Goal: Information Seeking & Learning: Check status

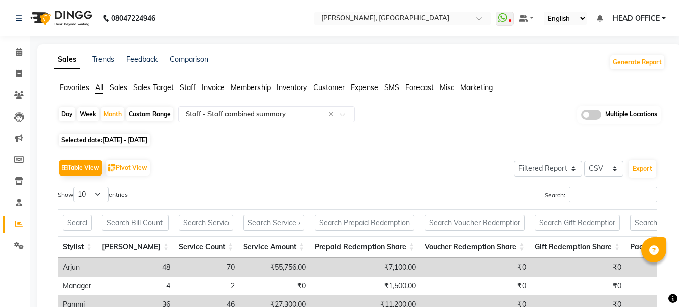
select select "filtered_report"
select select "csv"
click at [452, 17] on input "text" at bounding box center [392, 19] width 146 height 10
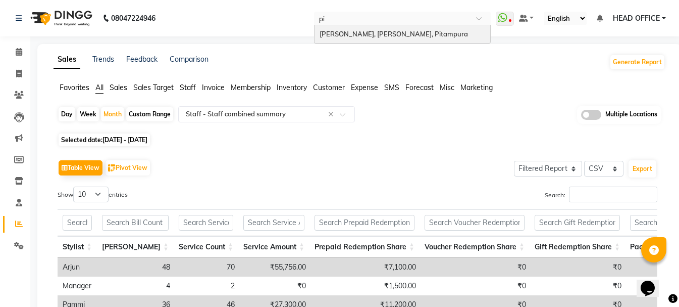
type input "pit"
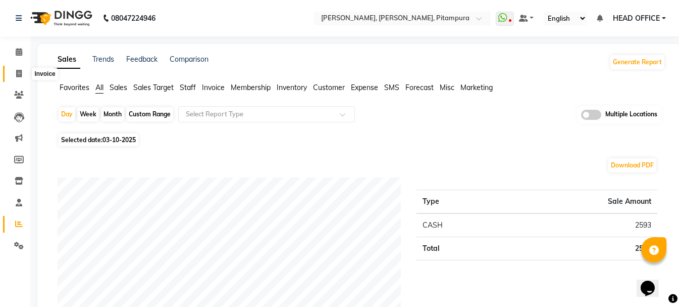
click at [21, 72] on icon at bounding box center [19, 74] width 6 height 8
select select "service"
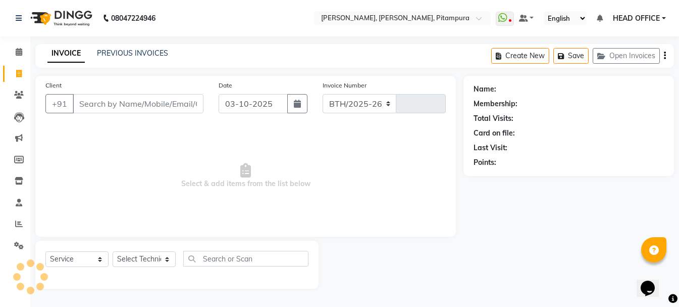
select select "4953"
type input "0551"
click at [120, 54] on link "PREVIOUS INVOICES" at bounding box center [132, 52] width 71 height 9
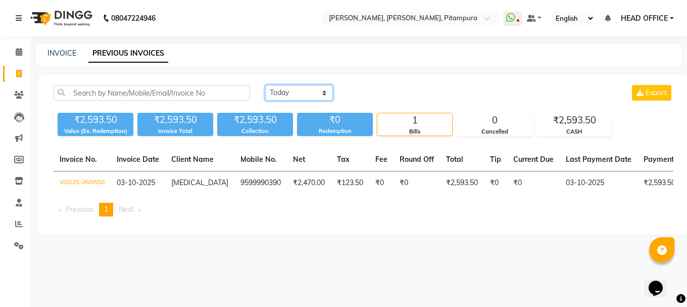
click at [293, 92] on select "Today Yesterday Custom Range" at bounding box center [299, 93] width 68 height 16
click at [51, 47] on div "INVOICE PREVIOUS INVOICES" at bounding box center [358, 55] width 647 height 23
click at [56, 53] on link "INVOICE" at bounding box center [61, 52] width 29 height 9
select select "service"
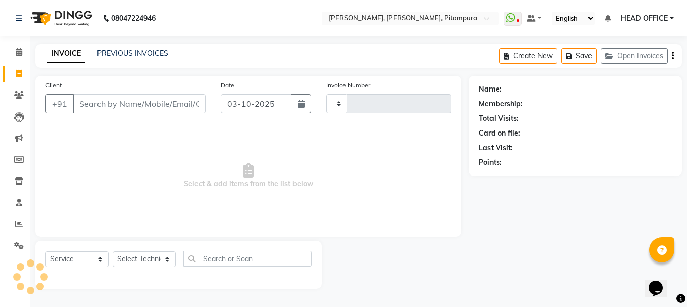
type input "0551"
select select "4953"
click at [158, 102] on input "Client" at bounding box center [139, 103] width 133 height 19
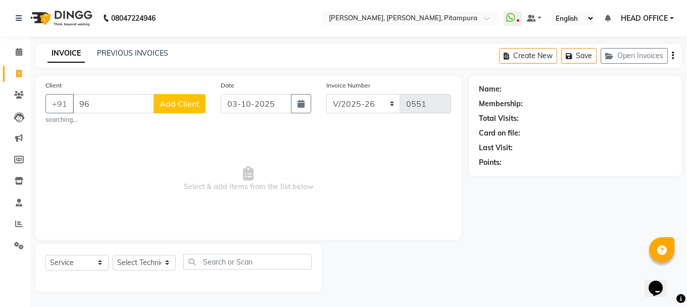
type input "9"
type input "9654430127"
click at [187, 111] on button "Add Client" at bounding box center [180, 103] width 52 height 19
select select "21"
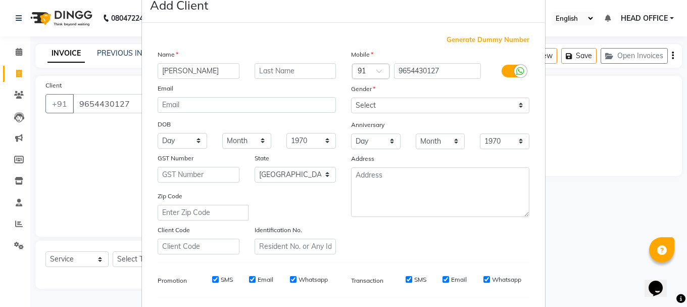
scroll to position [51, 0]
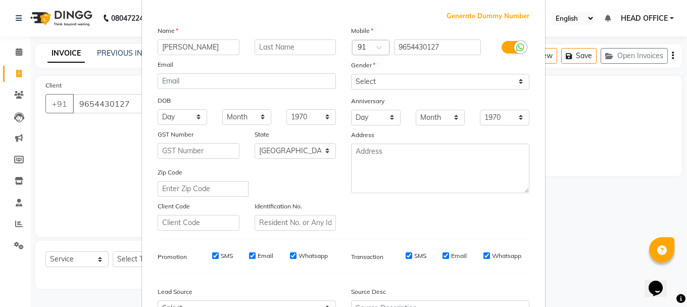
type input "Amaya"
click at [389, 81] on select "Select Male Female Other Prefer Not To Say" at bounding box center [440, 82] width 178 height 16
select select "female"
click at [351, 74] on select "Select Male Female Other Prefer Not To Say" at bounding box center [440, 82] width 178 height 16
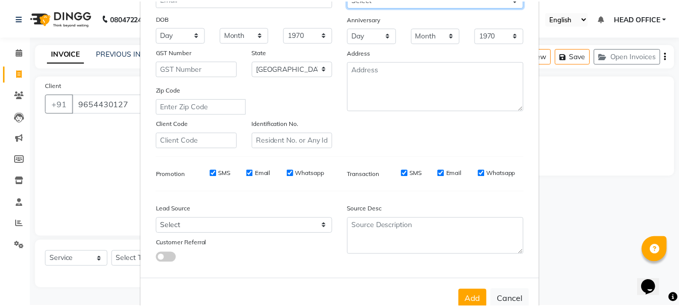
scroll to position [160, 0]
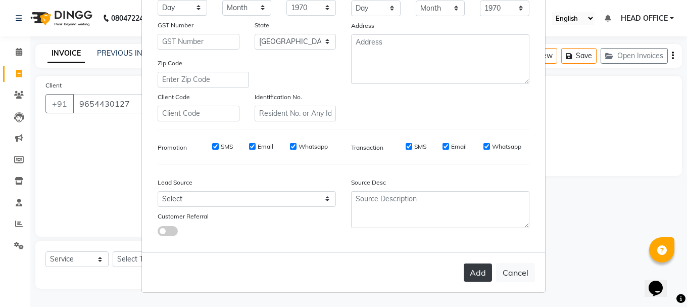
click at [470, 273] on button "Add" at bounding box center [478, 272] width 28 height 18
select select
select select "null"
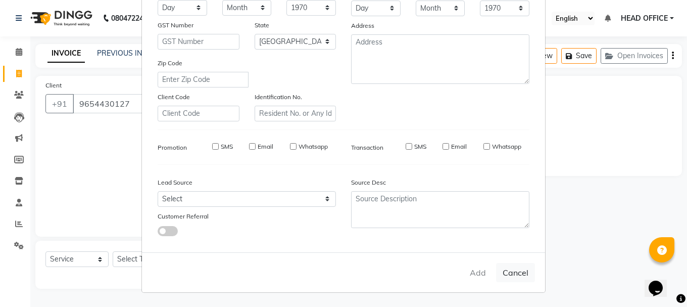
select select
checkbox input "false"
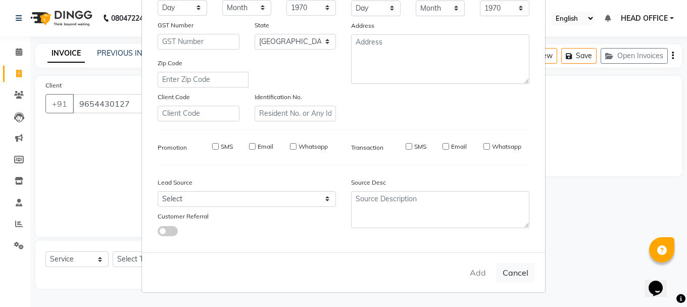
checkbox input "false"
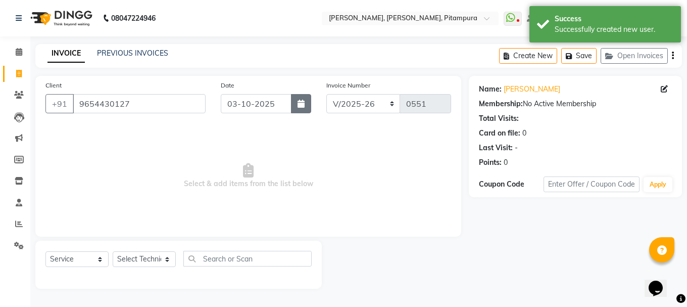
click at [294, 110] on button "button" at bounding box center [301, 103] width 20 height 19
select select "10"
select select "2025"
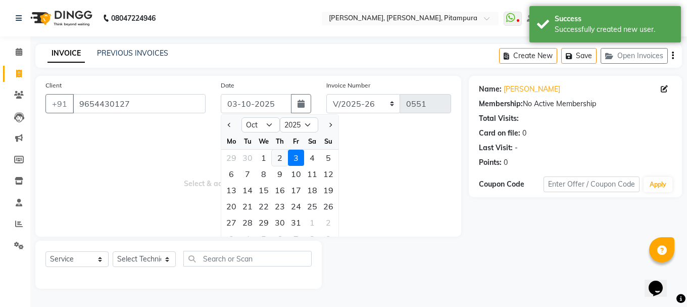
click at [284, 161] on div "2" at bounding box center [280, 158] width 16 height 16
type input "02-10-2025"
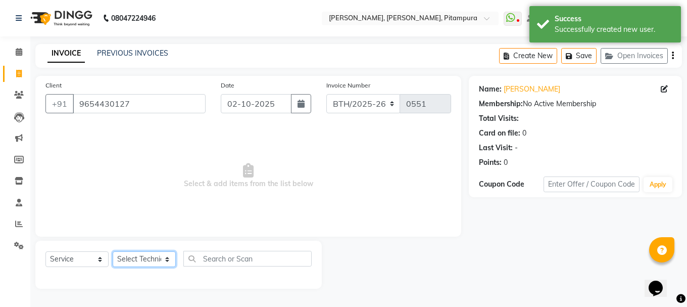
click at [155, 255] on select "Select Technician Khushi Manager parul Rohit Sameer sona" at bounding box center [144, 259] width 63 height 16
select select "79603"
click at [113, 251] on select "Select Technician Khushi Manager parul Rohit Sameer sona" at bounding box center [144, 259] width 63 height 16
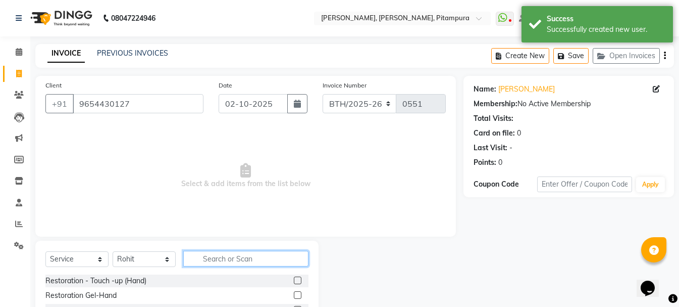
click at [221, 259] on input "text" at bounding box center [245, 259] width 125 height 16
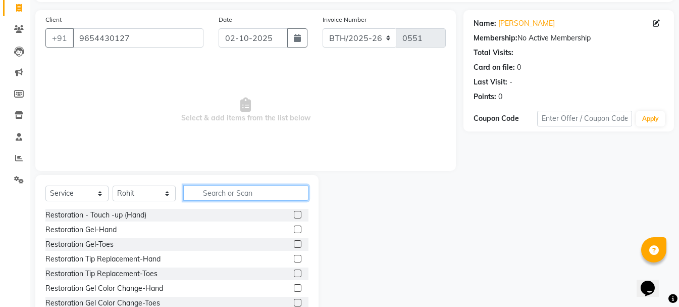
scroll to position [47, 0]
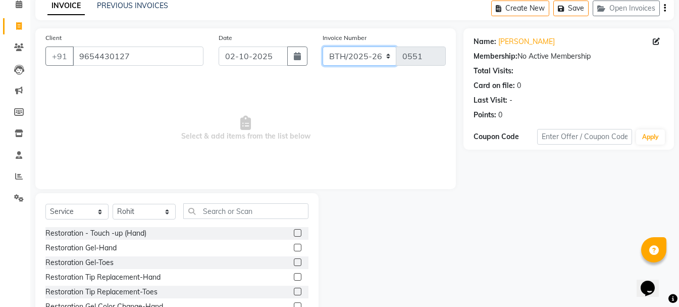
click at [382, 59] on select "BTH/2025-26 RED/2025-26 V/2025 V/2025-26" at bounding box center [360, 55] width 74 height 19
select select "4953"
click at [323, 46] on select "BTH/2025-26 RED/2025-26 V/2025 V/2025-26" at bounding box center [360, 55] width 74 height 19
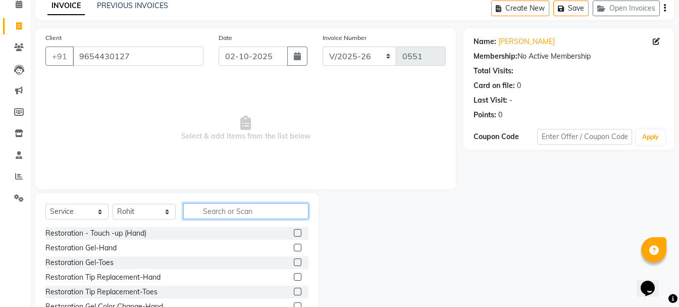
click at [280, 207] on input "text" at bounding box center [245, 211] width 125 height 16
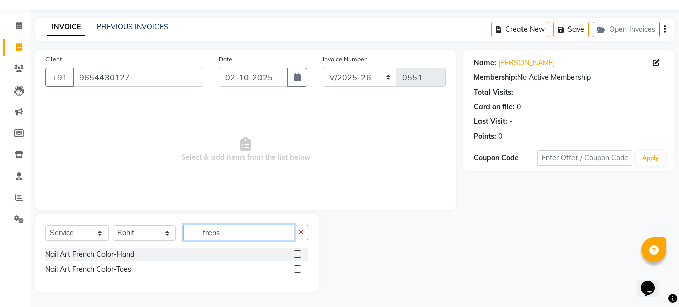
scroll to position [0, 0]
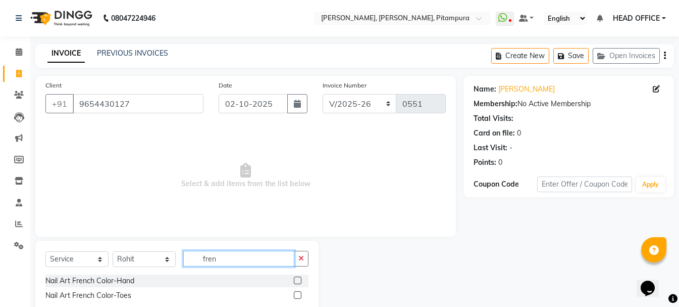
type input "fren"
click at [296, 281] on label at bounding box center [298, 280] width 8 height 8
click at [296, 281] on input "checkbox" at bounding box center [297, 280] width 7 height 7
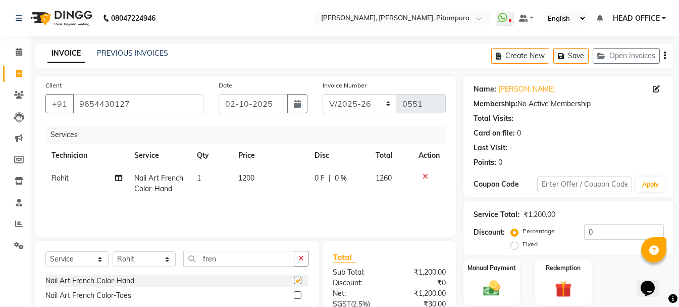
checkbox input "false"
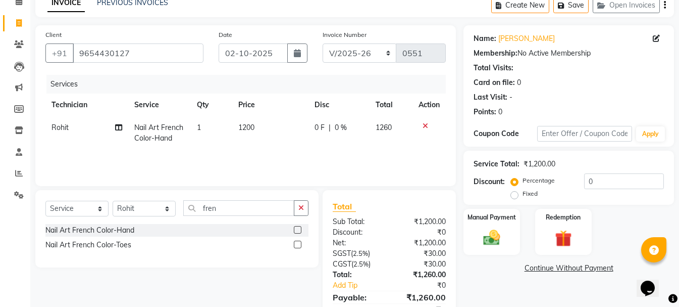
click at [245, 127] on span "1200" at bounding box center [246, 127] width 16 height 9
select select "79603"
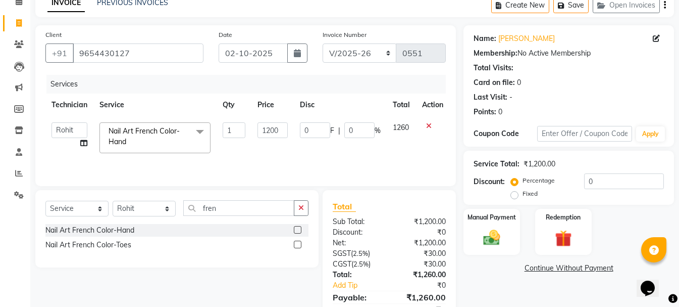
click at [245, 127] on input "1" at bounding box center [234, 130] width 23 height 16
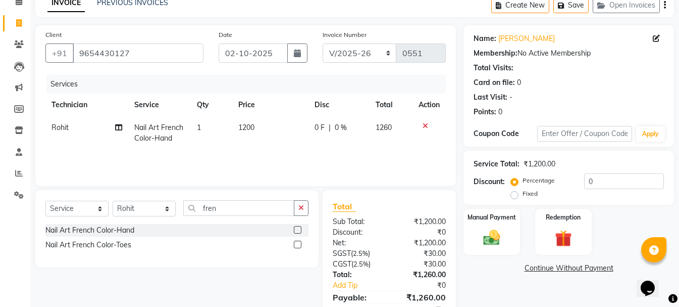
click at [274, 133] on td "1200" at bounding box center [270, 132] width 76 height 33
select select "79603"
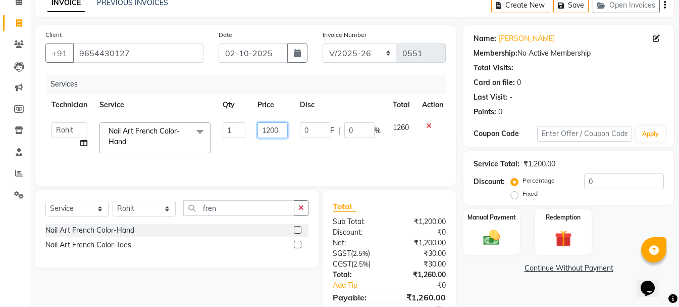
click at [265, 130] on input "1200" at bounding box center [273, 130] width 30 height 16
type input "1500"
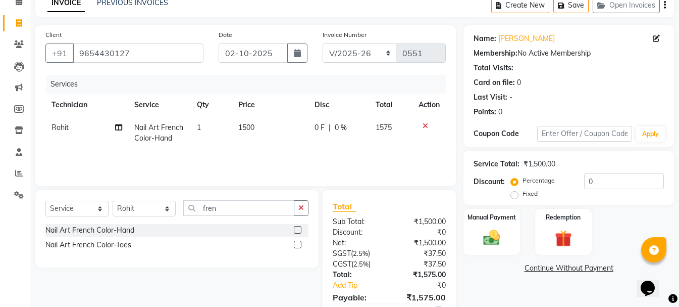
click at [297, 146] on tr "Rohit Nail Art French Color-Hand 1 1500 0 F | 0 % 1575" at bounding box center [245, 132] width 401 height 33
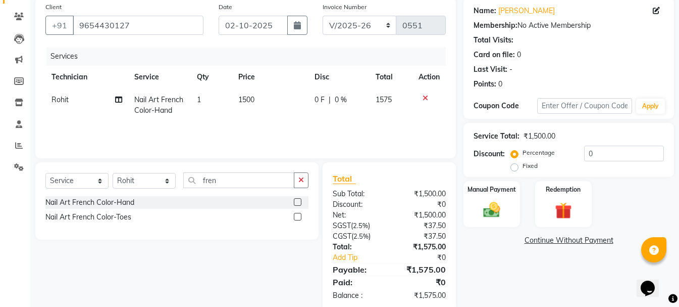
scroll to position [97, 0]
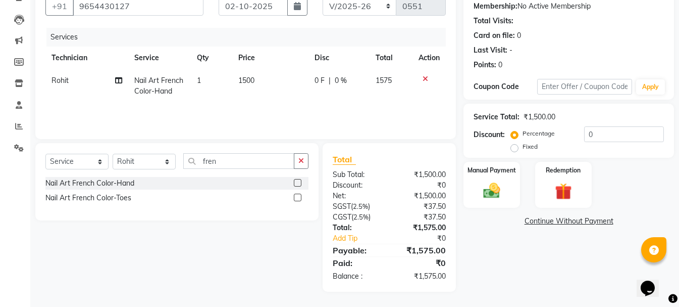
click at [523, 149] on label "Fixed" at bounding box center [530, 146] width 15 height 9
click at [516, 149] on input "Fixed" at bounding box center [516, 146] width 7 height 7
radio input "true"
click at [602, 134] on input "0" at bounding box center [624, 134] width 80 height 16
type input "5"
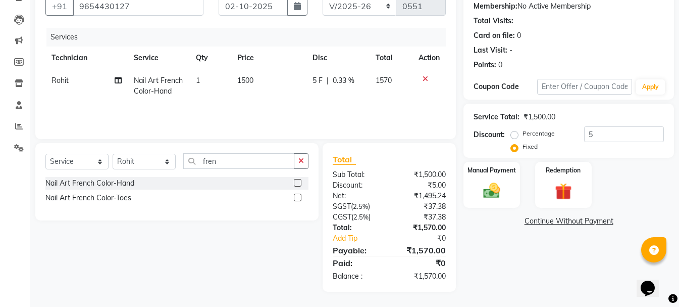
click at [641, 172] on div "Manual Payment Redemption" at bounding box center [569, 185] width 226 height 46
click at [464, 247] on div "Client +91 9654430127 Date 02-10-2025 Invoice Number BTH/2025-26 RED/2025-26 V/…" at bounding box center [355, 134] width 654 height 313
click at [466, 246] on div "Name: Amaya Membership: No Active Membership Total Visits: Card on file: 0 Last…" at bounding box center [573, 134] width 218 height 313
click at [495, 187] on img at bounding box center [492, 190] width 28 height 20
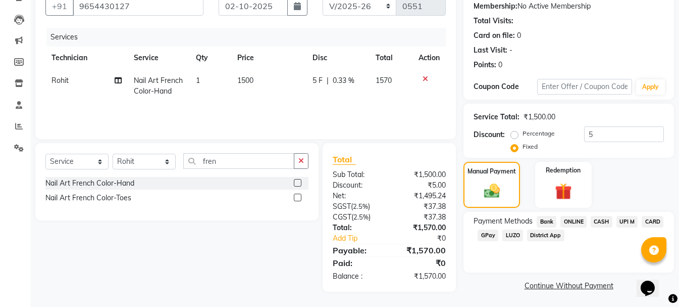
click at [602, 220] on span "CASH" at bounding box center [602, 222] width 22 height 12
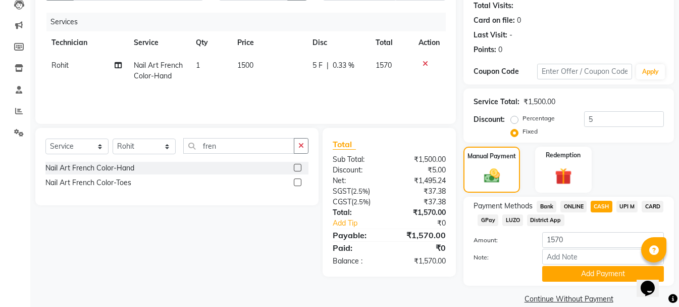
scroll to position [127, 0]
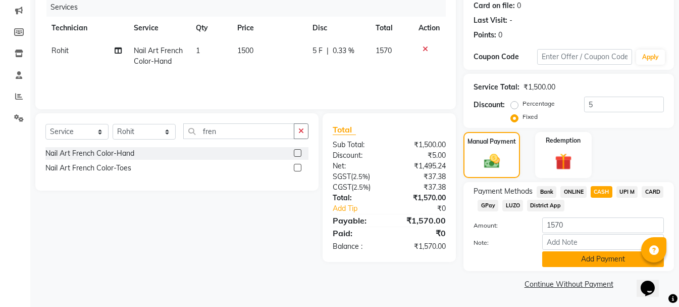
click at [593, 259] on button "Add Payment" at bounding box center [604, 259] width 122 height 16
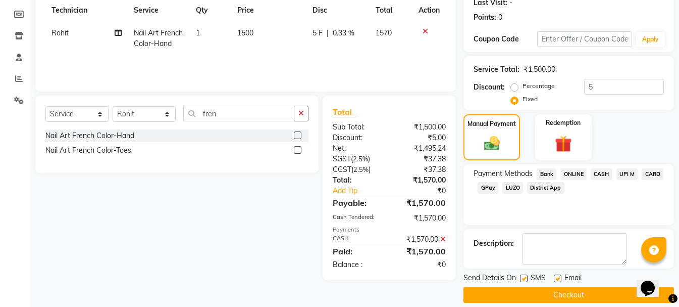
scroll to position [156, 0]
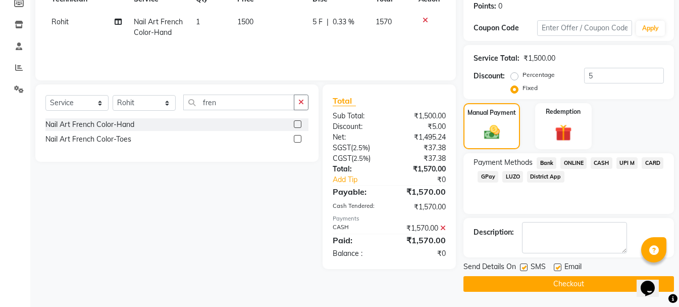
click at [544, 276] on button "Checkout" at bounding box center [569, 284] width 211 height 16
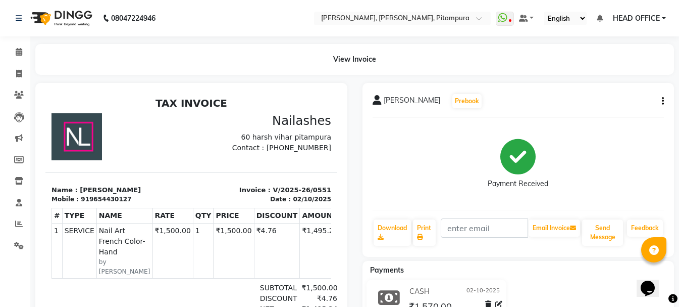
select select "service"
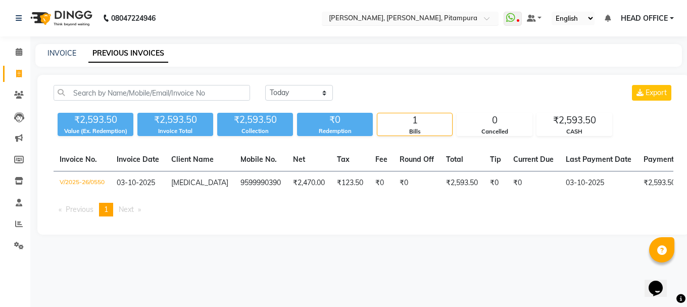
click at [369, 20] on input "text" at bounding box center [400, 19] width 146 height 10
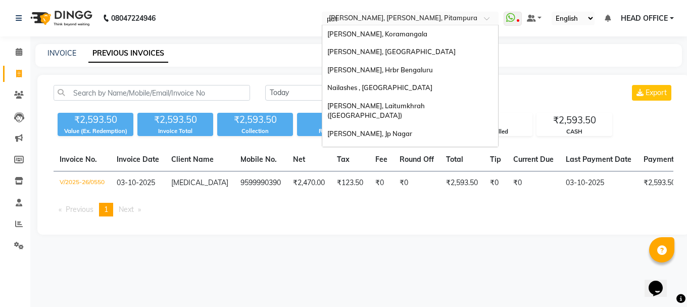
type input "pate"
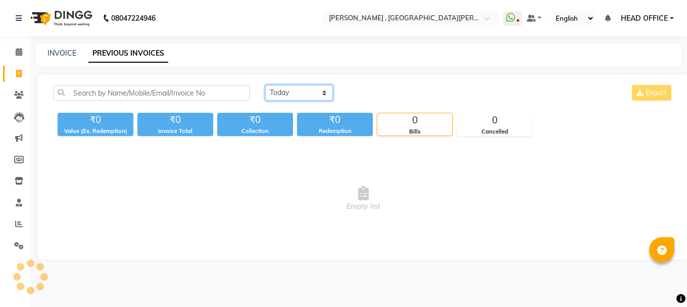
click at [311, 92] on select "[DATE] [DATE] Custom Range" at bounding box center [299, 93] width 68 height 16
select select "range"
click at [265, 85] on select "Today Yesterday Custom Range" at bounding box center [299, 93] width 68 height 16
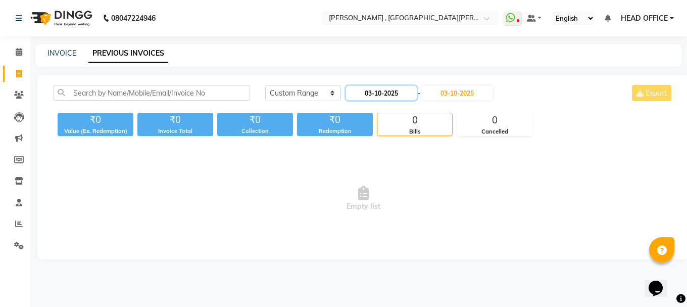
click at [367, 96] on input "03-10-2025" at bounding box center [381, 93] width 71 height 14
select select "10"
select select "2025"
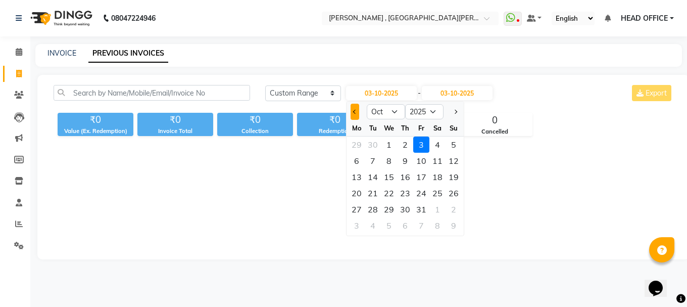
click at [351, 108] on button "Previous month" at bounding box center [355, 112] width 9 height 16
select select "9"
click at [354, 140] on div "1" at bounding box center [357, 144] width 16 height 16
type input "01-09-2025"
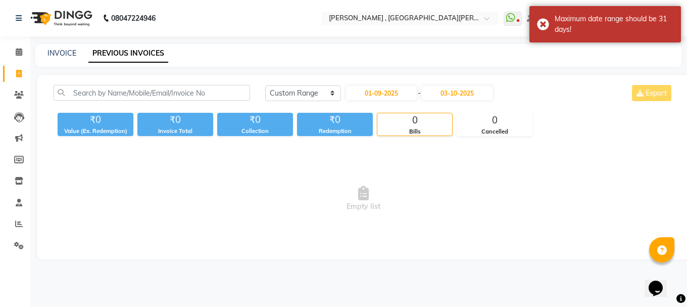
click at [479, 85] on div "01-09-2025 - 03-10-2025" at bounding box center [419, 93] width 149 height 16
click at [477, 94] on input "03-10-2025" at bounding box center [457, 93] width 71 height 14
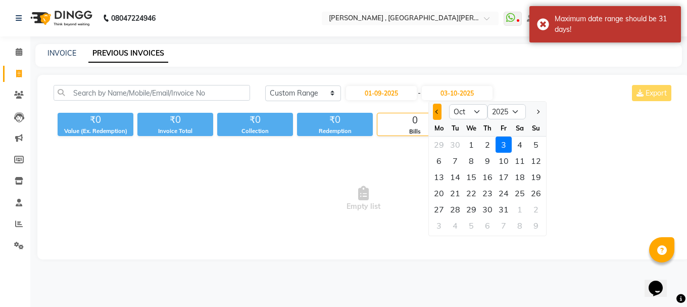
click at [435, 115] on button "Previous month" at bounding box center [437, 112] width 9 height 16
select select "9"
click at [531, 178] on div "21" at bounding box center [536, 177] width 16 height 16
type input "21-09-2025"
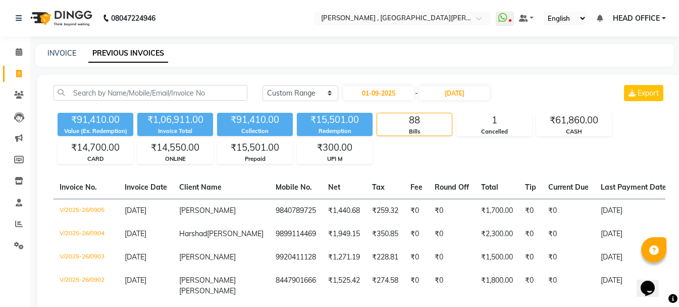
click at [533, 55] on div "INVOICE PREVIOUS INVOICES" at bounding box center [348, 53] width 627 height 11
drag, startPoint x: 665, startPoint y: 1, endPoint x: 307, endPoint y: 62, distance: 363.8
click at [307, 62] on div "INVOICE PREVIOUS INVOICES" at bounding box center [354, 55] width 639 height 23
click at [412, 94] on input "01-09-2025" at bounding box center [379, 93] width 71 height 14
select select "9"
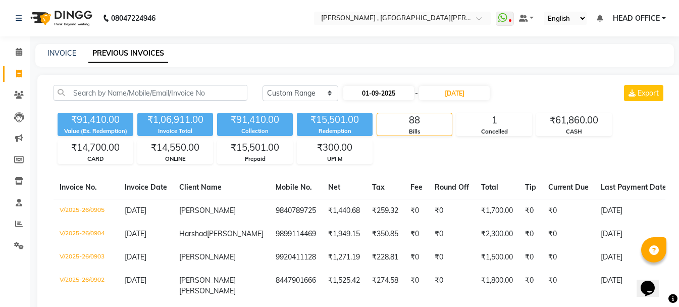
select select "2025"
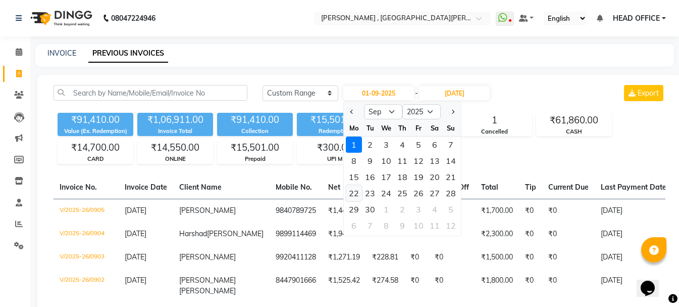
click at [346, 192] on div "22" at bounding box center [354, 193] width 16 height 16
type input "[DATE]"
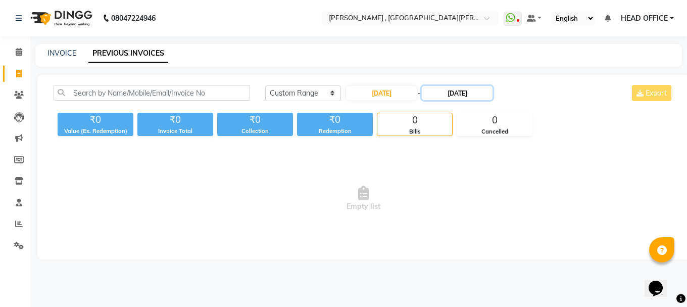
click at [462, 88] on input "[DATE]" at bounding box center [457, 93] width 71 height 14
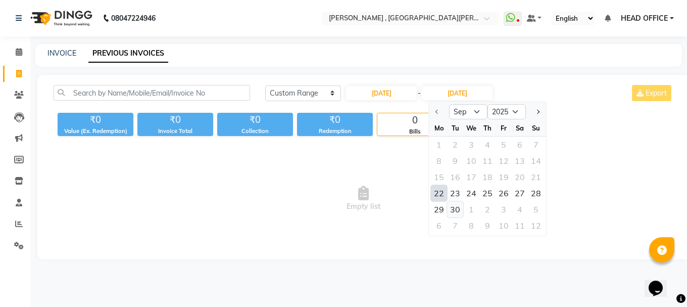
click at [458, 208] on div "30" at bounding box center [455, 209] width 16 height 16
type input "30-09-2025"
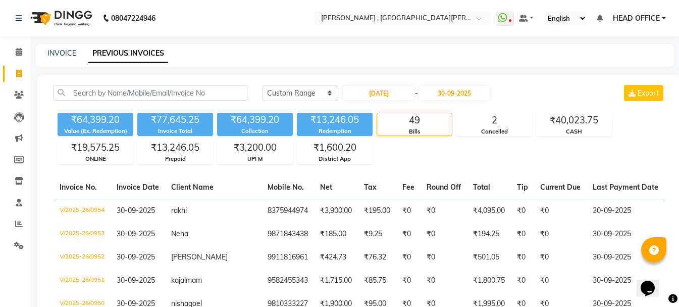
click at [404, 26] on nav "08047224946 Select Location × Nailashes , East Patel Nagar WhatsApp Status ✕ St…" at bounding box center [339, 18] width 679 height 36
click at [403, 22] on input "text" at bounding box center [392, 19] width 146 height 10
type input "mode"
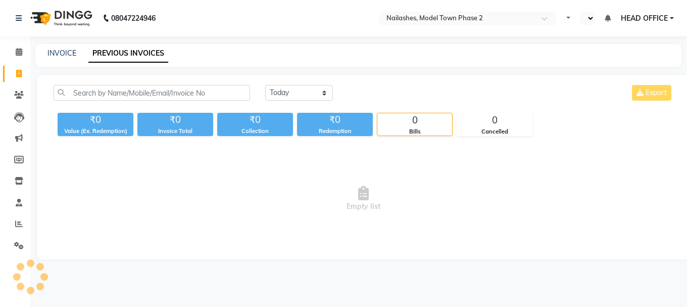
select select "en"
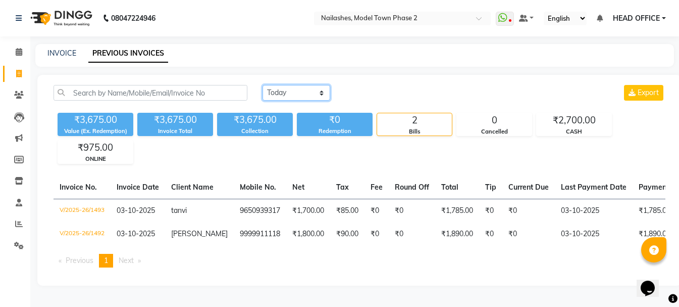
click at [277, 90] on select "Today Yesterday Custom Range" at bounding box center [297, 93] width 68 height 16
select select "range"
click at [263, 85] on select "Today Yesterday Custom Range" at bounding box center [297, 93] width 68 height 16
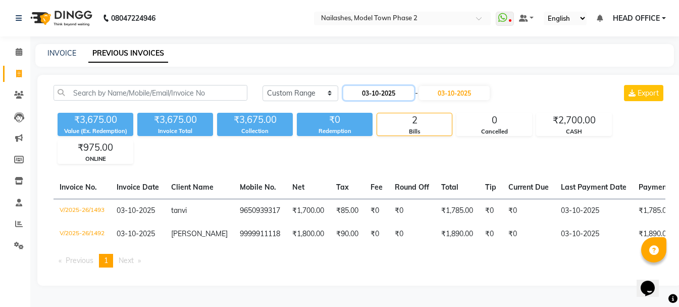
click at [387, 92] on input "03-10-2025" at bounding box center [379, 93] width 71 height 14
select select "10"
select select "2025"
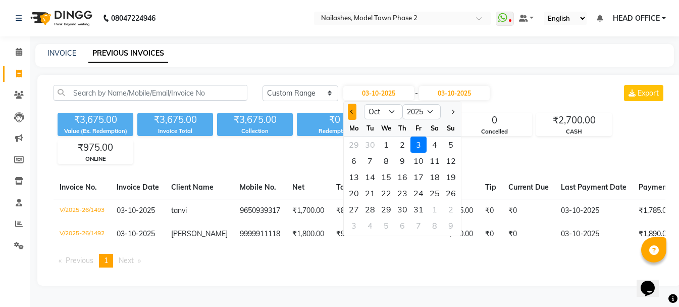
click at [350, 116] on button "Previous month" at bounding box center [352, 112] width 9 height 16
select select "9"
click at [354, 142] on div "1" at bounding box center [354, 144] width 16 height 16
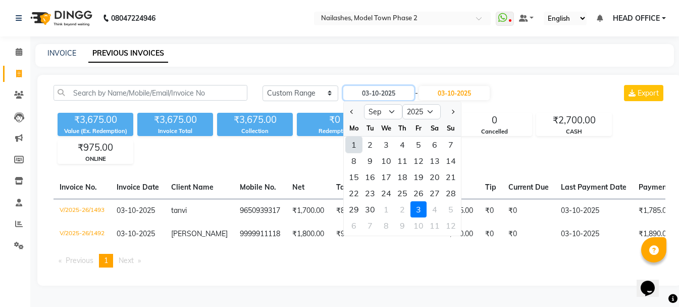
type input "01-09-2025"
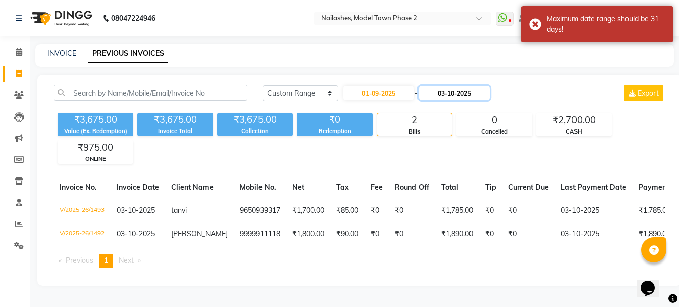
click at [443, 99] on input "03-10-2025" at bounding box center [454, 93] width 71 height 14
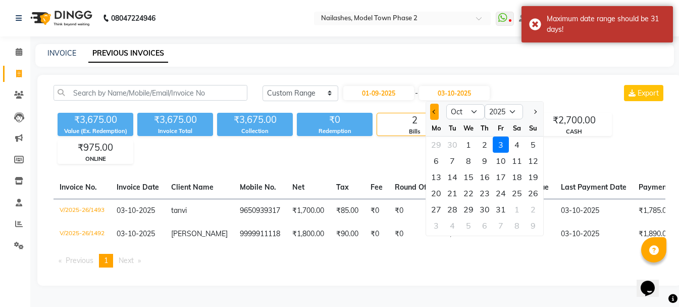
click at [430, 113] on button "Previous month" at bounding box center [434, 112] width 9 height 16
select select "9"
click at [526, 177] on div "21" at bounding box center [533, 177] width 16 height 16
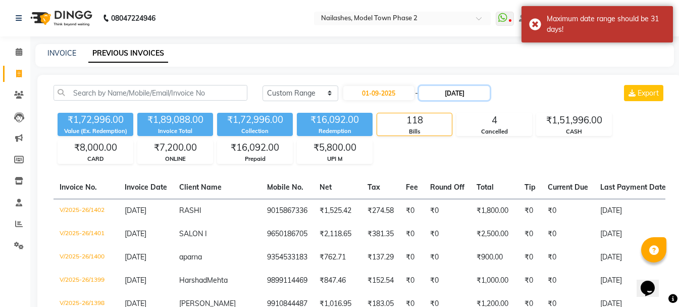
click at [447, 94] on input "21-09-2025" at bounding box center [454, 93] width 71 height 14
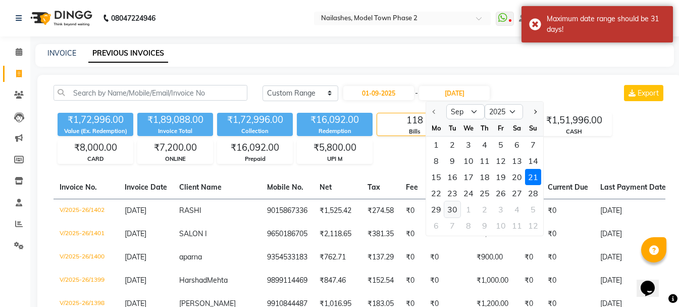
click at [457, 205] on div "30" at bounding box center [453, 209] width 16 height 16
type input "30-09-2025"
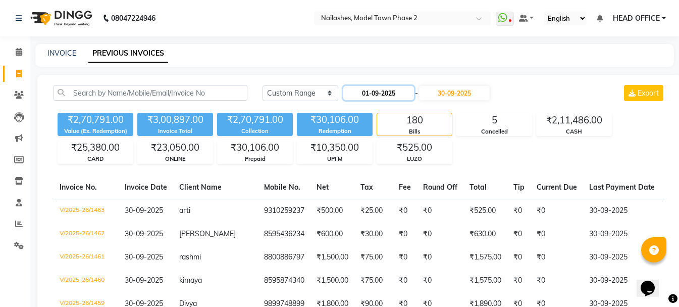
click at [394, 97] on input "01-09-2025" at bounding box center [379, 93] width 71 height 14
select select "9"
select select "2025"
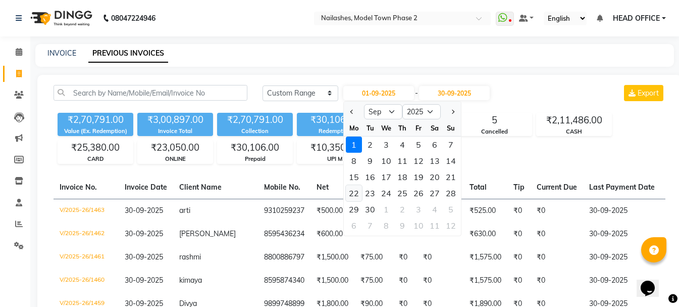
click at [357, 192] on div "22" at bounding box center [354, 193] width 16 height 16
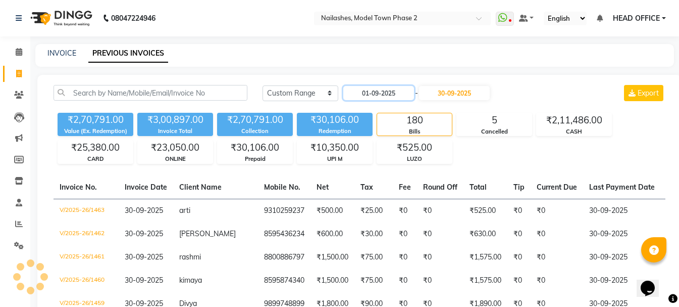
type input "[DATE]"
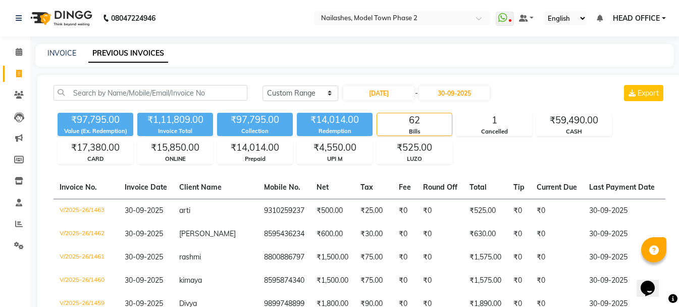
click at [379, 10] on nav "08047224946 Select Location × Nailashes, Model Town Phase 2 WhatsApp Status ✕ S…" at bounding box center [339, 18] width 679 height 36
click at [389, 18] on input "text" at bounding box center [392, 19] width 146 height 10
type input "lajp"
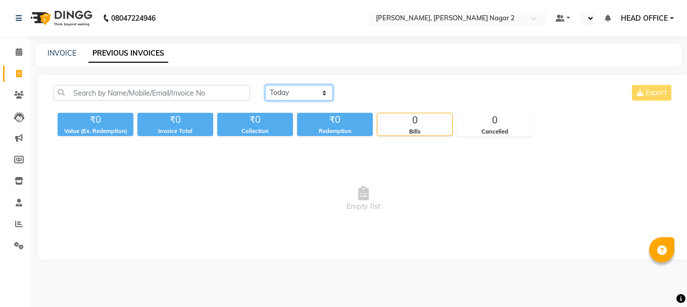
drag, startPoint x: 291, startPoint y: 88, endPoint x: 291, endPoint y: 96, distance: 8.1
click at [290, 88] on select "[DATE] [DATE] Custom Range" at bounding box center [299, 93] width 68 height 16
select select "en"
select select "range"
click at [265, 85] on select "[DATE] [DATE] Custom Range" at bounding box center [299, 93] width 68 height 16
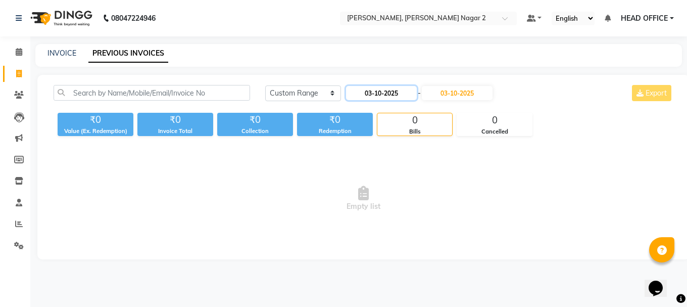
click at [379, 97] on input "03-10-2025" at bounding box center [381, 93] width 71 height 14
select select "10"
select select "2025"
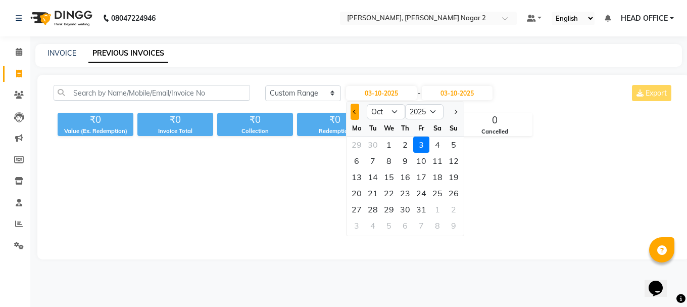
click at [354, 116] on button "Previous month" at bounding box center [355, 112] width 9 height 16
select select "9"
click at [356, 144] on div "1" at bounding box center [357, 144] width 16 height 16
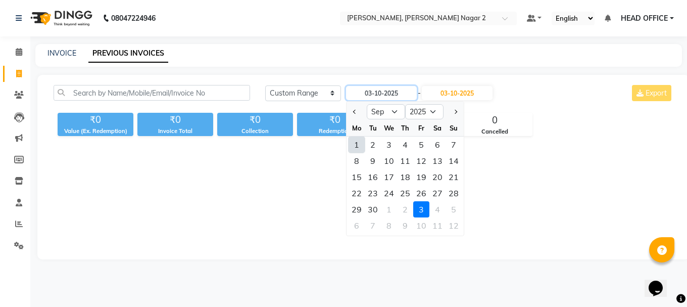
type input "01-09-2025"
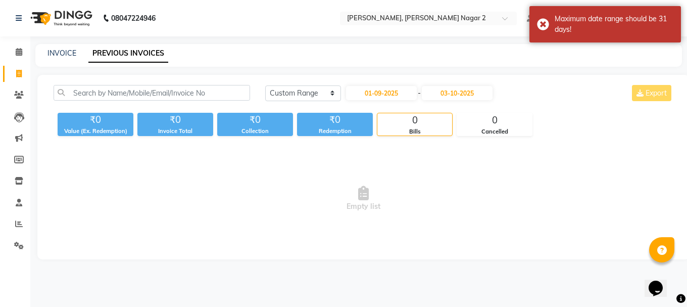
click at [464, 84] on div "Today Yesterday Custom Range 01-09-2025 - 03-10-2025 Export ₹0 Value (Ex. Redem…" at bounding box center [363, 167] width 652 height 184
click at [468, 90] on input "03-10-2025" at bounding box center [457, 93] width 71 height 14
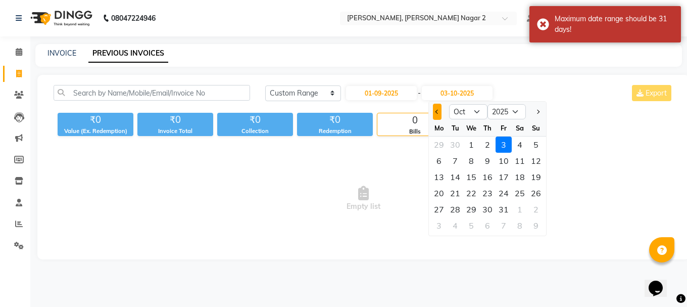
click at [437, 108] on button "Previous month" at bounding box center [437, 112] width 9 height 16
select select "9"
click at [530, 184] on div "21" at bounding box center [536, 177] width 16 height 16
type input "[DATE]"
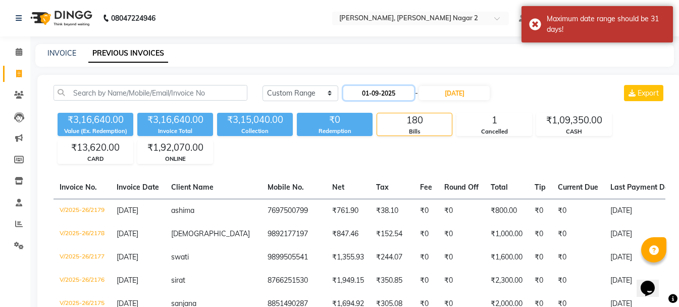
click at [412, 90] on input "01-09-2025" at bounding box center [379, 93] width 71 height 14
select select "9"
select select "2025"
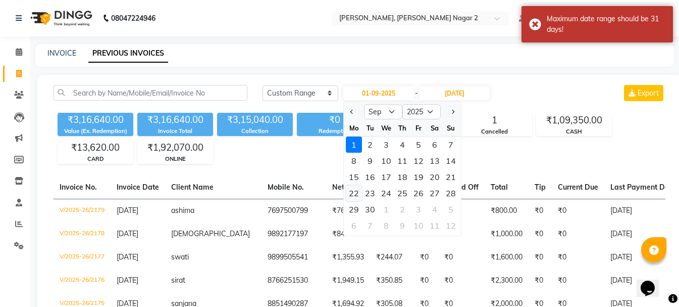
click at [351, 191] on div "22" at bounding box center [354, 193] width 16 height 16
type input "[DATE]"
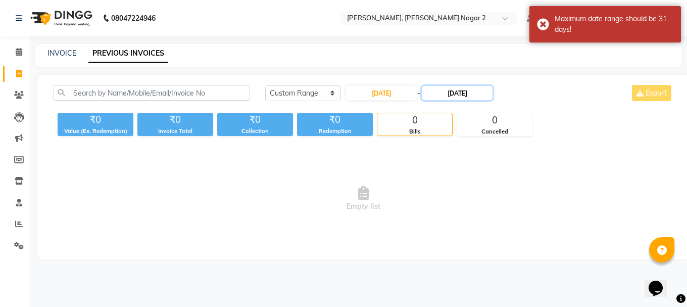
click at [477, 90] on input "[DATE]" at bounding box center [457, 93] width 71 height 14
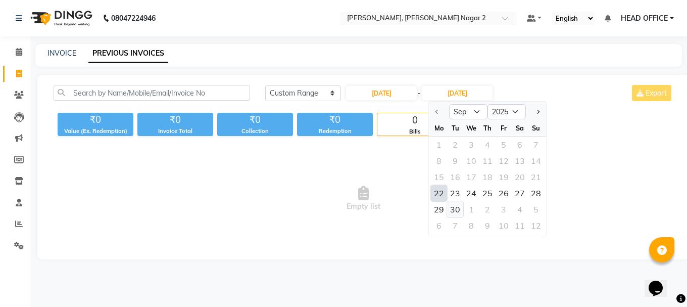
click at [453, 214] on div "30" at bounding box center [455, 209] width 16 height 16
type input "30-09-2025"
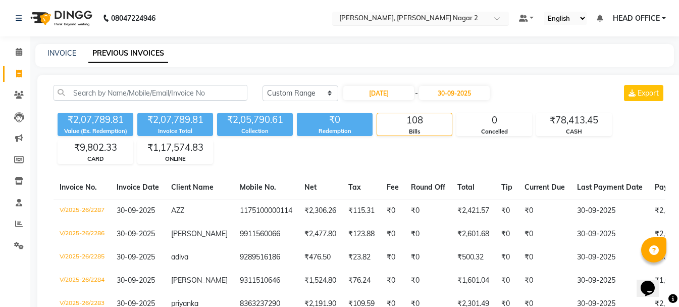
click at [428, 20] on input "text" at bounding box center [410, 19] width 146 height 10
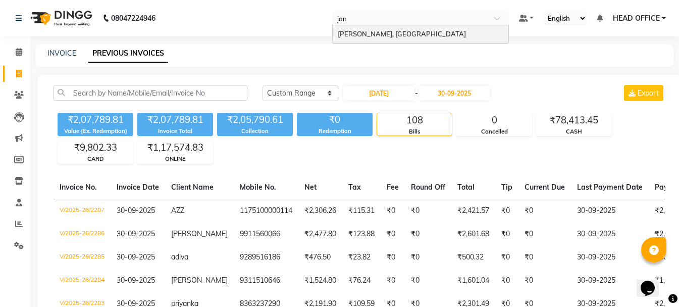
type input "jana"
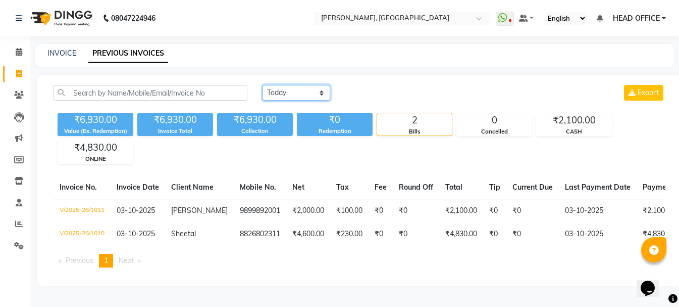
click at [303, 95] on select "[DATE] [DATE] Custom Range" at bounding box center [297, 93] width 68 height 16
select select "range"
click at [263, 85] on select "[DATE] [DATE] Custom Range" at bounding box center [297, 93] width 68 height 16
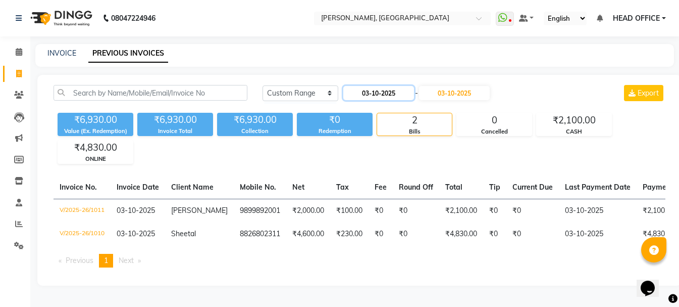
click at [364, 98] on input "03-10-2025" at bounding box center [379, 93] width 71 height 14
select select "10"
select select "2025"
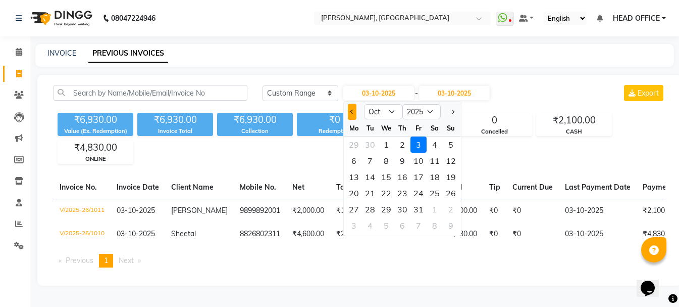
click at [354, 109] on button "Previous month" at bounding box center [352, 112] width 9 height 16
select select "9"
click at [354, 141] on div "1" at bounding box center [354, 144] width 16 height 16
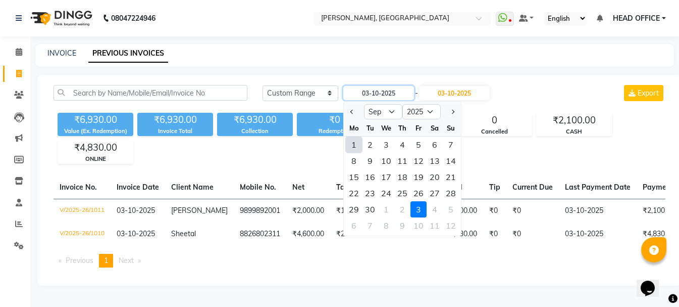
type input "01-09-2025"
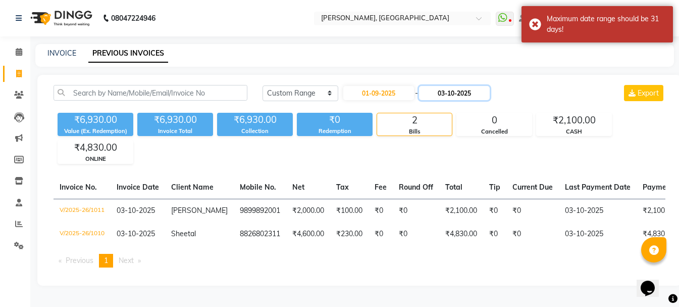
click at [455, 86] on input "03-10-2025" at bounding box center [454, 93] width 71 height 14
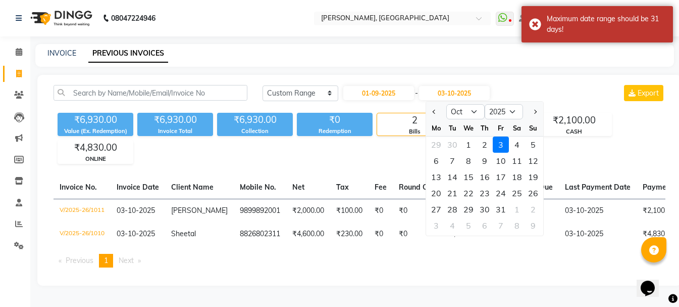
click at [437, 106] on button "Previous month" at bounding box center [434, 112] width 9 height 16
select select "9"
click at [533, 180] on div "21" at bounding box center [533, 177] width 16 height 16
type input "[DATE]"
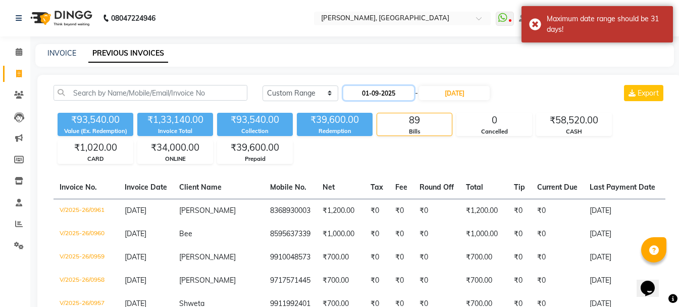
click at [402, 95] on input "01-09-2025" at bounding box center [379, 93] width 71 height 14
select select "9"
select select "2025"
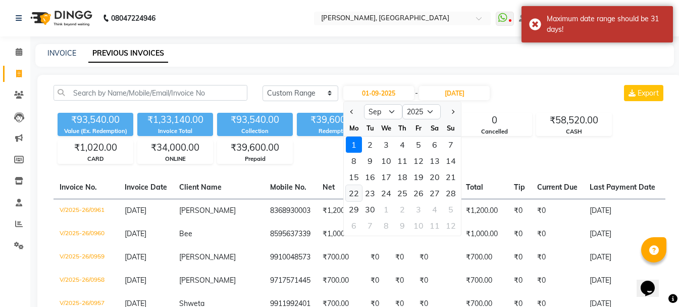
click at [357, 187] on div "22" at bounding box center [354, 193] width 16 height 16
type input "[DATE]"
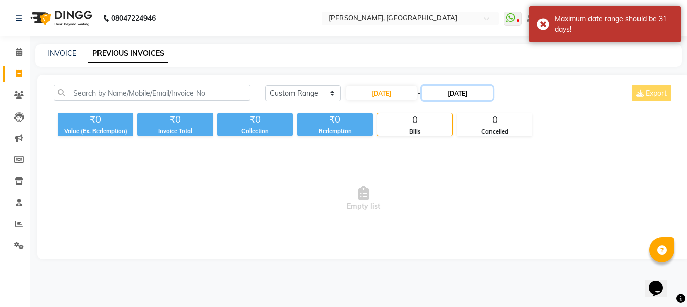
click at [458, 97] on input "[DATE]" at bounding box center [457, 93] width 71 height 14
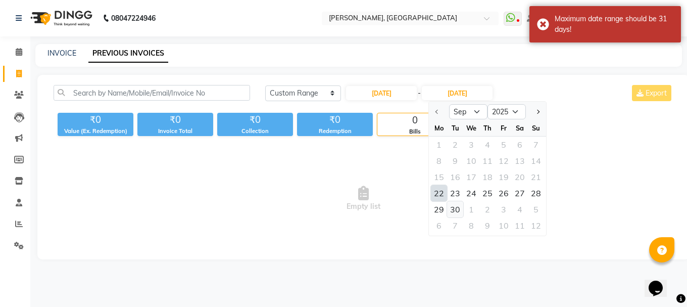
click at [453, 211] on div "30" at bounding box center [455, 209] width 16 height 16
type input "30-09-2025"
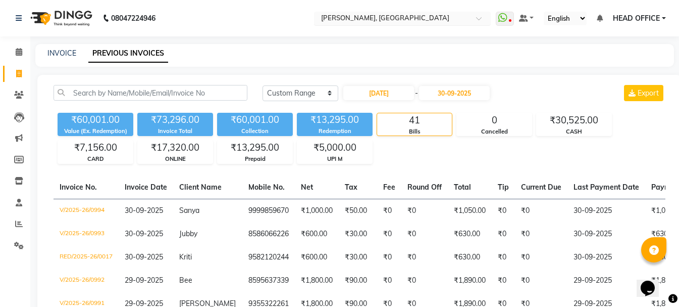
click at [398, 17] on input "text" at bounding box center [392, 19] width 146 height 10
type input "hsr"
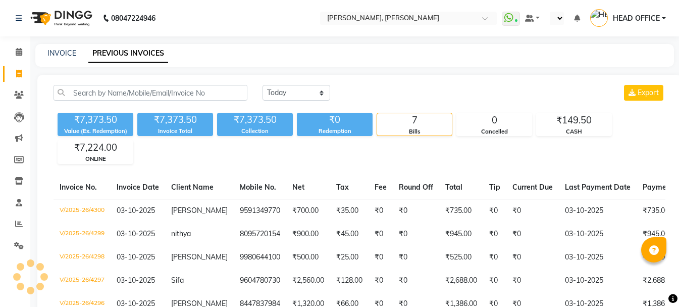
select select "en"
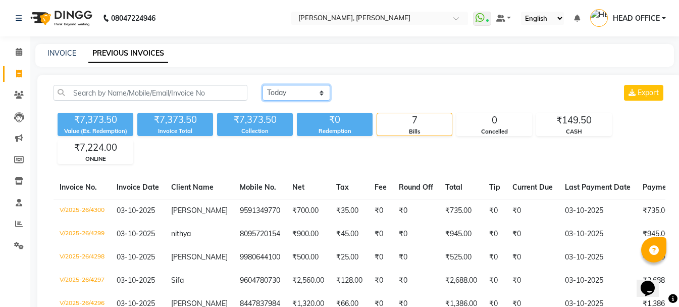
click at [286, 96] on select "[DATE] [DATE] Custom Range" at bounding box center [297, 93] width 68 height 16
select select "range"
click at [263, 85] on select "[DATE] [DATE] Custom Range" at bounding box center [297, 93] width 68 height 16
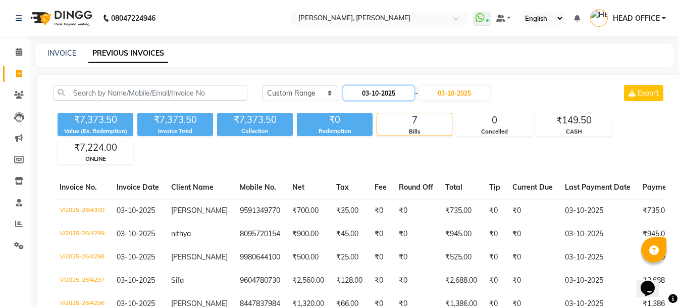
click at [383, 90] on input "03-10-2025" at bounding box center [379, 93] width 71 height 14
select select "10"
select select "2025"
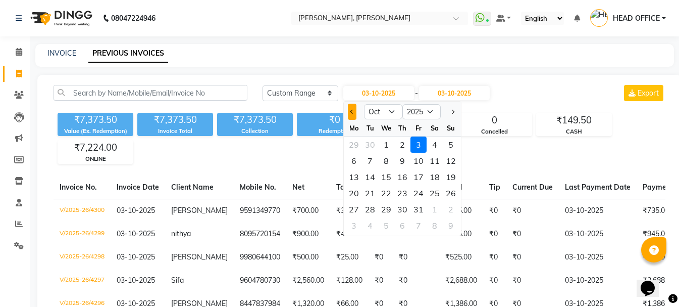
click at [355, 110] on button "Previous month" at bounding box center [352, 112] width 9 height 16
select select "9"
click at [353, 141] on div "1" at bounding box center [354, 144] width 16 height 16
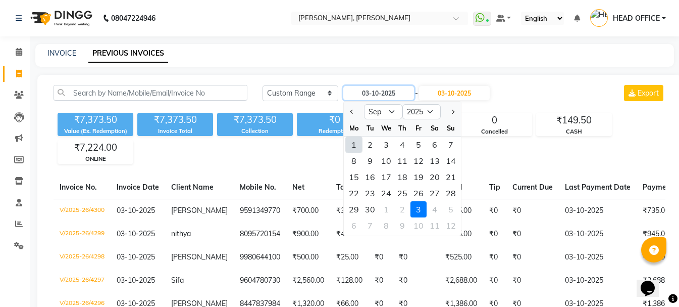
type input "01-09-2025"
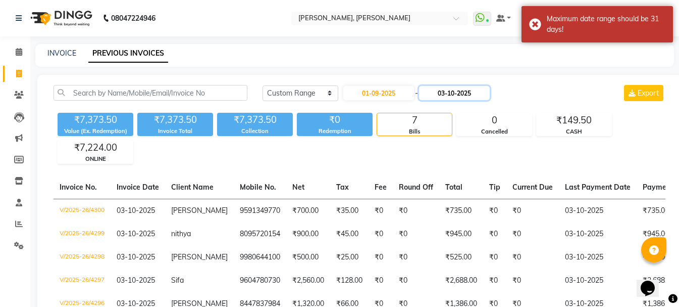
click at [447, 93] on input "03-10-2025" at bounding box center [454, 93] width 71 height 14
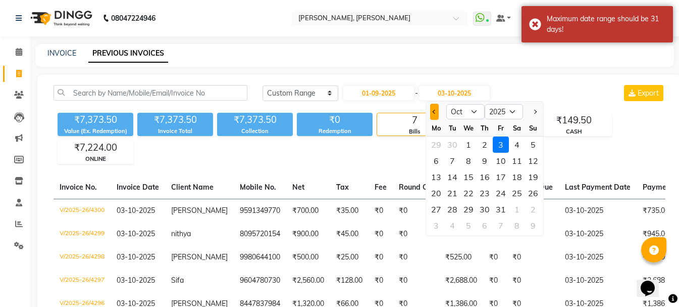
click at [432, 114] on button "Previous month" at bounding box center [434, 112] width 9 height 16
select select "9"
click at [537, 178] on div "21" at bounding box center [533, 177] width 16 height 16
type input "[DATE]"
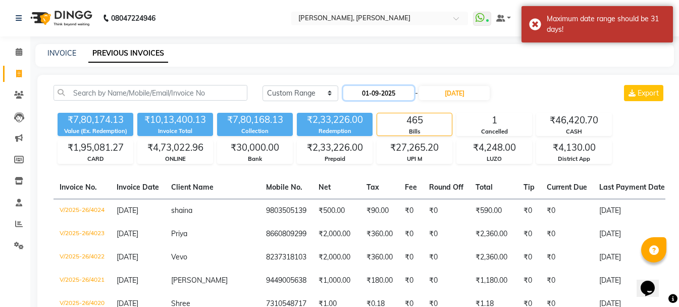
click at [407, 94] on input "01-09-2025" at bounding box center [379, 93] width 71 height 14
select select "9"
select select "2025"
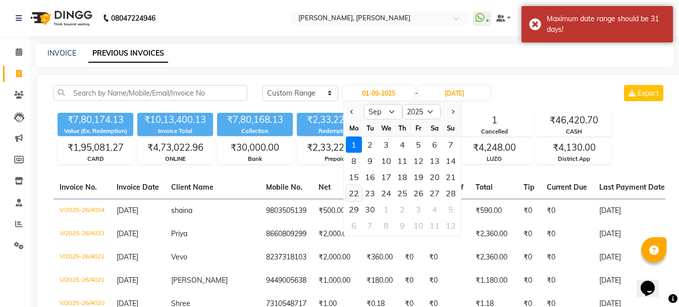
click at [355, 191] on div "22" at bounding box center [354, 193] width 16 height 16
type input "[DATE]"
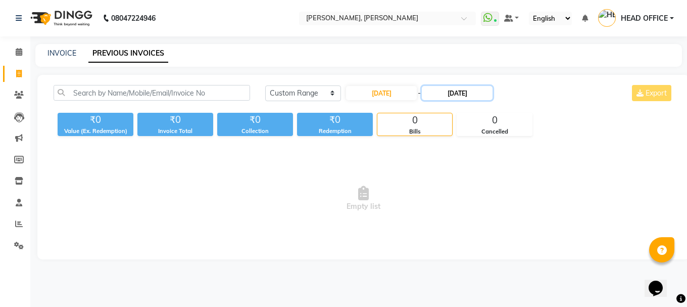
drag, startPoint x: 465, startPoint y: 92, endPoint x: 465, endPoint y: 98, distance: 5.6
click at [465, 92] on input "[DATE]" at bounding box center [457, 93] width 71 height 14
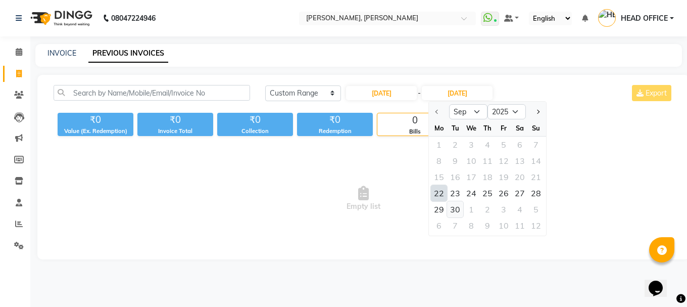
click at [459, 210] on div "30" at bounding box center [455, 209] width 16 height 16
type input "30-09-2025"
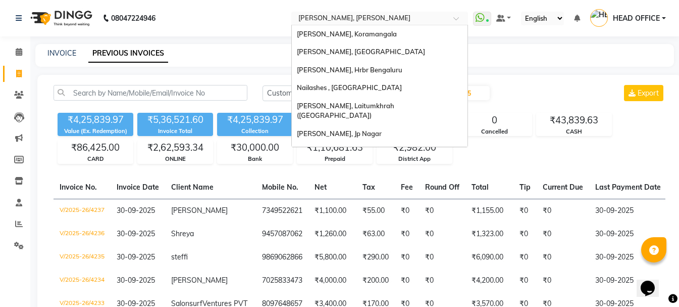
click at [364, 18] on input "text" at bounding box center [370, 19] width 146 height 10
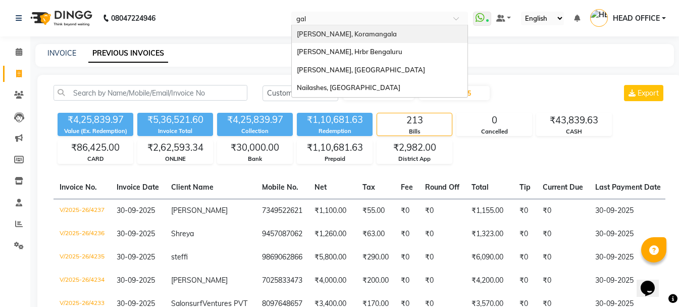
type input "gall"
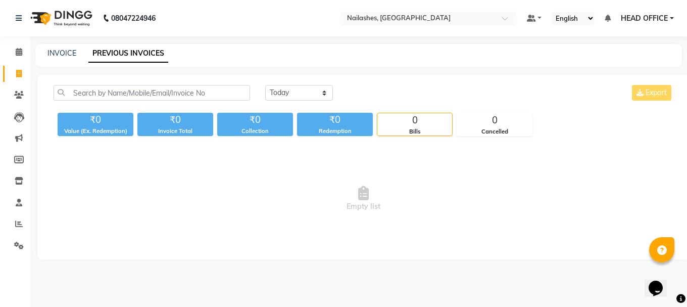
click at [314, 84] on div "Today Yesterday Custom Range Export ₹0 Value (Ex. Redemption) ₹0 Invoice Total …" at bounding box center [363, 167] width 652 height 184
drag, startPoint x: 318, startPoint y: 89, endPoint x: 318, endPoint y: 98, distance: 8.6
click at [318, 90] on select "[DATE] [DATE] Custom Range" at bounding box center [299, 93] width 68 height 16
select select "range"
click at [265, 85] on select "[DATE] [DATE] Custom Range" at bounding box center [299, 93] width 68 height 16
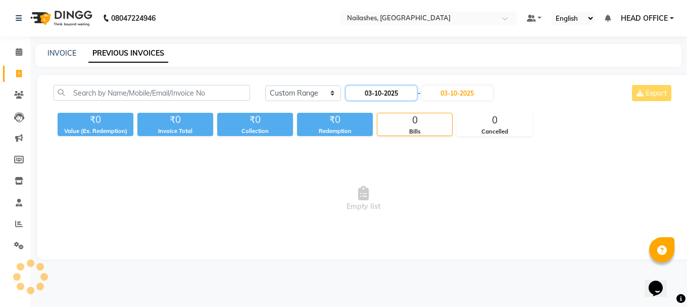
click at [389, 95] on input "03-10-2025" at bounding box center [381, 93] width 71 height 14
select select "10"
select select "2025"
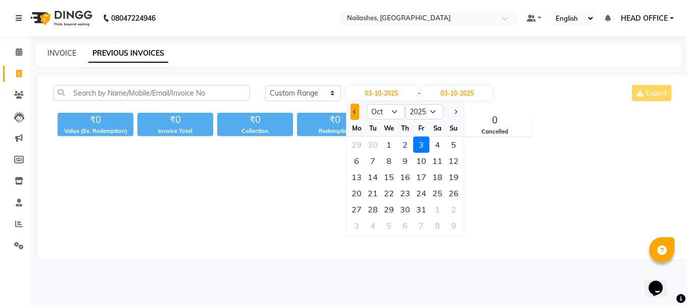
click at [356, 112] on span "Previous month" at bounding box center [355, 112] width 4 height 4
select select "9"
click at [359, 144] on div "1" at bounding box center [357, 144] width 16 height 16
type input "01-09-2025"
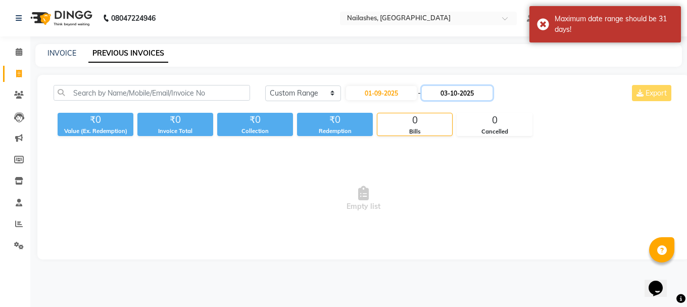
click at [446, 99] on input "03-10-2025" at bounding box center [457, 93] width 71 height 14
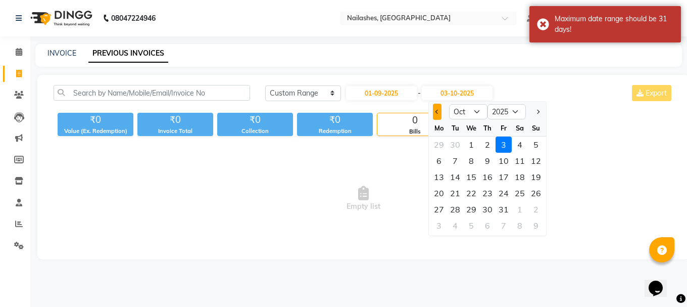
click at [433, 112] on button "Previous month" at bounding box center [437, 112] width 9 height 16
select select "9"
click at [532, 177] on div "21" at bounding box center [536, 177] width 16 height 16
type input "[DATE]"
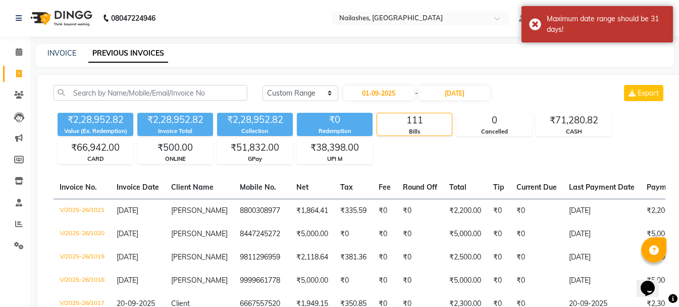
click at [394, 100] on div "01-09-2025 - 21-09-2025" at bounding box center [416, 93] width 149 height 16
click at [391, 99] on input "01-09-2025" at bounding box center [379, 93] width 71 height 14
select select "9"
select select "2025"
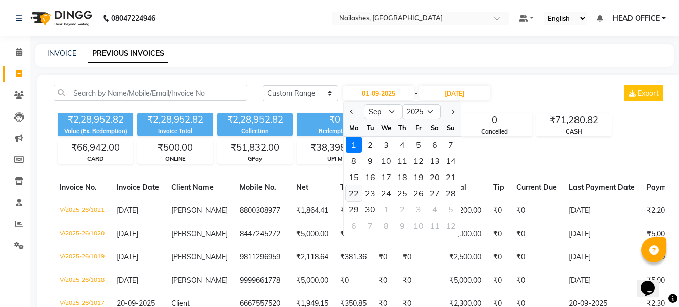
click at [356, 190] on div "22" at bounding box center [354, 193] width 16 height 16
type input "[DATE]"
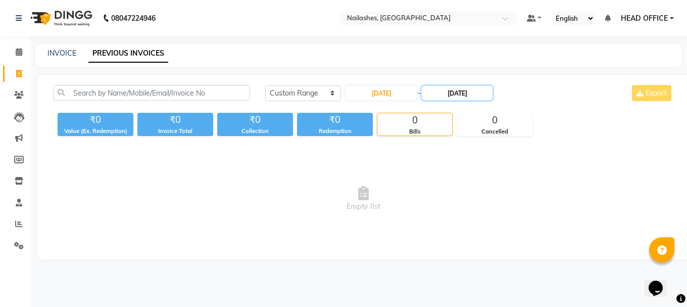
click at [462, 94] on input "[DATE]" at bounding box center [457, 93] width 71 height 14
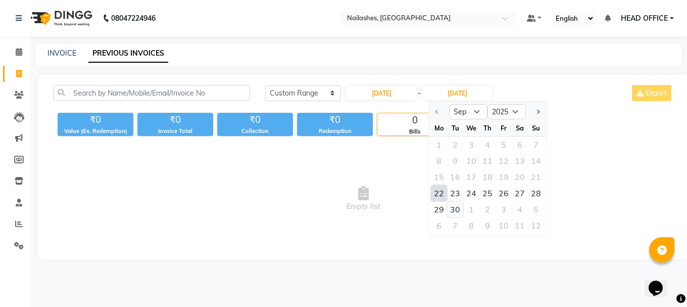
click at [458, 214] on div "30" at bounding box center [455, 209] width 16 height 16
type input "30-09-2025"
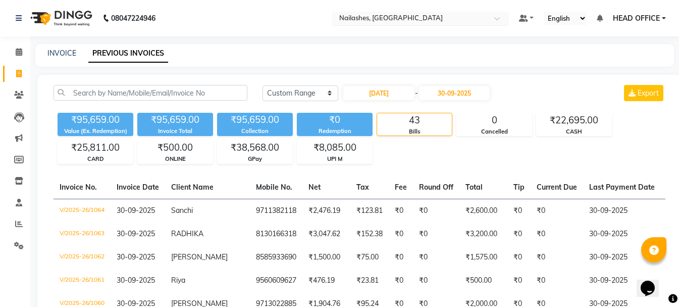
click at [387, 19] on input "text" at bounding box center [410, 19] width 146 height 10
type input "south"
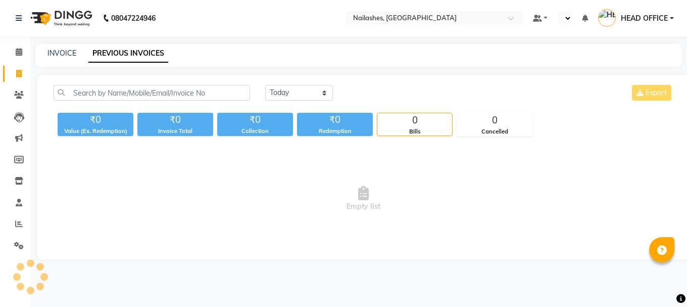
select select "en"
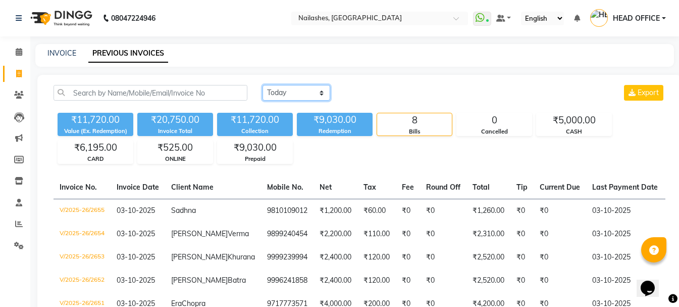
drag, startPoint x: 304, startPoint y: 93, endPoint x: 305, endPoint y: 100, distance: 6.1
click at [305, 95] on select "[DATE] [DATE] Custom Range" at bounding box center [297, 93] width 68 height 16
select select "range"
click at [263, 85] on select "[DATE] [DATE] Custom Range" at bounding box center [297, 93] width 68 height 16
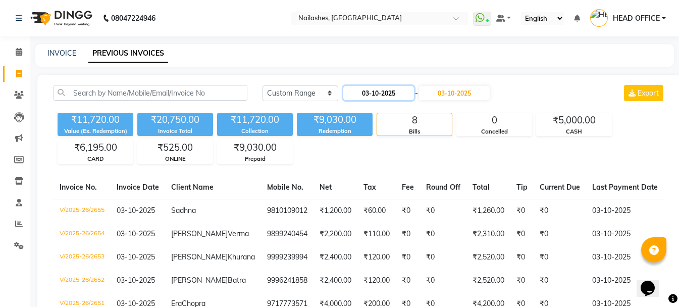
click at [380, 99] on input "03-10-2025" at bounding box center [379, 93] width 71 height 14
select select "10"
select select "2025"
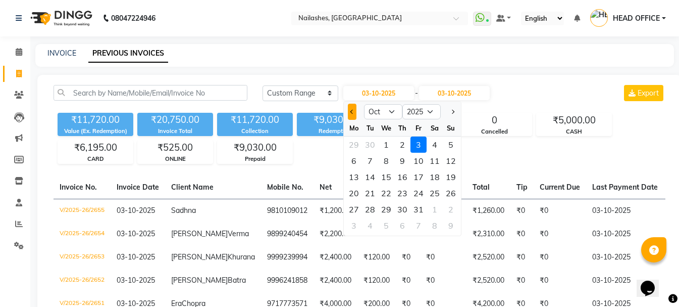
click at [351, 112] on span "Previous month" at bounding box center [353, 112] width 4 height 4
select select "9"
click at [353, 148] on div "1" at bounding box center [354, 144] width 16 height 16
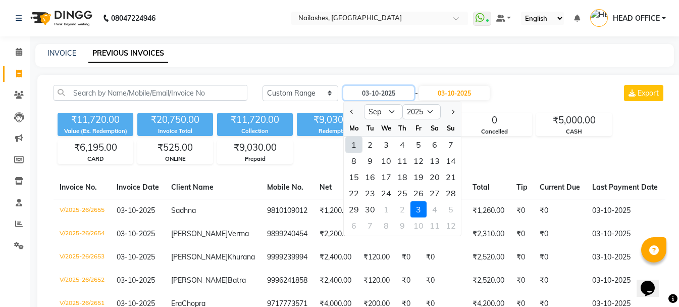
type input "01-09-2025"
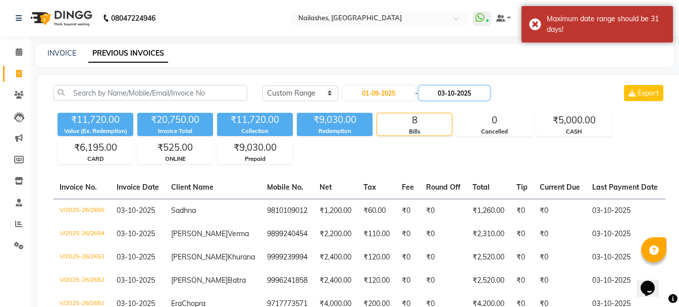
click at [453, 92] on input "03-10-2025" at bounding box center [454, 93] width 71 height 14
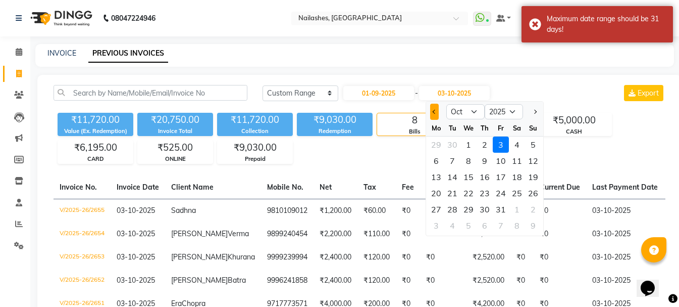
click at [433, 116] on button "Previous month" at bounding box center [434, 112] width 9 height 16
select select "9"
click at [534, 178] on div "21" at bounding box center [533, 177] width 16 height 16
type input "[DATE]"
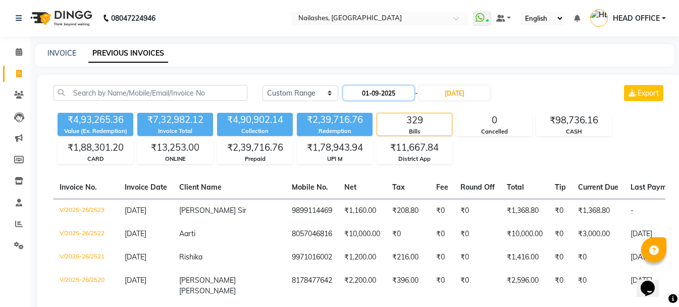
click at [389, 95] on input "01-09-2025" at bounding box center [379, 93] width 71 height 14
select select "9"
select select "2025"
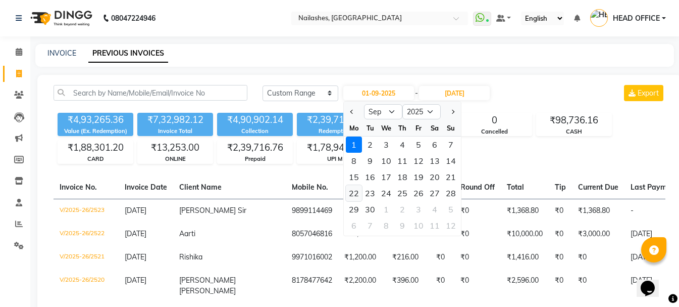
click at [355, 187] on div "22" at bounding box center [354, 193] width 16 height 16
type input "[DATE]"
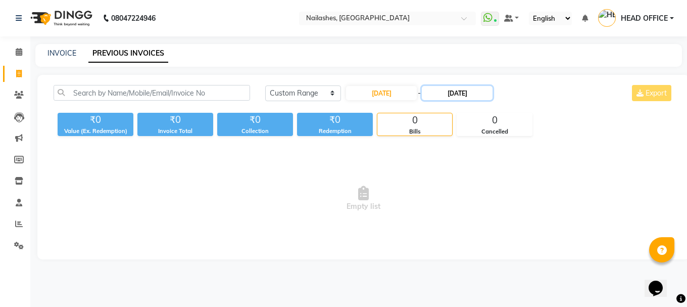
click at [484, 95] on input "[DATE]" at bounding box center [457, 93] width 71 height 14
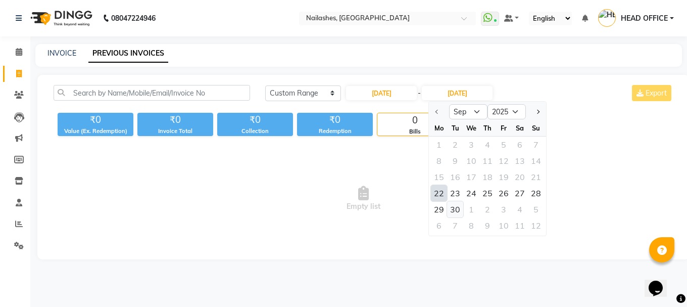
click at [452, 213] on div "30" at bounding box center [455, 209] width 16 height 16
type input "30-09-2025"
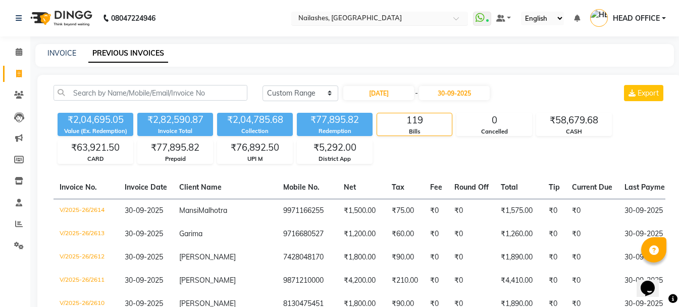
click at [419, 14] on input "text" at bounding box center [370, 19] width 146 height 10
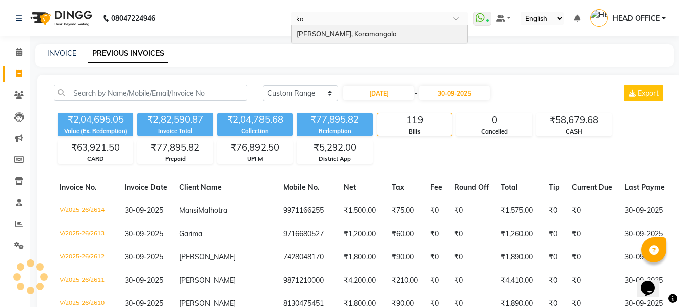
type input "kor"
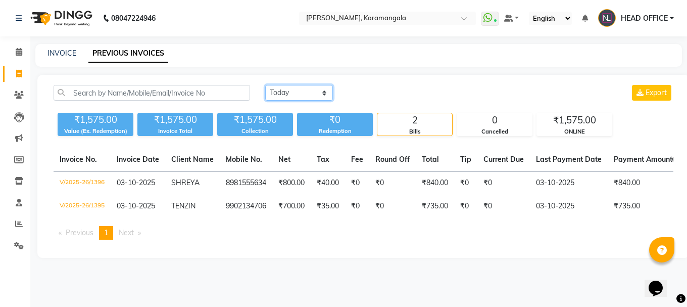
click at [302, 99] on select "[DATE] [DATE] Custom Range" at bounding box center [299, 93] width 68 height 16
click at [265, 85] on select "[DATE] [DATE] Custom Range" at bounding box center [299, 93] width 68 height 16
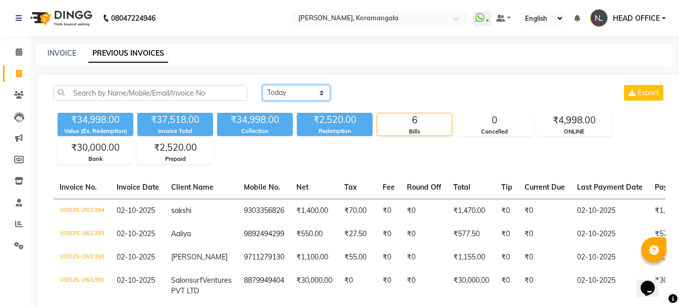
drag, startPoint x: 309, startPoint y: 87, endPoint x: 309, endPoint y: 99, distance: 12.1
click at [309, 87] on select "[DATE] [DATE] Custom Range" at bounding box center [297, 93] width 68 height 16
select select "range"
click at [263, 85] on select "[DATE] [DATE] Custom Range" at bounding box center [297, 93] width 68 height 16
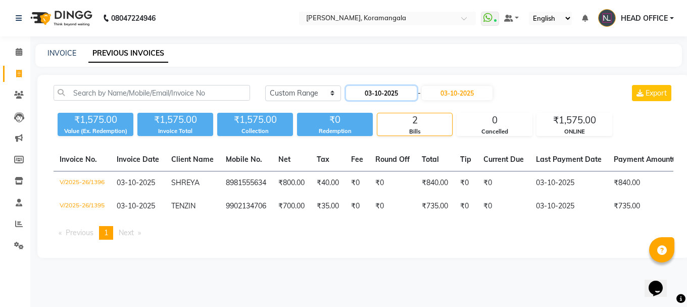
click at [386, 88] on input "03-10-2025" at bounding box center [381, 93] width 71 height 14
select select "10"
select select "2025"
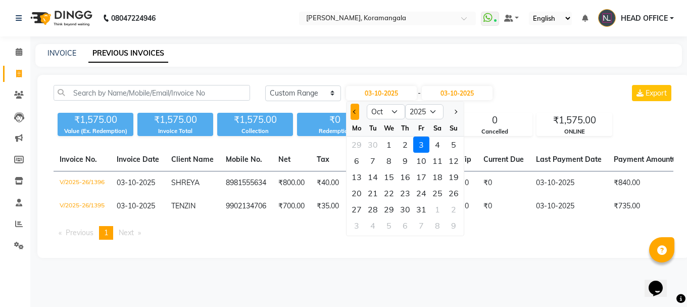
click at [355, 110] on span "Previous month" at bounding box center [355, 112] width 4 height 4
select select "9"
click at [359, 142] on div "1" at bounding box center [357, 144] width 16 height 16
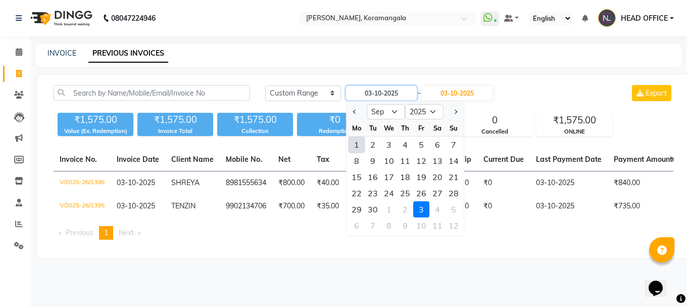
type input "01-09-2025"
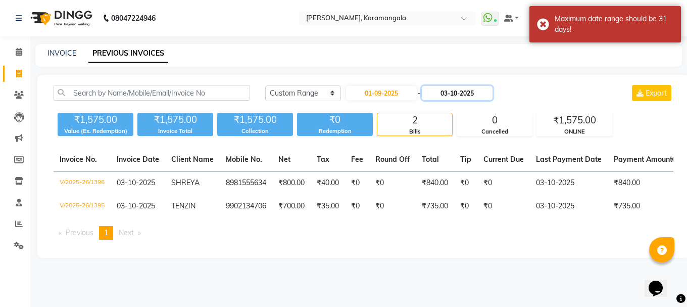
click at [472, 88] on input "03-10-2025" at bounding box center [457, 93] width 71 height 14
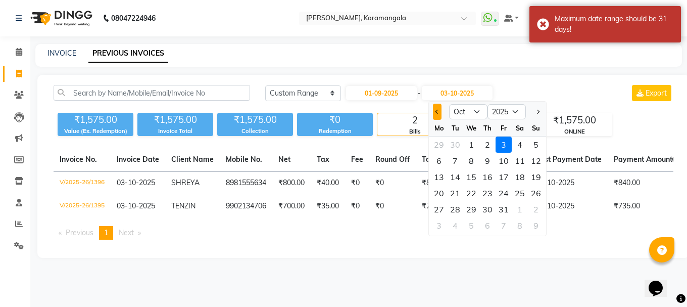
click at [437, 111] on span "Previous month" at bounding box center [437, 112] width 4 height 4
select select "9"
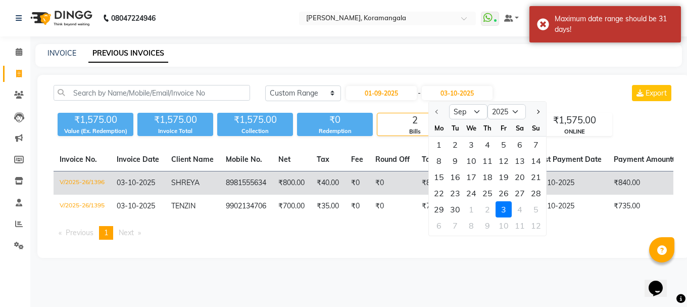
click at [530, 175] on div "21" at bounding box center [536, 177] width 16 height 16
type input "[DATE]"
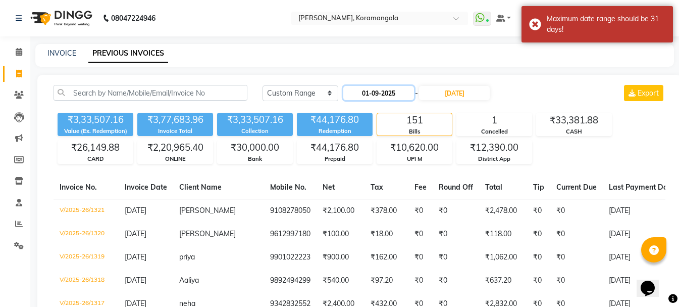
click at [382, 91] on input "01-09-2025" at bounding box center [379, 93] width 71 height 14
select select "9"
select select "2025"
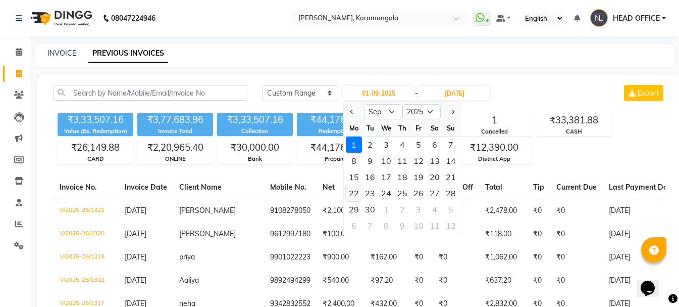
click at [350, 191] on div "22" at bounding box center [354, 193] width 16 height 16
type input "[DATE]"
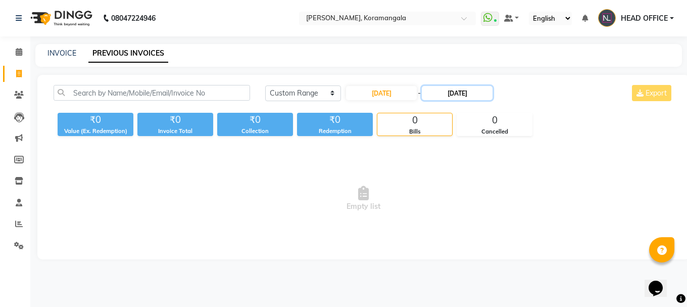
click at [465, 95] on input "[DATE]" at bounding box center [457, 93] width 71 height 14
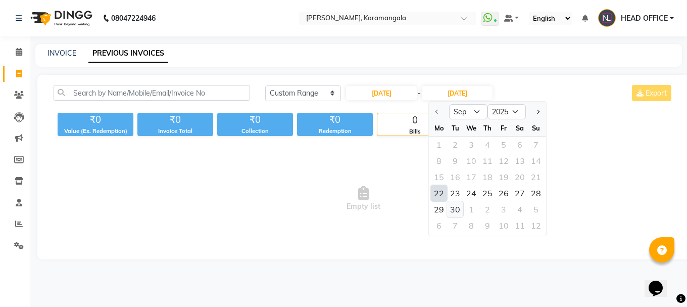
click at [455, 210] on div "30" at bounding box center [455, 209] width 16 height 16
type input "30-09-2025"
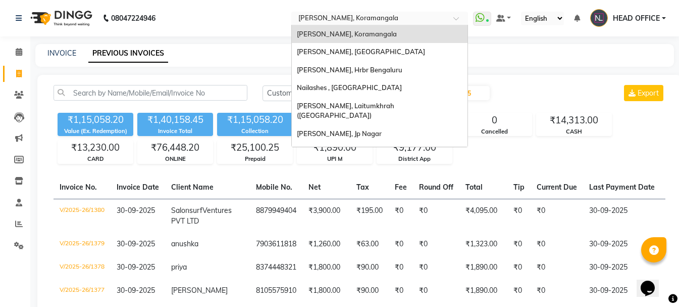
click at [400, 21] on input "text" at bounding box center [370, 19] width 146 height 10
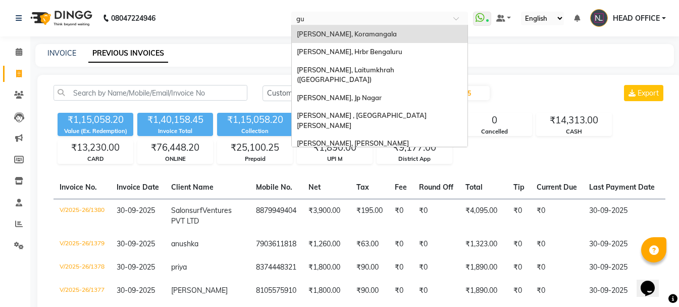
type input "guw"
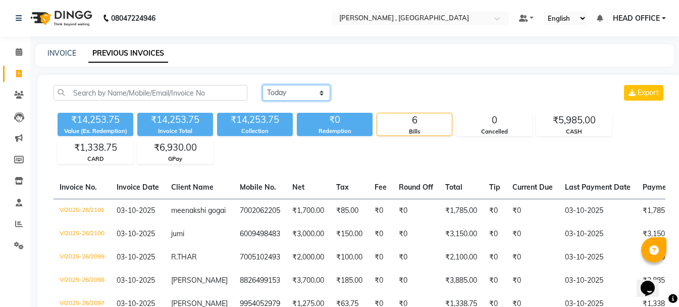
drag, startPoint x: 302, startPoint y: 92, endPoint x: 298, endPoint y: 100, distance: 8.6
click at [302, 92] on select "[DATE] [DATE] Custom Range" at bounding box center [297, 93] width 68 height 16
select select "range"
click at [263, 85] on select "[DATE] [DATE] Custom Range" at bounding box center [297, 93] width 68 height 16
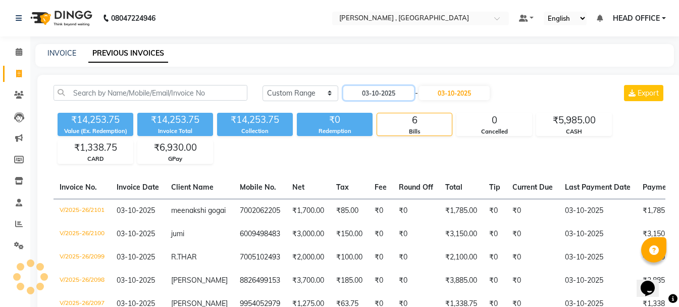
click at [385, 92] on input "03-10-2025" at bounding box center [379, 93] width 71 height 14
select select "10"
select select "2025"
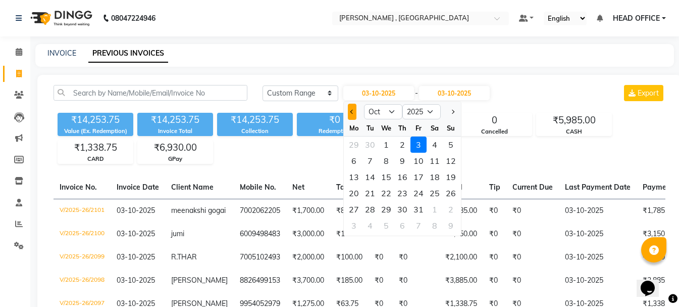
click at [354, 114] on button "Previous month" at bounding box center [352, 112] width 9 height 16
select select "9"
click at [355, 143] on div "1" at bounding box center [354, 144] width 16 height 16
type input "01-09-2025"
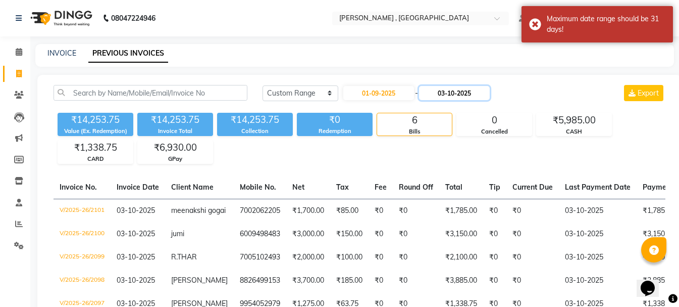
click at [476, 92] on input "03-10-2025" at bounding box center [454, 93] width 71 height 14
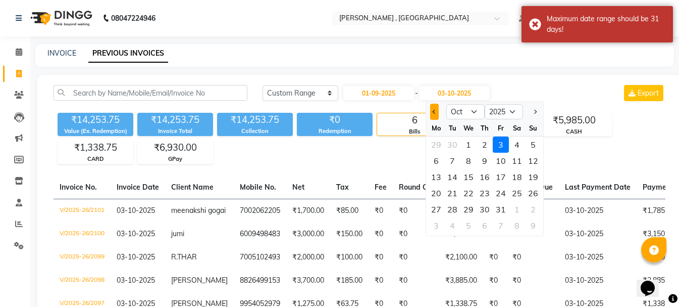
click at [436, 116] on button "Previous month" at bounding box center [434, 112] width 9 height 16
select select "9"
click at [537, 179] on div "21" at bounding box center [533, 177] width 16 height 16
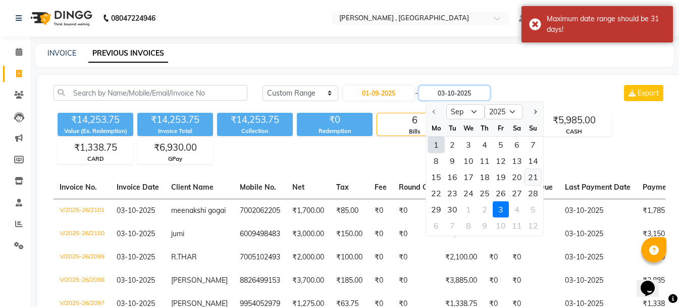
type input "[DATE]"
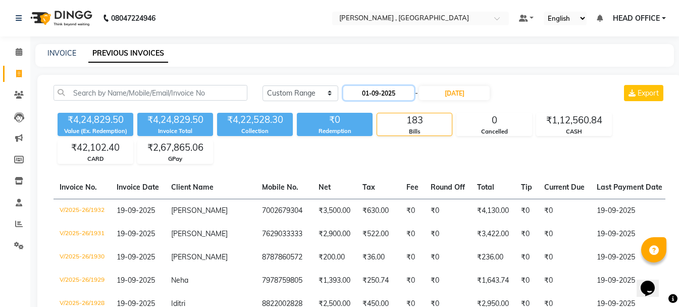
click at [411, 94] on input "01-09-2025" at bounding box center [379, 93] width 71 height 14
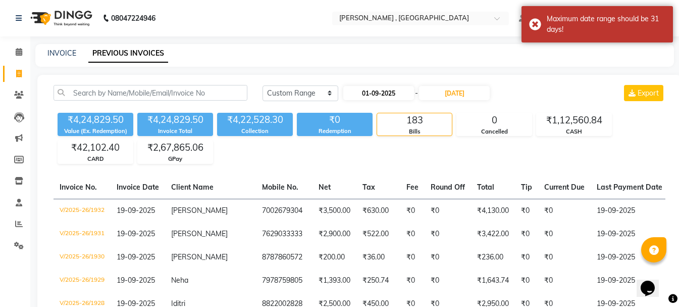
select select "9"
select select "2025"
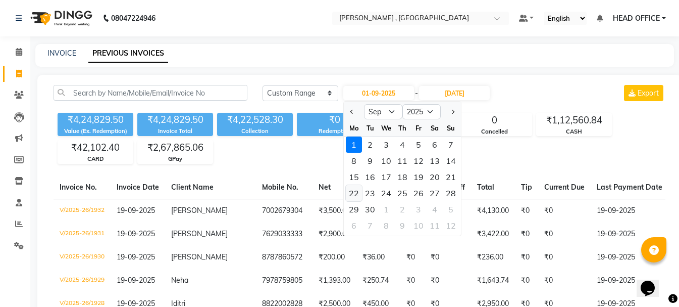
click at [357, 194] on div "22" at bounding box center [354, 193] width 16 height 16
type input "[DATE]"
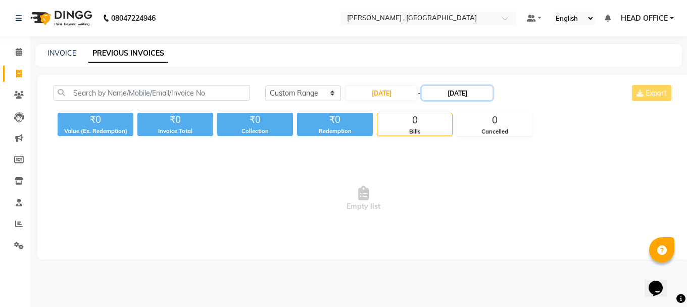
click at [459, 98] on input "[DATE]" at bounding box center [457, 93] width 71 height 14
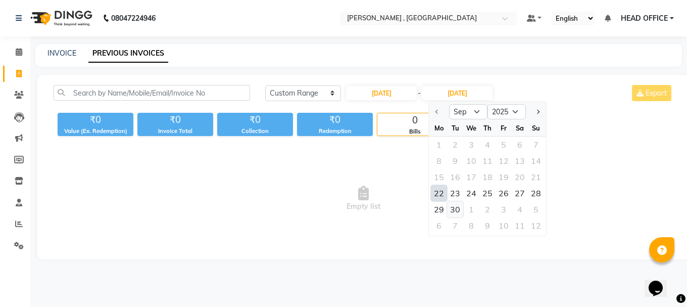
click at [455, 215] on div "30" at bounding box center [455, 209] width 16 height 16
type input "30-09-2025"
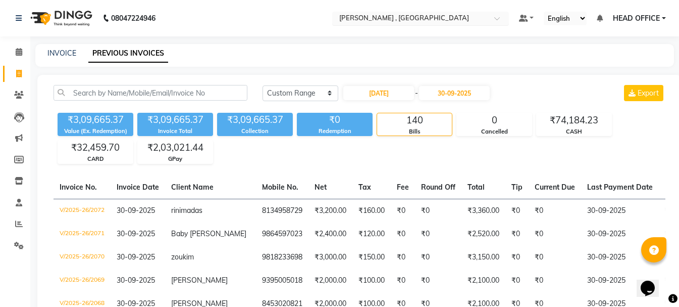
click at [367, 21] on input "text" at bounding box center [410, 19] width 146 height 10
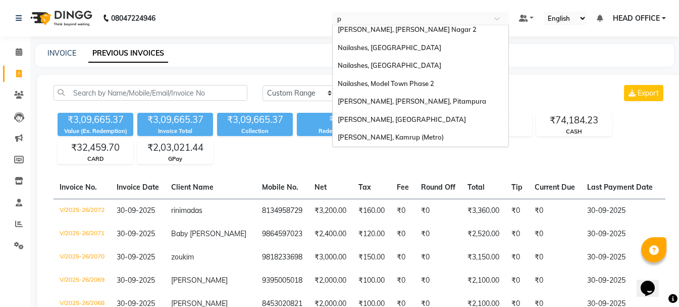
scroll to position [90, 0]
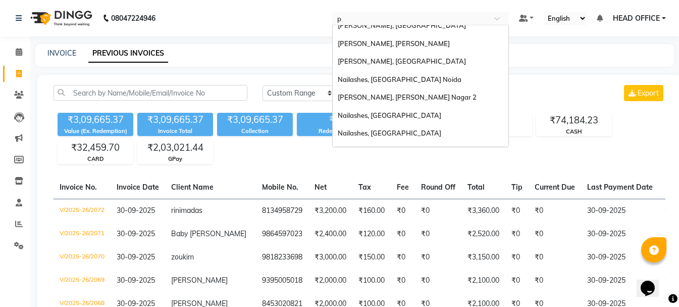
type input "pi"
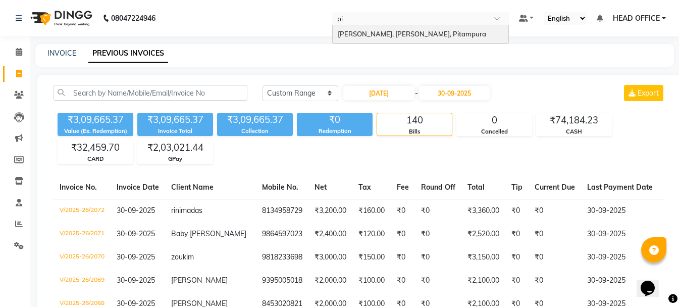
scroll to position [0, 0]
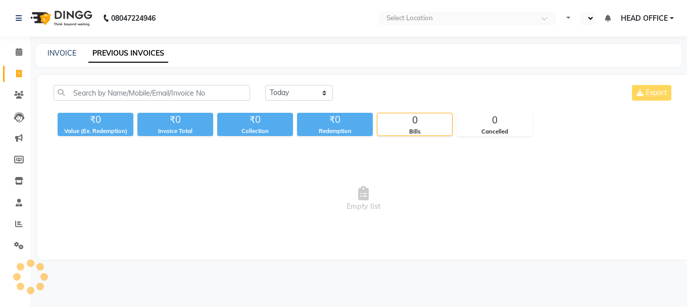
select select "en"
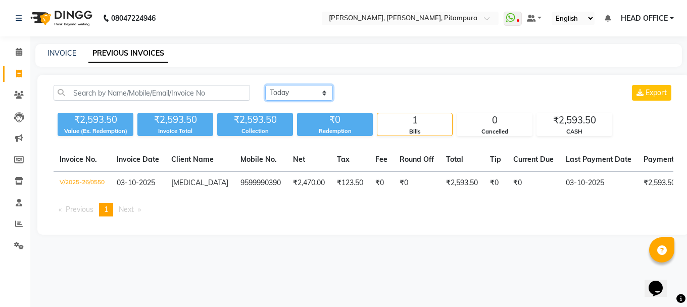
drag, startPoint x: 316, startPoint y: 89, endPoint x: 316, endPoint y: 97, distance: 8.1
click at [316, 89] on select "[DATE] [DATE] Custom Range" at bounding box center [299, 93] width 68 height 16
select select "range"
click at [265, 85] on select "[DATE] [DATE] Custom Range" at bounding box center [299, 93] width 68 height 16
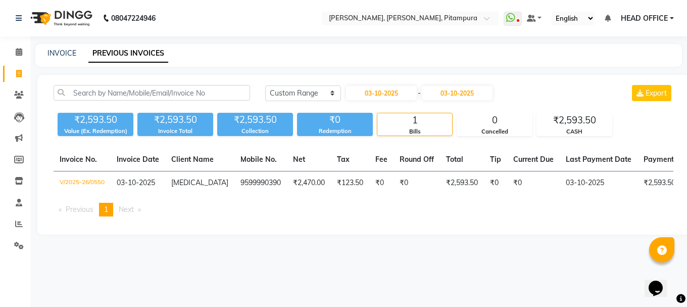
click at [394, 101] on div "03-10-2025 - 03-10-2025" at bounding box center [419, 93] width 149 height 16
click at [390, 91] on input "03-10-2025" at bounding box center [381, 93] width 71 height 14
select select "10"
select select "2025"
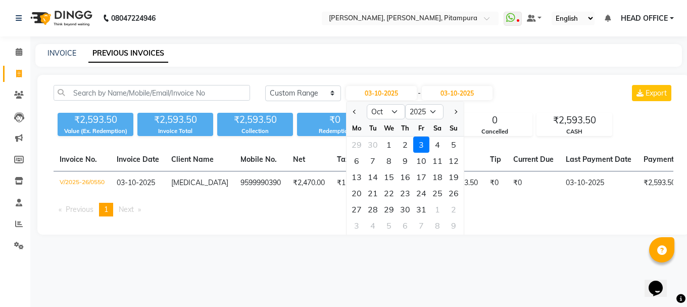
click at [357, 103] on div "Jan Feb Mar Apr May Jun Jul Aug Sep Oct Nov Dec 2015 2016 2017 2018 2019 2020 2…" at bounding box center [405, 111] width 117 height 18
click at [355, 108] on button "Previous month" at bounding box center [355, 112] width 9 height 16
select select "9"
click at [357, 144] on div "1" at bounding box center [357, 144] width 16 height 16
type input "01-09-2025"
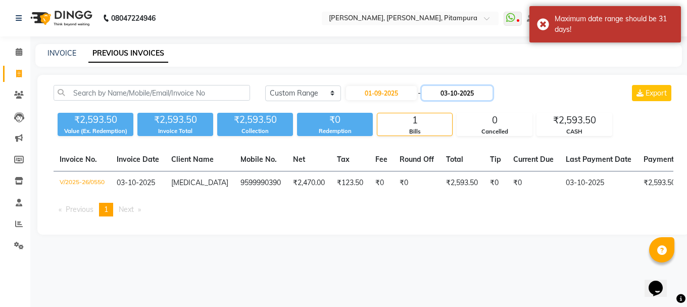
click at [470, 95] on input "03-10-2025" at bounding box center [457, 93] width 71 height 14
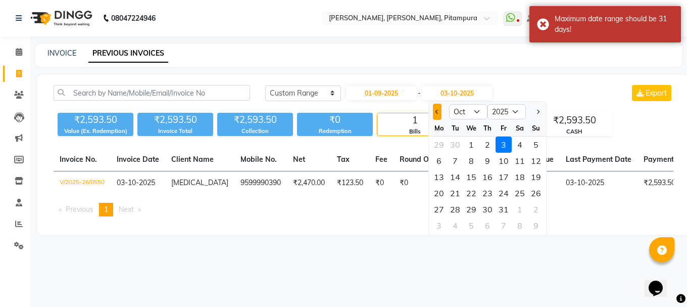
click at [439, 118] on button "Previous month" at bounding box center [437, 112] width 9 height 16
select select "9"
click at [532, 177] on div "21" at bounding box center [536, 177] width 16 height 16
type input "[DATE]"
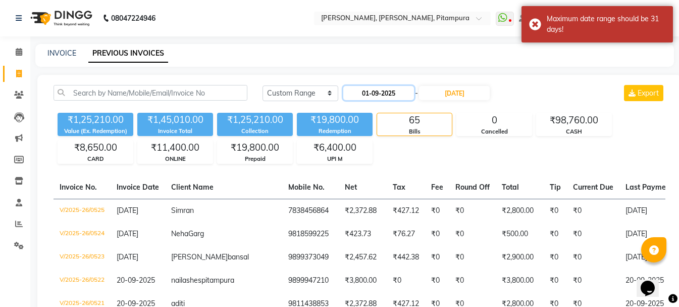
click at [390, 94] on input "01-09-2025" at bounding box center [379, 93] width 71 height 14
select select "9"
select select "2025"
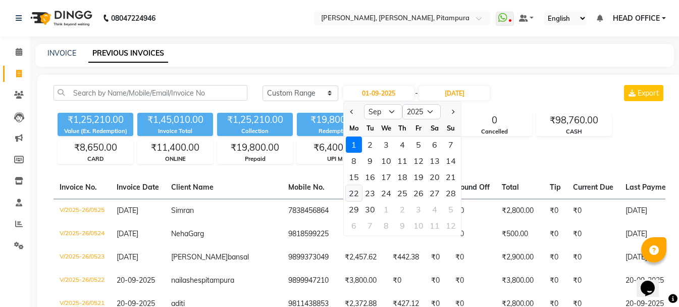
click at [353, 194] on div "22" at bounding box center [354, 193] width 16 height 16
type input "[DATE]"
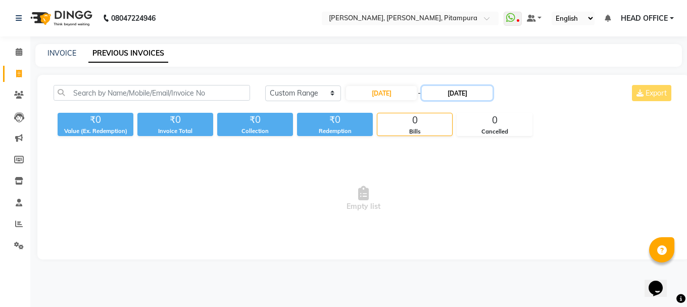
click at [462, 94] on input "[DATE]" at bounding box center [457, 93] width 71 height 14
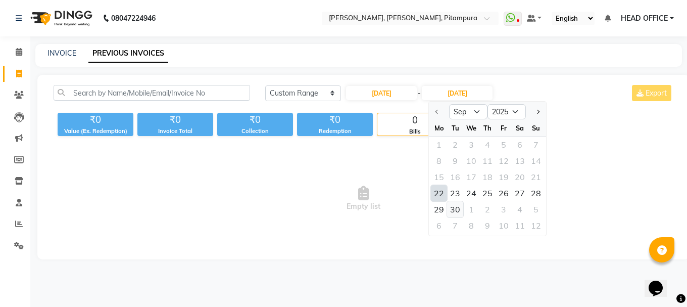
click at [454, 212] on div "30" at bounding box center [455, 209] width 16 height 16
type input "30-09-2025"
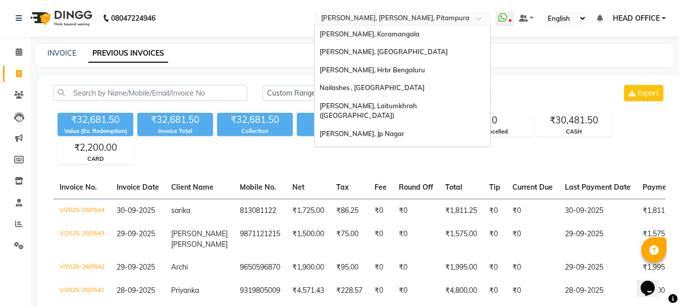
click at [414, 22] on input "text" at bounding box center [392, 19] width 146 height 10
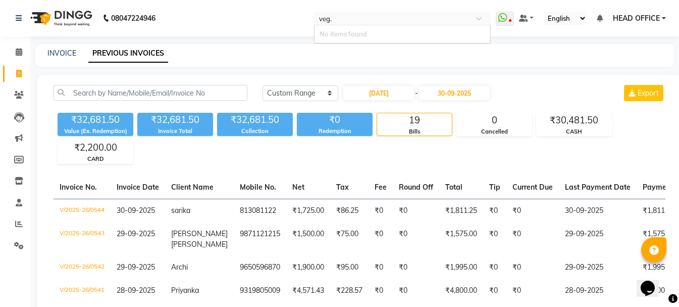
type input "veg"
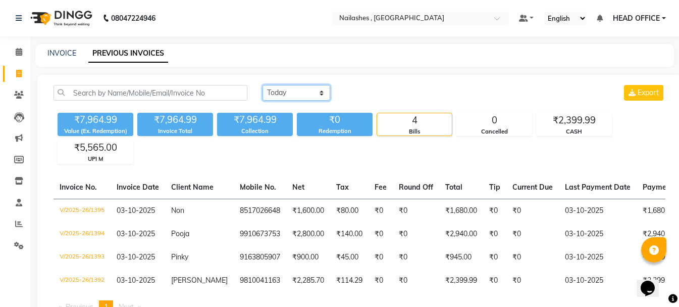
click at [304, 97] on select "[DATE] [DATE] Custom Range" at bounding box center [297, 93] width 68 height 16
select select "range"
click at [263, 85] on select "[DATE] [DATE] Custom Range" at bounding box center [297, 93] width 68 height 16
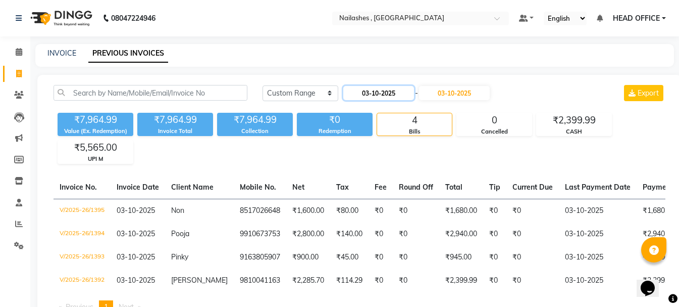
click at [381, 86] on input "03-10-2025" at bounding box center [379, 93] width 71 height 14
select select "10"
select select "2025"
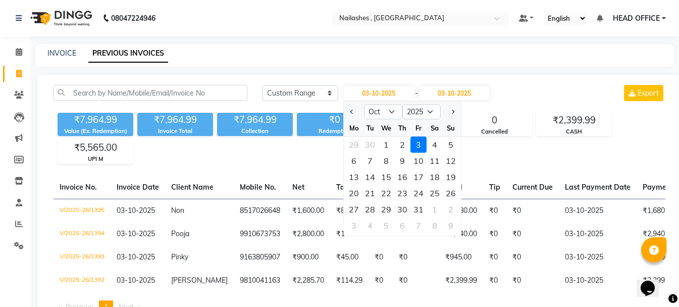
drag, startPoint x: 352, startPoint y: 113, endPoint x: 352, endPoint y: 125, distance: 12.6
click at [352, 112] on span "Previous month" at bounding box center [353, 112] width 4 height 4
select select "9"
click at [352, 151] on div "1" at bounding box center [354, 144] width 16 height 16
type input "01-09-2025"
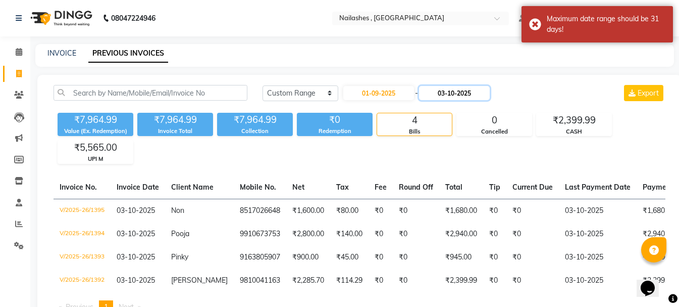
click at [465, 97] on input "03-10-2025" at bounding box center [454, 93] width 71 height 14
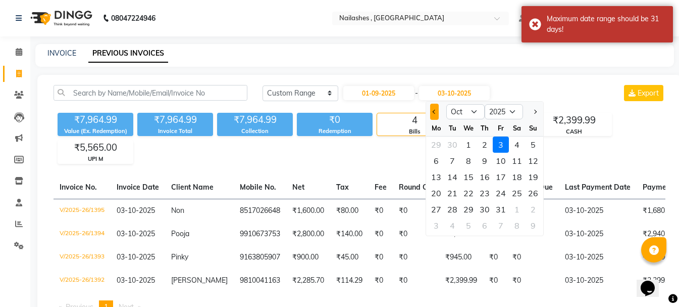
click at [436, 118] on button "Previous month" at bounding box center [434, 112] width 9 height 16
select select "9"
click at [531, 177] on div "21" at bounding box center [533, 177] width 16 height 16
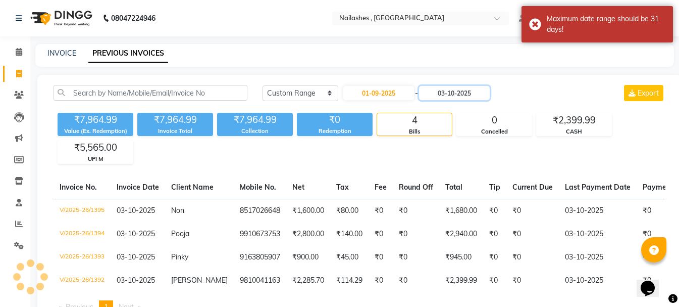
type input "[DATE]"
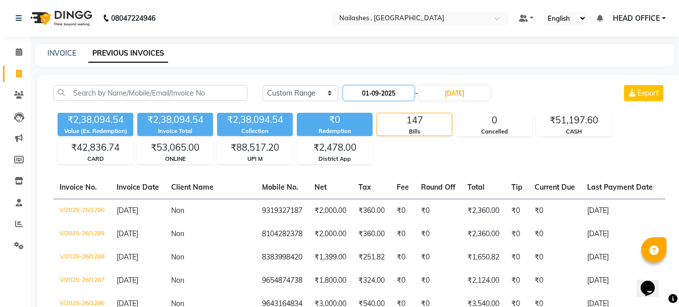
click at [371, 89] on input "01-09-2025" at bounding box center [379, 93] width 71 height 14
select select "9"
select select "2025"
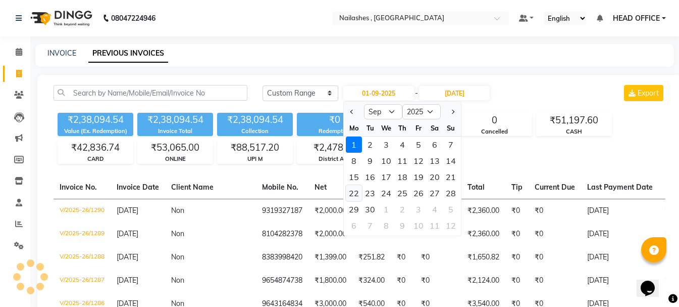
click at [352, 189] on div "22" at bounding box center [354, 193] width 16 height 16
type input "[DATE]"
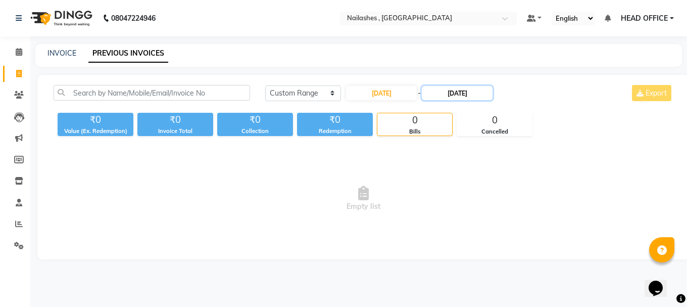
click at [476, 99] on input "[DATE]" at bounding box center [457, 93] width 71 height 14
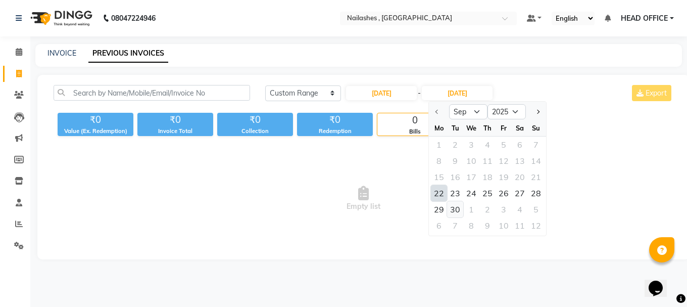
click at [453, 208] on div "30" at bounding box center [455, 209] width 16 height 16
type input "30-09-2025"
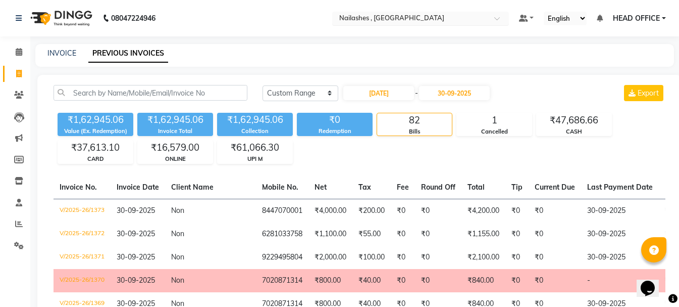
click at [402, 19] on input "text" at bounding box center [410, 19] width 146 height 10
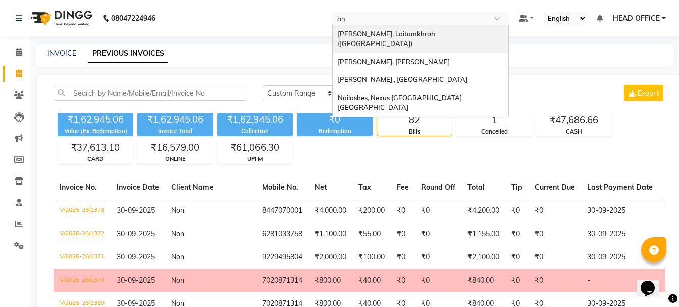
type input "ahm"
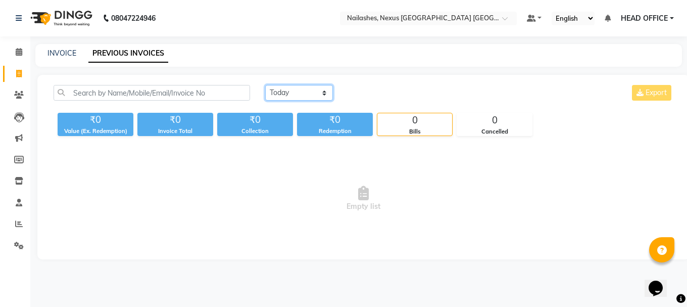
click at [313, 100] on select "[DATE] [DATE] Custom Range" at bounding box center [299, 93] width 68 height 16
select select "range"
click at [265, 85] on select "[DATE] [DATE] Custom Range" at bounding box center [299, 93] width 68 height 16
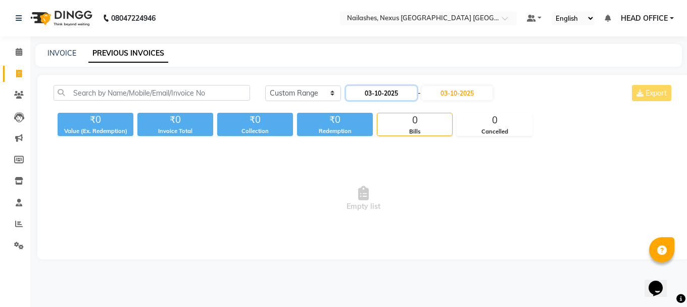
click at [377, 95] on input "03-10-2025" at bounding box center [381, 93] width 71 height 14
select select "10"
select select "2025"
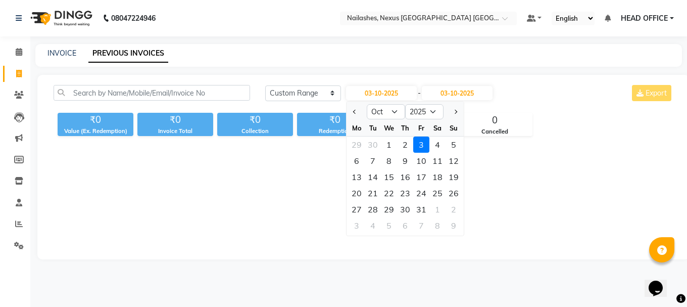
click at [349, 113] on div at bounding box center [357, 112] width 20 height 16
click at [356, 109] on button "Previous month" at bounding box center [355, 112] width 9 height 16
select select "9"
click at [352, 143] on div "1" at bounding box center [357, 144] width 16 height 16
type input "01-09-2025"
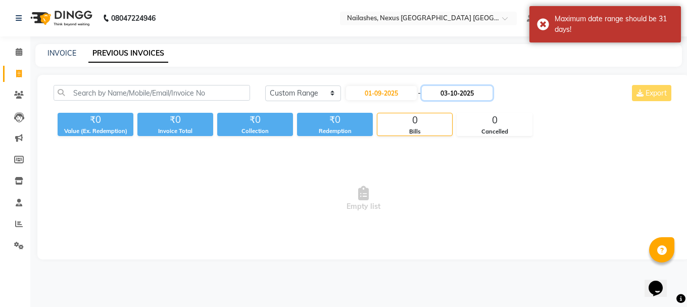
click at [459, 92] on input "03-10-2025" at bounding box center [457, 93] width 71 height 14
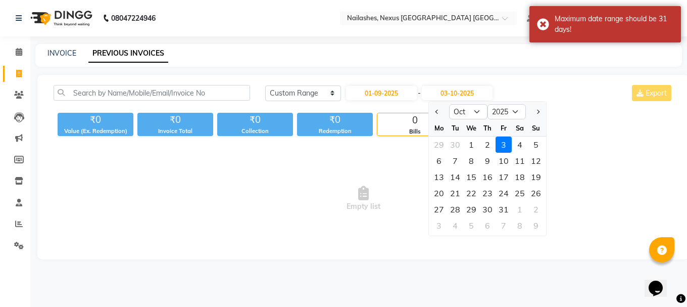
click at [432, 114] on div at bounding box center [439, 112] width 20 height 16
click at [440, 118] on button "Previous month" at bounding box center [437, 112] width 9 height 16
select select "9"
click at [534, 182] on div "21" at bounding box center [536, 177] width 16 height 16
type input "[DATE]"
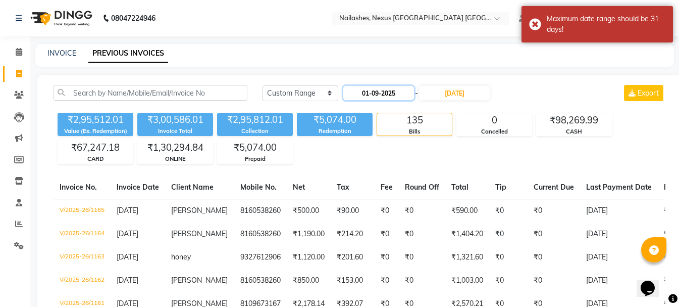
click at [393, 91] on input "01-09-2025" at bounding box center [379, 93] width 71 height 14
select select "9"
select select "2025"
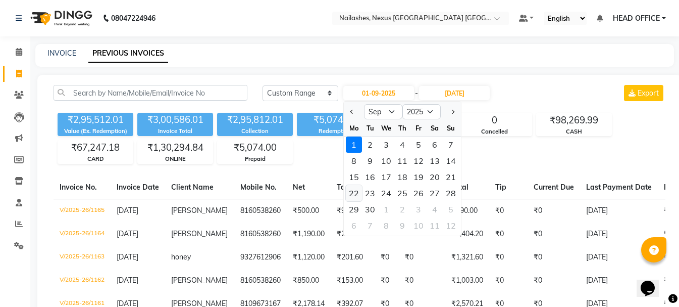
click at [359, 195] on div "22" at bounding box center [354, 193] width 16 height 16
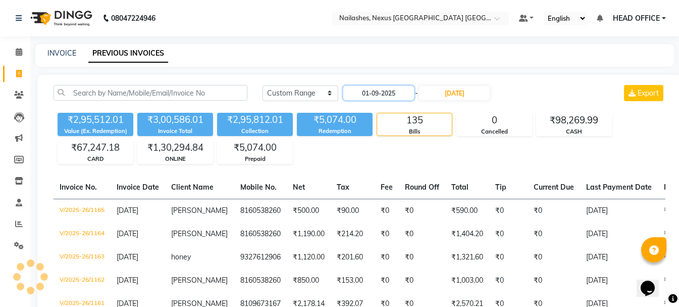
type input "[DATE]"
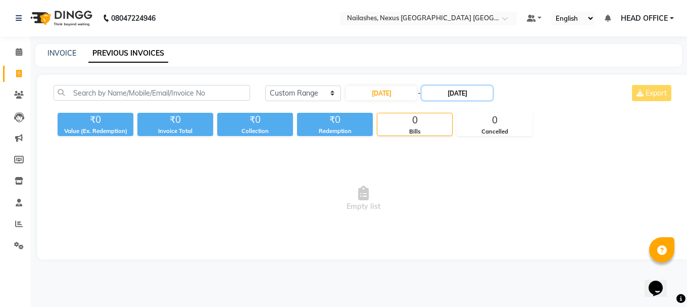
click at [482, 94] on input "[DATE]" at bounding box center [457, 93] width 71 height 14
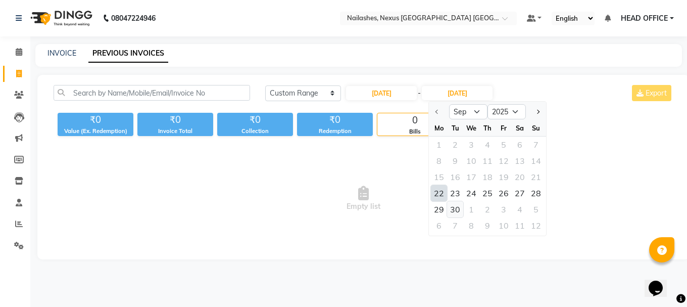
click at [459, 206] on div "30" at bounding box center [455, 209] width 16 height 16
type input "30-09-2025"
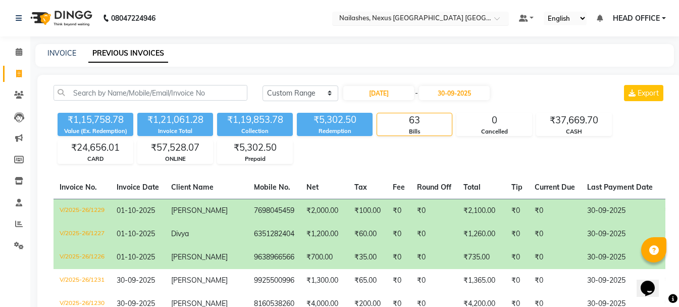
click at [383, 17] on input "text" at bounding box center [410, 19] width 146 height 10
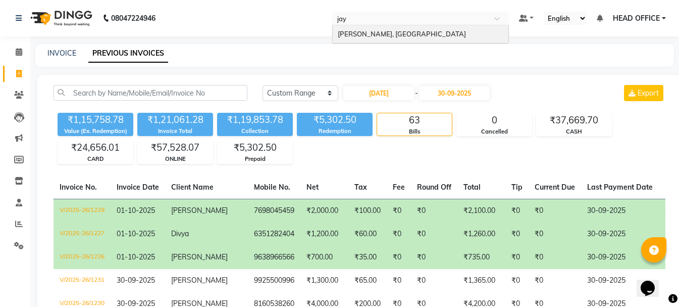
type input "jaya"
click at [375, 37] on span "[PERSON_NAME], [GEOGRAPHIC_DATA]" at bounding box center [402, 34] width 128 height 8
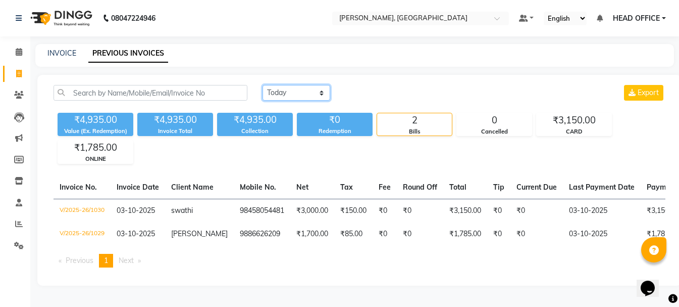
click at [297, 95] on select "[DATE] [DATE] Custom Range" at bounding box center [297, 93] width 68 height 16
select select "range"
click at [263, 85] on select "[DATE] [DATE] Custom Range" at bounding box center [297, 93] width 68 height 16
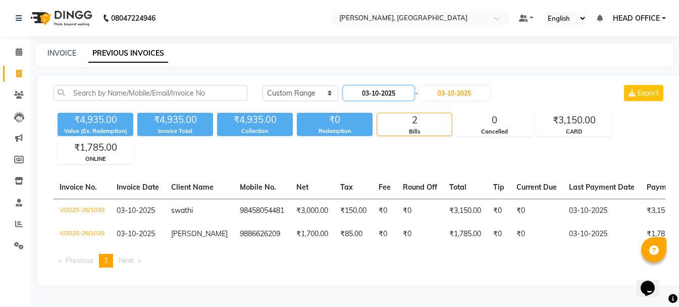
click at [377, 95] on input "03-10-2025" at bounding box center [379, 93] width 71 height 14
select select "10"
select select "2025"
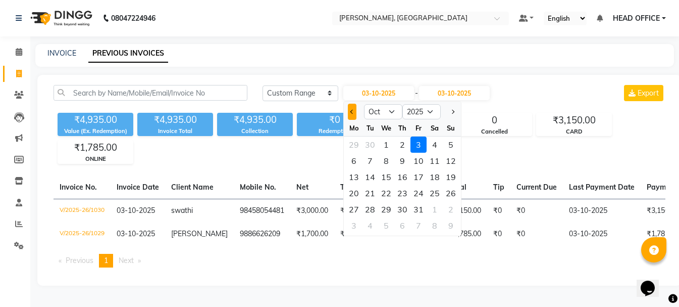
click at [352, 114] on button "Previous month" at bounding box center [352, 112] width 9 height 16
select select "9"
click at [348, 140] on div "1" at bounding box center [354, 144] width 16 height 16
type input "01-09-2025"
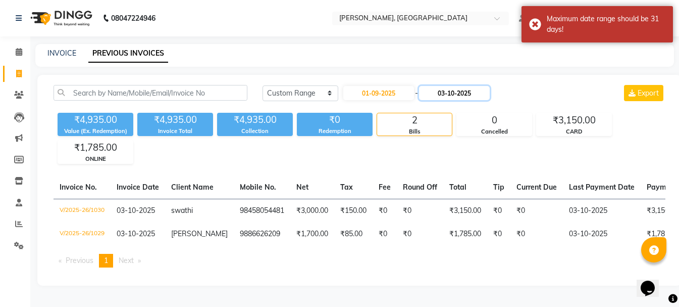
click at [455, 95] on input "03-10-2025" at bounding box center [454, 93] width 71 height 14
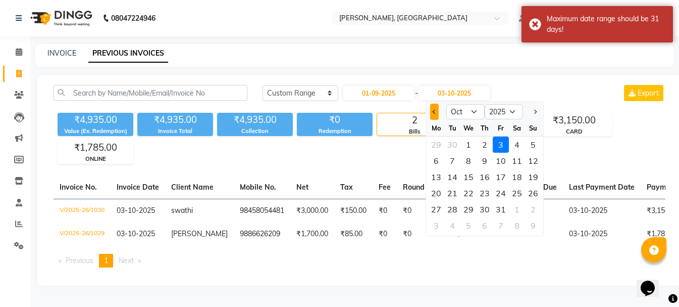
click at [436, 116] on button "Previous month" at bounding box center [434, 112] width 9 height 16
select select "9"
click at [534, 173] on div "21" at bounding box center [533, 177] width 16 height 16
type input "[DATE]"
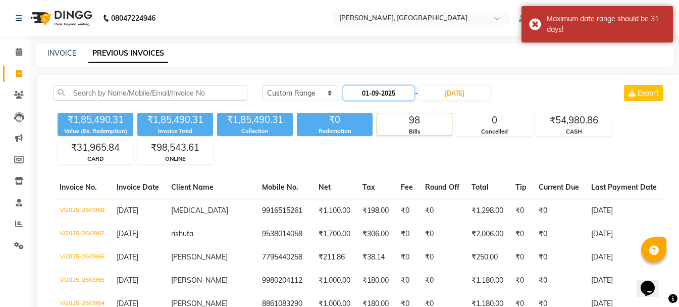
click at [406, 96] on input "01-09-2025" at bounding box center [379, 93] width 71 height 14
select select "9"
select select "2025"
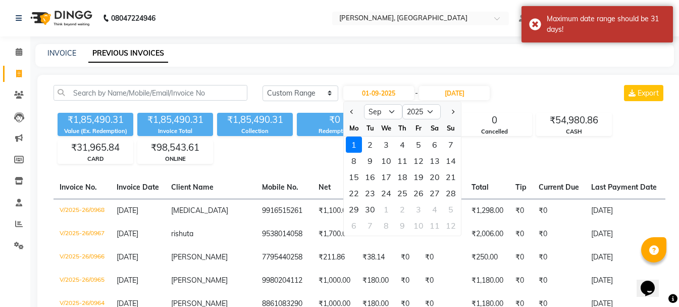
click at [351, 197] on div "22" at bounding box center [354, 193] width 16 height 16
type input "[DATE]"
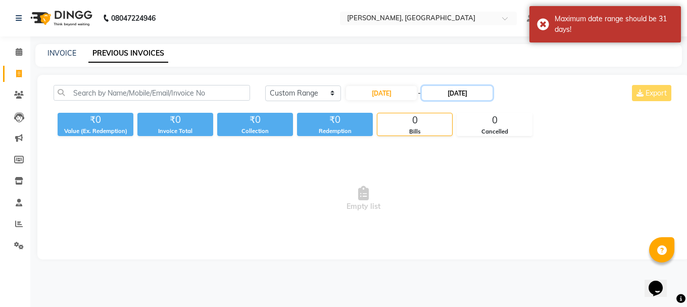
click at [461, 87] on input "[DATE]" at bounding box center [457, 93] width 71 height 14
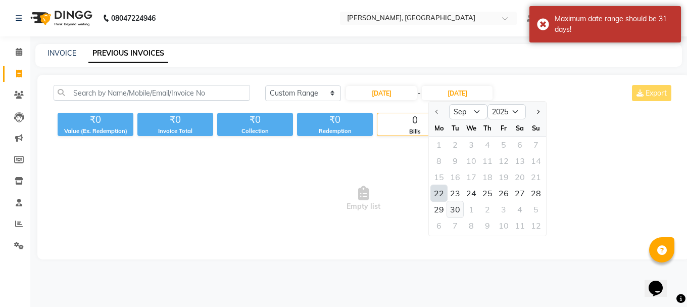
click at [457, 208] on div "30" at bounding box center [455, 209] width 16 height 16
type input "30-09-2025"
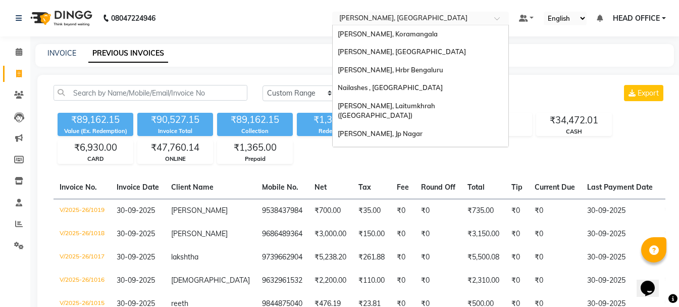
click at [369, 20] on input "text" at bounding box center [410, 19] width 146 height 10
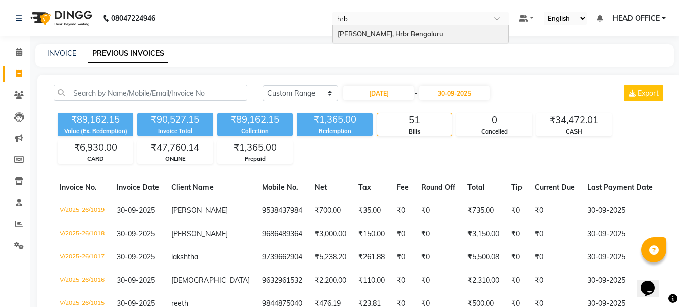
type input "hrbr"
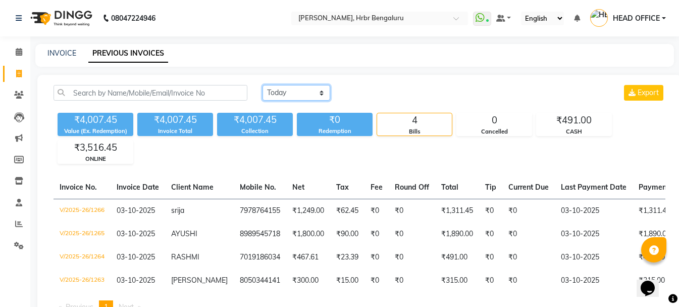
click at [313, 91] on select "[DATE] [DATE] Custom Range" at bounding box center [297, 93] width 68 height 16
select select "range"
click at [263, 85] on select "[DATE] [DATE] Custom Range" at bounding box center [297, 93] width 68 height 16
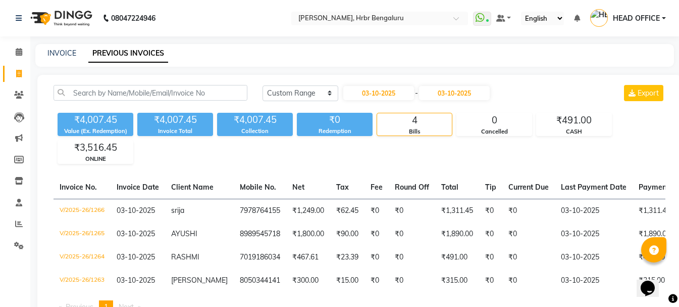
click at [371, 101] on div "[DATE] [DATE] Custom Range [DATE] - [DATE] Export" at bounding box center [464, 97] width 418 height 24
click at [372, 95] on input "03-10-2025" at bounding box center [379, 93] width 71 height 14
select select "10"
select select "2025"
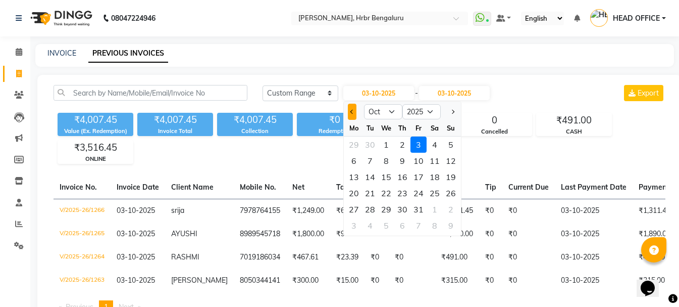
click at [354, 114] on button "Previous month" at bounding box center [352, 112] width 9 height 16
select select "9"
click at [355, 144] on div "1" at bounding box center [354, 144] width 16 height 16
type input "01-09-2025"
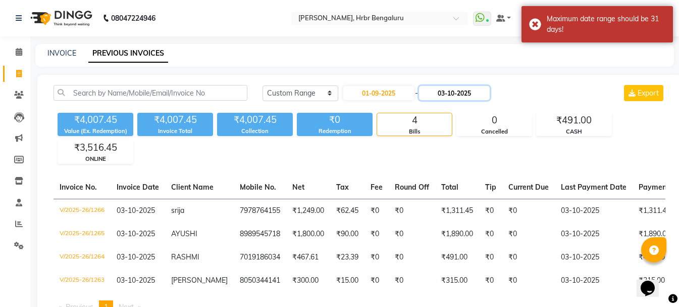
click at [454, 94] on input "03-10-2025" at bounding box center [454, 93] width 71 height 14
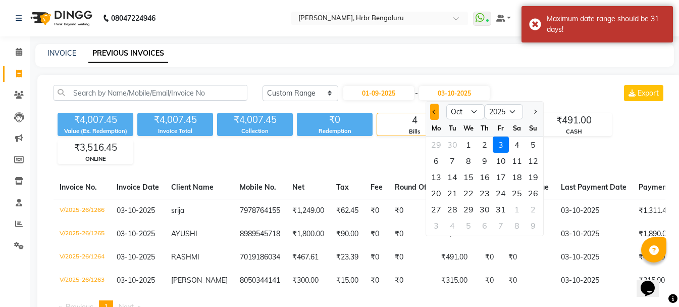
click at [430, 110] on div at bounding box center [436, 112] width 20 height 16
click at [434, 116] on button "Previous month" at bounding box center [434, 112] width 9 height 16
select select "9"
click at [526, 175] on div "21" at bounding box center [533, 177] width 16 height 16
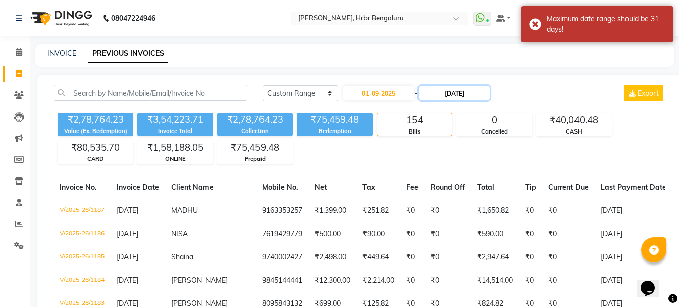
click at [460, 98] on input "[DATE]" at bounding box center [454, 93] width 71 height 14
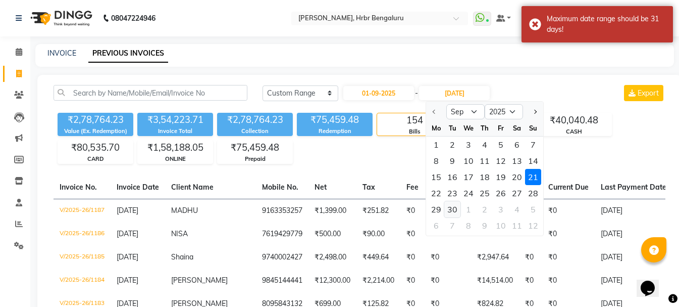
click at [454, 207] on div "30" at bounding box center [453, 209] width 16 height 16
type input "30-09-2025"
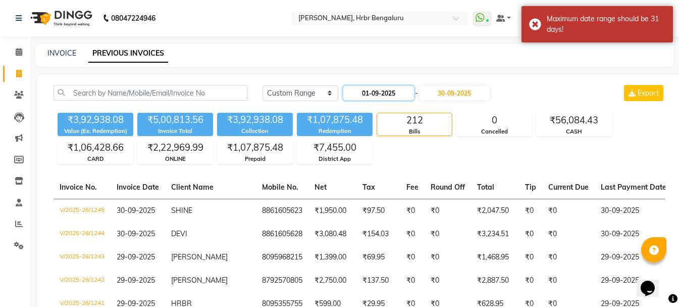
click at [398, 91] on input "01-09-2025" at bounding box center [379, 93] width 71 height 14
select select "9"
select select "2025"
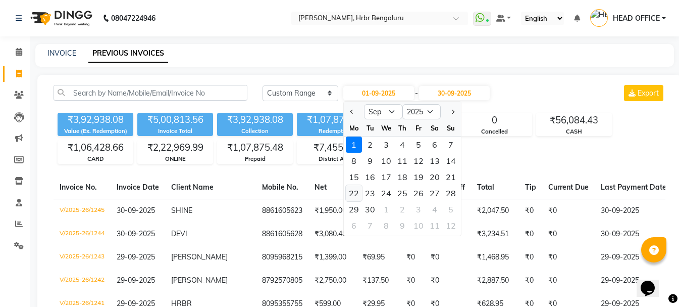
click at [356, 191] on div "22" at bounding box center [354, 193] width 16 height 16
type input "[DATE]"
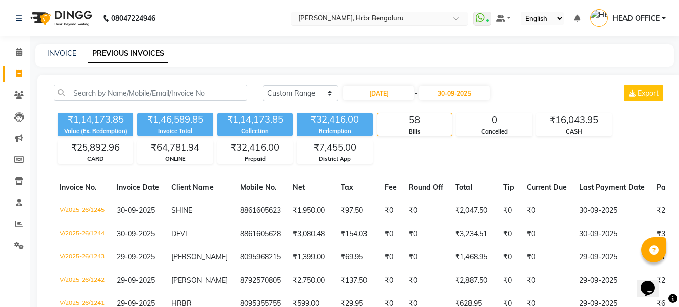
click at [346, 19] on input "text" at bounding box center [370, 19] width 146 height 10
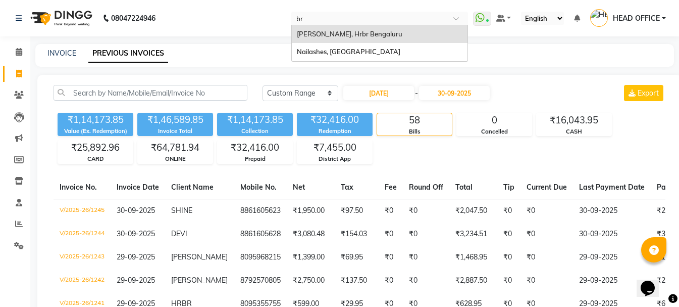
type input "bri"
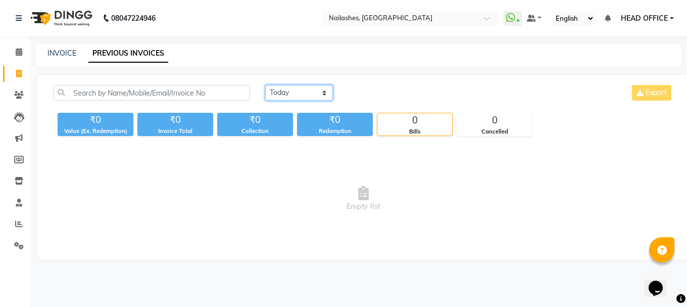
click at [311, 97] on select "[DATE] [DATE] Custom Range" at bounding box center [299, 93] width 68 height 16
select select "range"
click at [265, 85] on select "[DATE] [DATE] Custom Range" at bounding box center [299, 93] width 68 height 16
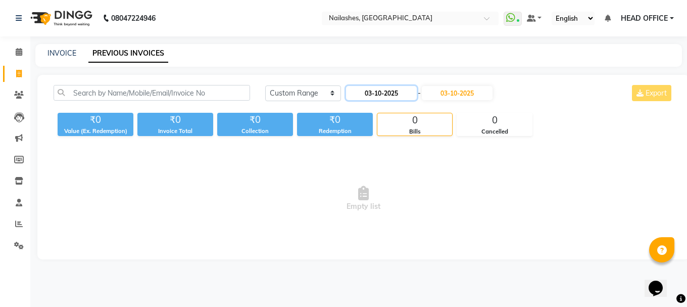
click at [383, 96] on input "03-10-2025" at bounding box center [381, 93] width 71 height 14
select select "10"
select select "2025"
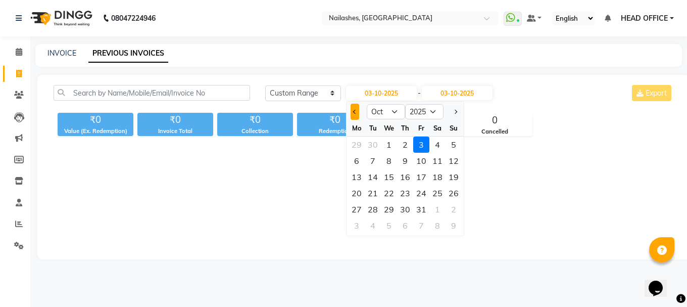
click at [351, 110] on button "Previous month" at bounding box center [355, 112] width 9 height 16
select select "9"
click at [358, 145] on div "1" at bounding box center [357, 144] width 16 height 16
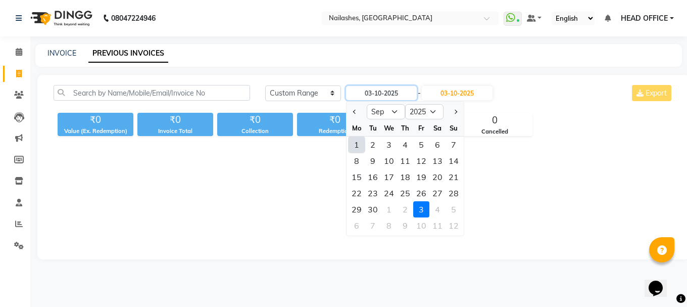
type input "01-09-2025"
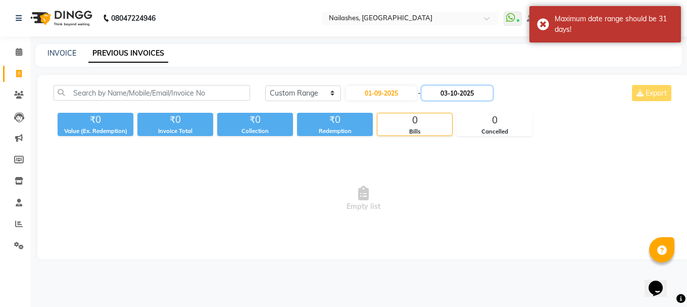
click at [476, 93] on input "03-10-2025" at bounding box center [457, 93] width 71 height 14
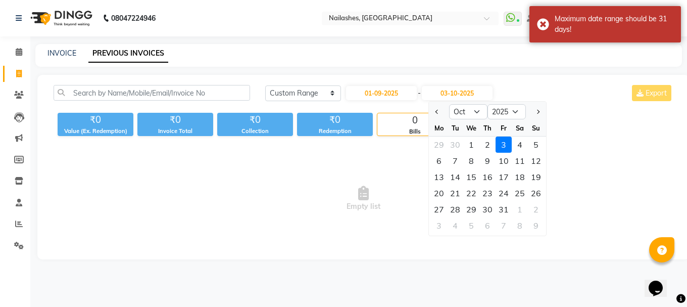
click at [436, 123] on div "Mo" at bounding box center [439, 128] width 16 height 16
click at [436, 115] on button "Previous month" at bounding box center [437, 112] width 9 height 16
select select "9"
click at [534, 181] on div "21" at bounding box center [536, 177] width 16 height 16
type input "[DATE]"
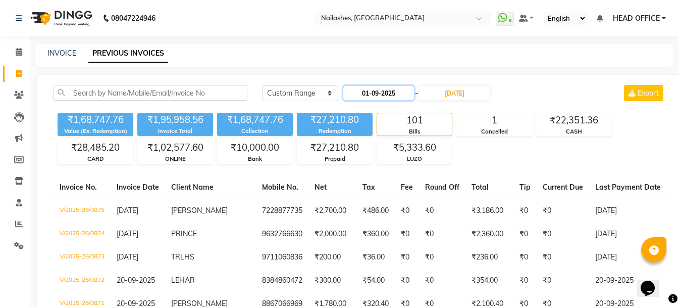
click at [378, 94] on input "01-09-2025" at bounding box center [379, 93] width 71 height 14
select select "9"
select select "2025"
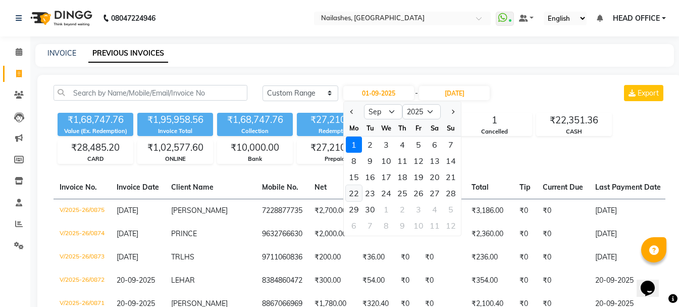
click at [358, 194] on div "22" at bounding box center [354, 193] width 16 height 16
type input "[DATE]"
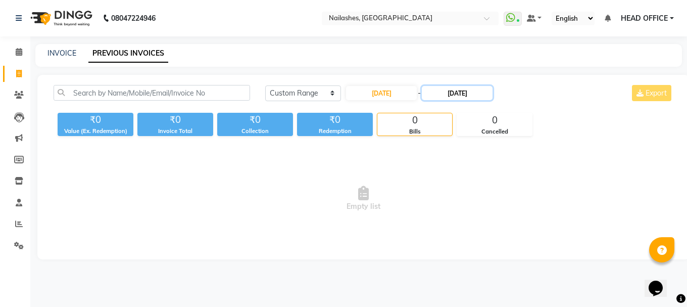
click at [473, 95] on input "[DATE]" at bounding box center [457, 93] width 71 height 14
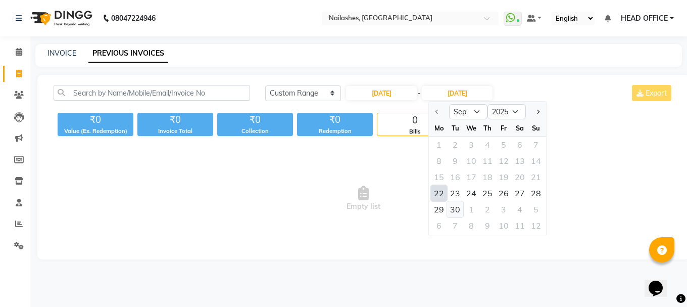
click at [455, 210] on div "30" at bounding box center [455, 209] width 16 height 16
type input "30-09-2025"
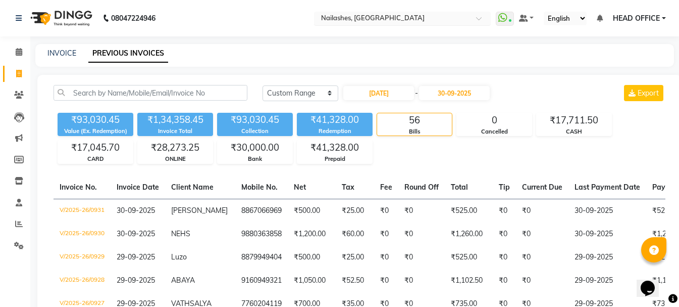
click at [382, 22] on input "text" at bounding box center [392, 19] width 146 height 10
type input "gree"
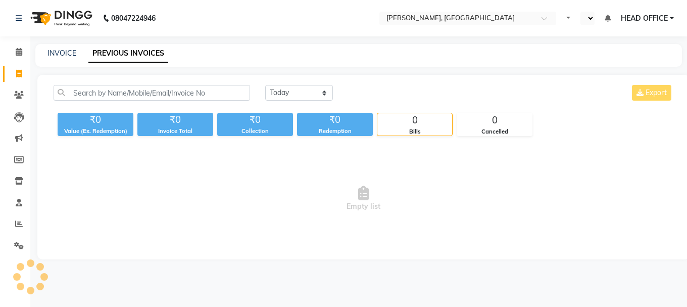
select select "en"
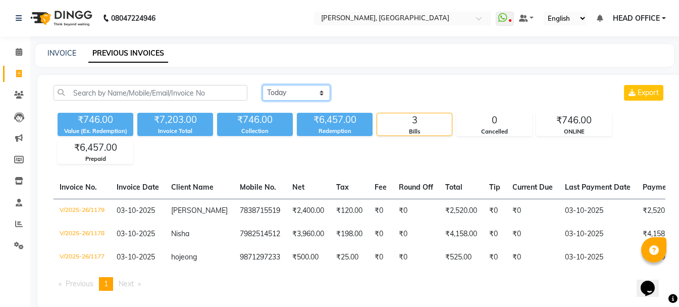
click at [282, 96] on select "[DATE] [DATE] Custom Range" at bounding box center [297, 93] width 68 height 16
select select "range"
click at [263, 85] on select "[DATE] [DATE] Custom Range" at bounding box center [297, 93] width 68 height 16
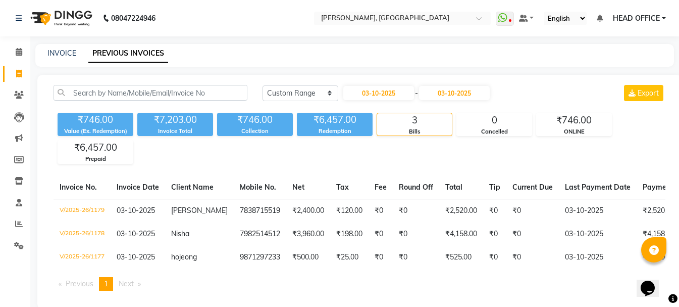
click at [385, 85] on div "[DATE] - [DATE]" at bounding box center [416, 93] width 149 height 16
click at [383, 94] on input "03-10-2025" at bounding box center [379, 93] width 71 height 14
select select "10"
select select "2025"
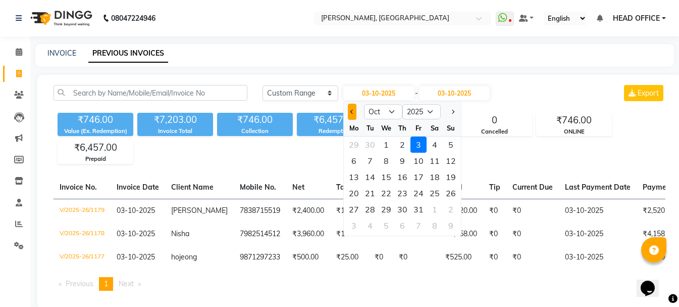
click at [352, 108] on button "Previous month" at bounding box center [352, 112] width 9 height 16
select select "9"
click at [356, 151] on div "1" at bounding box center [354, 144] width 16 height 16
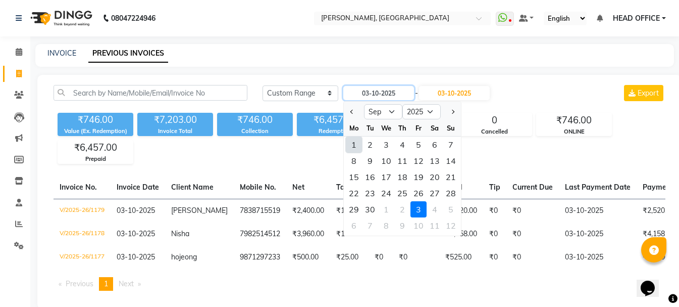
type input "01-09-2025"
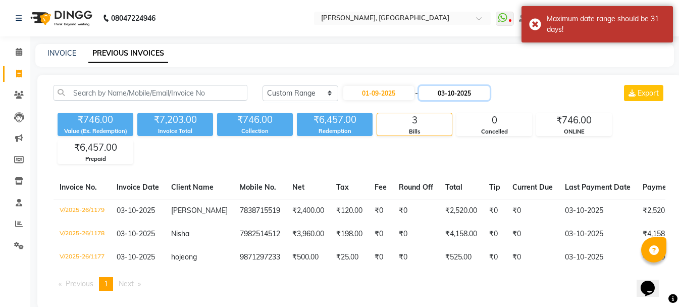
click at [474, 88] on input "03-10-2025" at bounding box center [454, 93] width 71 height 14
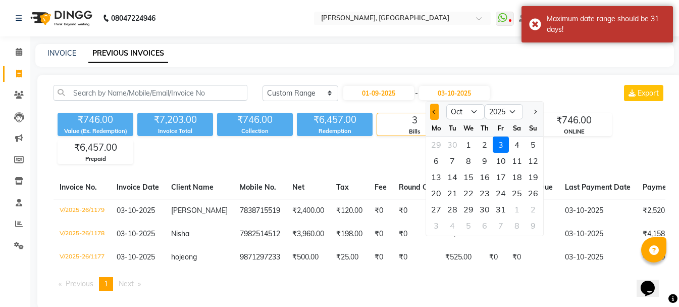
click at [432, 113] on button "Previous month" at bounding box center [434, 112] width 9 height 16
select select "9"
click at [530, 174] on div "21" at bounding box center [533, 177] width 16 height 16
type input "[DATE]"
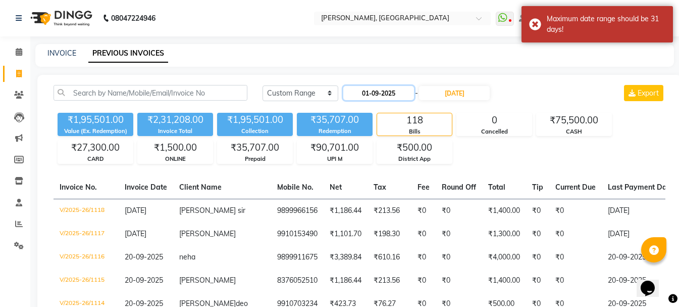
click at [414, 97] on input "01-09-2025" at bounding box center [379, 93] width 71 height 14
select select "9"
select select "2025"
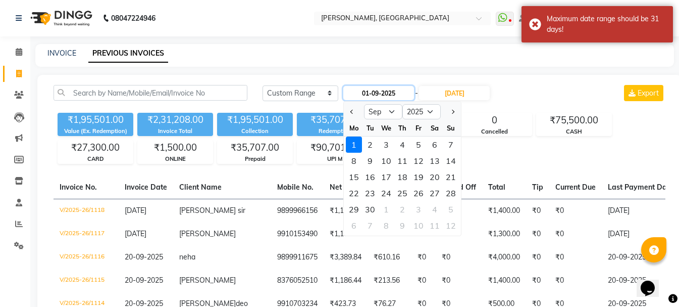
click at [400, 93] on input "01-09-2025" at bounding box center [379, 93] width 71 height 14
click at [353, 193] on div "22" at bounding box center [354, 193] width 16 height 16
type input "[DATE]"
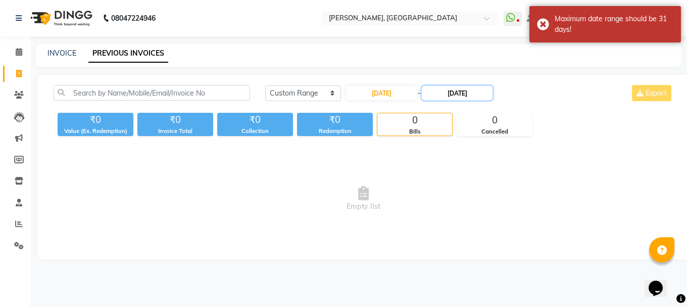
click at [475, 90] on input "[DATE]" at bounding box center [457, 93] width 71 height 14
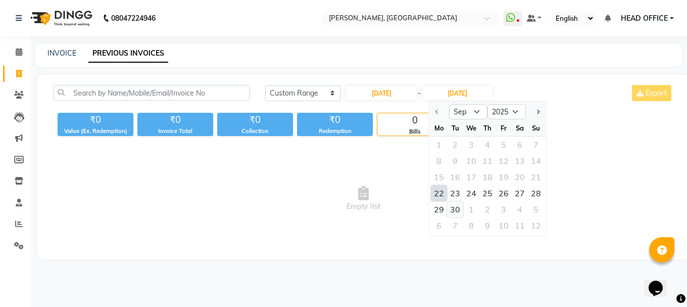
click at [456, 207] on div "30" at bounding box center [455, 209] width 16 height 16
type input "30-09-2025"
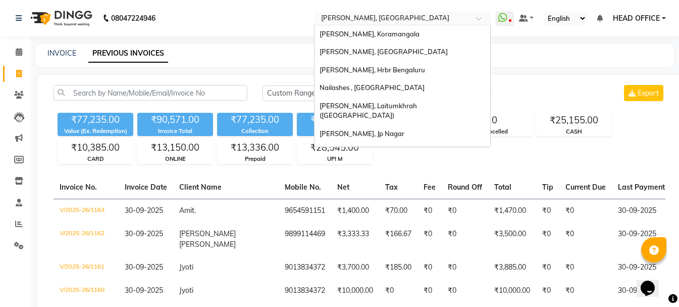
click at [345, 20] on input "text" at bounding box center [392, 19] width 146 height 10
type input "shil"
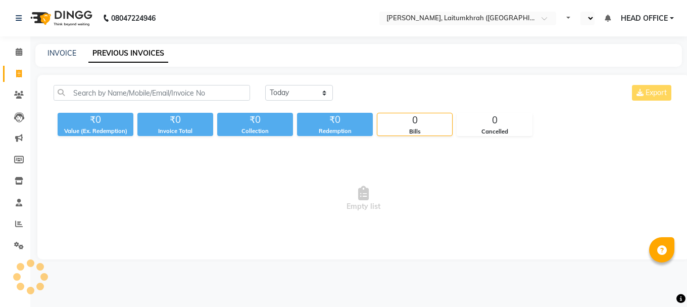
select select "en"
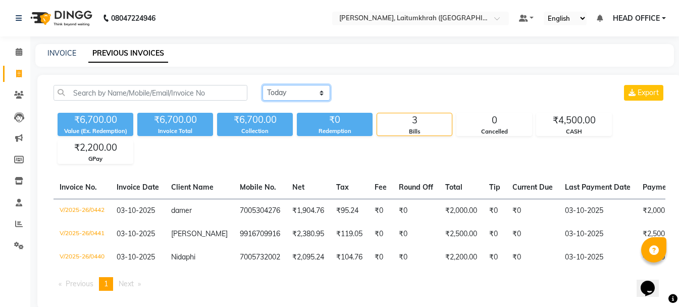
click at [316, 92] on select "[DATE] [DATE] Custom Range" at bounding box center [297, 93] width 68 height 16
select select "range"
click at [263, 85] on select "[DATE] [DATE] Custom Range" at bounding box center [297, 93] width 68 height 16
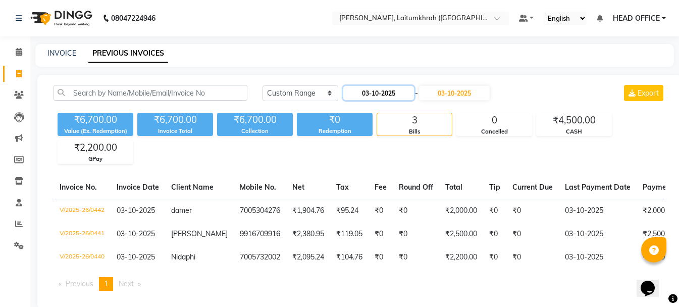
click at [382, 91] on input "03-10-2025" at bounding box center [379, 93] width 71 height 14
select select "10"
select select "2025"
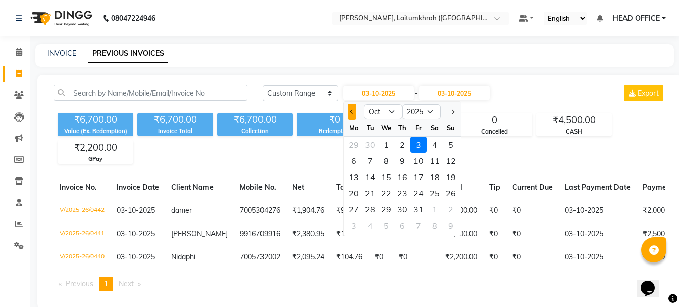
click at [351, 114] on button "Previous month" at bounding box center [352, 112] width 9 height 16
select select "9"
click at [355, 142] on div "1" at bounding box center [354, 144] width 16 height 16
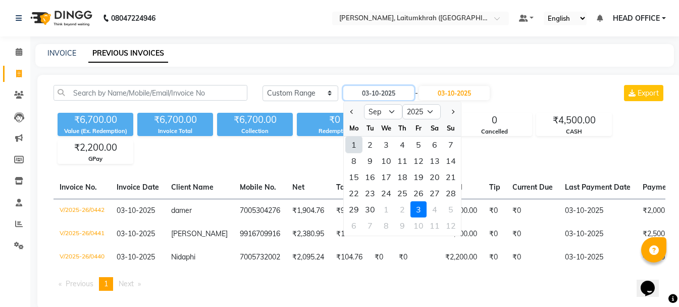
type input "01-09-2025"
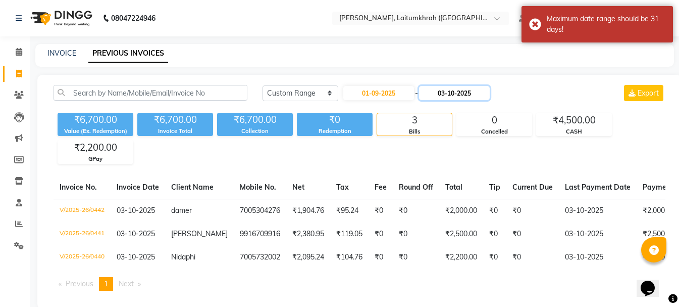
click at [454, 93] on input "03-10-2025" at bounding box center [454, 93] width 71 height 14
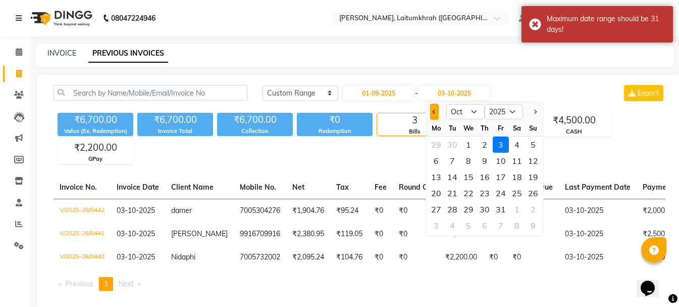
click at [435, 113] on span "Previous month" at bounding box center [435, 112] width 4 height 4
select select "9"
click at [528, 175] on div "21" at bounding box center [533, 177] width 16 height 16
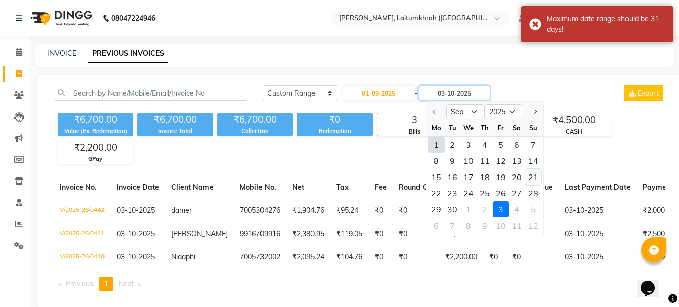
type input "21-09-2025"
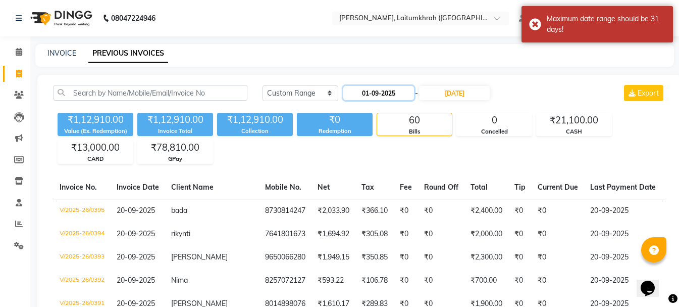
click at [394, 97] on input "01-09-2025" at bounding box center [379, 93] width 71 height 14
select select "9"
select select "2025"
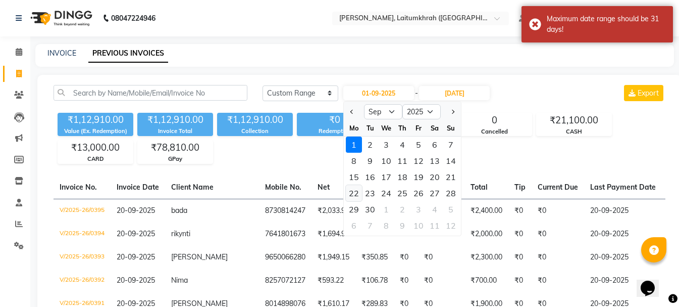
click at [355, 195] on div "22" at bounding box center [354, 193] width 16 height 16
type input "22-09-2025"
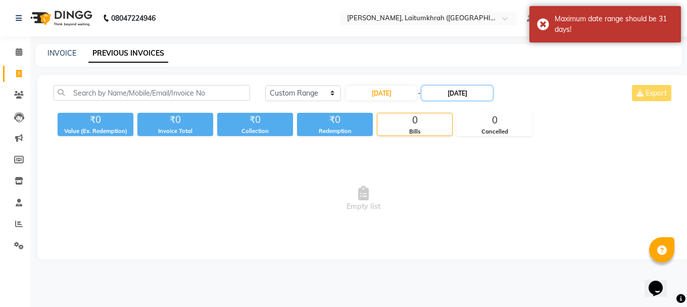
drag, startPoint x: 464, startPoint y: 86, endPoint x: 464, endPoint y: 97, distance: 11.1
click at [464, 87] on input "21-09-2025" at bounding box center [457, 93] width 71 height 14
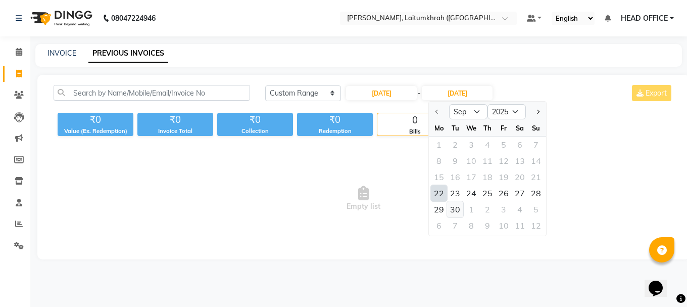
click at [456, 209] on div "30" at bounding box center [455, 209] width 16 height 16
type input "30-09-2025"
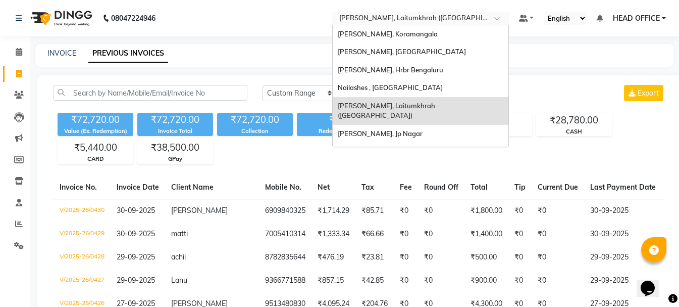
click at [398, 21] on input "text" at bounding box center [410, 19] width 146 height 10
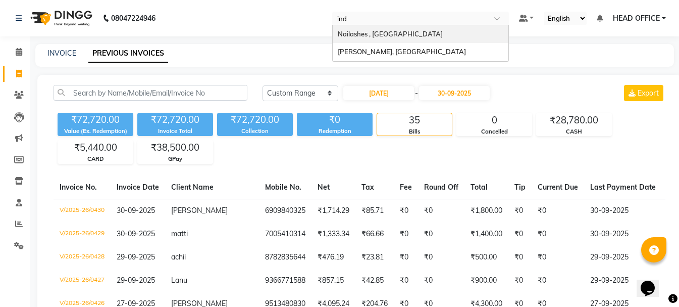
type input "indi"
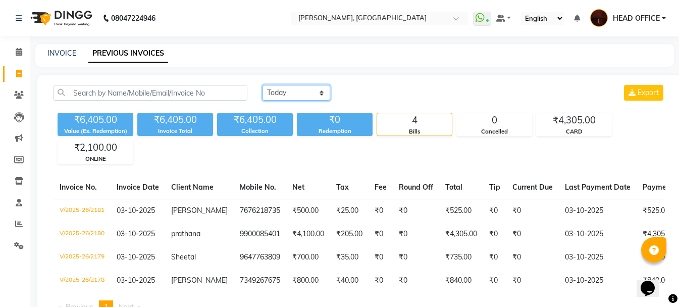
click at [279, 89] on select "Today Yesterday Custom Range" at bounding box center [297, 93] width 68 height 16
select select "range"
click at [263, 85] on select "Today Yesterday Custom Range" at bounding box center [297, 93] width 68 height 16
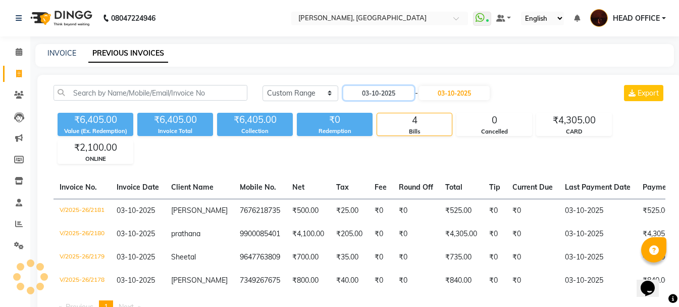
click at [401, 90] on input "03-10-2025" at bounding box center [379, 93] width 71 height 14
select select "10"
select select "2025"
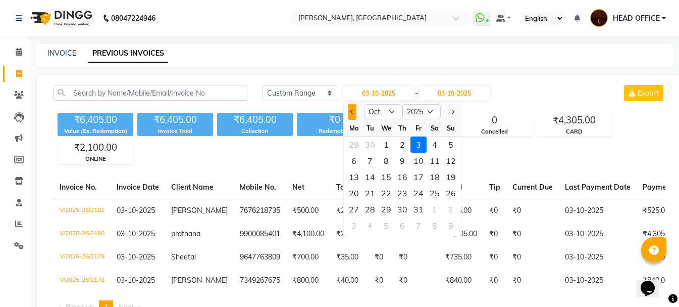
click at [352, 110] on span "Previous month" at bounding box center [353, 112] width 4 height 4
select select "9"
click at [358, 147] on div "1" at bounding box center [354, 144] width 16 height 16
type input "01-09-2025"
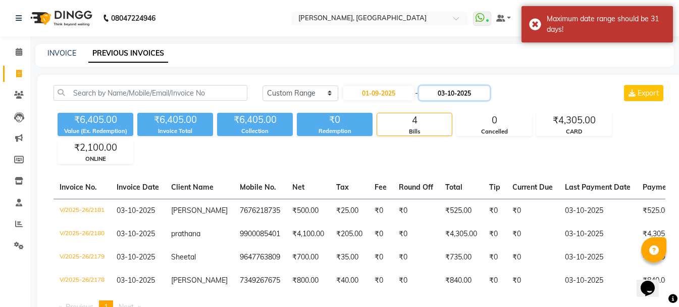
click at [463, 93] on input "03-10-2025" at bounding box center [454, 93] width 71 height 14
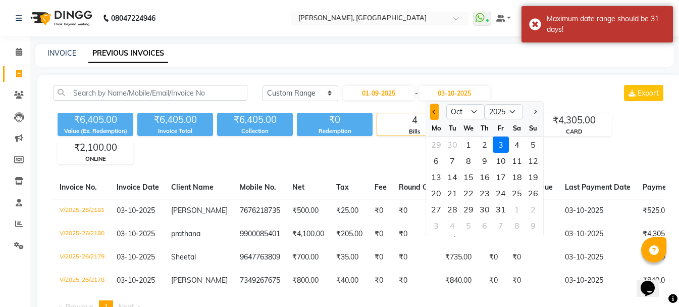
click at [434, 114] on span "Previous month" at bounding box center [435, 112] width 4 height 4
select select "9"
click at [527, 183] on div "21" at bounding box center [533, 177] width 16 height 16
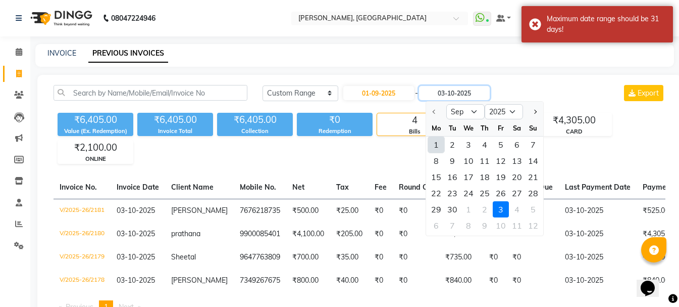
type input "21-09-2025"
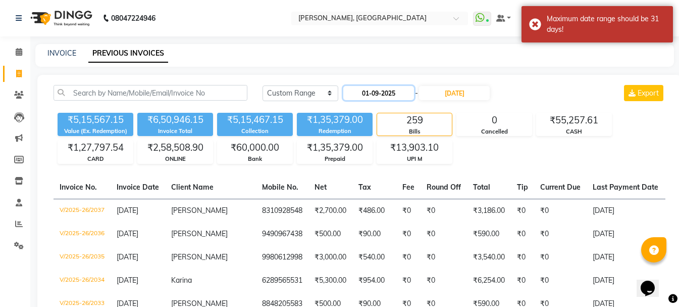
click at [403, 95] on input "01-09-2025" at bounding box center [379, 93] width 71 height 14
select select "9"
select select "2025"
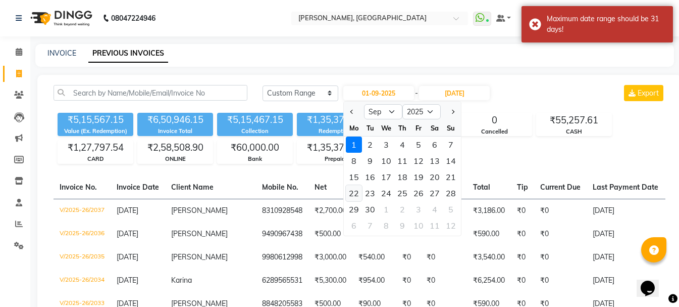
click at [357, 189] on div "22" at bounding box center [354, 193] width 16 height 16
type input "22-09-2025"
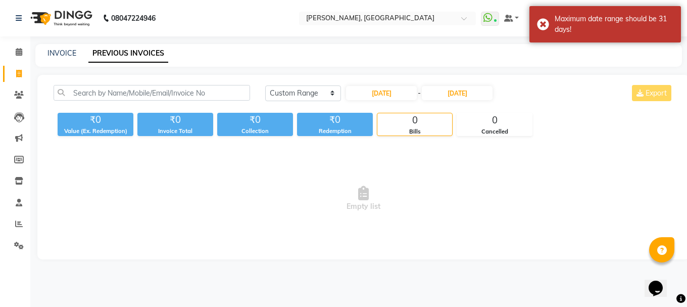
click at [464, 82] on div "Today Yesterday Custom Range 22-09-2025 - 21-09-2025 Export ₹0 Value (Ex. Redem…" at bounding box center [363, 167] width 652 height 184
click at [465, 90] on input "21-09-2025" at bounding box center [457, 93] width 71 height 14
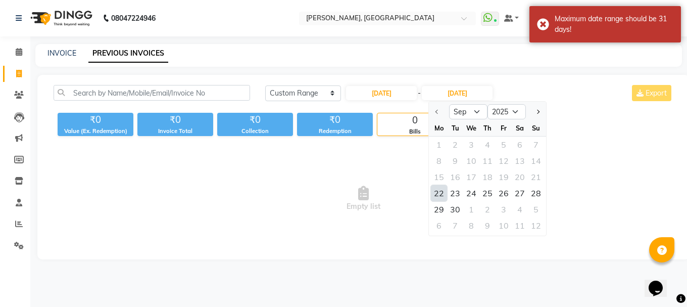
click at [442, 108] on div at bounding box center [439, 112] width 20 height 16
click at [455, 213] on div "30" at bounding box center [455, 209] width 16 height 16
type input "30-09-2025"
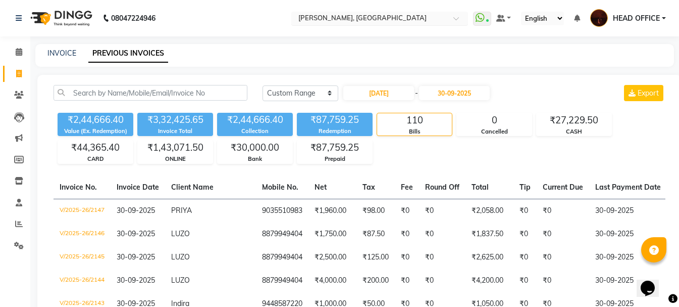
click at [323, 19] on input "text" at bounding box center [370, 19] width 146 height 10
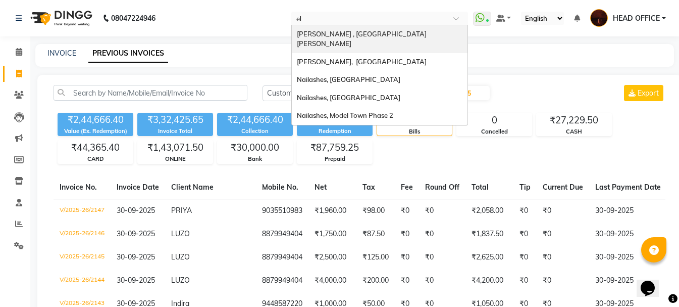
type input "ele"
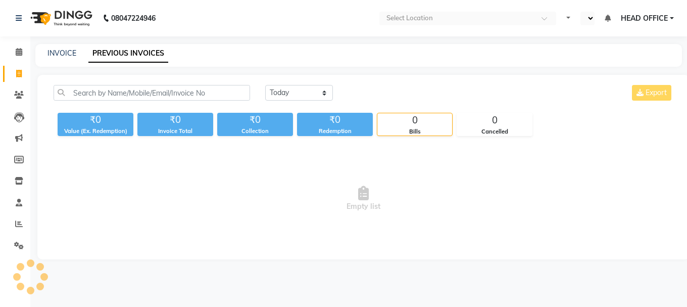
select select "en"
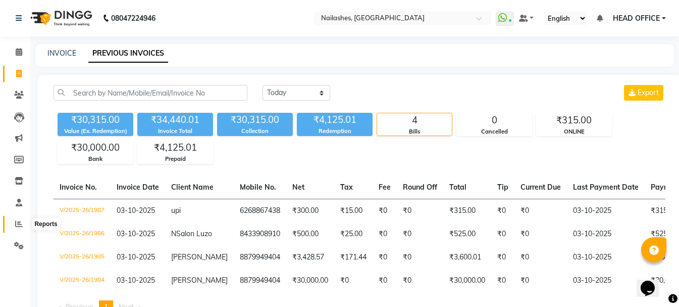
click at [19, 224] on icon at bounding box center [19, 224] width 8 height 8
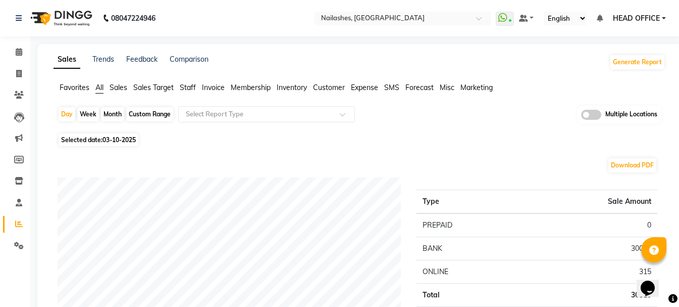
click at [151, 116] on div "Custom Range" at bounding box center [149, 114] width 47 height 14
select select "10"
select select "2025"
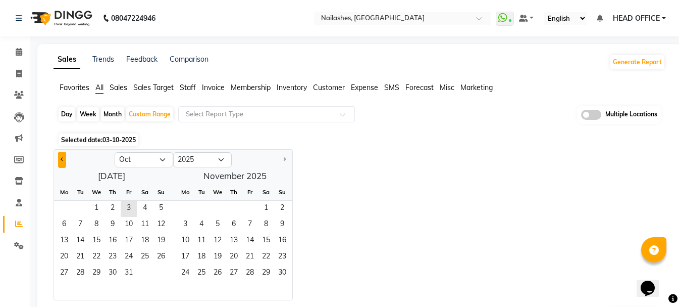
click at [59, 159] on button "Previous month" at bounding box center [62, 160] width 8 height 16
select select "9"
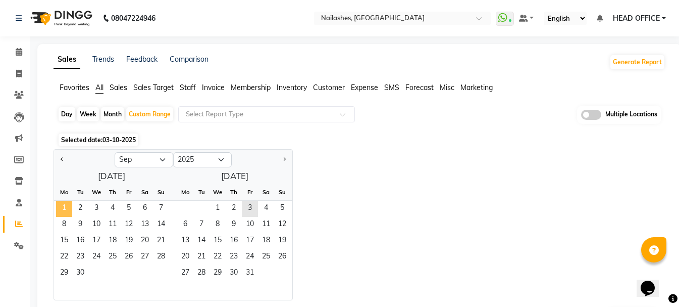
click at [66, 209] on span "1" at bounding box center [64, 209] width 16 height 16
click at [164, 245] on span "21" at bounding box center [161, 241] width 16 height 16
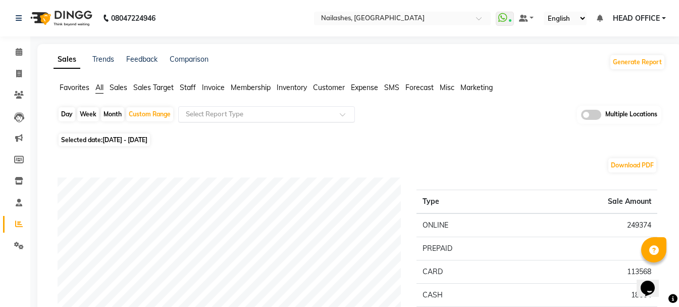
click at [279, 114] on input "text" at bounding box center [256, 114] width 145 height 10
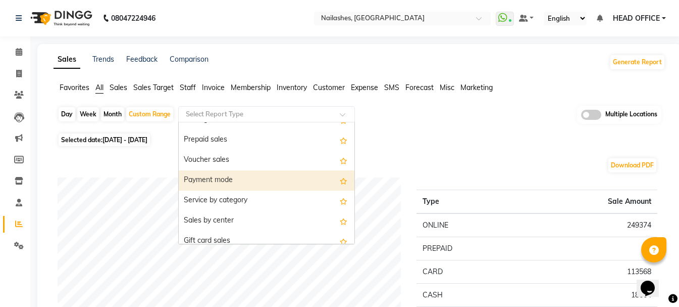
scroll to position [152, 0]
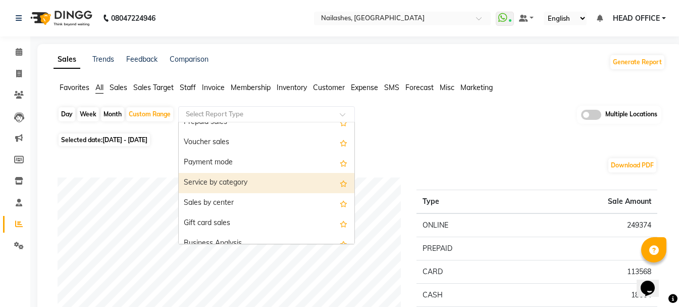
click at [262, 177] on div "Service by category" at bounding box center [267, 183] width 176 height 20
select select "full_report"
select select "csv"
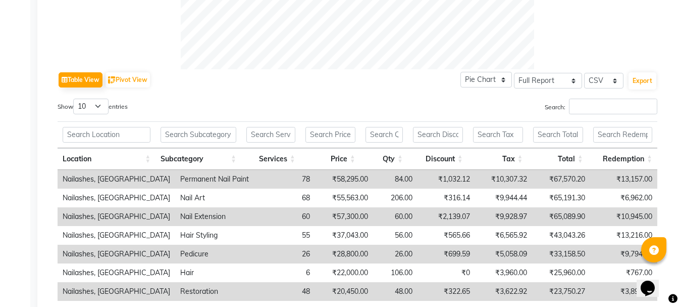
scroll to position [455, 0]
click at [641, 82] on button "Export" at bounding box center [643, 79] width 28 height 17
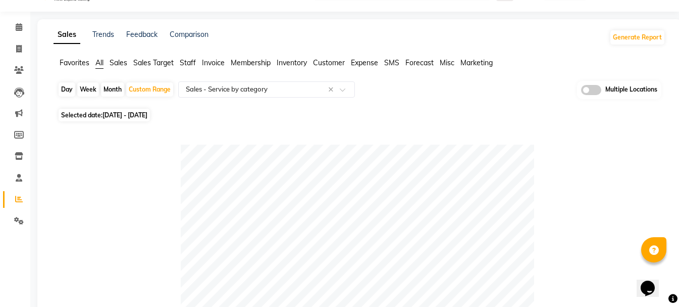
scroll to position [0, 0]
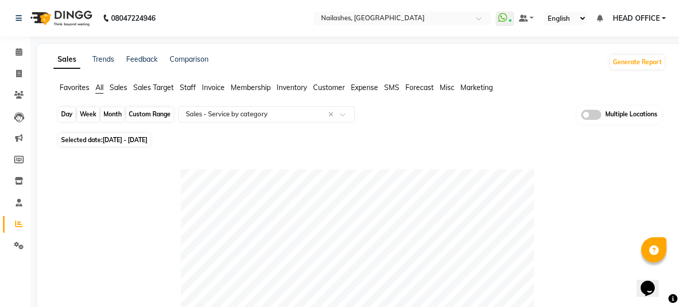
click at [148, 111] on div "Custom Range" at bounding box center [149, 114] width 47 height 14
select select "9"
select select "2025"
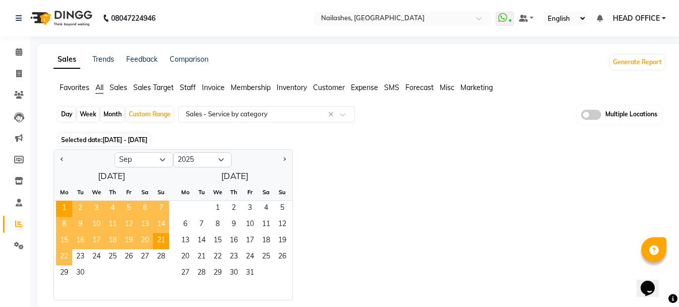
click at [65, 255] on span "22" at bounding box center [64, 257] width 16 height 16
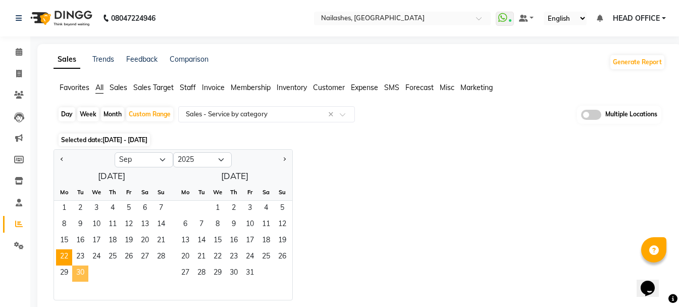
click at [78, 271] on span "30" at bounding box center [80, 273] width 16 height 16
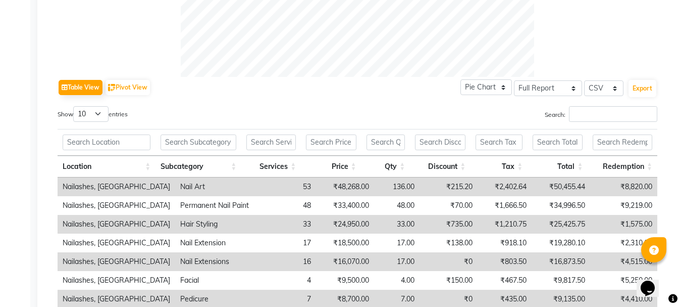
scroll to position [455, 0]
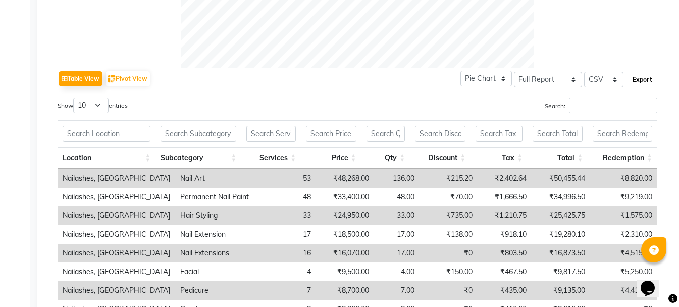
click at [638, 80] on button "Export" at bounding box center [643, 79] width 28 height 17
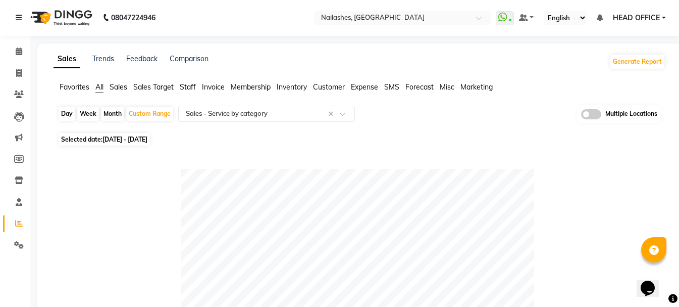
scroll to position [0, 0]
click at [415, 19] on input "text" at bounding box center [392, 19] width 146 height 10
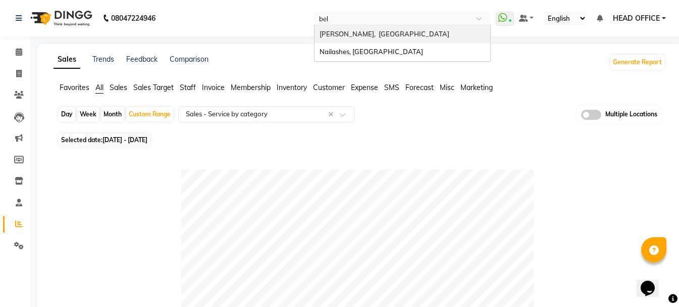
type input "bel"
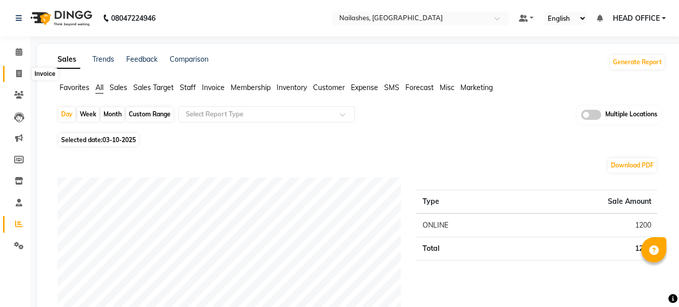
click at [21, 73] on icon at bounding box center [19, 74] width 6 height 8
select select "service"
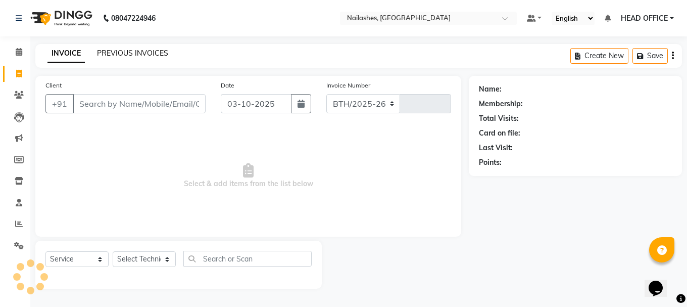
select select "4407"
type input "0778"
click at [130, 50] on link "PREVIOUS INVOICES" at bounding box center [132, 52] width 71 height 9
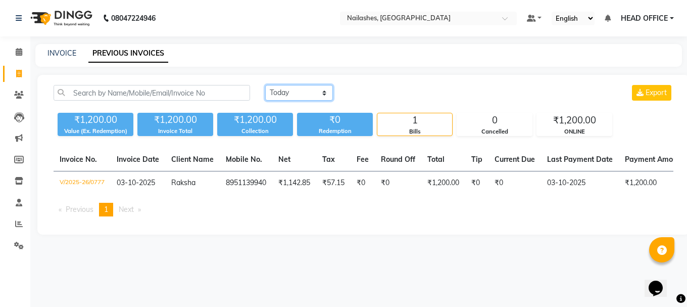
click at [291, 92] on select "[DATE] [DATE] Custom Range" at bounding box center [299, 93] width 68 height 16
select select "range"
click at [265, 85] on select "[DATE] [DATE] Custom Range" at bounding box center [299, 93] width 68 height 16
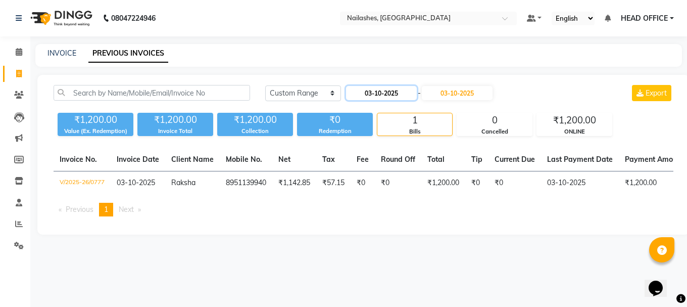
click at [395, 87] on input "03-10-2025" at bounding box center [381, 93] width 71 height 14
select select "10"
select select "2025"
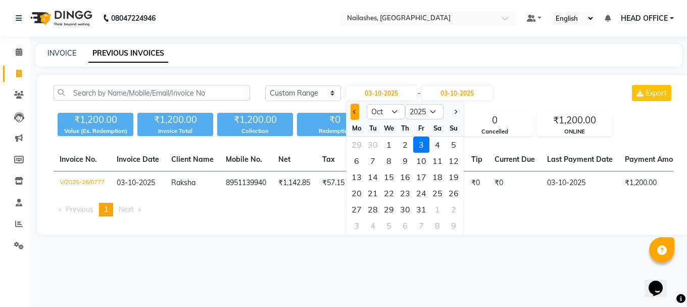
click at [358, 110] on button "Previous month" at bounding box center [355, 112] width 9 height 16
select select "9"
click at [358, 149] on div "1" at bounding box center [357, 144] width 16 height 16
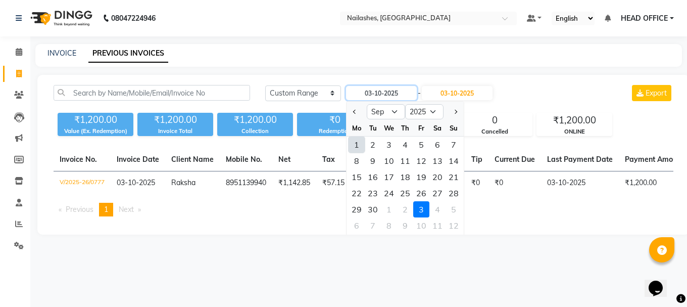
type input "01-09-2025"
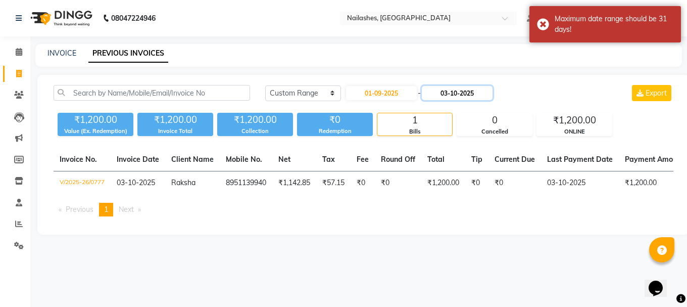
click at [455, 95] on input "03-10-2025" at bounding box center [457, 93] width 71 height 14
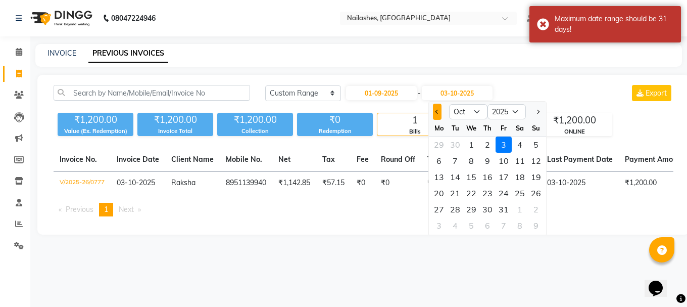
click at [438, 112] on span "Previous month" at bounding box center [437, 112] width 4 height 4
select select "9"
click at [535, 176] on div "21" at bounding box center [536, 177] width 16 height 16
type input "[DATE]"
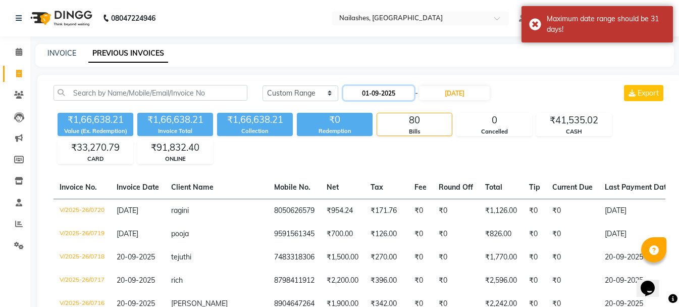
click at [404, 93] on input "01-09-2025" at bounding box center [379, 93] width 71 height 14
select select "9"
select select "2025"
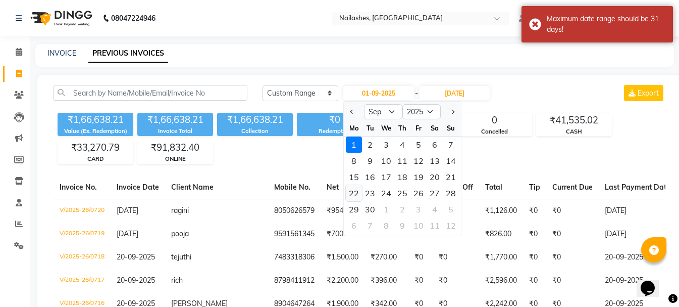
click at [358, 193] on div "22" at bounding box center [354, 193] width 16 height 16
type input "[DATE]"
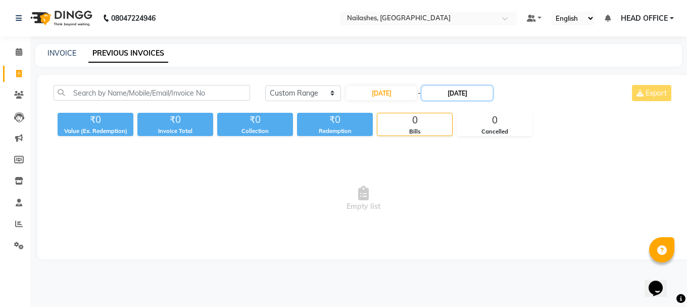
click at [469, 88] on input "[DATE]" at bounding box center [457, 93] width 71 height 14
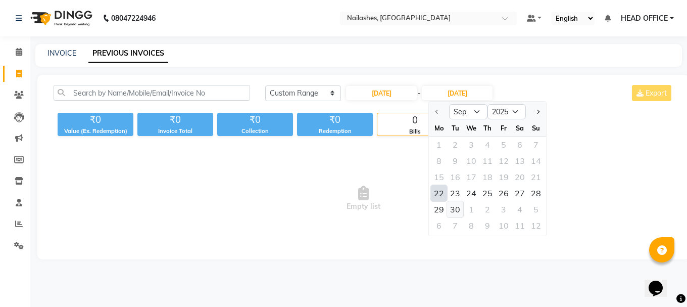
click at [452, 206] on div "30" at bounding box center [455, 209] width 16 height 16
type input "30-09-2025"
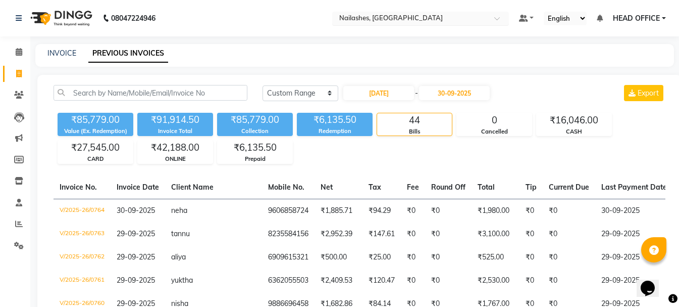
click at [403, 20] on input "text" at bounding box center [410, 19] width 146 height 10
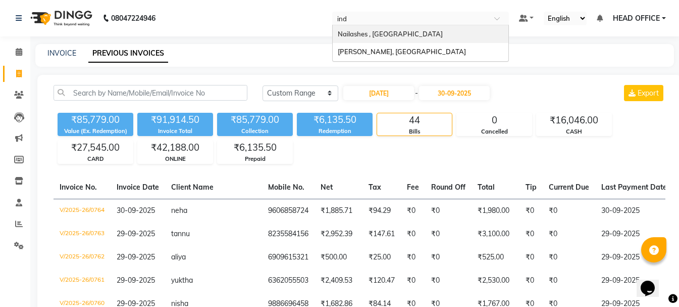
type input "indo"
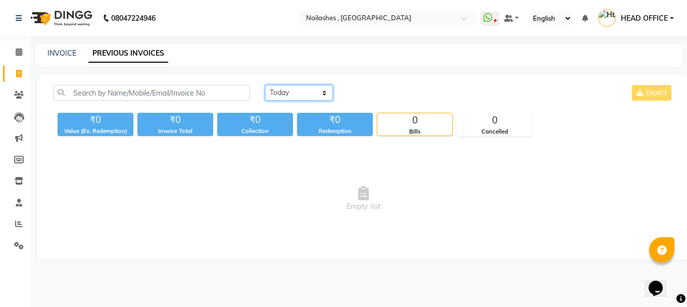
click at [300, 90] on select "[DATE] [DATE] Custom Range" at bounding box center [299, 93] width 68 height 16
select select "range"
click at [265, 85] on select "[DATE] [DATE] Custom Range" at bounding box center [299, 93] width 68 height 16
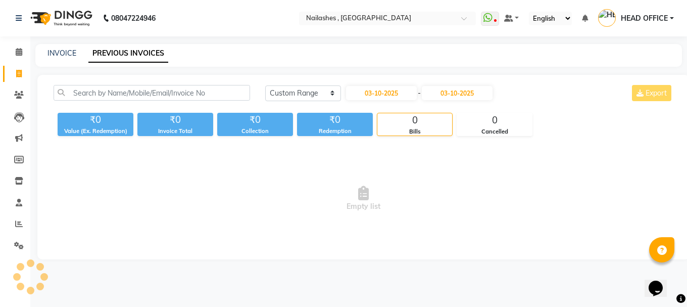
click at [391, 101] on div "[DATE] - [DATE]" at bounding box center [419, 93] width 149 height 16
click at [391, 99] on input "03-10-2025" at bounding box center [381, 93] width 71 height 14
select select "10"
select select "2025"
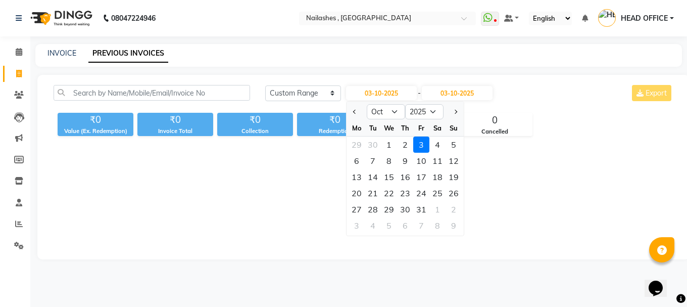
click at [360, 112] on div at bounding box center [357, 112] width 20 height 16
click at [351, 111] on button "Previous month" at bounding box center [355, 112] width 9 height 16
select select "9"
click at [358, 142] on div "1" at bounding box center [357, 144] width 16 height 16
type input "01-09-2025"
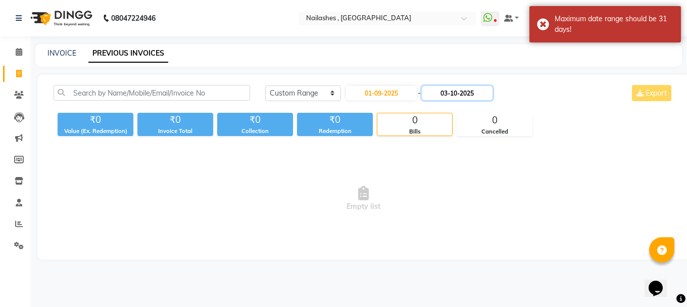
click at [475, 96] on input "03-10-2025" at bounding box center [457, 93] width 71 height 14
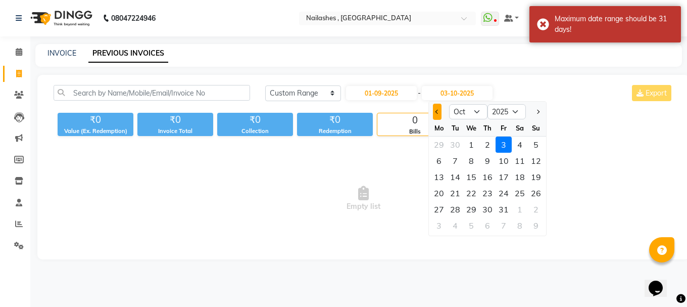
click at [433, 107] on button "Previous month" at bounding box center [437, 112] width 9 height 16
select select "9"
click at [534, 177] on div "21" at bounding box center [536, 177] width 16 height 16
type input "[DATE]"
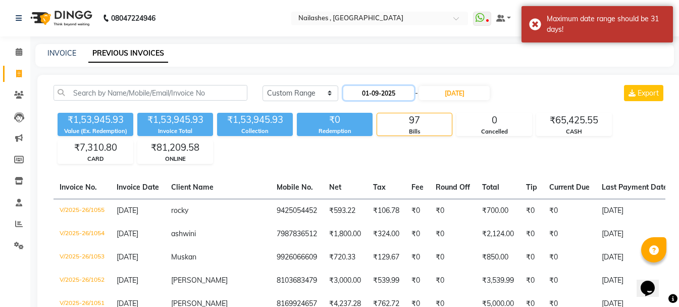
click at [407, 94] on input "01-09-2025" at bounding box center [379, 93] width 71 height 14
select select "9"
select select "2025"
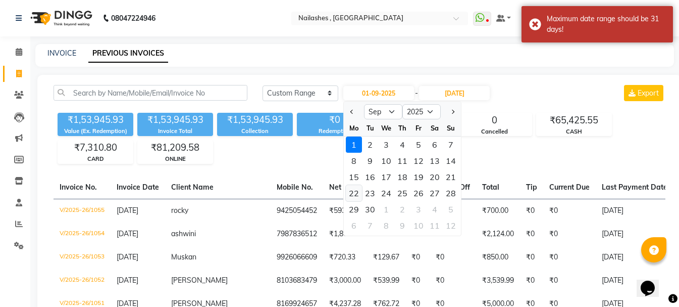
click at [358, 193] on div "22" at bounding box center [354, 193] width 16 height 16
type input "[DATE]"
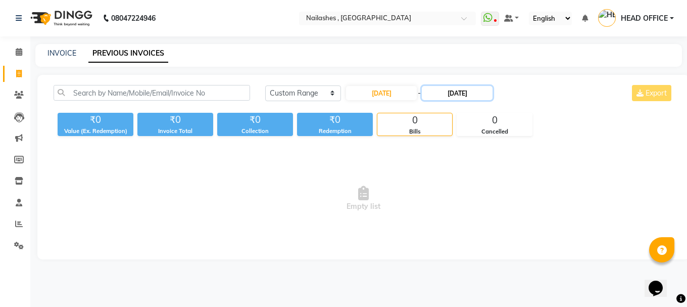
click at [466, 88] on input "[DATE]" at bounding box center [457, 93] width 71 height 14
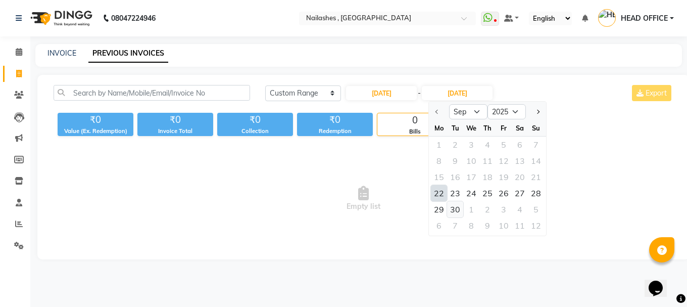
click at [458, 211] on div "30" at bounding box center [455, 209] width 16 height 16
type input "30-09-2025"
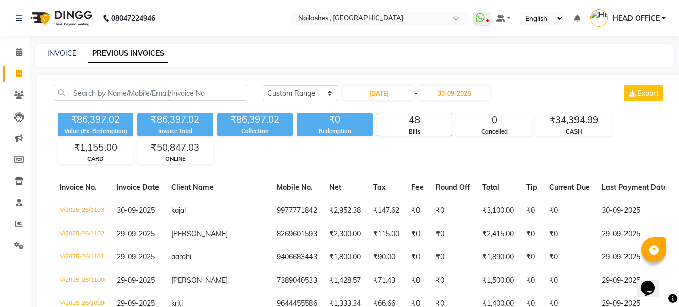
click at [376, 20] on input "text" at bounding box center [370, 19] width 146 height 10
type input "kanak"
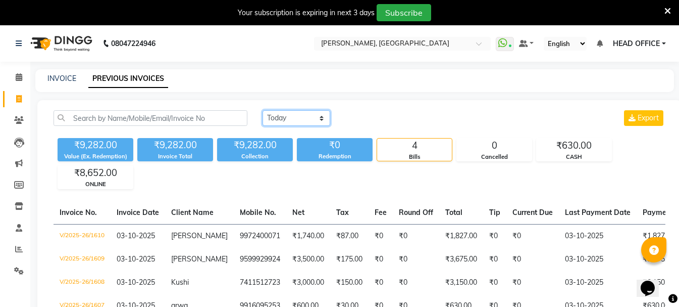
click at [295, 118] on select "[DATE] [DATE] Custom Range" at bounding box center [297, 118] width 68 height 16
select select "range"
click at [263, 110] on select "[DATE] [DATE] Custom Range" at bounding box center [297, 118] width 68 height 16
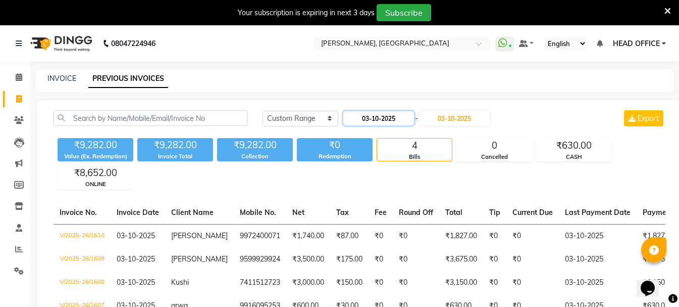
click at [379, 119] on input "03-10-2025" at bounding box center [379, 118] width 71 height 14
select select "10"
select select "2025"
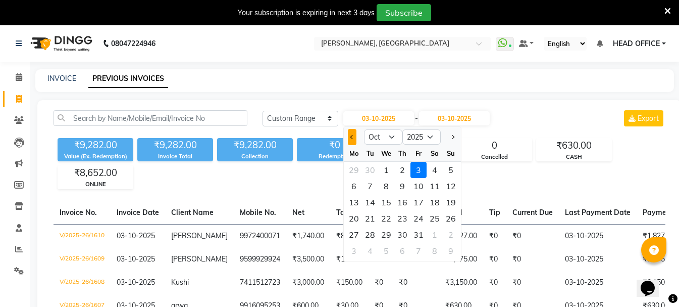
click at [353, 138] on span "Previous month" at bounding box center [353, 137] width 4 height 4
select select "9"
click at [359, 171] on div "1" at bounding box center [354, 170] width 16 height 16
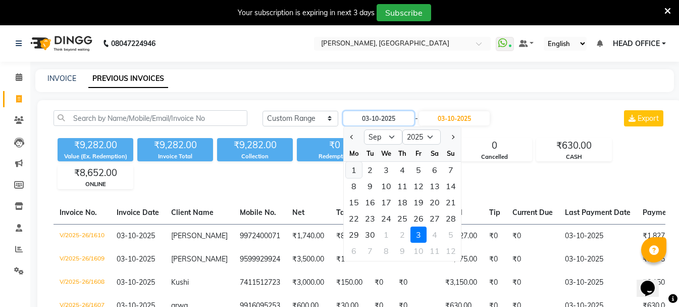
type input "01-09-2025"
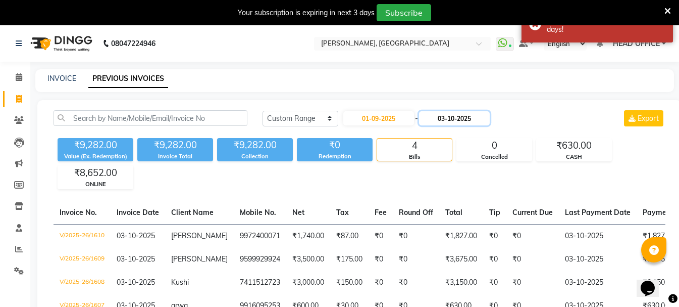
click at [457, 116] on input "03-10-2025" at bounding box center [454, 118] width 71 height 14
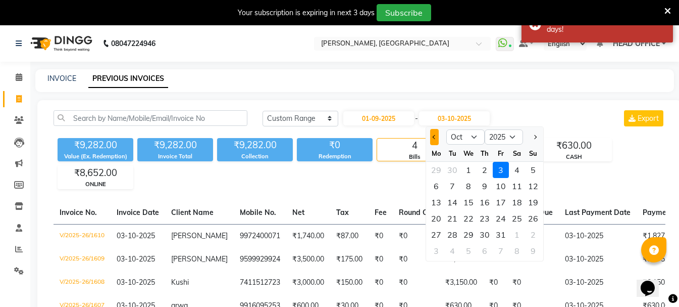
click at [436, 142] on button "Previous month" at bounding box center [434, 137] width 9 height 16
select select "9"
click at [532, 204] on div "21" at bounding box center [533, 202] width 16 height 16
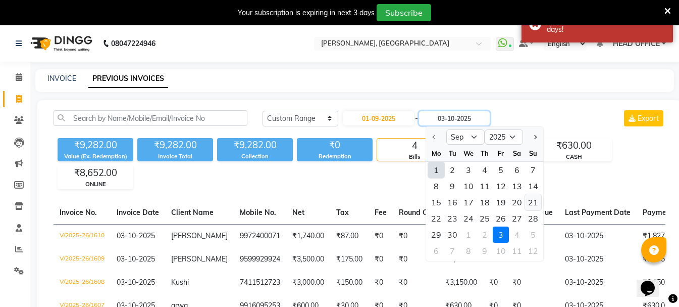
type input "[DATE]"
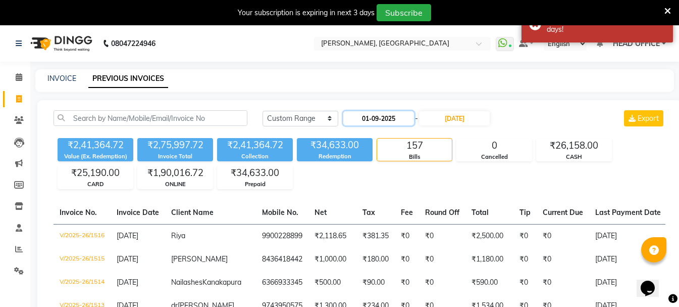
click at [387, 119] on input "01-09-2025" at bounding box center [379, 118] width 71 height 14
select select "9"
select select "2025"
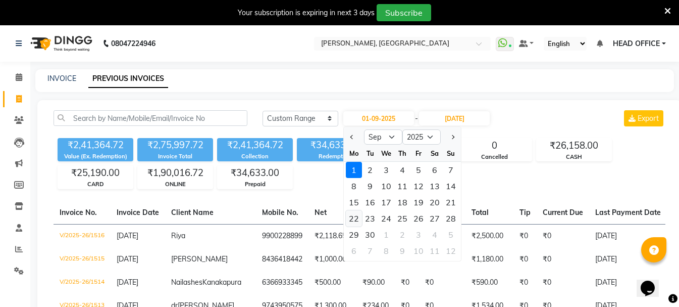
click at [356, 213] on div "22" at bounding box center [354, 218] width 16 height 16
type input "[DATE]"
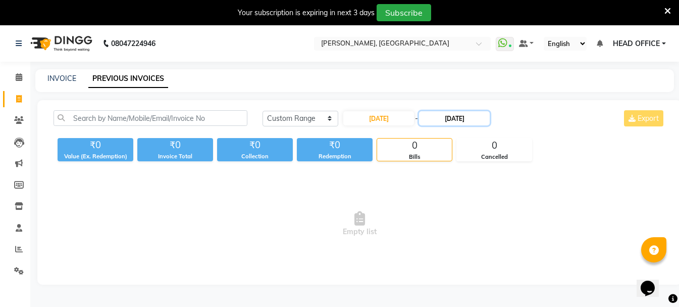
click at [471, 121] on input "[DATE]" at bounding box center [454, 118] width 71 height 14
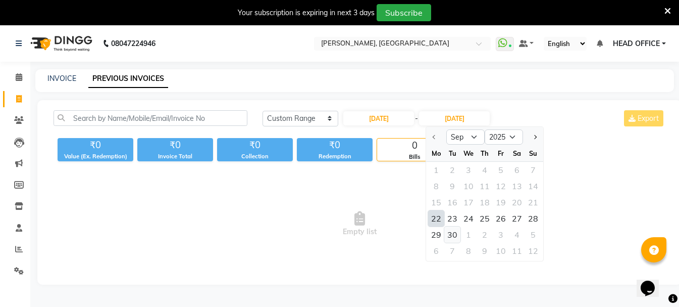
click at [453, 239] on div "30" at bounding box center [453, 234] width 16 height 16
type input "30-09-2025"
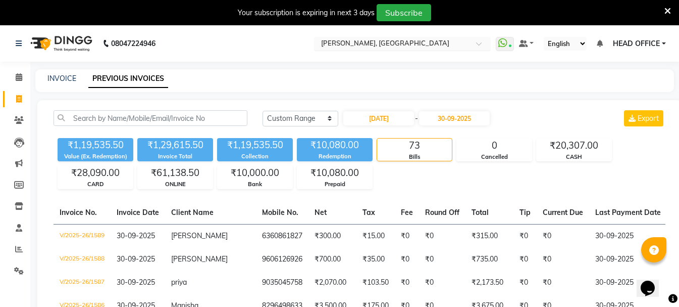
click at [419, 44] on input "text" at bounding box center [392, 44] width 146 height 10
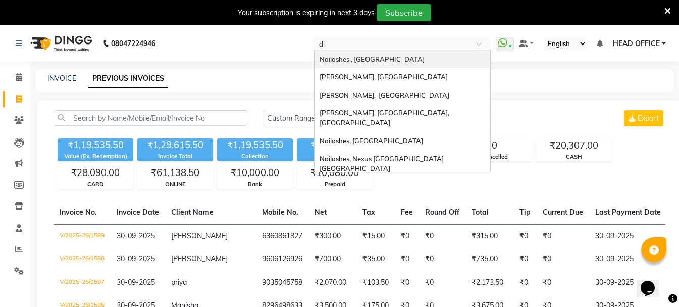
type input "dlf"
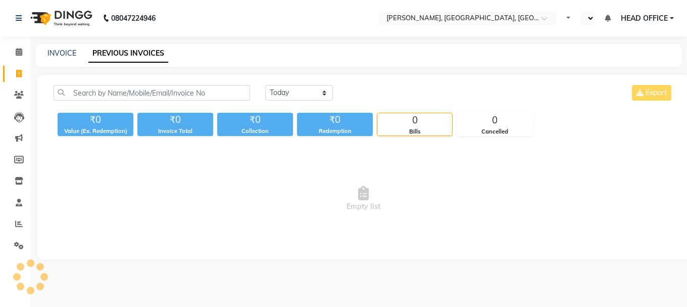
select select "en"
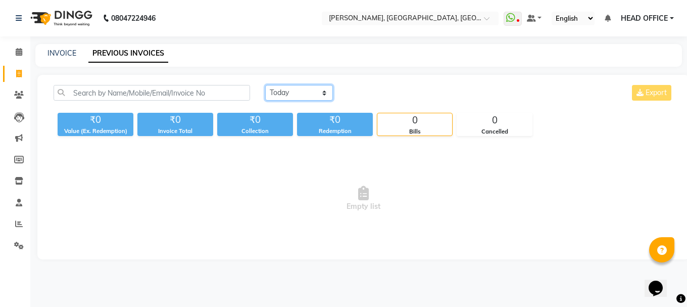
click at [299, 89] on select "[DATE] [DATE] Custom Range" at bounding box center [299, 93] width 68 height 16
select select "range"
click at [265, 85] on select "[DATE] [DATE] Custom Range" at bounding box center [299, 93] width 68 height 16
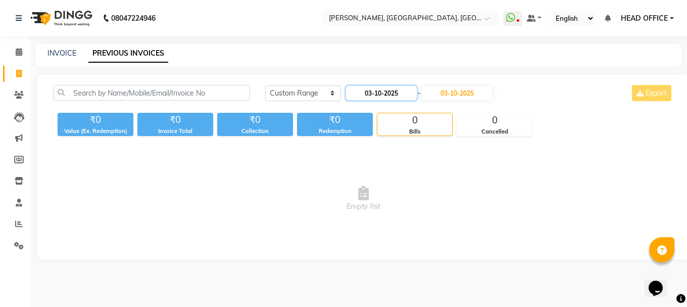
click at [385, 93] on input "03-10-2025" at bounding box center [381, 93] width 71 height 14
select select "10"
select select "2025"
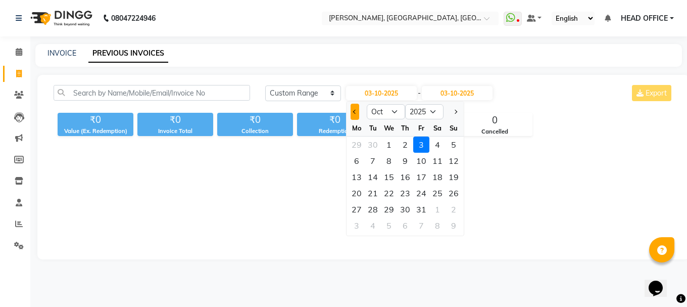
click at [353, 112] on button "Previous month" at bounding box center [355, 112] width 9 height 16
select select "9"
click at [357, 142] on div "1" at bounding box center [357, 144] width 16 height 16
type input "01-09-2025"
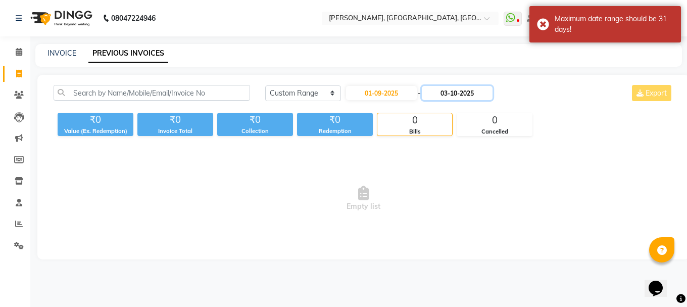
click at [472, 87] on input "03-10-2025" at bounding box center [457, 93] width 71 height 14
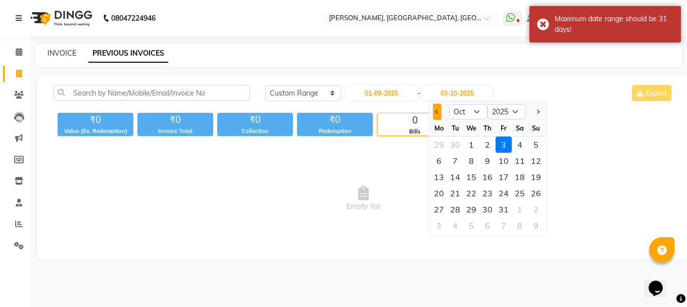
click at [435, 112] on span "Previous month" at bounding box center [437, 112] width 4 height 4
select select "9"
click at [536, 181] on div "21" at bounding box center [536, 177] width 16 height 16
type input "[DATE]"
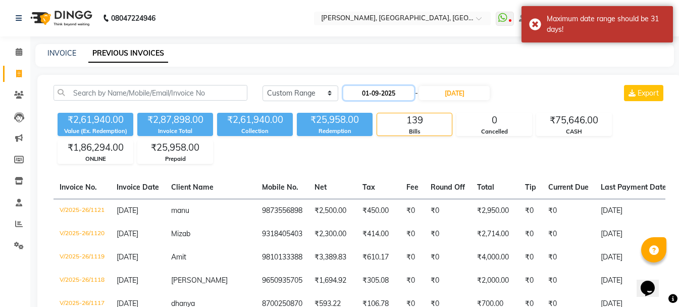
click at [408, 89] on input "01-09-2025" at bounding box center [379, 93] width 71 height 14
select select "9"
select select "2025"
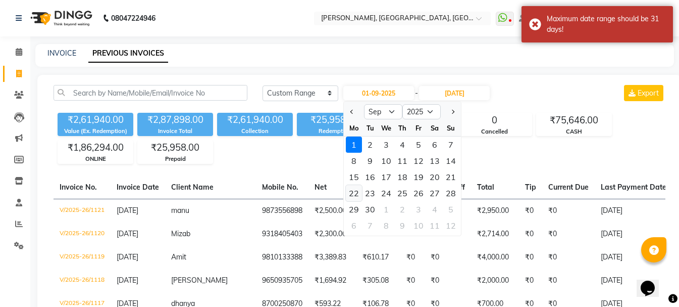
click at [356, 197] on div "22" at bounding box center [354, 193] width 16 height 16
type input "[DATE]"
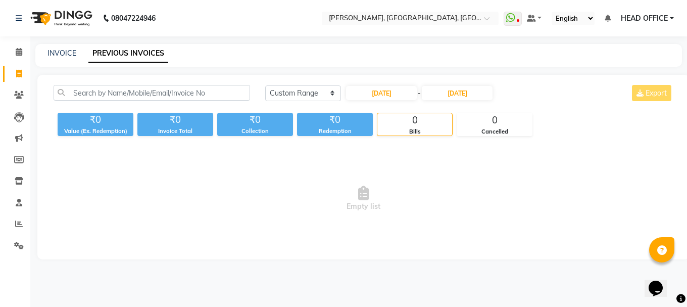
click at [485, 84] on div "Today Yesterday Custom Range 22-09-2025 - 21-09-2025 Export ₹0 Value (Ex. Redem…" at bounding box center [363, 167] width 652 height 184
click at [480, 100] on div "22-09-2025 - 21-09-2025" at bounding box center [419, 93] width 149 height 16
click at [478, 93] on input "[DATE]" at bounding box center [457, 93] width 71 height 14
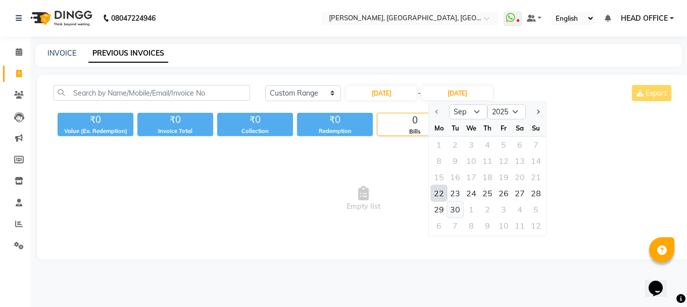
click at [451, 211] on div "30" at bounding box center [455, 209] width 16 height 16
type input "30-09-2025"
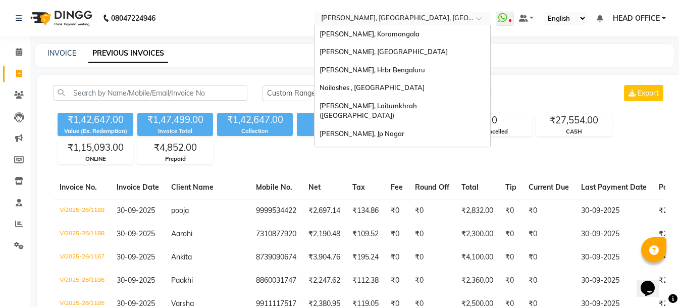
click at [383, 16] on input "text" at bounding box center [392, 19] width 146 height 10
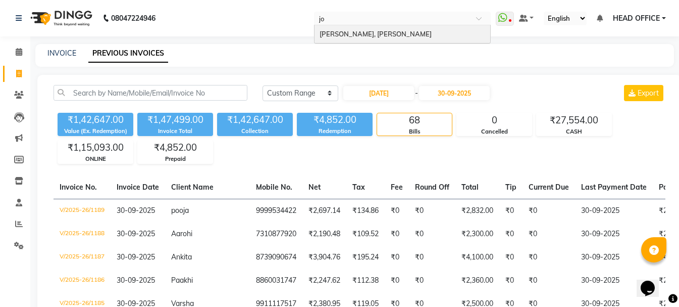
type input "joy"
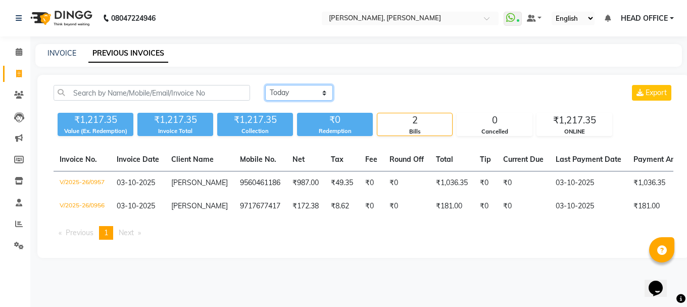
click at [288, 91] on select "[DATE] [DATE] Custom Range" at bounding box center [299, 93] width 68 height 16
select select "range"
click at [265, 85] on select "[DATE] [DATE] Custom Range" at bounding box center [299, 93] width 68 height 16
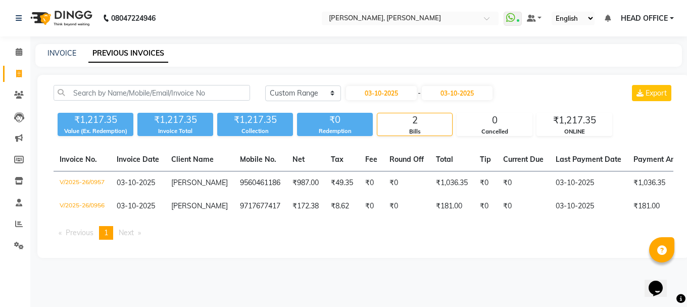
click at [401, 85] on div "[DATE] - [DATE]" at bounding box center [419, 93] width 149 height 16
click at [386, 93] on input "03-10-2025" at bounding box center [381, 93] width 71 height 14
select select "10"
select select "2025"
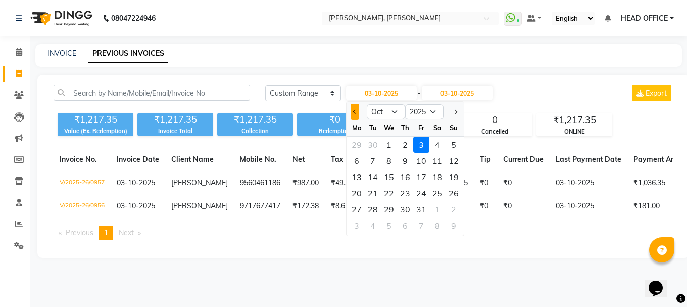
click at [356, 113] on span "Previous month" at bounding box center [355, 112] width 4 height 4
select select "9"
click at [350, 148] on div "1" at bounding box center [357, 144] width 16 height 16
type input "01-09-2025"
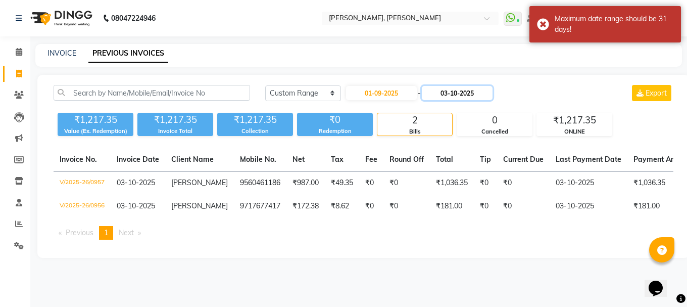
click at [457, 97] on input "03-10-2025" at bounding box center [457, 93] width 71 height 14
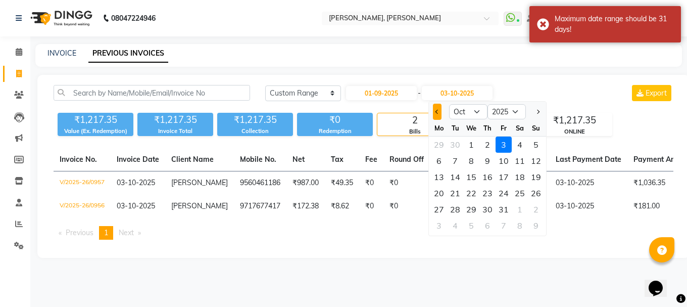
click at [436, 108] on button "Previous month" at bounding box center [437, 112] width 9 height 16
select select "9"
click at [540, 177] on div "21" at bounding box center [536, 177] width 16 height 16
type input "[DATE]"
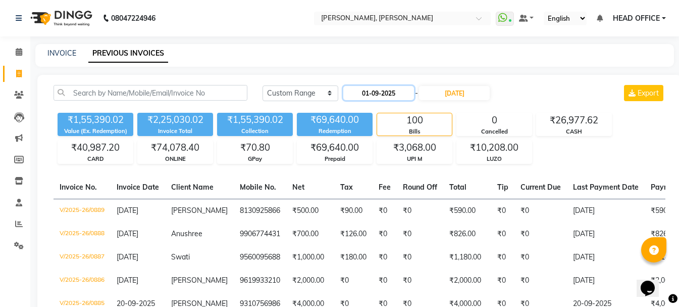
click at [399, 94] on input "01-09-2025" at bounding box center [379, 93] width 71 height 14
select select "9"
select select "2025"
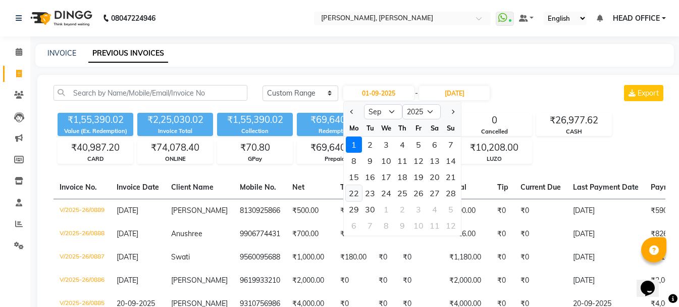
click at [350, 188] on div "22" at bounding box center [354, 193] width 16 height 16
type input "[DATE]"
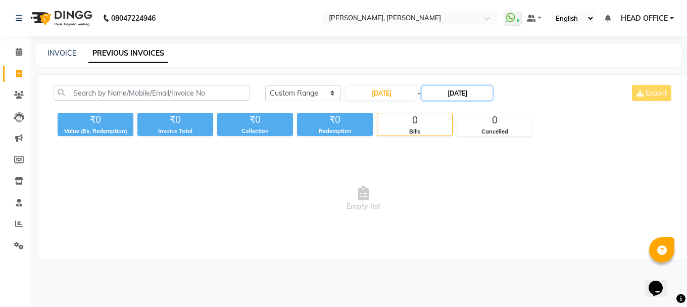
click at [458, 90] on input "[DATE]" at bounding box center [457, 93] width 71 height 14
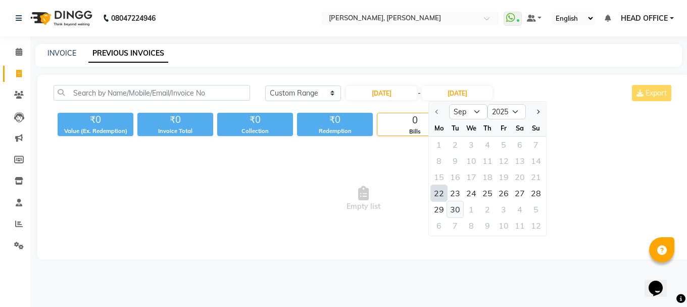
click at [455, 210] on div "30" at bounding box center [455, 209] width 16 height 16
type input "30-09-2025"
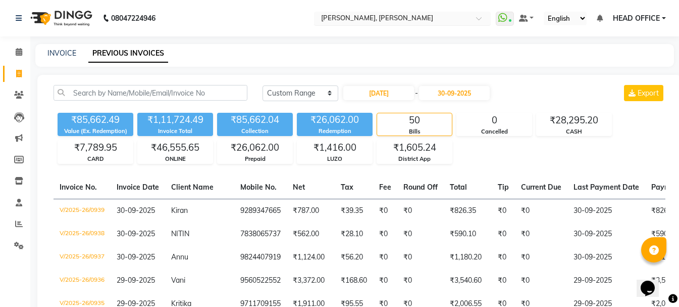
click at [356, 21] on input "text" at bounding box center [392, 19] width 146 height 10
type input "banja"
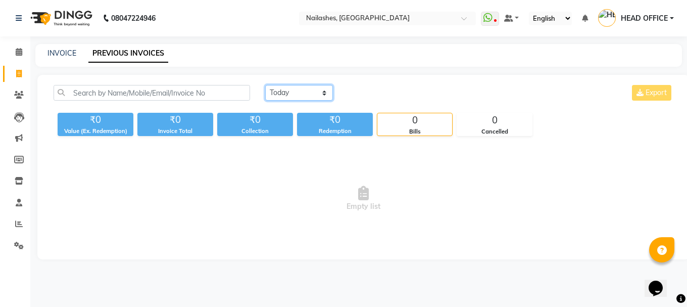
click at [320, 99] on select "[DATE] [DATE] Custom Range" at bounding box center [299, 93] width 68 height 16
select select "range"
click at [265, 85] on select "[DATE] [DATE] Custom Range" at bounding box center [299, 93] width 68 height 16
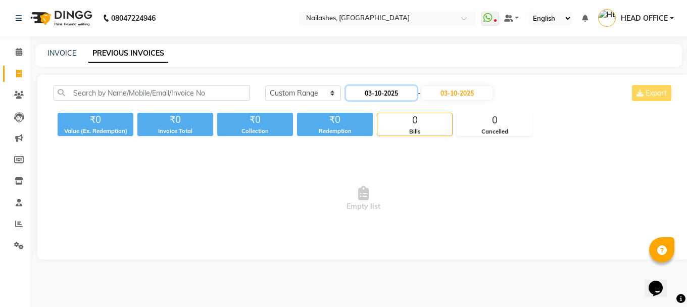
click at [398, 98] on input "03-10-2025" at bounding box center [381, 93] width 71 height 14
select select "10"
select select "2025"
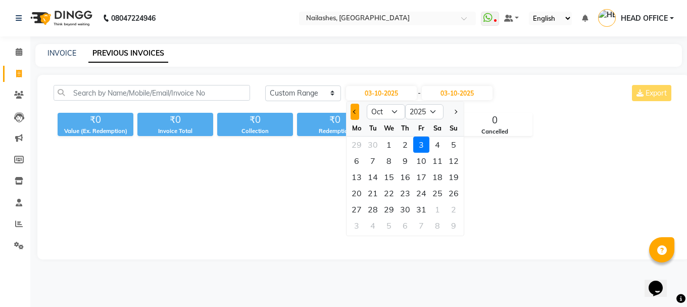
click at [355, 112] on span "Previous month" at bounding box center [355, 112] width 4 height 4
select select "9"
click at [360, 150] on div "1" at bounding box center [357, 144] width 16 height 16
type input "01-09-2025"
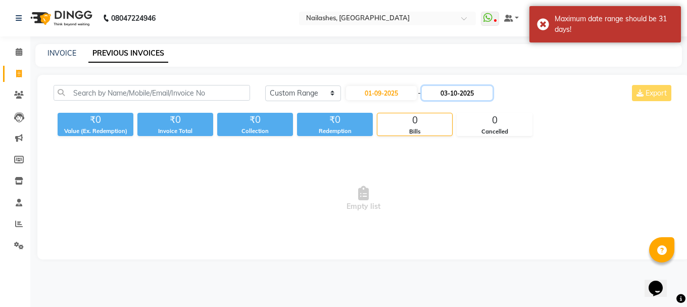
click at [460, 96] on input "03-10-2025" at bounding box center [457, 93] width 71 height 14
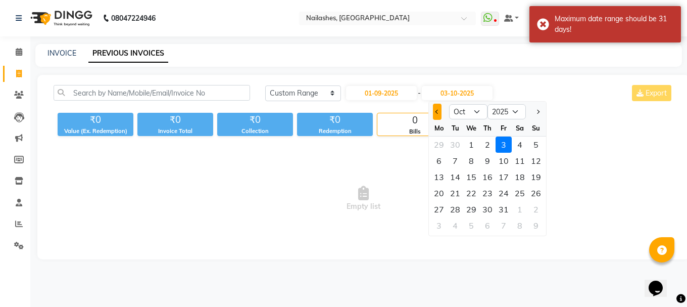
click at [436, 113] on span "Previous month" at bounding box center [437, 112] width 4 height 4
select select "9"
click at [539, 178] on div "21" at bounding box center [536, 177] width 16 height 16
type input "[DATE]"
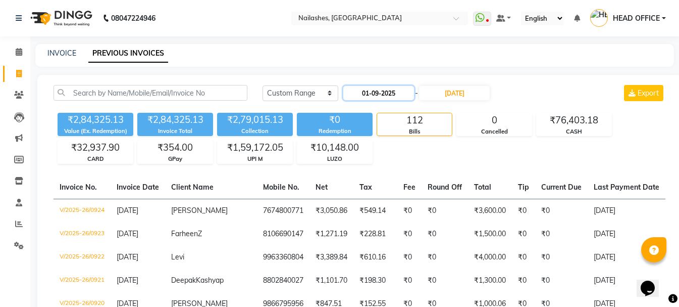
click at [400, 92] on input "01-09-2025" at bounding box center [379, 93] width 71 height 14
select select "9"
select select "2025"
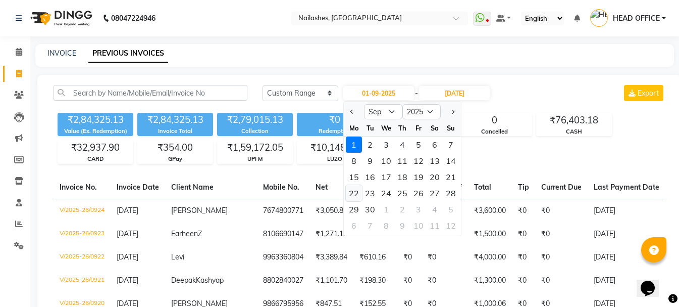
click at [358, 195] on div "22" at bounding box center [354, 193] width 16 height 16
type input "[DATE]"
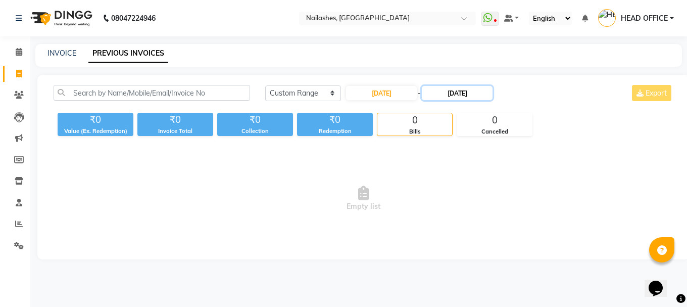
click at [474, 95] on input "[DATE]" at bounding box center [457, 93] width 71 height 14
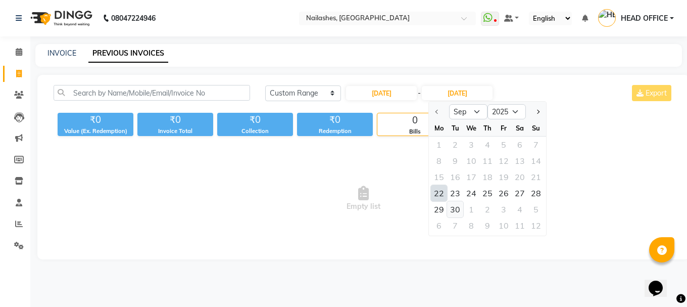
click at [454, 208] on div "30" at bounding box center [455, 209] width 16 height 16
type input "30-09-2025"
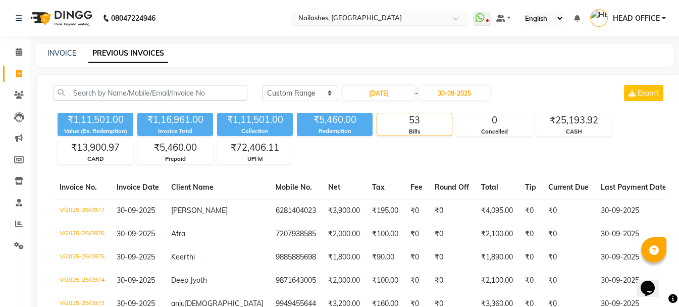
click at [409, 19] on input "text" at bounding box center [370, 19] width 146 height 10
type input "spe"
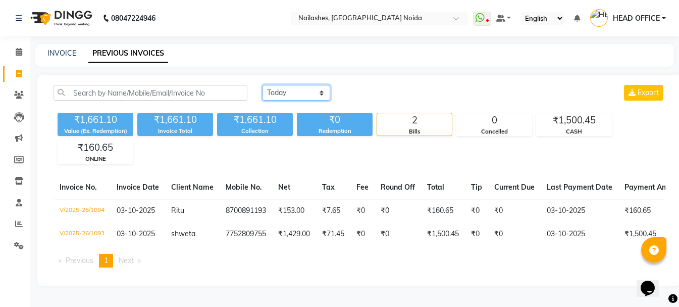
click at [302, 94] on select "[DATE] [DATE] Custom Range" at bounding box center [297, 93] width 68 height 16
select select "range"
click at [263, 85] on select "[DATE] [DATE] Custom Range" at bounding box center [297, 93] width 68 height 16
click at [333, 91] on select "[DATE] [DATE] Custom Range" at bounding box center [301, 93] width 76 height 16
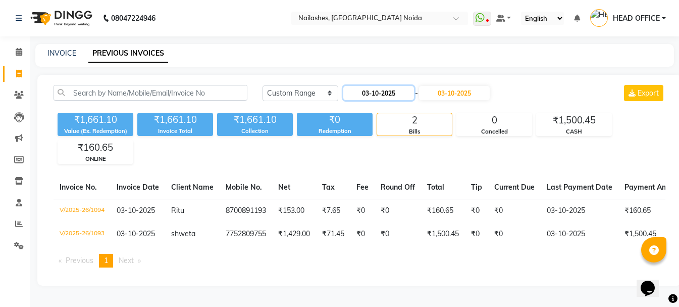
click at [377, 86] on input "03-10-2025" at bounding box center [379, 93] width 71 height 14
select select "10"
select select "2025"
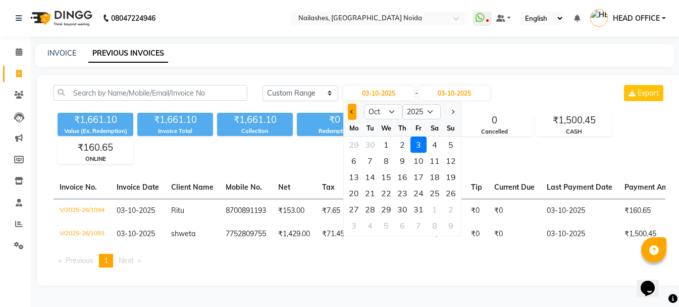
click at [356, 109] on button "Previous month" at bounding box center [352, 112] width 9 height 16
select select "9"
click at [352, 146] on div "1" at bounding box center [354, 144] width 16 height 16
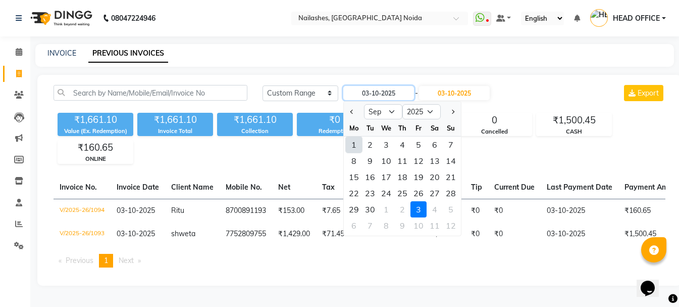
type input "01-09-2025"
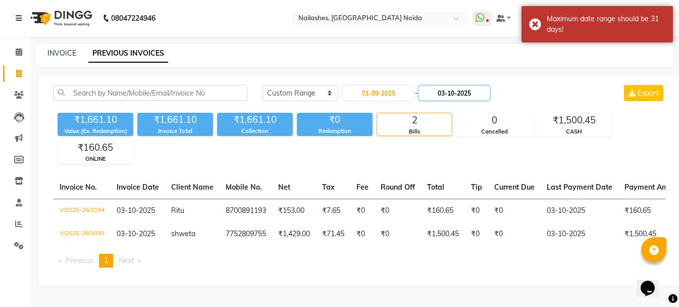
click at [482, 95] on input "03-10-2025" at bounding box center [454, 93] width 71 height 14
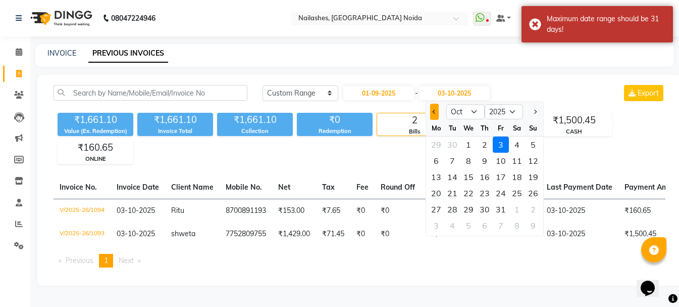
click at [435, 111] on span "Previous month" at bounding box center [435, 112] width 4 height 4
select select "9"
click at [535, 177] on div "21" at bounding box center [533, 177] width 16 height 16
type input "[DATE]"
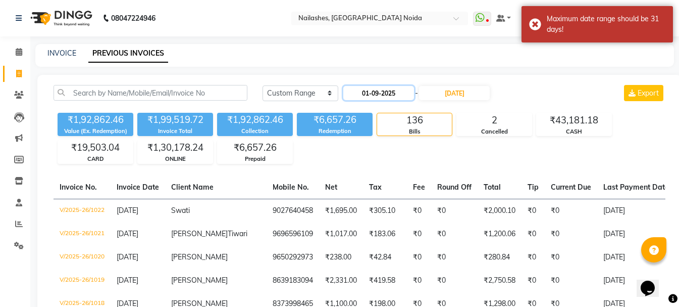
click at [387, 92] on input "01-09-2025" at bounding box center [379, 93] width 71 height 14
select select "9"
select select "2025"
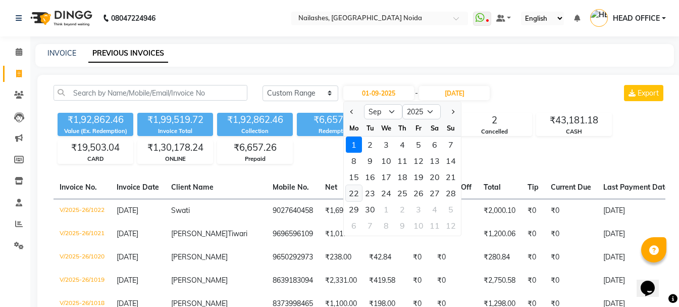
click at [356, 188] on div "22" at bounding box center [354, 193] width 16 height 16
type input "[DATE]"
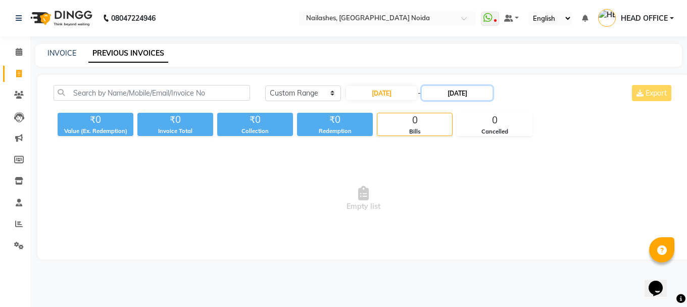
click at [474, 93] on input "[DATE]" at bounding box center [457, 93] width 71 height 14
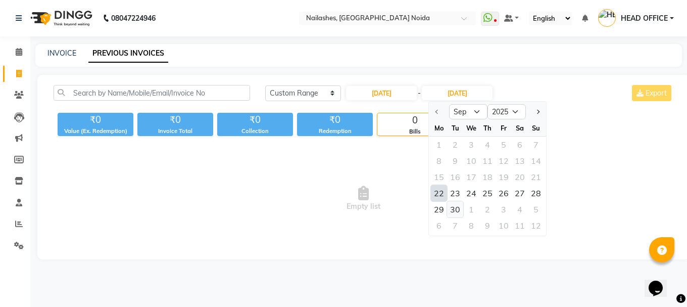
click at [459, 205] on div "30" at bounding box center [455, 209] width 16 height 16
type input "30-09-2025"
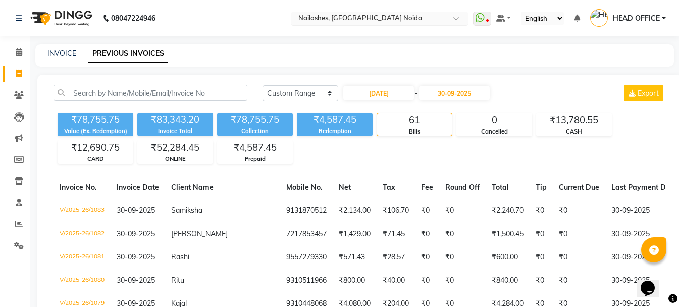
click at [401, 13] on div "Select Location × Nailashes, Spectrum Mall Noida" at bounding box center [379, 19] width 177 height 14
type input "varth"
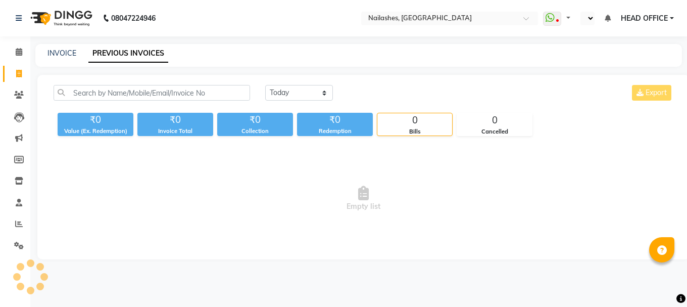
select select "en"
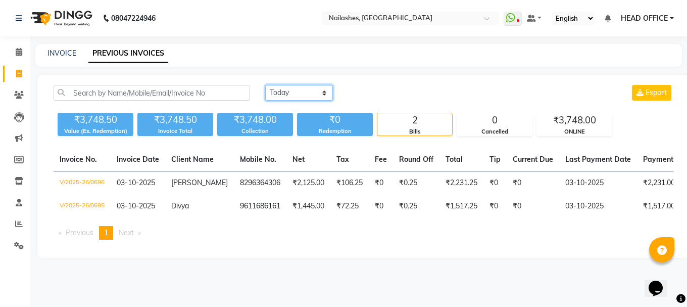
drag, startPoint x: 295, startPoint y: 93, endPoint x: 293, endPoint y: 100, distance: 6.9
click at [295, 93] on select "[DATE] [DATE] Custom Range" at bounding box center [299, 93] width 68 height 16
select select "range"
click at [265, 85] on select "[DATE] [DATE] Custom Range" at bounding box center [299, 93] width 68 height 16
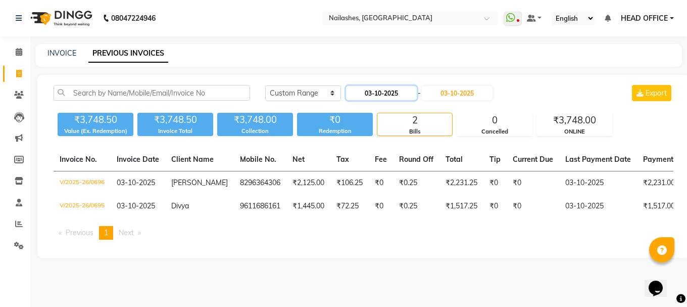
click at [373, 93] on input "03-10-2025" at bounding box center [381, 93] width 71 height 14
select select "10"
select select "2025"
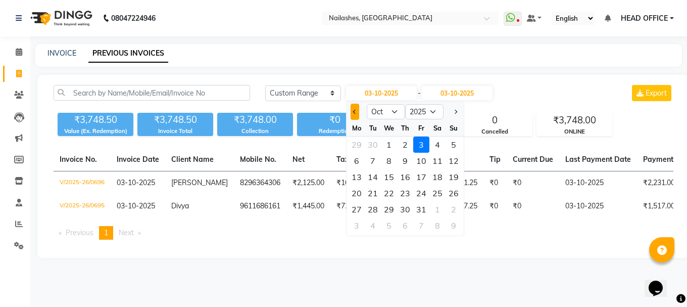
click at [356, 111] on span "Previous month" at bounding box center [355, 112] width 4 height 4
select select "9"
drag, startPoint x: 355, startPoint y: 146, endPoint x: 394, endPoint y: 120, distance: 47.1
click at [355, 146] on div "1" at bounding box center [357, 144] width 16 height 16
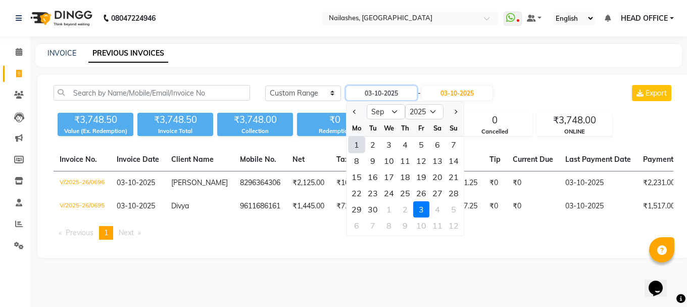
type input "01-09-2025"
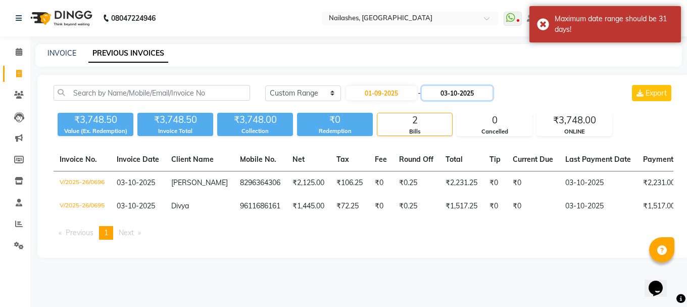
drag, startPoint x: 484, startPoint y: 90, endPoint x: 474, endPoint y: 97, distance: 12.7
click at [484, 90] on input "03-10-2025" at bounding box center [457, 93] width 71 height 14
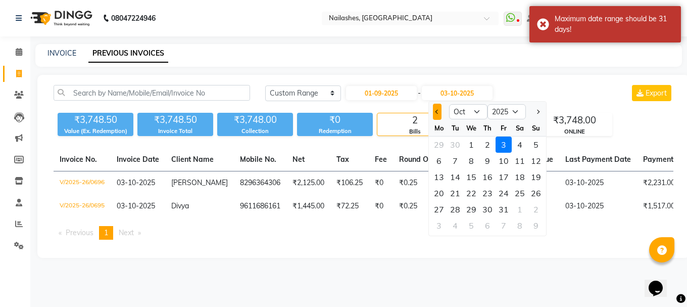
click at [436, 113] on span "Previous month" at bounding box center [437, 112] width 4 height 4
select select "9"
click at [537, 178] on div "21" at bounding box center [536, 177] width 16 height 16
type input "[DATE]"
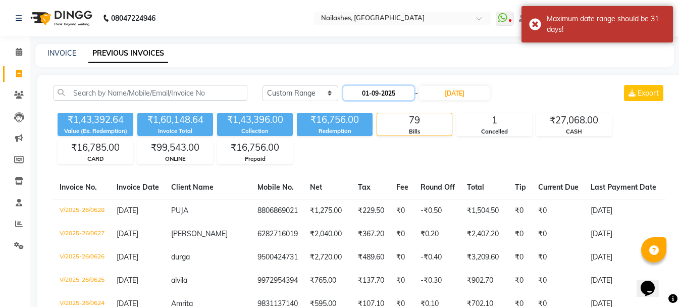
click at [368, 98] on input "01-09-2025" at bounding box center [379, 93] width 71 height 14
select select "9"
select select "2025"
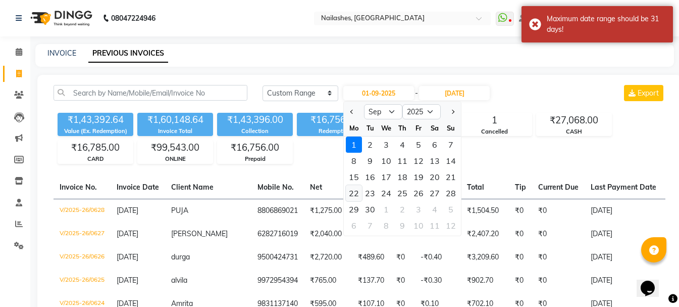
click at [358, 193] on div "22" at bounding box center [354, 193] width 16 height 16
type input "[DATE]"
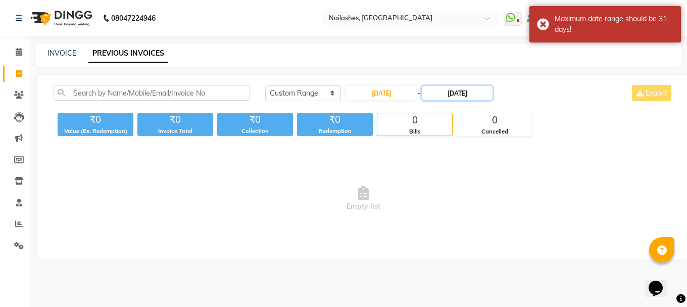
click at [449, 90] on input "[DATE]" at bounding box center [457, 93] width 71 height 14
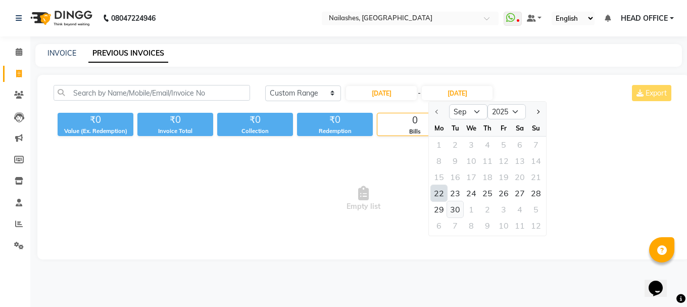
click at [454, 204] on div "30" at bounding box center [455, 209] width 16 height 16
type input "30-09-2025"
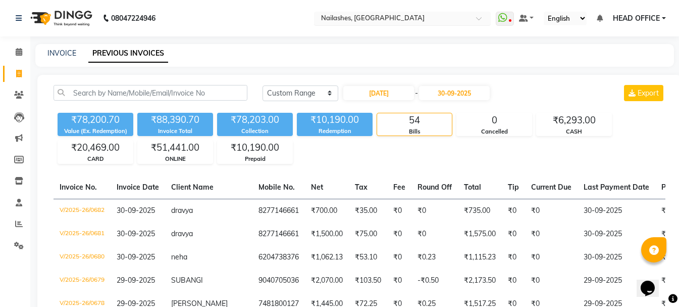
click at [346, 18] on input "text" at bounding box center [392, 19] width 146 height 10
type input "jp n"
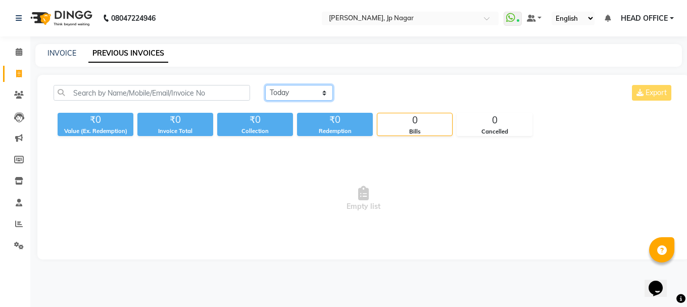
click at [321, 100] on select "[DATE] [DATE] Custom Range" at bounding box center [299, 93] width 68 height 16
select select "range"
click at [265, 85] on select "[DATE] [DATE] Custom Range" at bounding box center [299, 93] width 68 height 16
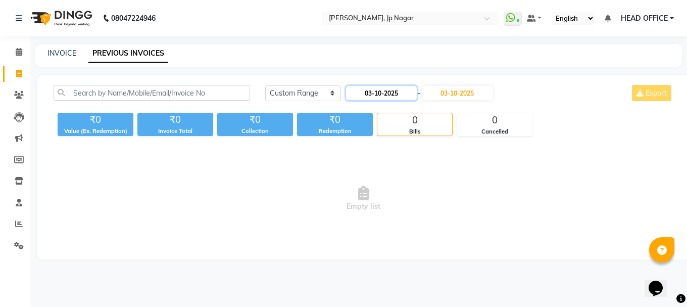
click at [394, 97] on input "03-10-2025" at bounding box center [381, 93] width 71 height 14
select select "10"
select select "2025"
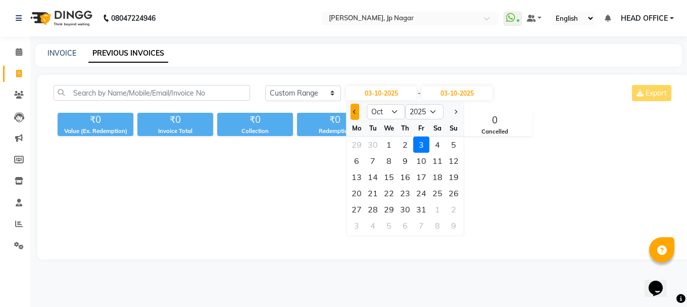
click at [354, 117] on button "Previous month" at bounding box center [355, 112] width 9 height 16
select select "9"
click at [356, 142] on div "1" at bounding box center [357, 144] width 16 height 16
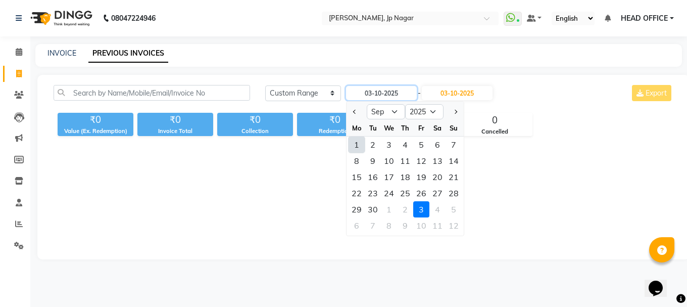
type input "01-09-2025"
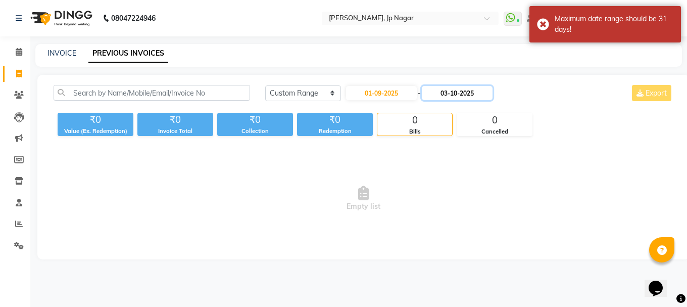
click at [465, 88] on input "03-10-2025" at bounding box center [457, 93] width 71 height 14
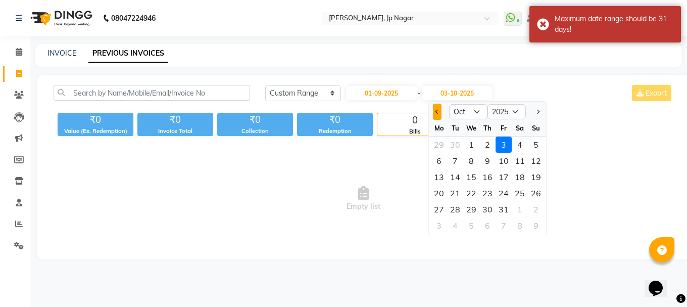
click at [435, 110] on button "Previous month" at bounding box center [437, 112] width 9 height 16
select select "9"
click at [543, 174] on div "21" at bounding box center [536, 177] width 16 height 16
type input "[DATE]"
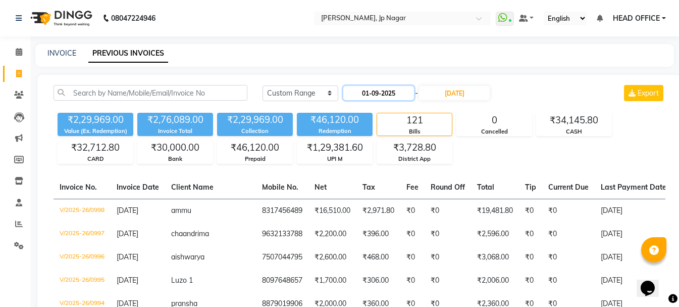
click at [395, 90] on input "01-09-2025" at bounding box center [379, 93] width 71 height 14
select select "9"
select select "2025"
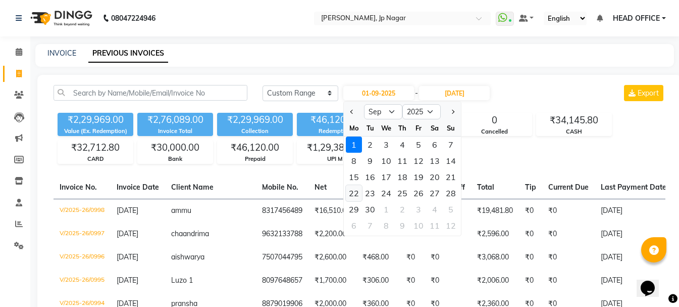
click at [359, 192] on div "22" at bounding box center [354, 193] width 16 height 16
type input "[DATE]"
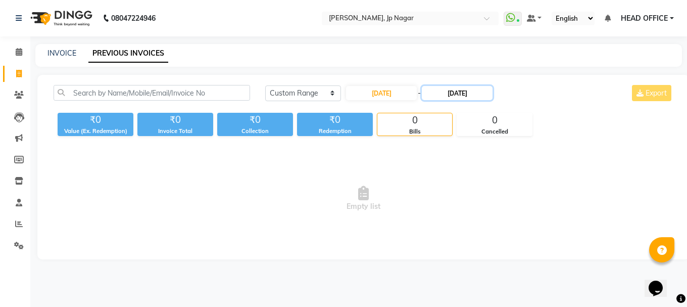
click at [455, 95] on input "[DATE]" at bounding box center [457, 93] width 71 height 14
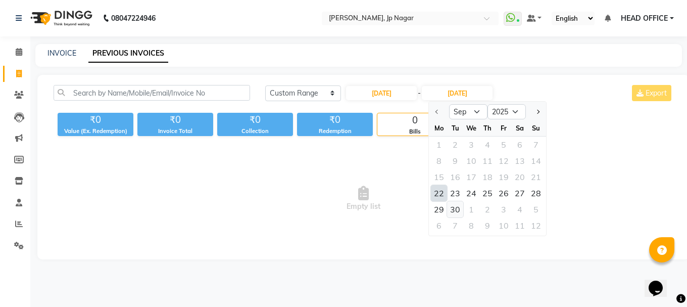
click at [452, 206] on div "30" at bounding box center [455, 209] width 16 height 16
type input "30-09-2025"
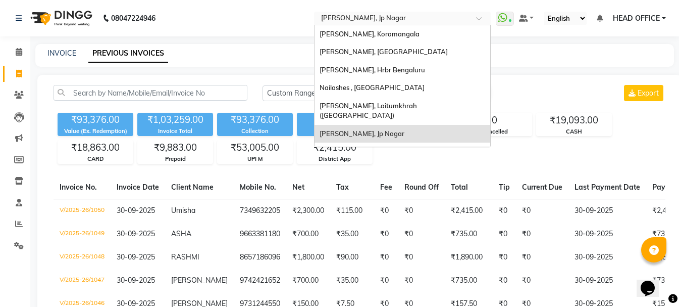
click at [454, 16] on input "text" at bounding box center [392, 19] width 146 height 10
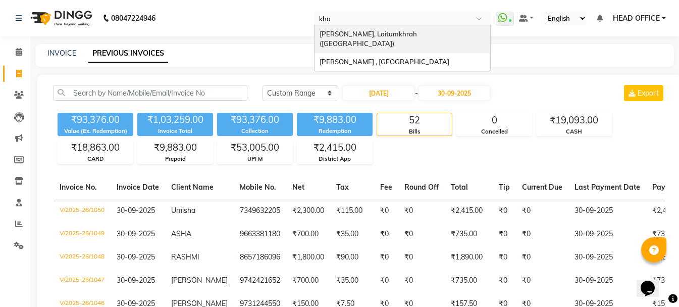
type input "khaj"
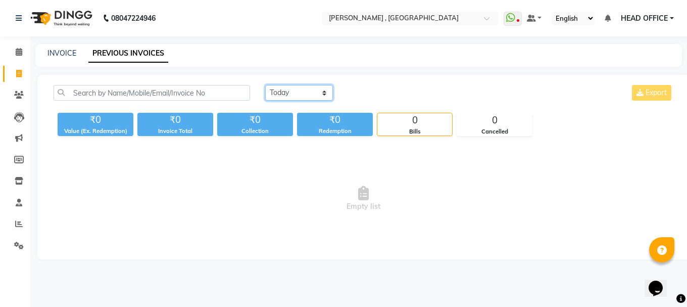
click at [306, 88] on select "[DATE] [DATE] Custom Range" at bounding box center [299, 93] width 68 height 16
select select "range"
click at [265, 85] on select "[DATE] [DATE] Custom Range" at bounding box center [299, 93] width 68 height 16
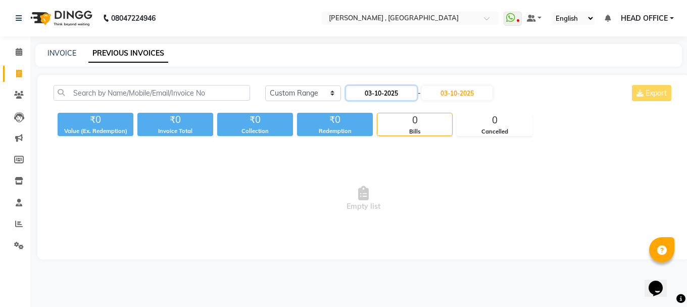
click at [365, 96] on input "03-10-2025" at bounding box center [381, 93] width 71 height 14
select select "10"
select select "2025"
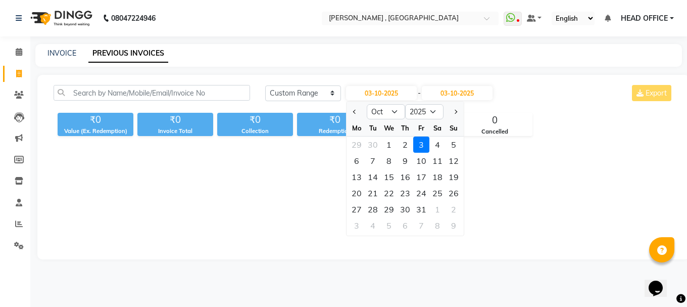
click at [346, 110] on div "₹0 Value (Ex. Redemption) ₹0 Invoice Total ₹0 Collection ₹0 Redemption 0 Bills …" at bounding box center [364, 122] width 620 height 27
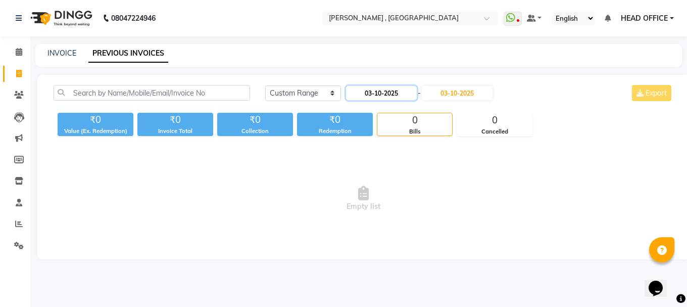
click at [368, 88] on input "03-10-2025" at bounding box center [381, 93] width 71 height 14
select select "10"
select select "2025"
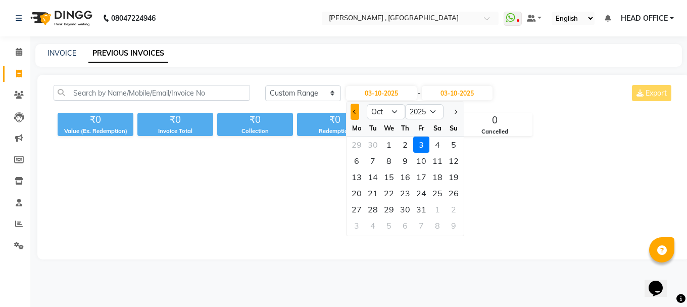
click at [353, 114] on button "Previous month" at bounding box center [355, 112] width 9 height 16
select select "9"
click at [360, 145] on div "1" at bounding box center [357, 144] width 16 height 16
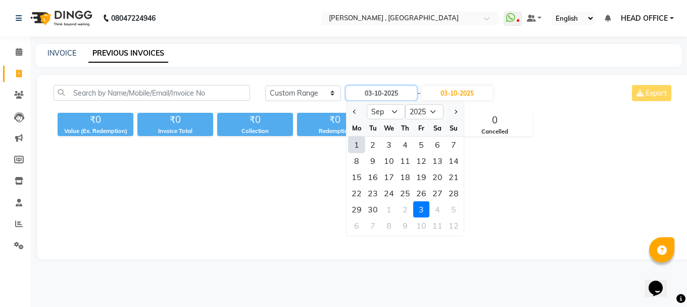
type input "01-09-2025"
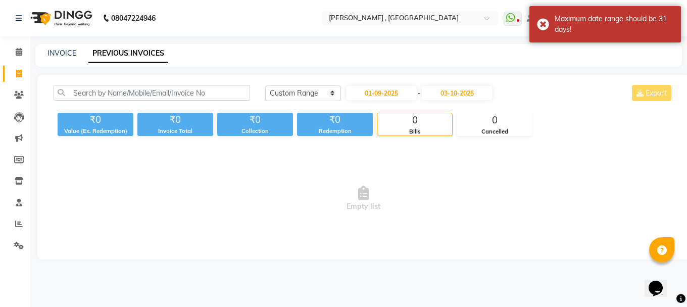
drag, startPoint x: 484, startPoint y: 82, endPoint x: 481, endPoint y: 90, distance: 8.6
click at [484, 83] on div "[DATE] [DATE] Custom Range [DATE] - [DATE] Export ₹0 Value (Ex. Redemption) ₹0 …" at bounding box center [363, 167] width 652 height 184
click at [481, 90] on input "03-10-2025" at bounding box center [457, 93] width 71 height 14
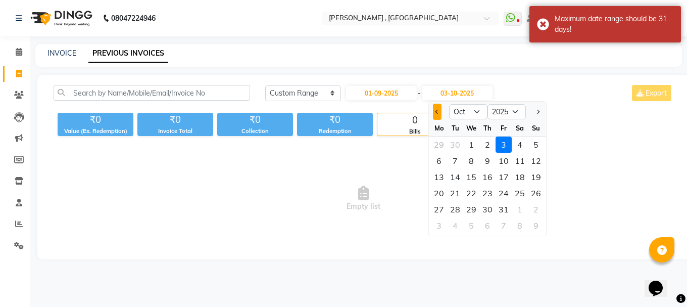
click at [437, 113] on span "Previous month" at bounding box center [437, 112] width 4 height 4
select select "9"
click at [531, 178] on div "21" at bounding box center [536, 177] width 16 height 16
type input "[DATE]"
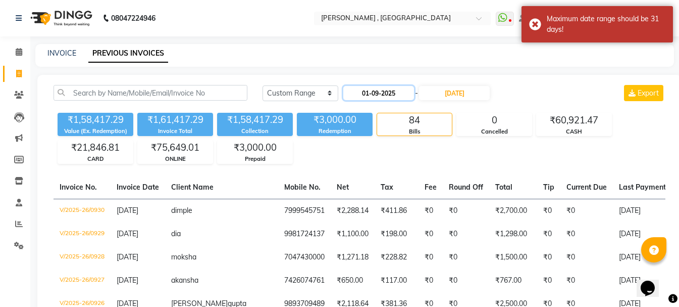
click at [401, 96] on input "01-09-2025" at bounding box center [379, 93] width 71 height 14
select select "9"
select select "2025"
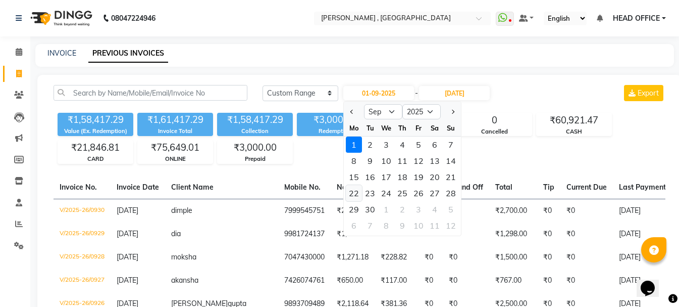
click at [358, 195] on div "22" at bounding box center [354, 193] width 16 height 16
type input "[DATE]"
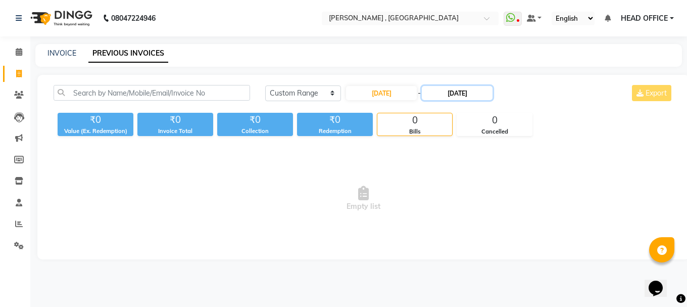
drag, startPoint x: 464, startPoint y: 89, endPoint x: 465, endPoint y: 96, distance: 7.1
click at [465, 88] on input "[DATE]" at bounding box center [457, 93] width 71 height 14
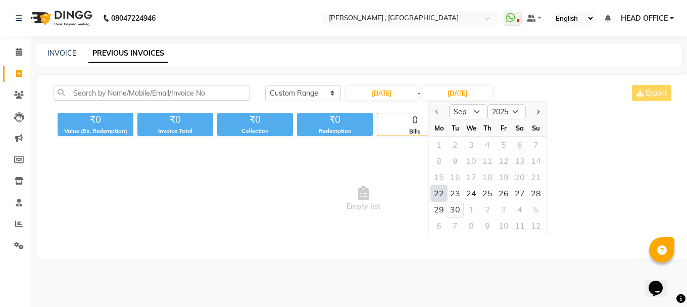
click at [456, 208] on div "30" at bounding box center [455, 209] width 16 height 16
type input "30-09-2025"
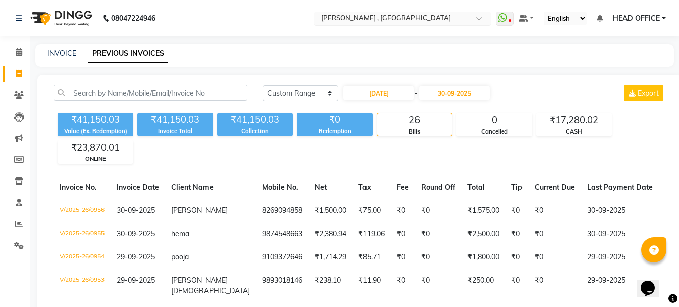
click at [424, 15] on input "text" at bounding box center [392, 19] width 146 height 10
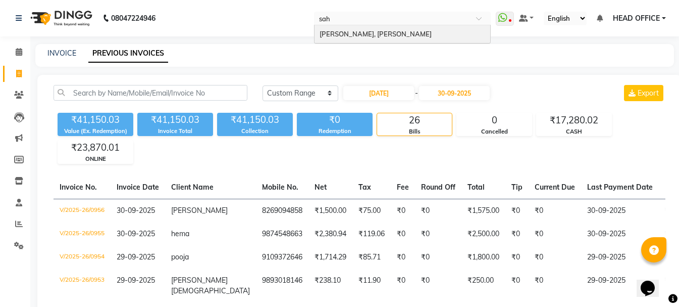
type input "saha"
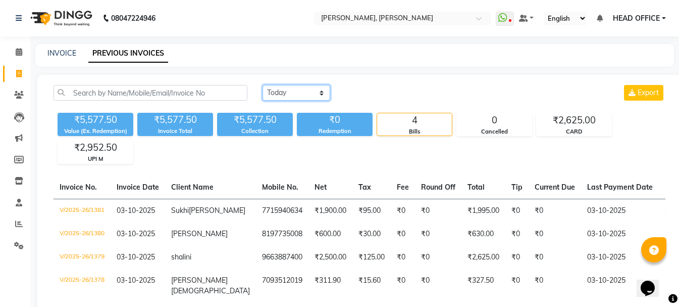
click at [314, 92] on select "[DATE] [DATE] Custom Range" at bounding box center [297, 93] width 68 height 16
select select "range"
click at [263, 85] on select "[DATE] [DATE] Custom Range" at bounding box center [297, 93] width 68 height 16
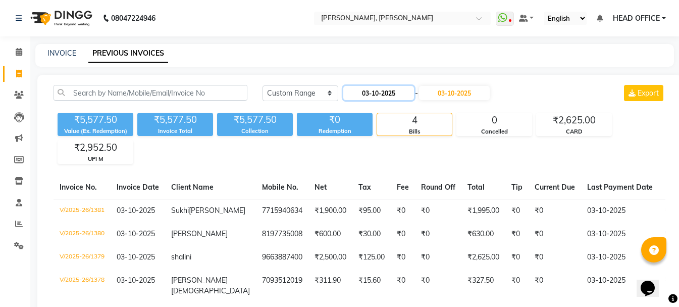
click at [375, 95] on input "03-10-2025" at bounding box center [379, 93] width 71 height 14
select select "10"
select select "2025"
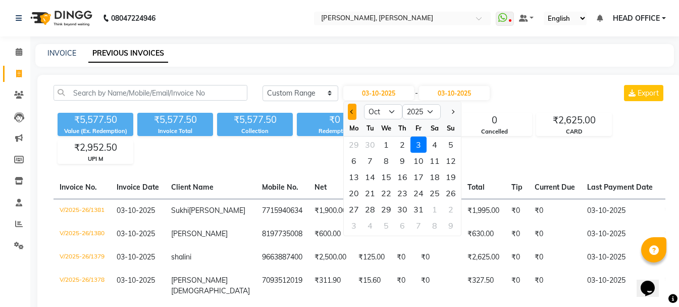
click at [350, 114] on button "Previous month" at bounding box center [352, 112] width 9 height 16
select select "9"
click at [352, 137] on div "1" at bounding box center [354, 144] width 16 height 16
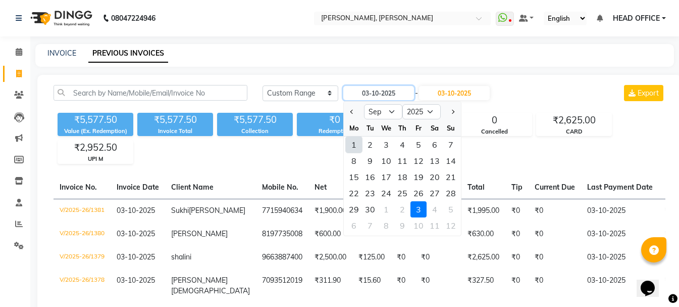
type input "01-09-2025"
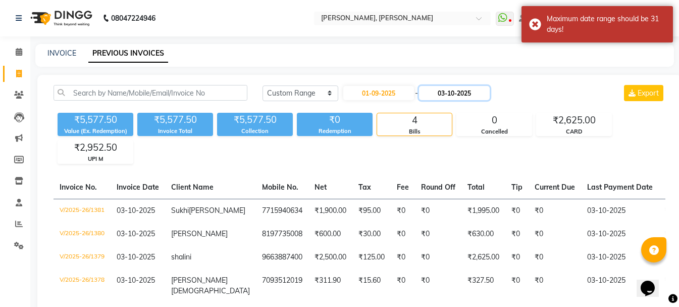
click at [456, 93] on input "03-10-2025" at bounding box center [454, 93] width 71 height 14
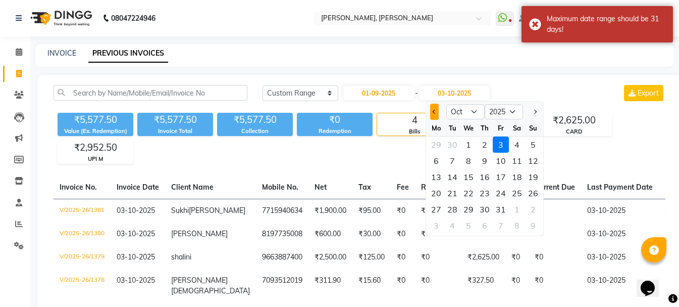
click at [435, 117] on button "Previous month" at bounding box center [434, 112] width 9 height 16
select select "9"
click at [535, 178] on div "21" at bounding box center [533, 177] width 16 height 16
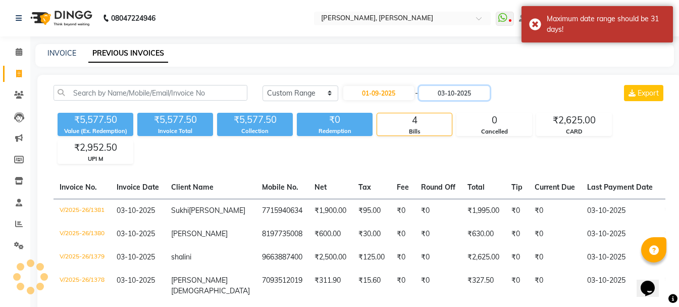
type input "[DATE]"
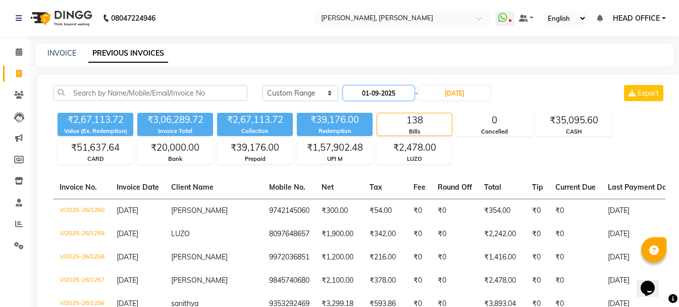
click at [389, 95] on input "01-09-2025" at bounding box center [379, 93] width 71 height 14
select select "9"
select select "2025"
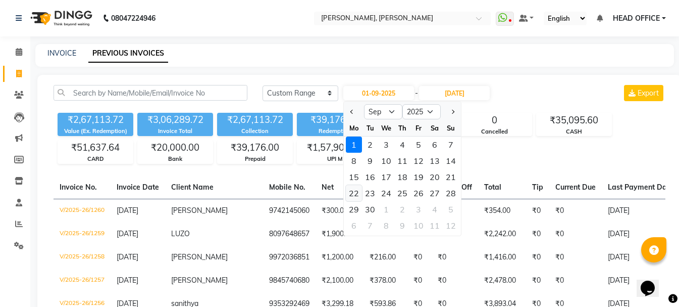
click at [354, 192] on div "22" at bounding box center [354, 193] width 16 height 16
type input "[DATE]"
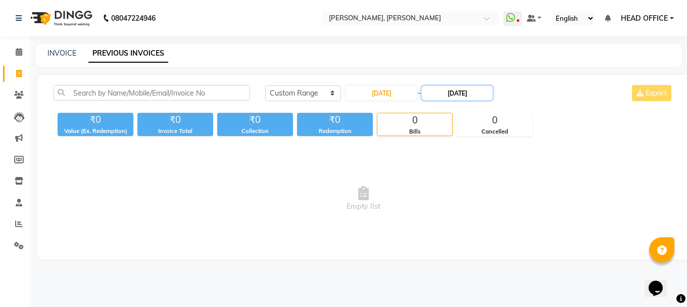
click at [459, 89] on input "[DATE]" at bounding box center [457, 93] width 71 height 14
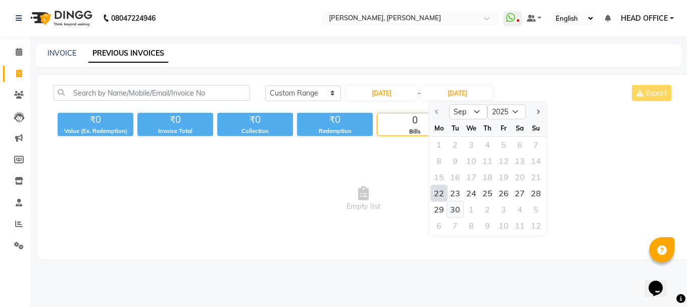
click at [453, 213] on div "30" at bounding box center [455, 209] width 16 height 16
type input "30-09-2025"
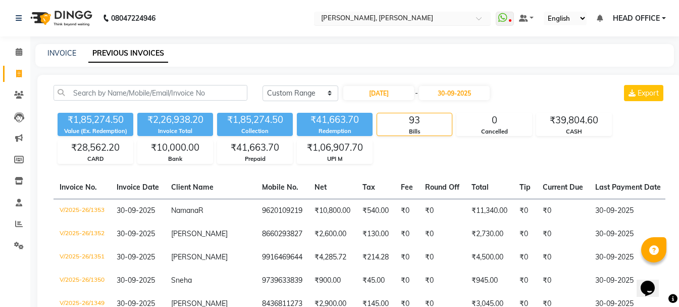
click at [399, 16] on input "text" at bounding box center [392, 19] width 146 height 10
type input "sarja"
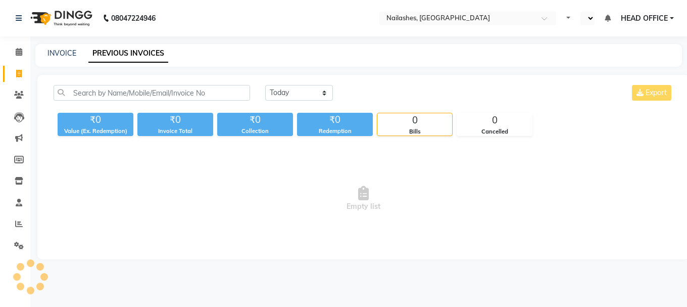
select select "en"
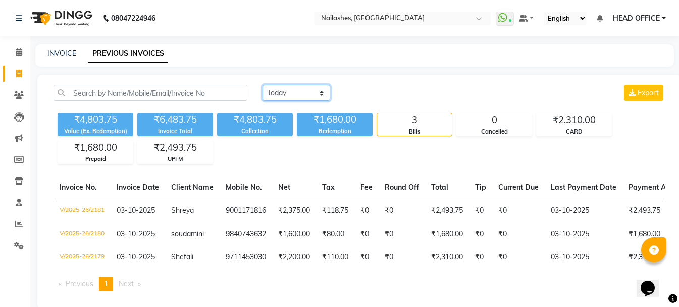
click at [309, 91] on select "[DATE] [DATE] Custom Range" at bounding box center [297, 93] width 68 height 16
select select "range"
click at [263, 85] on select "[DATE] [DATE] Custom Range" at bounding box center [297, 93] width 68 height 16
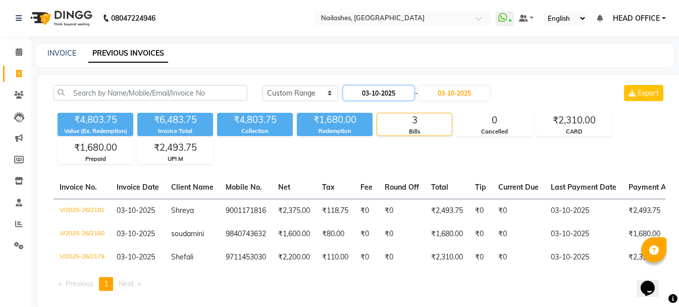
click at [370, 96] on input "03-10-2025" at bounding box center [379, 93] width 71 height 14
select select "10"
select select "2025"
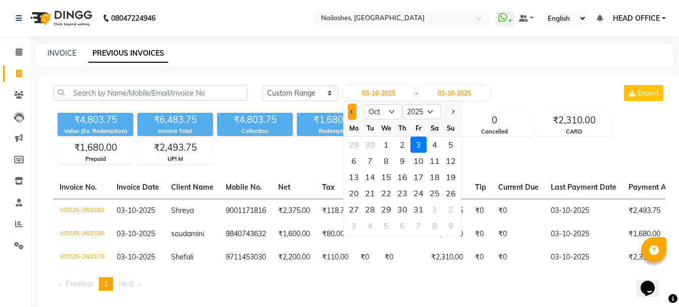
click at [353, 114] on button "Previous month" at bounding box center [352, 112] width 9 height 16
select select "9"
click at [356, 145] on div "1" at bounding box center [354, 144] width 16 height 16
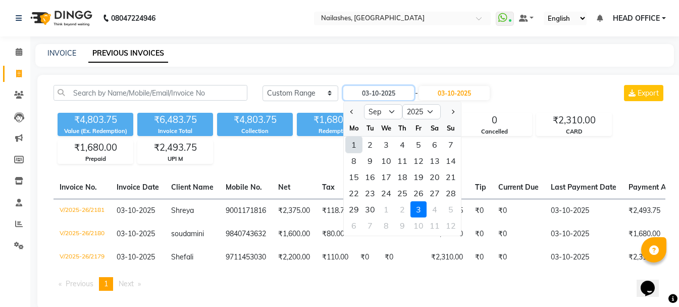
type input "01-09-2025"
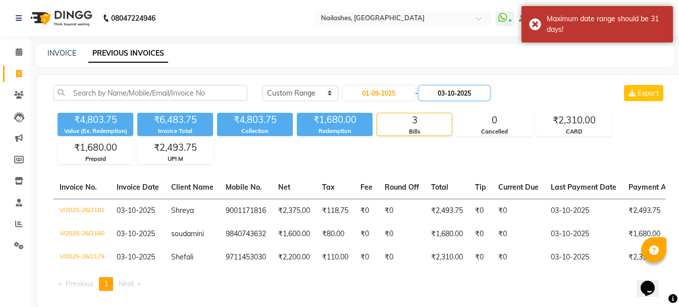
click at [452, 97] on input "03-10-2025" at bounding box center [454, 93] width 71 height 14
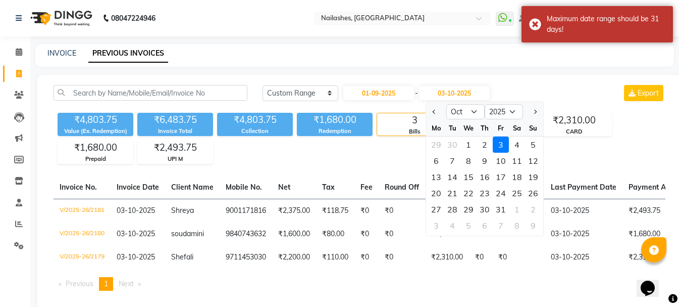
click at [435, 114] on button "Previous month" at bounding box center [434, 112] width 9 height 16
select select "9"
click at [530, 181] on div "21" at bounding box center [533, 177] width 16 height 16
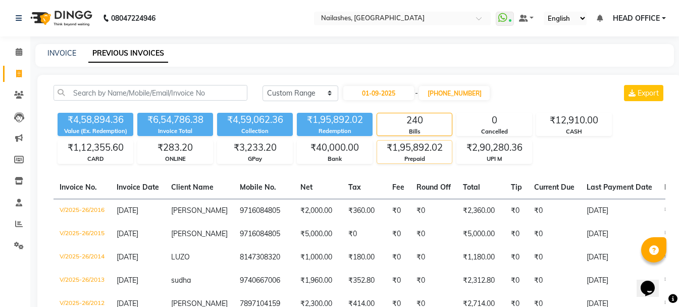
type input "[DATE]"
click at [406, 96] on input "01-09-2025" at bounding box center [379, 93] width 71 height 14
select select "9"
select select "2025"
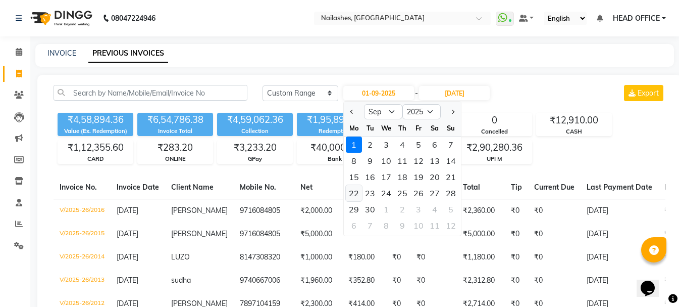
click at [356, 192] on div "22" at bounding box center [354, 193] width 16 height 16
type input "[DATE]"
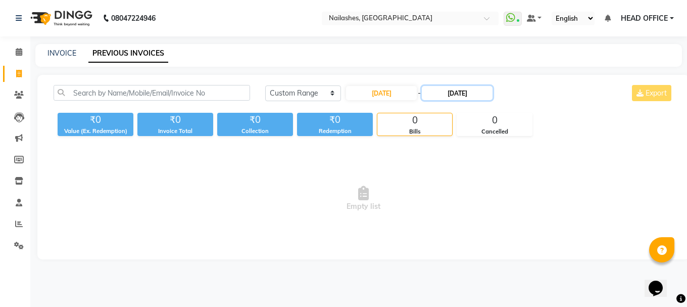
click at [473, 97] on input "[DATE]" at bounding box center [457, 93] width 71 height 14
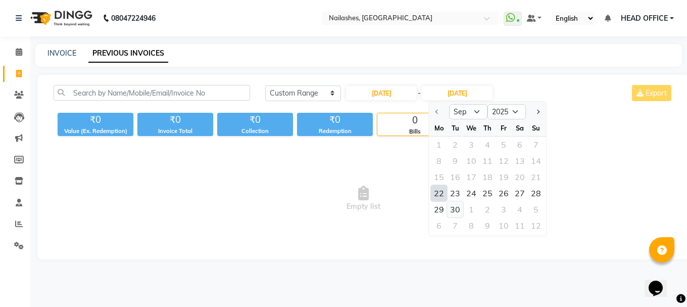
click at [452, 211] on div "30" at bounding box center [455, 209] width 16 height 16
type input "30-09-2025"
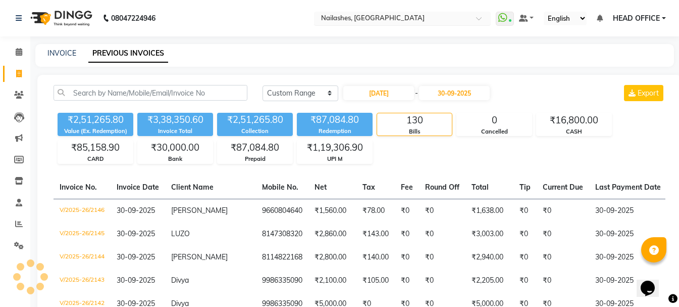
click at [357, 19] on input "text" at bounding box center [392, 19] width 146 height 10
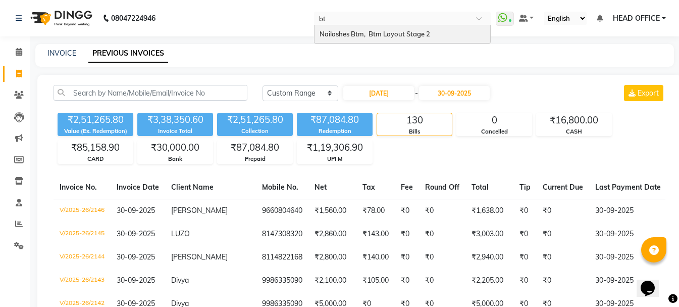
type input "btm"
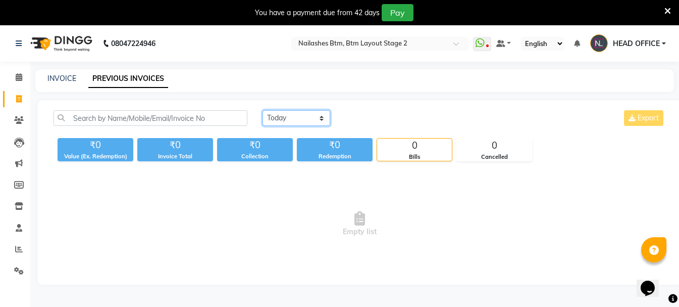
click at [309, 120] on select "[DATE] [DATE] Custom Range" at bounding box center [297, 118] width 68 height 16
select select "range"
click at [263, 110] on select "[DATE] [DATE] Custom Range" at bounding box center [297, 118] width 68 height 16
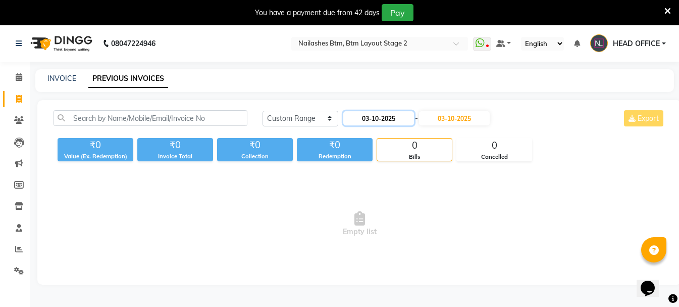
click at [379, 122] on input "03-10-2025" at bounding box center [379, 118] width 71 height 14
select select "10"
select select "2025"
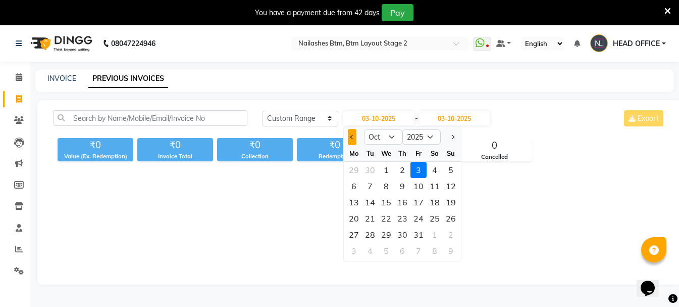
click at [352, 139] on button "Previous month" at bounding box center [352, 137] width 9 height 16
select select "9"
click at [357, 171] on div "1" at bounding box center [354, 170] width 16 height 16
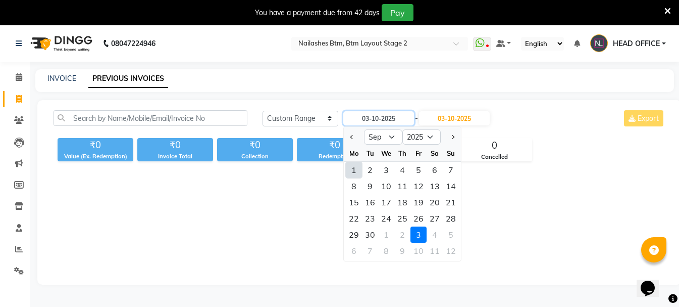
type input "01-09-2025"
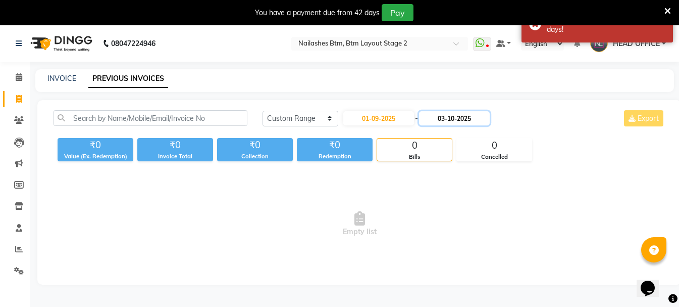
click at [463, 121] on input "03-10-2025" at bounding box center [454, 118] width 71 height 14
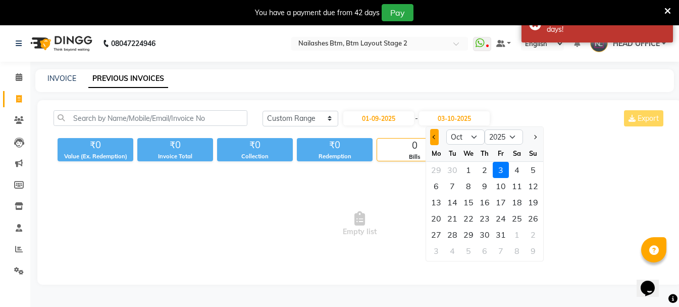
click at [437, 138] on button "Previous month" at bounding box center [434, 137] width 9 height 16
select select "9"
click at [533, 206] on div "21" at bounding box center [533, 202] width 16 height 16
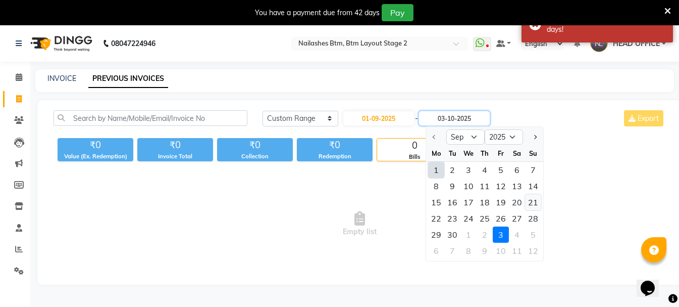
type input "[DATE]"
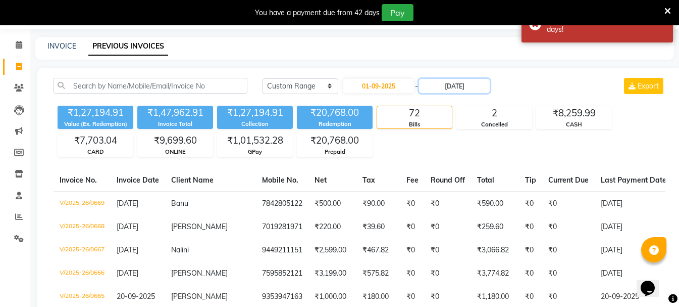
scroll to position [51, 0]
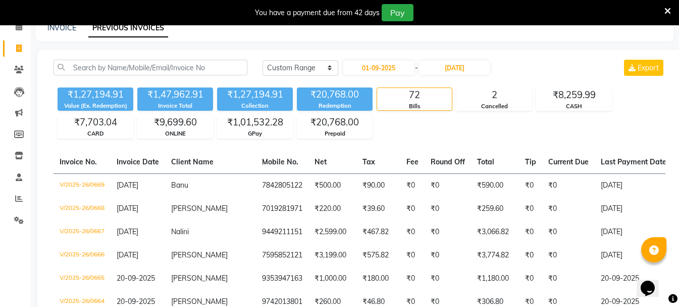
click at [420, 121] on div "₹1,27,194.91 Value (Ex. Redemption) ₹1,47,962.91 Invoice Total ₹1,27,194.91 Col…" at bounding box center [360, 110] width 612 height 55
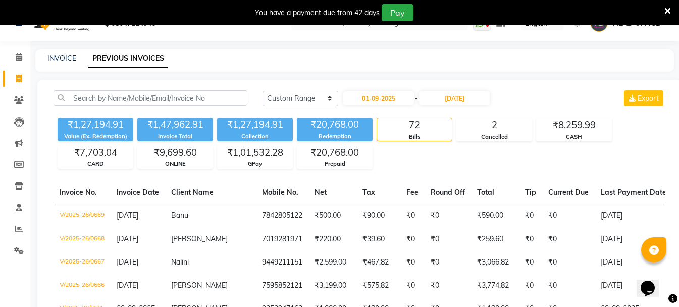
scroll to position [0, 0]
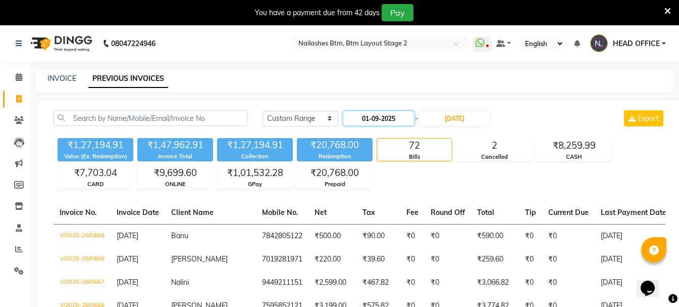
click at [390, 122] on input "01-09-2025" at bounding box center [379, 118] width 71 height 14
select select "9"
select select "2025"
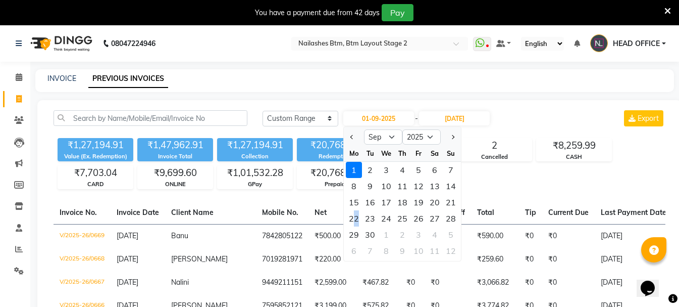
drag, startPoint x: 357, startPoint y: 218, endPoint x: 372, endPoint y: 207, distance: 18.9
click at [356, 218] on div "22" at bounding box center [354, 218] width 16 height 16
type input "[DATE]"
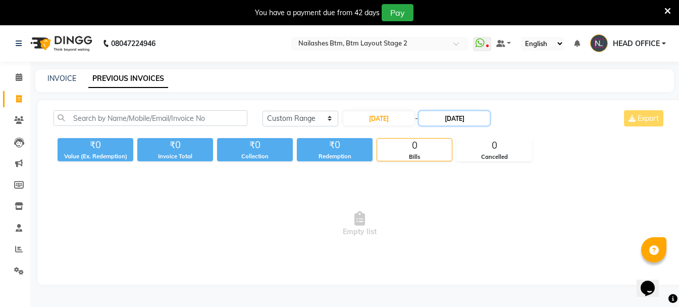
click at [465, 117] on input "[DATE]" at bounding box center [454, 118] width 71 height 14
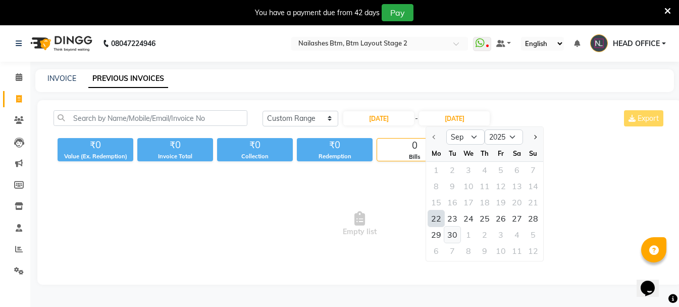
click at [452, 239] on div "30" at bounding box center [453, 234] width 16 height 16
type input "30-09-2025"
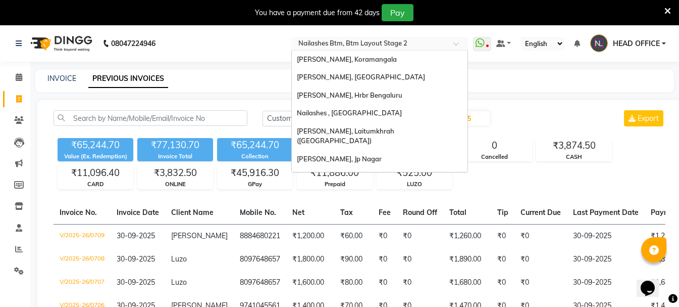
click at [397, 48] on input "text" at bounding box center [370, 44] width 146 height 10
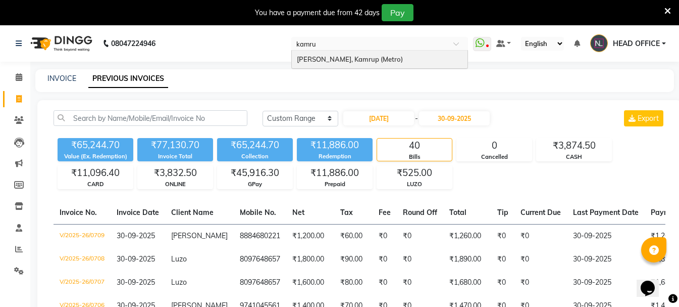
type input "kamrup"
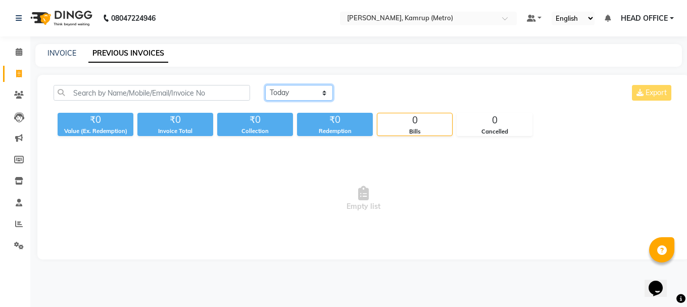
click at [288, 98] on select "[DATE] [DATE] Custom Range" at bounding box center [299, 93] width 68 height 16
select select "range"
click at [265, 85] on select "[DATE] [DATE] Custom Range" at bounding box center [299, 93] width 68 height 16
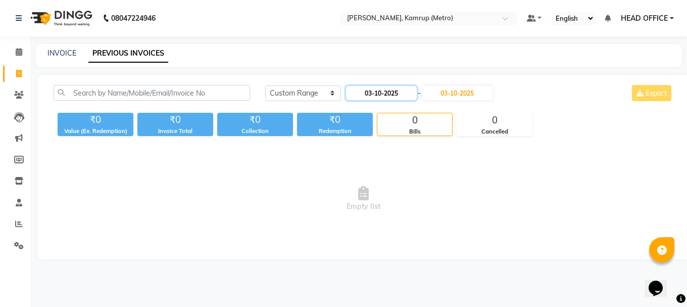
click at [379, 92] on input "03-10-2025" at bounding box center [381, 93] width 71 height 14
select select "10"
select select "2025"
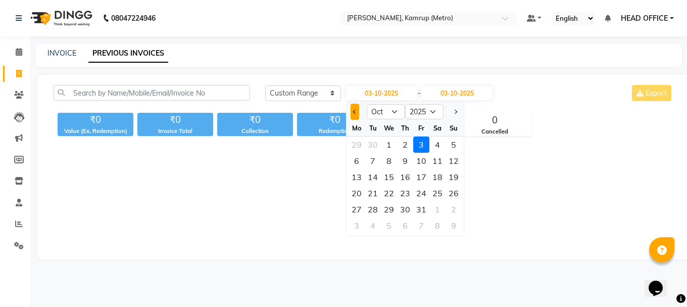
click at [354, 113] on span "Previous month" at bounding box center [355, 112] width 4 height 4
select select "9"
click at [362, 144] on div "1" at bounding box center [357, 144] width 16 height 16
type input "01-09-2025"
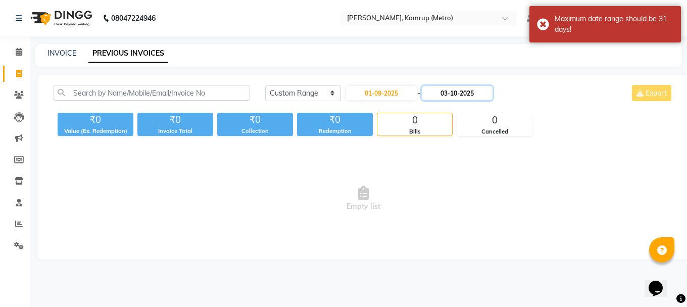
click at [483, 89] on input "03-10-2025" at bounding box center [457, 93] width 71 height 14
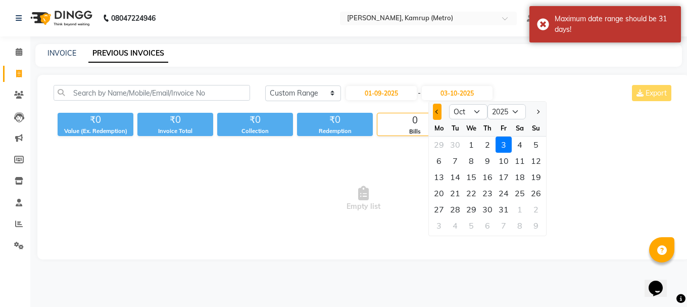
click at [435, 116] on button "Previous month" at bounding box center [437, 112] width 9 height 16
select select "9"
click at [536, 181] on div "21" at bounding box center [536, 177] width 16 height 16
type input "[DATE]"
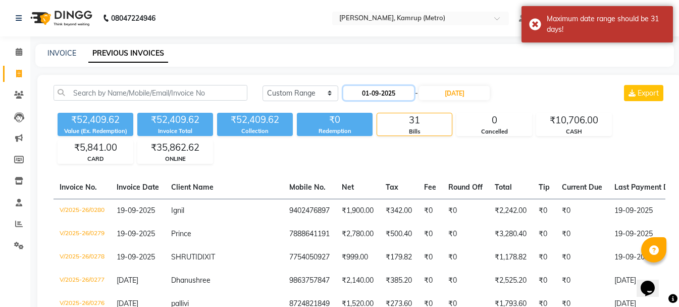
click at [413, 88] on input "01-09-2025" at bounding box center [379, 93] width 71 height 14
select select "9"
select select "2025"
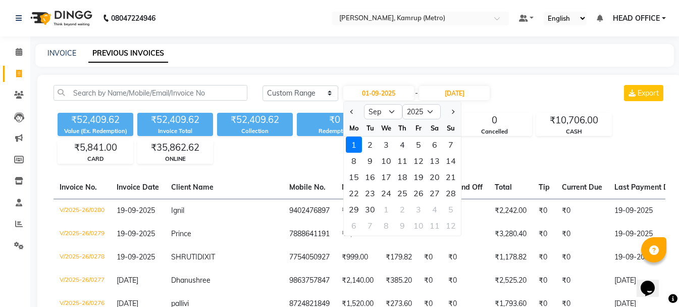
click at [354, 193] on div "22" at bounding box center [354, 193] width 16 height 16
type input "[DATE]"
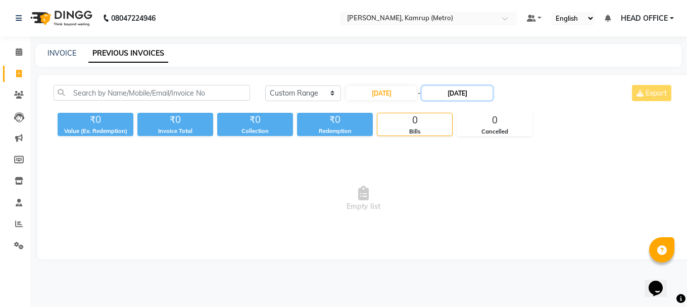
click at [462, 97] on input "[DATE]" at bounding box center [457, 93] width 71 height 14
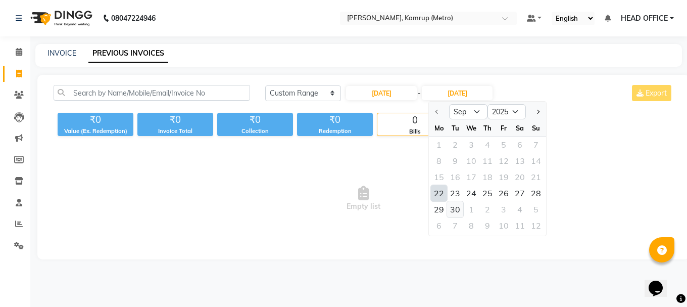
click at [454, 206] on div "30" at bounding box center [455, 209] width 16 height 16
type input "30-09-2025"
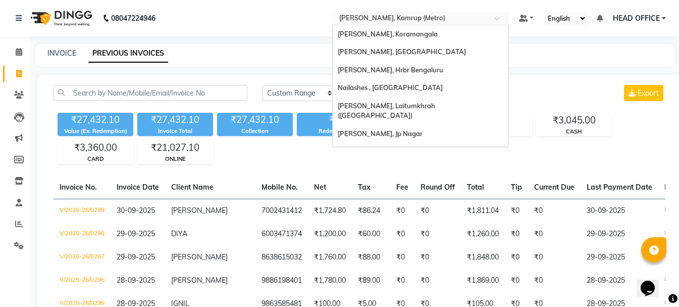
click at [386, 16] on input "text" at bounding box center [410, 19] width 146 height 10
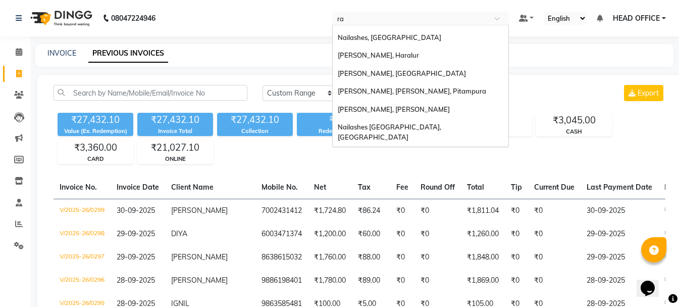
scroll to position [112, 0]
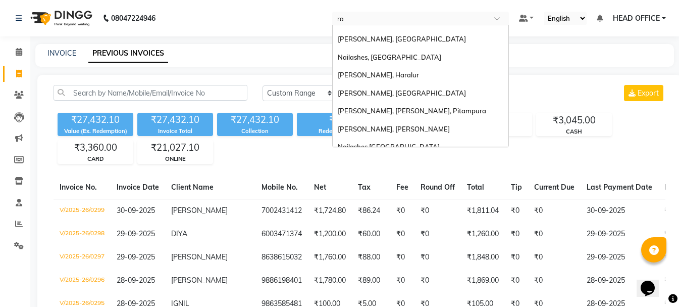
type input "raj"
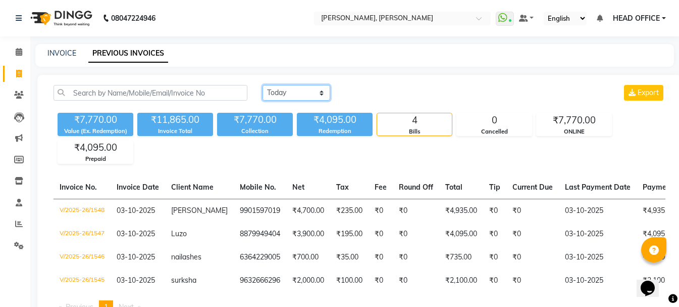
click at [313, 96] on select "[DATE] [DATE] Custom Range" at bounding box center [297, 93] width 68 height 16
select select "range"
click at [263, 85] on select "[DATE] [DATE] Custom Range" at bounding box center [297, 93] width 68 height 16
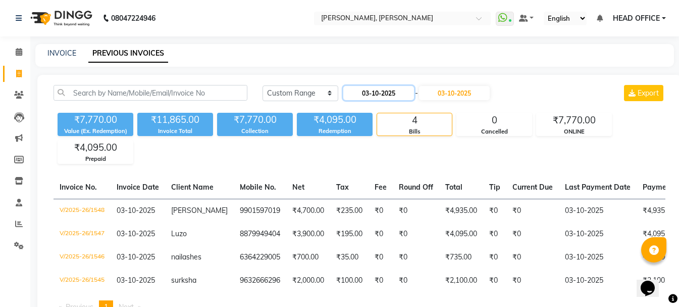
click at [388, 94] on input "03-10-2025" at bounding box center [379, 93] width 71 height 14
select select "10"
select select "2025"
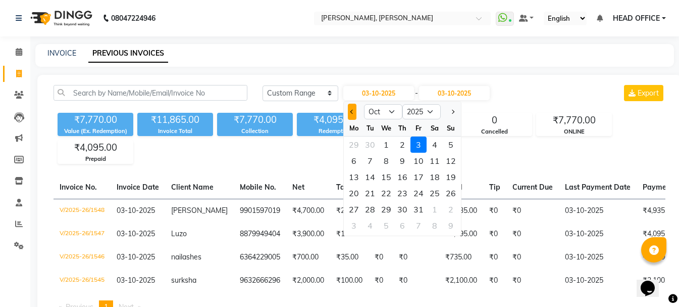
click at [354, 110] on button "Previous month" at bounding box center [352, 112] width 9 height 16
select select "9"
click at [357, 141] on div "1" at bounding box center [354, 144] width 16 height 16
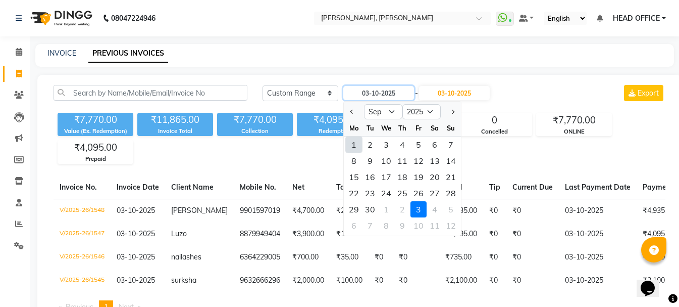
type input "01-09-2025"
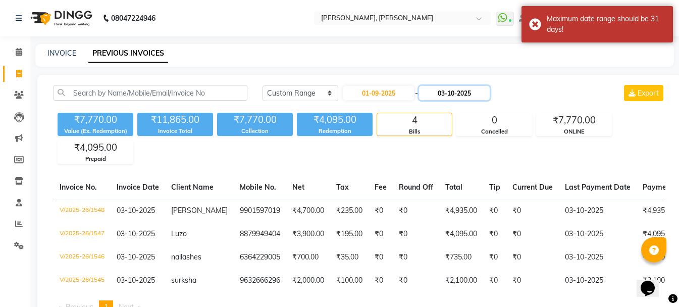
click at [451, 94] on input "03-10-2025" at bounding box center [454, 93] width 71 height 14
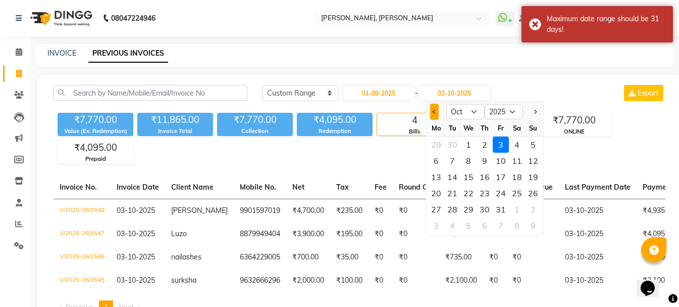
click at [431, 110] on button "Previous month" at bounding box center [434, 112] width 9 height 16
select select "9"
click at [532, 178] on div "21" at bounding box center [533, 177] width 16 height 16
type input "[DATE]"
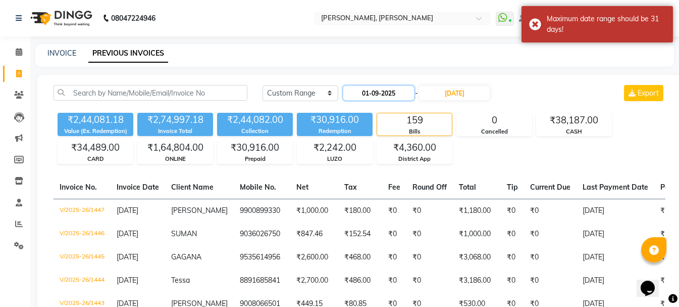
click at [405, 90] on input "01-09-2025" at bounding box center [379, 93] width 71 height 14
select select "9"
select select "2025"
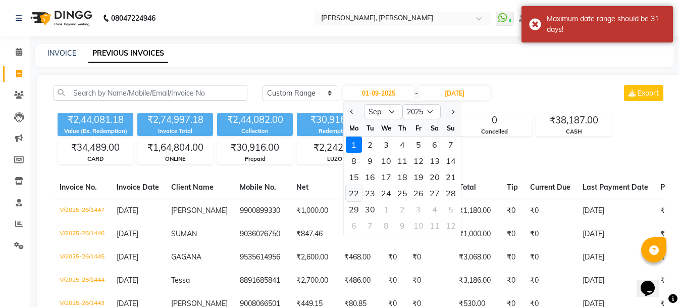
click at [351, 192] on div "22" at bounding box center [354, 193] width 16 height 16
type input "[DATE]"
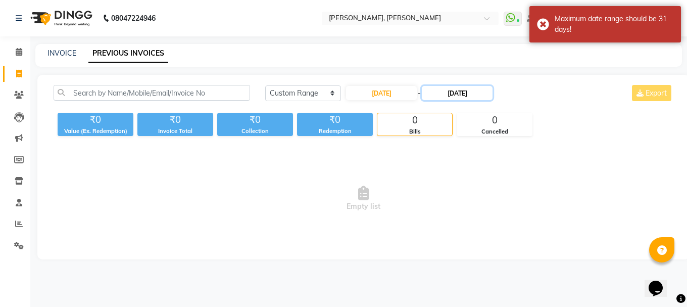
click at [465, 89] on input "[DATE]" at bounding box center [457, 93] width 71 height 14
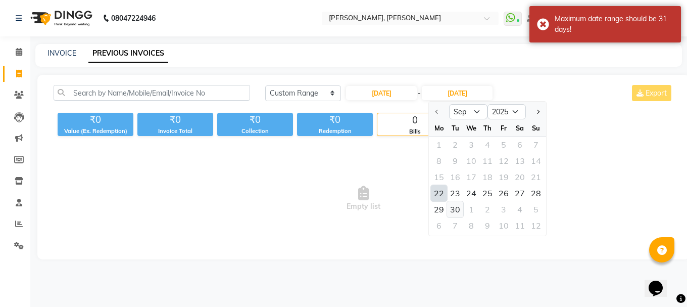
click at [451, 209] on div "30" at bounding box center [455, 209] width 16 height 16
type input "30-09-2025"
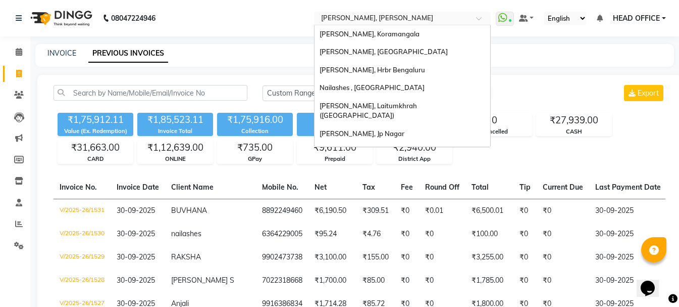
click at [445, 18] on input "text" at bounding box center [392, 19] width 146 height 10
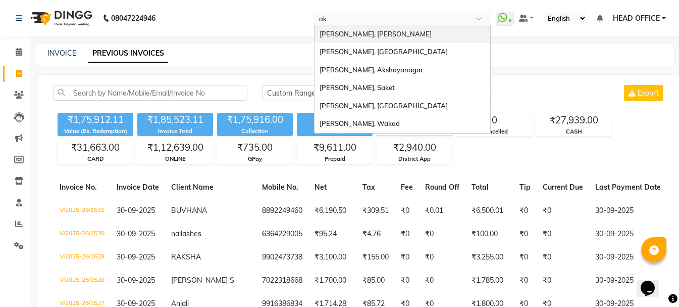
type input "aks"
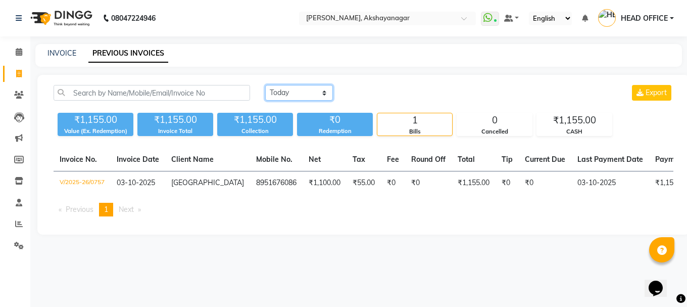
click at [302, 90] on select "[DATE] [DATE] Custom Range" at bounding box center [299, 93] width 68 height 16
select select "range"
click at [265, 85] on select "[DATE] [DATE] Custom Range" at bounding box center [299, 93] width 68 height 16
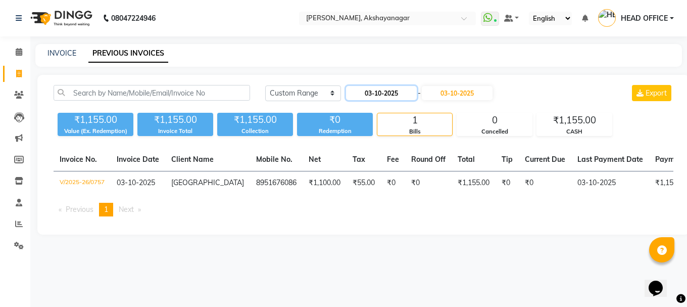
click at [372, 93] on input "03-10-2025" at bounding box center [381, 93] width 71 height 14
select select "10"
select select "2025"
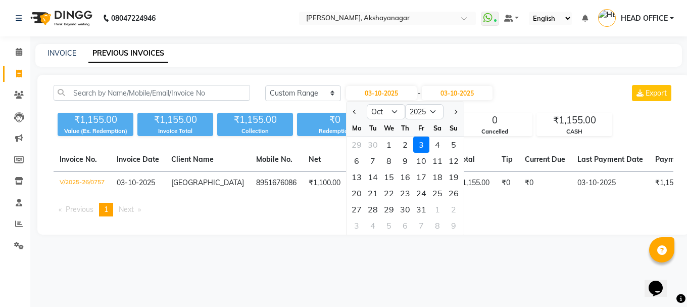
drag, startPoint x: 354, startPoint y: 115, endPoint x: 356, endPoint y: 127, distance: 12.3
click at [354, 114] on button "Previous month" at bounding box center [355, 112] width 9 height 16
select select "9"
drag, startPoint x: 354, startPoint y: 146, endPoint x: 559, endPoint y: 81, distance: 215.8
click at [354, 147] on div "1" at bounding box center [357, 144] width 16 height 16
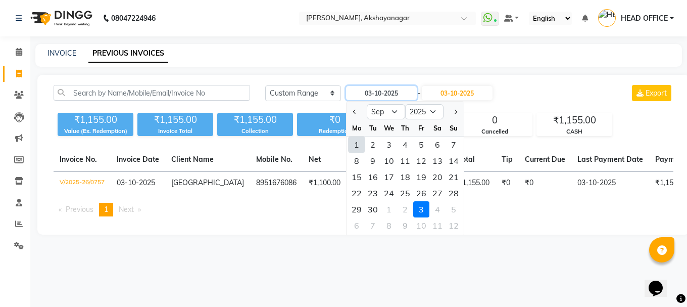
type input "01-09-2025"
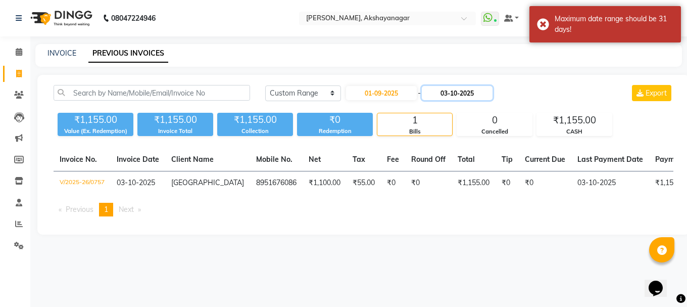
click at [483, 96] on input "03-10-2025" at bounding box center [457, 93] width 71 height 14
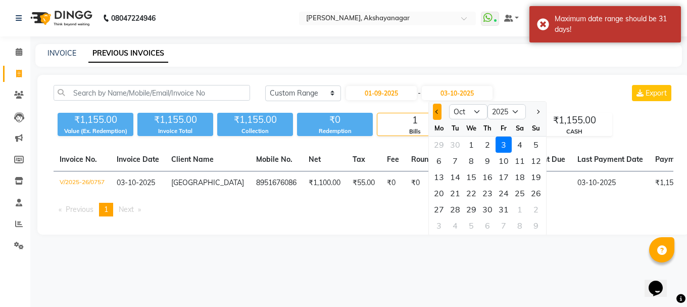
click at [438, 112] on span "Previous month" at bounding box center [437, 112] width 4 height 4
select select "9"
click at [534, 174] on div "21" at bounding box center [536, 177] width 16 height 16
type input "[DATE]"
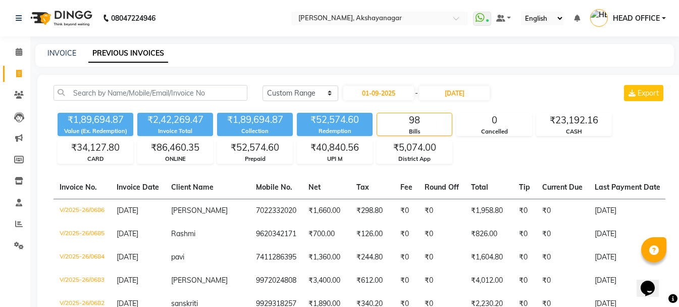
click at [386, 96] on input "01-09-2025" at bounding box center [379, 93] width 71 height 14
select select "9"
select select "2025"
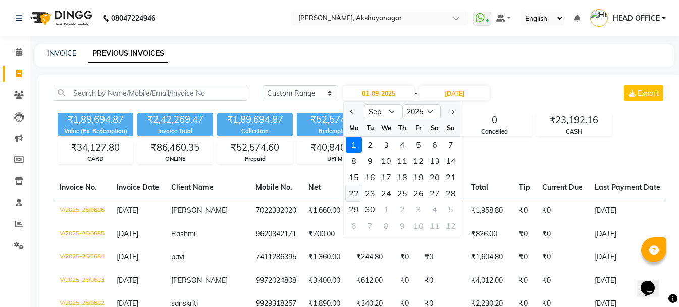
click at [357, 191] on div "22" at bounding box center [354, 193] width 16 height 16
type input "[DATE]"
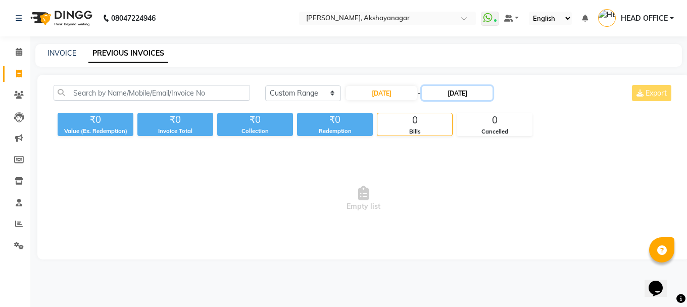
click at [466, 99] on input "[DATE]" at bounding box center [457, 93] width 71 height 14
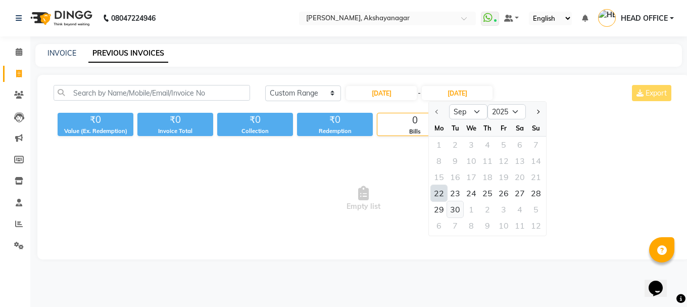
click at [454, 208] on div "30" at bounding box center [455, 209] width 16 height 16
type input "30-09-2025"
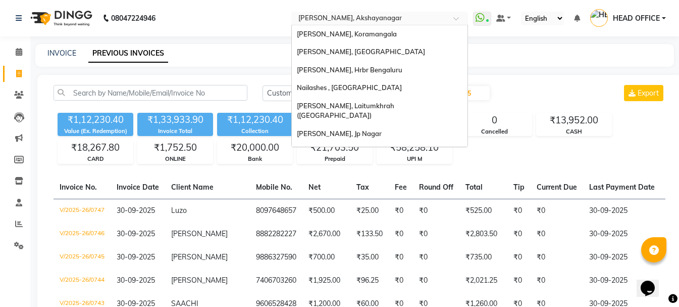
click at [372, 22] on input "text" at bounding box center [370, 19] width 146 height 10
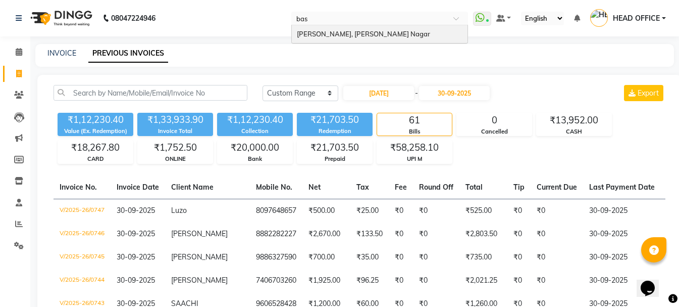
type input "basa"
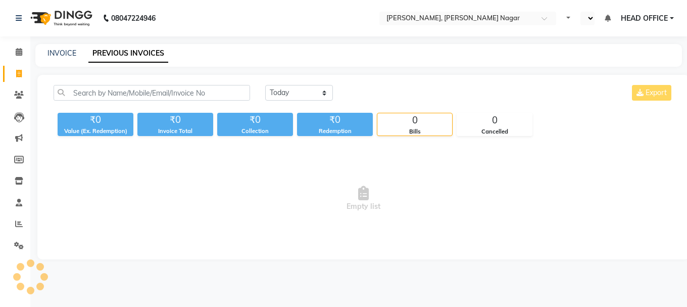
select select "en"
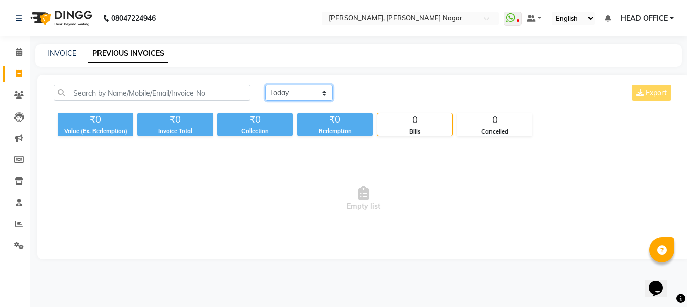
drag, startPoint x: 314, startPoint y: 91, endPoint x: 314, endPoint y: 98, distance: 6.6
click at [314, 91] on select "[DATE] [DATE] Custom Range" at bounding box center [299, 93] width 68 height 16
select select "range"
click at [265, 85] on select "[DATE] [DATE] Custom Range" at bounding box center [299, 93] width 68 height 16
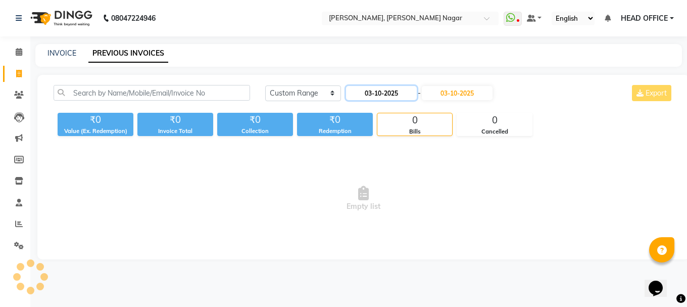
click at [373, 99] on input "03-10-2025" at bounding box center [381, 93] width 71 height 14
select select "10"
select select "2025"
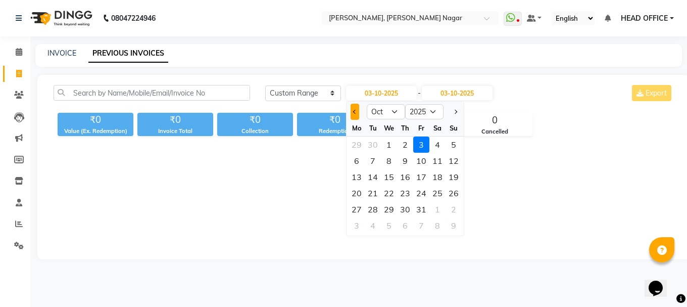
click at [357, 111] on span "Previous month" at bounding box center [355, 112] width 4 height 4
select select "9"
click at [364, 145] on div "1" at bounding box center [357, 144] width 16 height 16
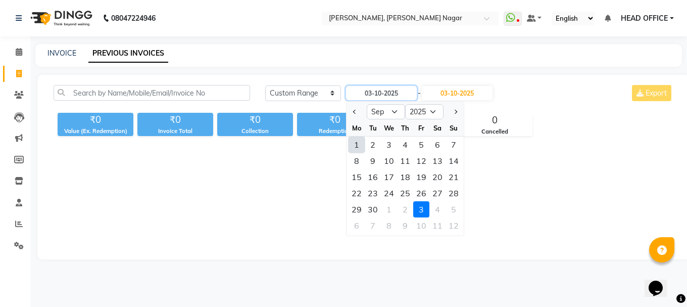
type input "01-09-2025"
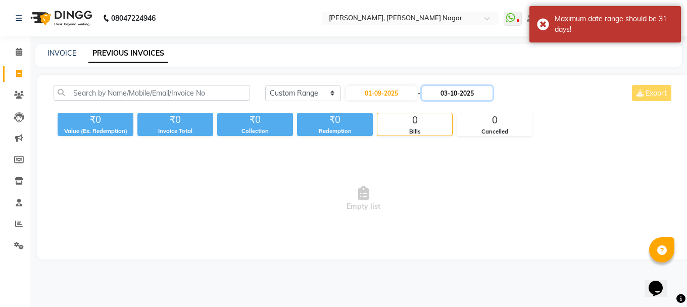
click at [475, 88] on input "03-10-2025" at bounding box center [457, 93] width 71 height 14
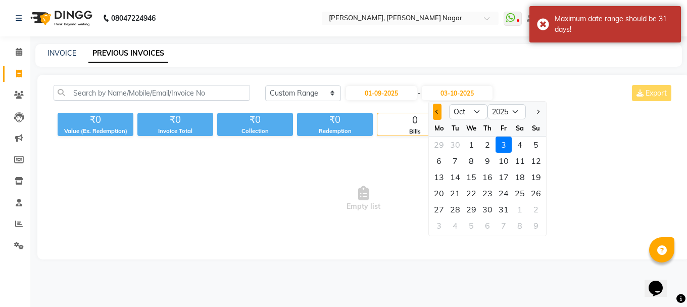
click at [439, 114] on button "Previous month" at bounding box center [437, 112] width 9 height 16
select select "9"
click at [533, 178] on div "21" at bounding box center [536, 177] width 16 height 16
type input "[DATE]"
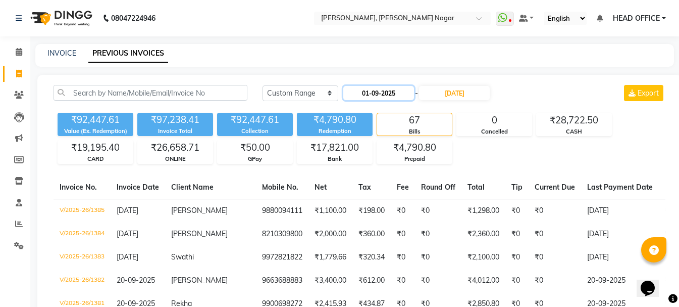
click at [382, 97] on input "01-09-2025" at bounding box center [379, 93] width 71 height 14
select select "9"
select select "2025"
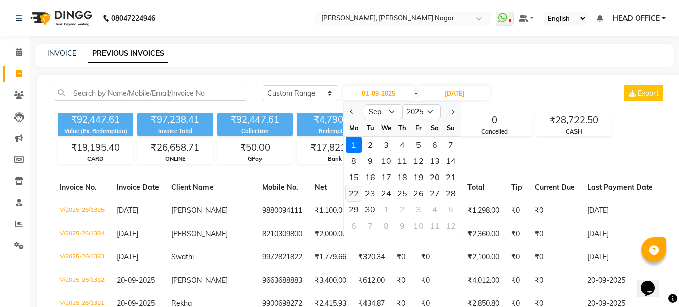
click at [357, 196] on div "22" at bounding box center [354, 193] width 16 height 16
type input "[DATE]"
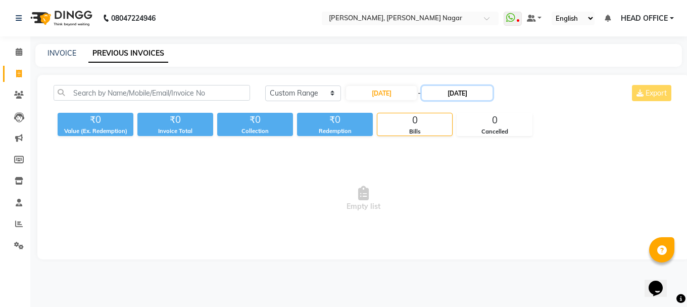
click at [470, 93] on input "[DATE]" at bounding box center [457, 93] width 71 height 14
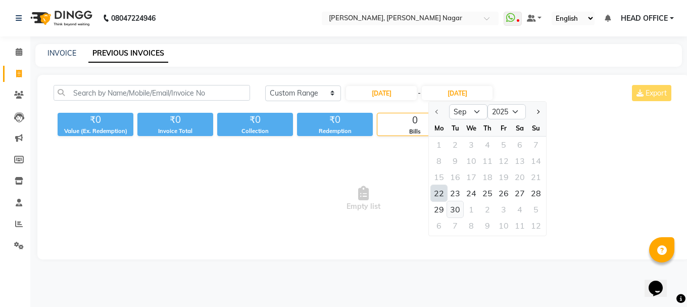
click at [456, 210] on div "30" at bounding box center [455, 209] width 16 height 16
click at [456, 210] on span "Empty list" at bounding box center [364, 198] width 620 height 101
type input "30-09-2025"
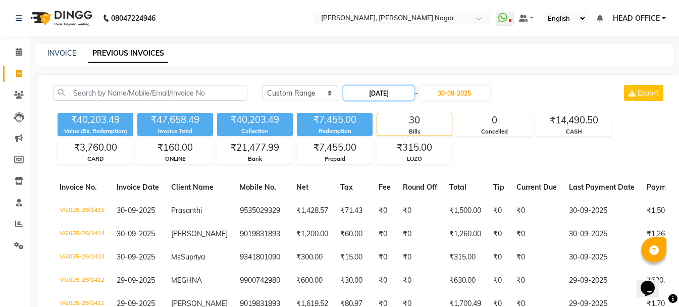
click at [370, 94] on input "[DATE]" at bounding box center [379, 93] width 71 height 14
select select "9"
select select "2025"
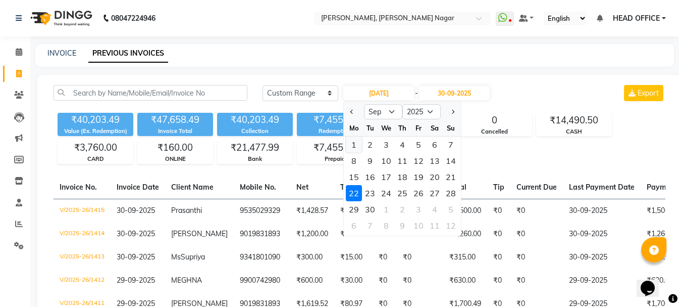
click at [356, 143] on div "1" at bounding box center [354, 144] width 16 height 16
type input "01-09-2025"
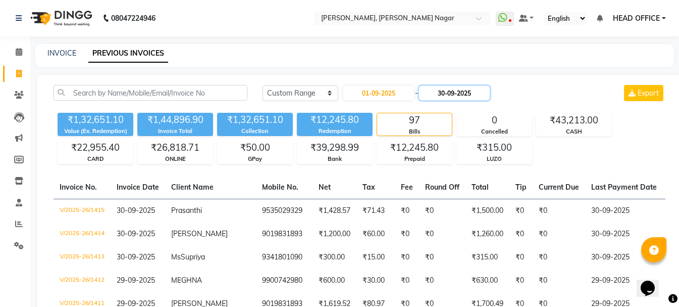
click at [456, 96] on input "30-09-2025" at bounding box center [454, 93] width 71 height 14
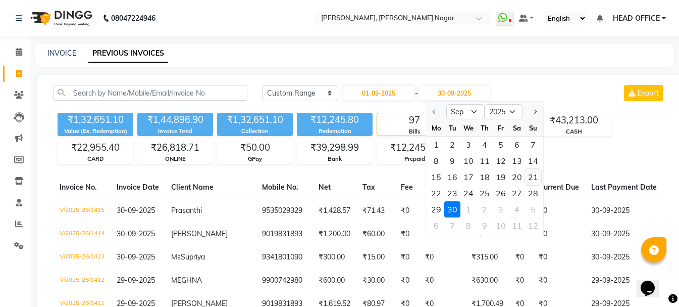
click at [533, 172] on div "21" at bounding box center [533, 177] width 16 height 16
type input "[DATE]"
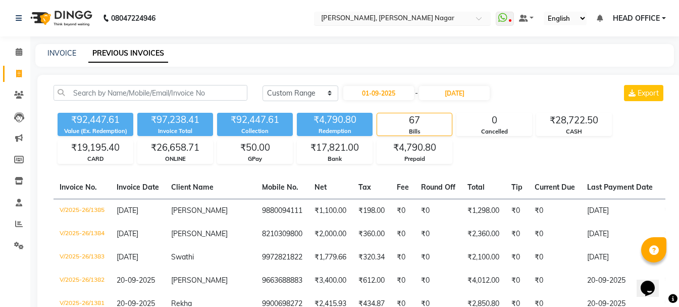
click at [369, 20] on input "text" at bounding box center [392, 19] width 146 height 10
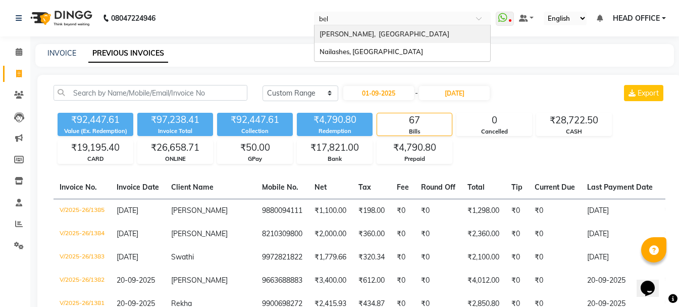
type input "bell"
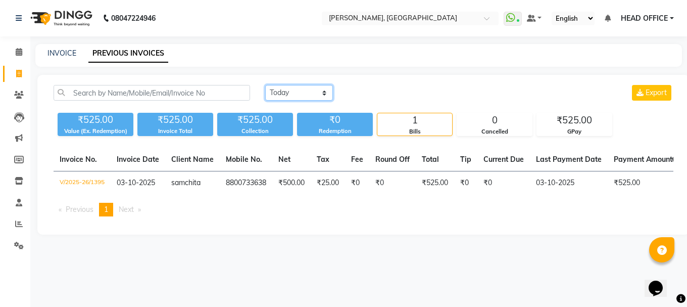
click at [319, 90] on select "[DATE] [DATE] Custom Range" at bounding box center [299, 93] width 68 height 16
select select "range"
click at [265, 85] on select "[DATE] [DATE] Custom Range" at bounding box center [299, 93] width 68 height 16
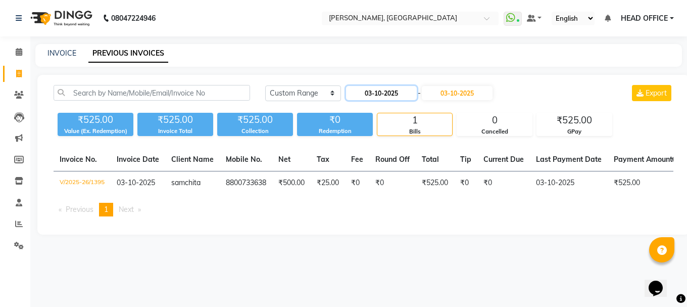
click at [390, 92] on input "03-10-2025" at bounding box center [381, 93] width 71 height 14
select select "10"
select select "2025"
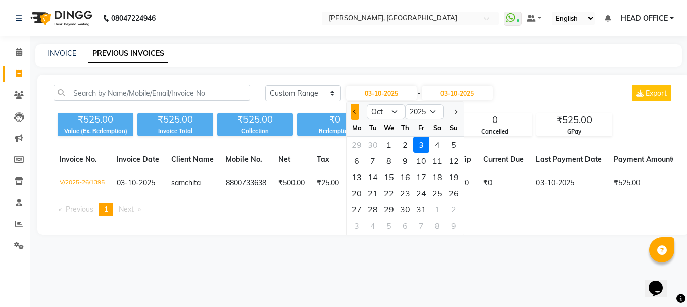
click at [354, 108] on button "Previous month" at bounding box center [355, 112] width 9 height 16
select select "9"
click at [356, 142] on div "1" at bounding box center [357, 144] width 16 height 16
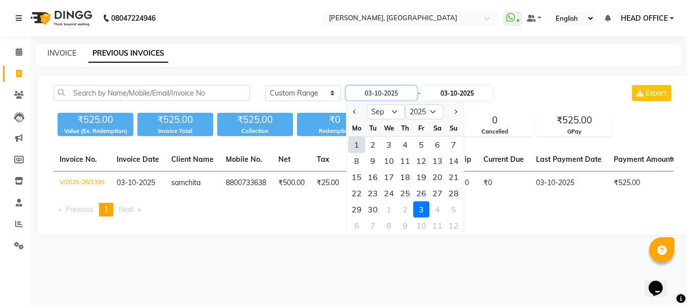
type input "01-09-2025"
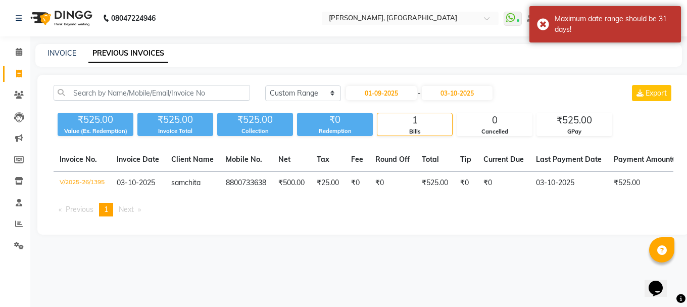
click at [476, 85] on div "[DATE] - [DATE]" at bounding box center [419, 93] width 149 height 16
click at [462, 97] on input "03-10-2025" at bounding box center [457, 93] width 71 height 14
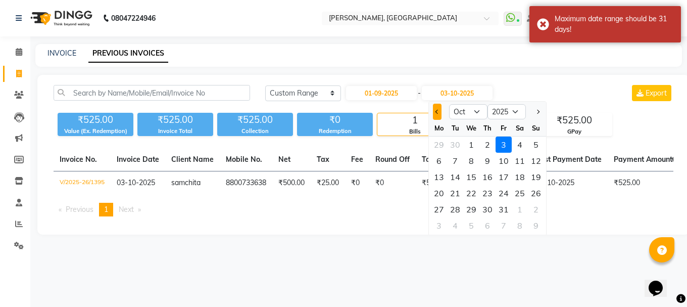
click at [436, 111] on span "Previous month" at bounding box center [437, 112] width 4 height 4
select select "9"
click at [530, 178] on div "21" at bounding box center [536, 177] width 16 height 16
type input "[DATE]"
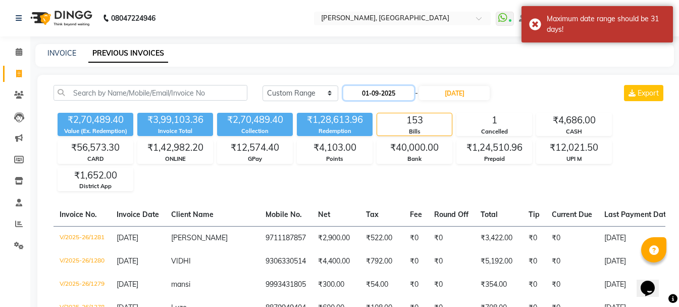
click at [403, 98] on input "01-09-2025" at bounding box center [379, 93] width 71 height 14
select select "9"
select select "2025"
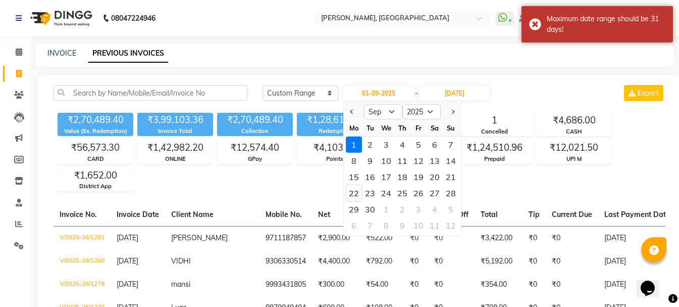
click at [354, 195] on div "22" at bounding box center [354, 193] width 16 height 16
type input "[DATE]"
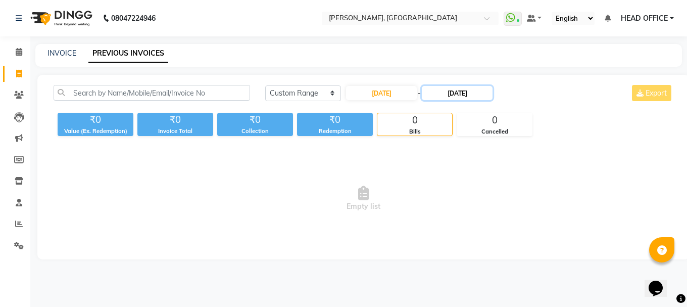
click at [459, 97] on input "[DATE]" at bounding box center [457, 93] width 71 height 14
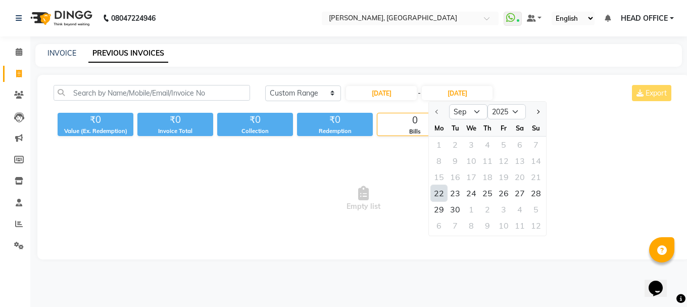
click at [452, 205] on div "30" at bounding box center [455, 209] width 16 height 16
type input "30-09-2025"
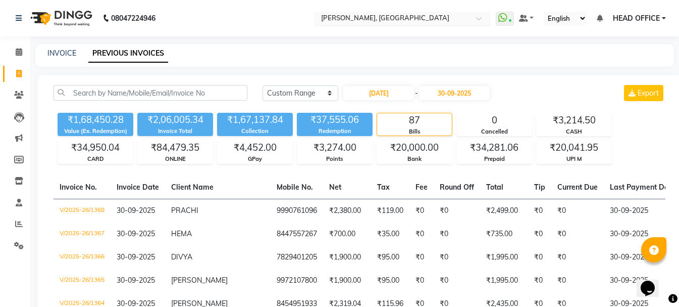
click at [358, 20] on input "text" at bounding box center [392, 19] width 146 height 10
type input "wakad"
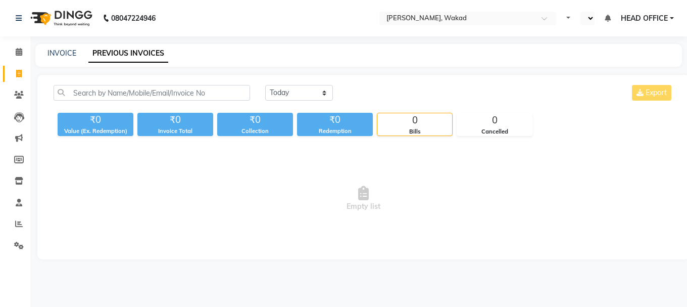
select select "en"
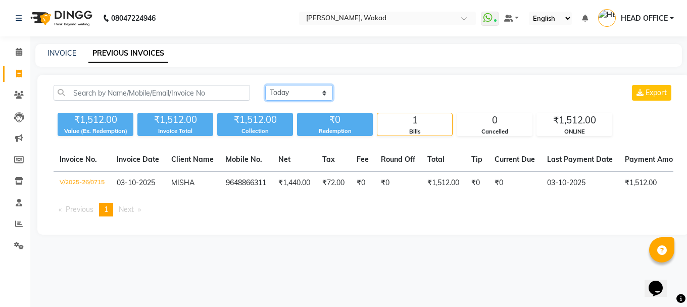
click at [317, 94] on select "[DATE] [DATE] Custom Range" at bounding box center [299, 93] width 68 height 16
select select "range"
click at [265, 85] on select "[DATE] [DATE] Custom Range" at bounding box center [299, 93] width 68 height 16
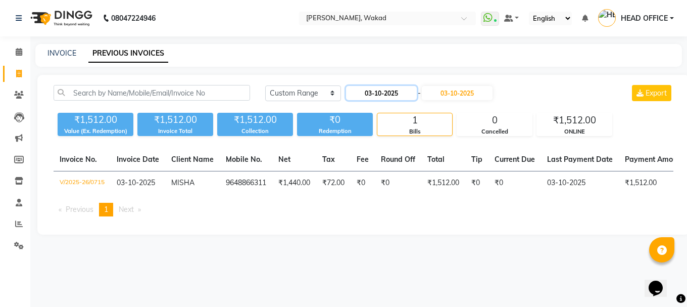
click at [390, 90] on input "03-10-2025" at bounding box center [381, 93] width 71 height 14
select select "10"
select select "2025"
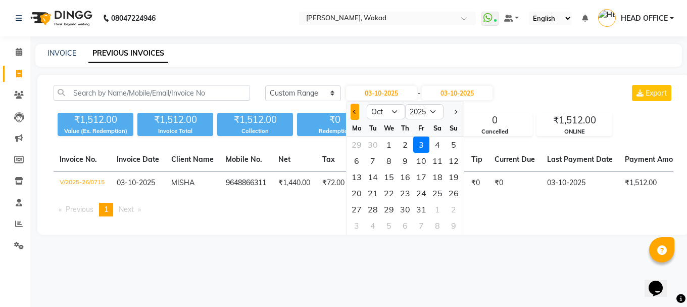
click at [354, 111] on span "Previous month" at bounding box center [355, 112] width 4 height 4
select select "9"
click at [355, 140] on div "1" at bounding box center [357, 144] width 16 height 16
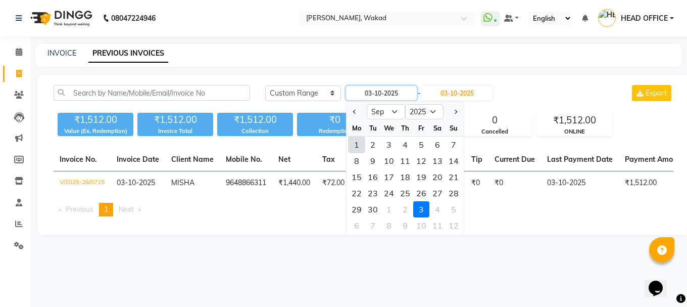
type input "01-09-2025"
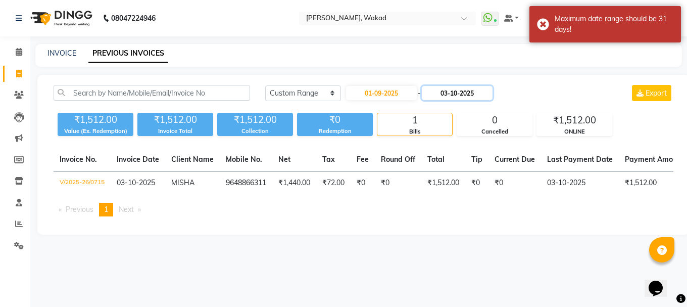
click at [454, 97] on input "03-10-2025" at bounding box center [457, 93] width 71 height 14
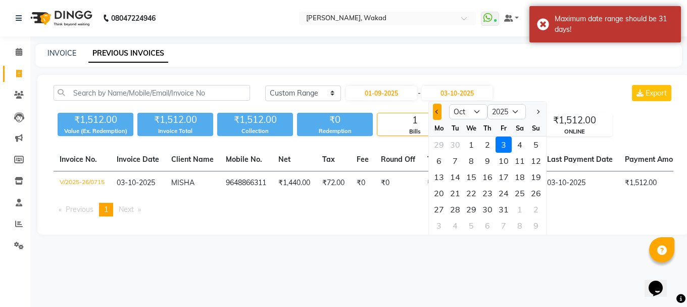
click at [438, 111] on span "Previous month" at bounding box center [437, 112] width 4 height 4
select select "9"
click at [539, 181] on div "21" at bounding box center [536, 177] width 16 height 16
type input "[DATE]"
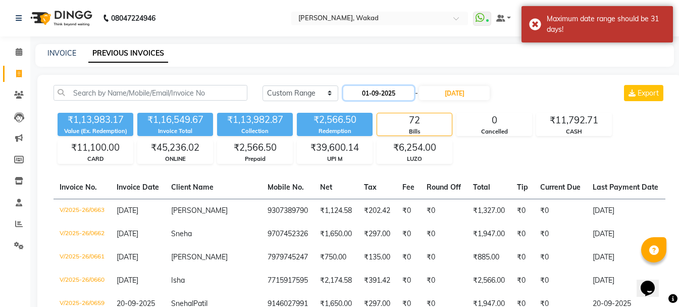
click at [388, 92] on input "01-09-2025" at bounding box center [379, 93] width 71 height 14
select select "9"
select select "2025"
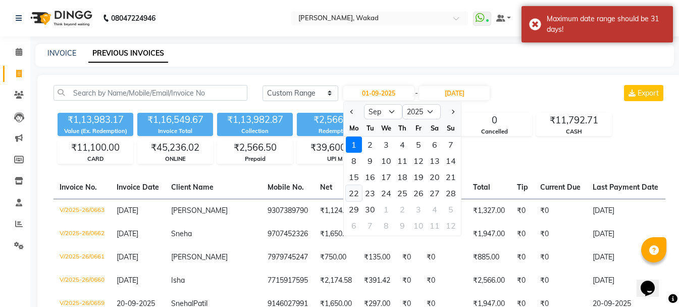
click at [353, 193] on div "22" at bounding box center [354, 193] width 16 height 16
type input "[DATE]"
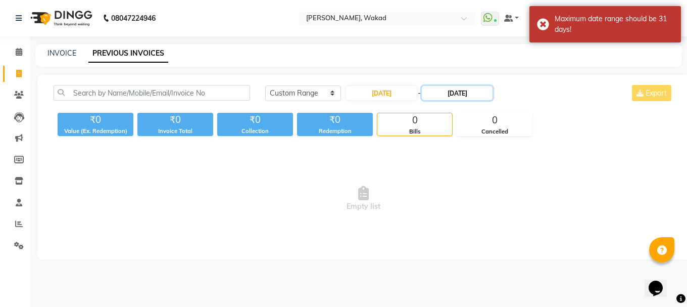
click at [463, 87] on input "[DATE]" at bounding box center [457, 93] width 71 height 14
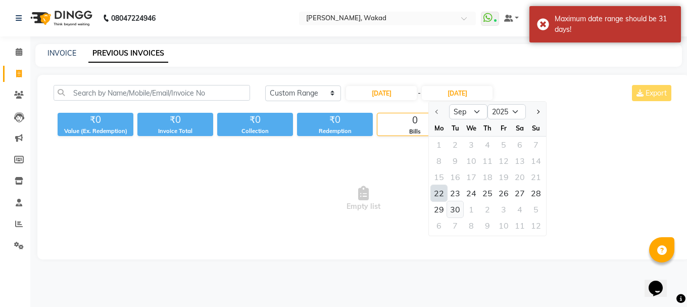
click at [452, 206] on div "30" at bounding box center [455, 209] width 16 height 16
type input "30-09-2025"
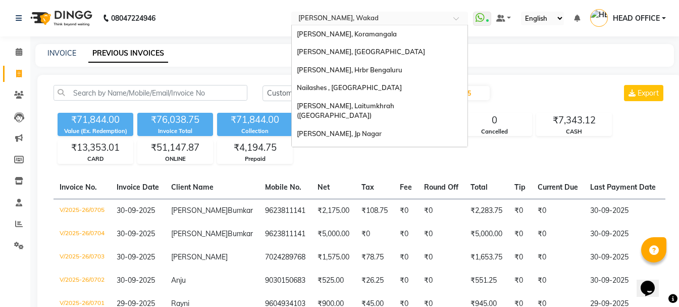
click at [374, 18] on input "text" at bounding box center [370, 19] width 146 height 10
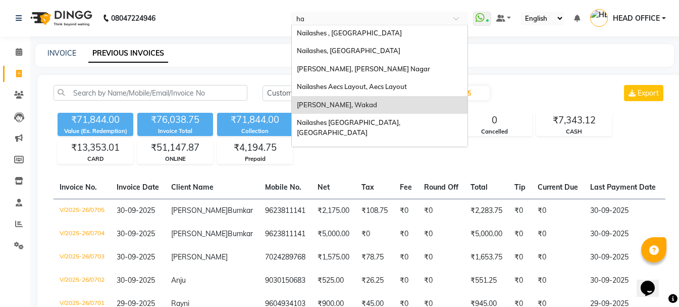
scroll to position [22, 0]
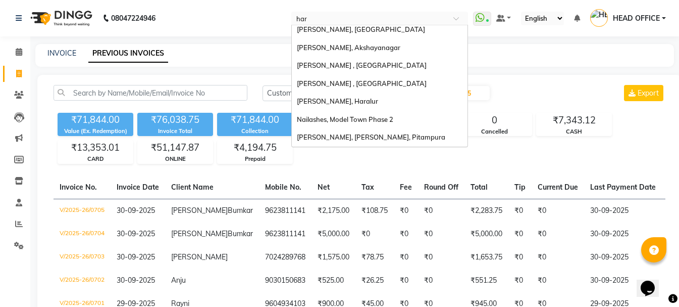
type input "hara"
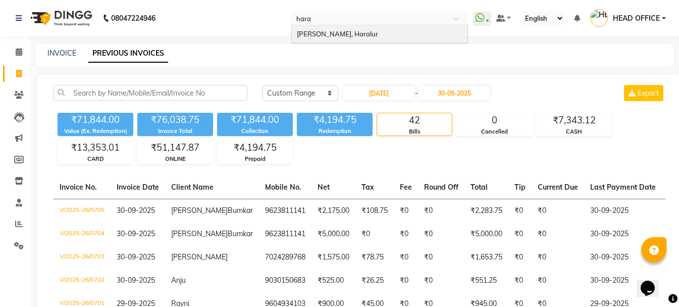
click at [379, 29] on div "[PERSON_NAME], Haralur" at bounding box center [380, 34] width 176 height 18
click at [379, 29] on nav "08047224946 Select Location × Nailashes, Wakad hara Nailashes Haralur, Haralur …" at bounding box center [339, 18] width 679 height 36
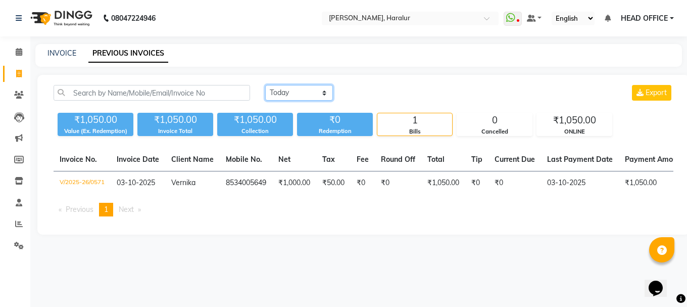
drag, startPoint x: 313, startPoint y: 86, endPoint x: 313, endPoint y: 98, distance: 11.6
click at [313, 87] on select "[DATE] [DATE] Custom Range" at bounding box center [299, 93] width 68 height 16
select select "range"
click at [265, 85] on select "[DATE] [DATE] Custom Range" at bounding box center [299, 93] width 68 height 16
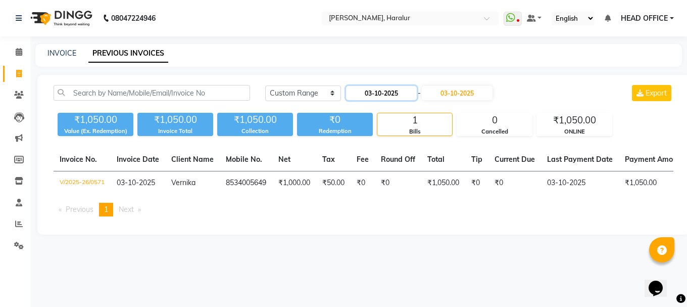
click at [365, 91] on input "03-10-2025" at bounding box center [381, 93] width 71 height 14
select select "10"
select select "2025"
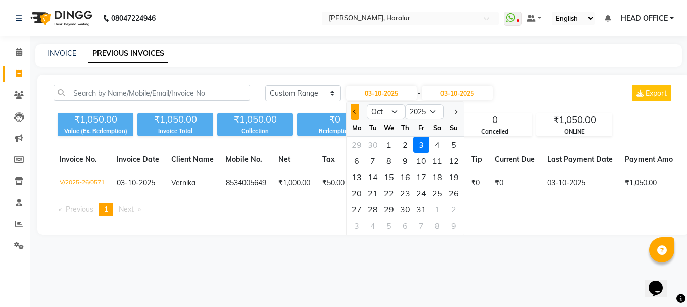
click at [353, 117] on button "Previous month" at bounding box center [355, 112] width 9 height 16
select select "9"
click at [357, 139] on div "1" at bounding box center [357, 144] width 16 height 16
type input "01-09-2025"
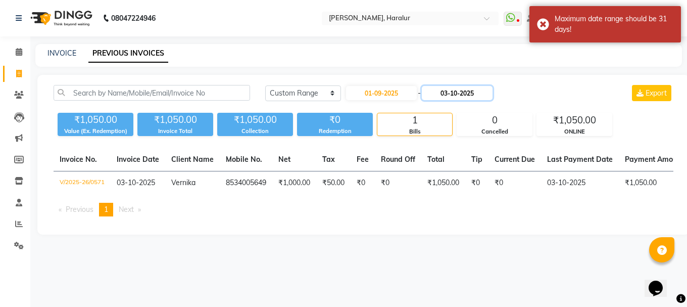
click at [457, 91] on input "03-10-2025" at bounding box center [457, 93] width 71 height 14
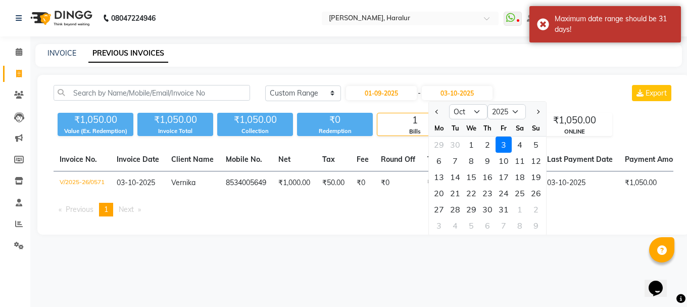
click at [443, 114] on div at bounding box center [439, 112] width 20 height 16
click at [438, 116] on button "Previous month" at bounding box center [437, 112] width 9 height 16
select select "9"
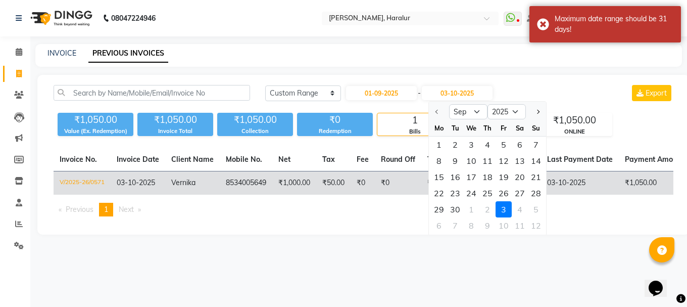
click at [538, 176] on div "21" at bounding box center [536, 177] width 16 height 16
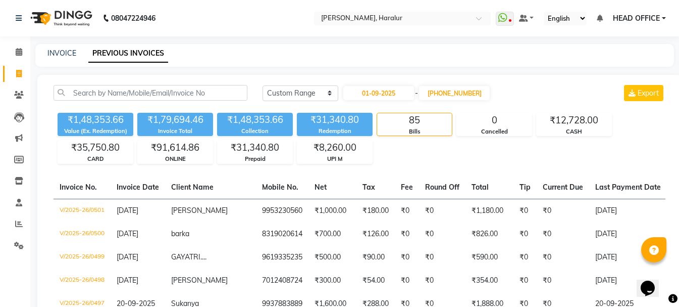
type input "[DATE]"
click at [392, 94] on input "01-09-2025" at bounding box center [379, 93] width 71 height 14
select select "9"
select select "2025"
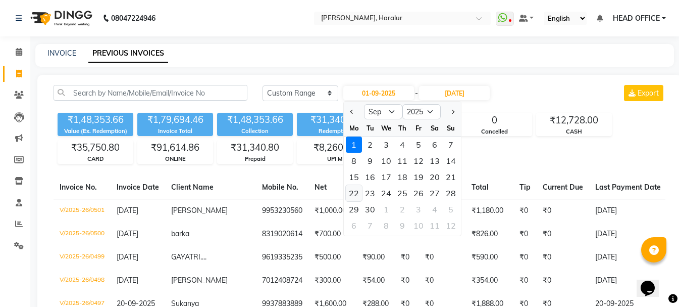
click at [354, 194] on div "22" at bounding box center [354, 193] width 16 height 16
type input "[DATE]"
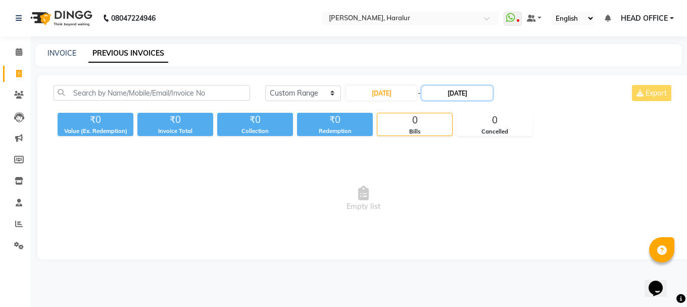
click at [451, 95] on input "[DATE]" at bounding box center [457, 93] width 71 height 14
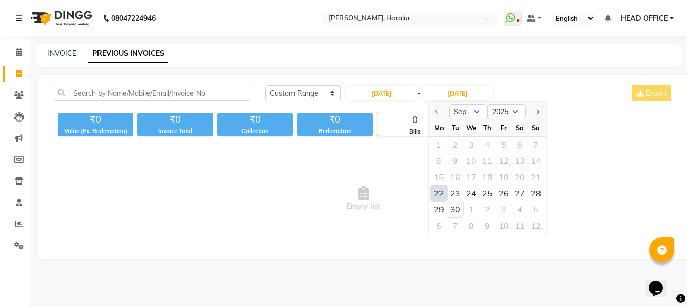
click at [458, 206] on div "30" at bounding box center [455, 209] width 16 height 16
type input "30-09-2025"
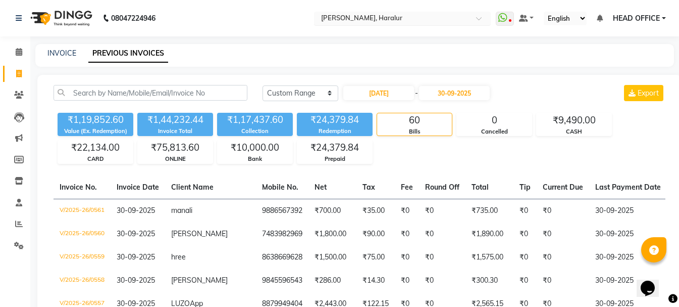
click at [350, 16] on input "text" at bounding box center [392, 19] width 146 height 10
type input "aec"
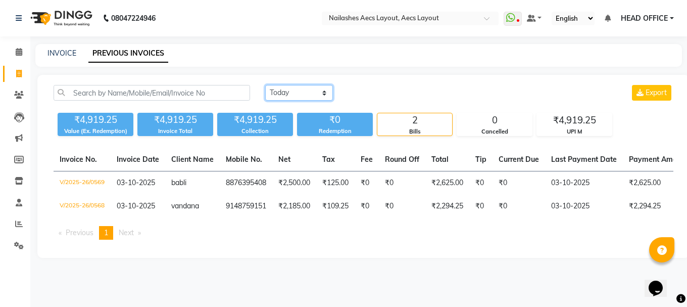
click at [292, 90] on select "[DATE] [DATE] Custom Range" at bounding box center [299, 93] width 68 height 16
select select "range"
click at [265, 85] on select "[DATE] [DATE] Custom Range" at bounding box center [299, 93] width 68 height 16
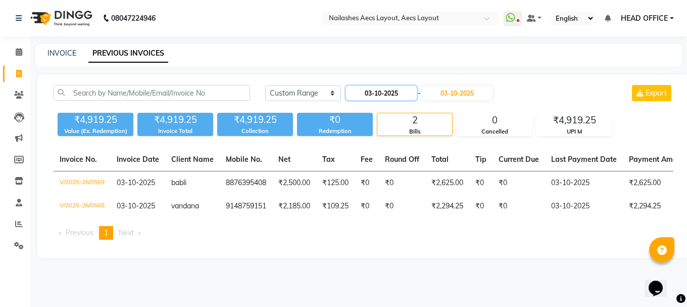
click at [384, 95] on input "03-10-2025" at bounding box center [381, 93] width 71 height 14
select select "10"
select select "2025"
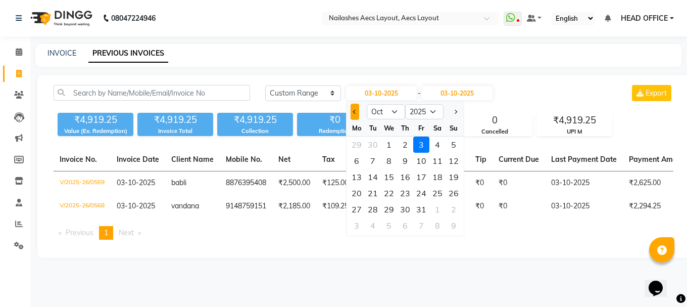
click at [352, 114] on button "Previous month" at bounding box center [355, 112] width 9 height 16
select select "9"
click at [359, 141] on div "1" at bounding box center [357, 144] width 16 height 16
type input "01-09-2025"
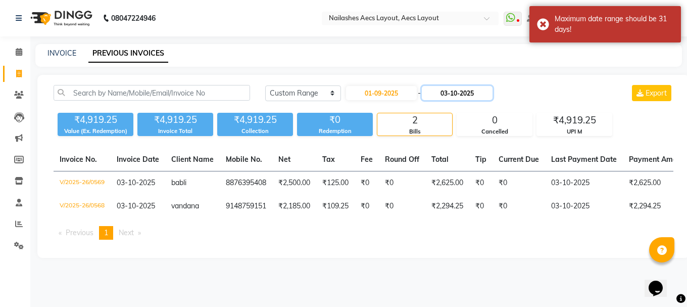
click at [488, 92] on input "03-10-2025" at bounding box center [457, 93] width 71 height 14
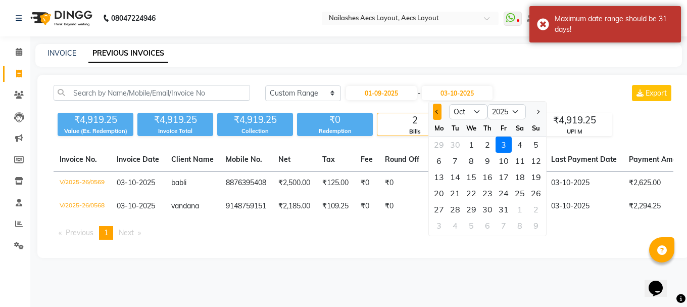
click at [438, 114] on button "Previous month" at bounding box center [437, 112] width 9 height 16
select select "9"
click at [537, 176] on div "21" at bounding box center [536, 177] width 16 height 16
type input "[DATE]"
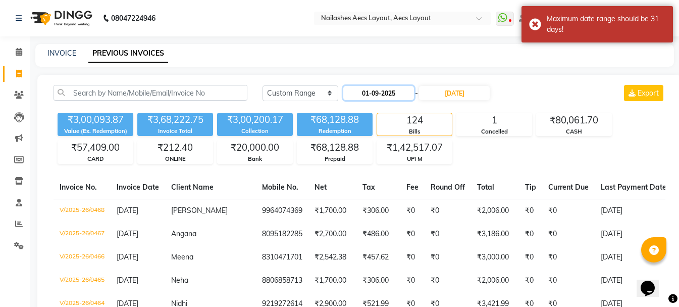
click at [366, 93] on input "01-09-2025" at bounding box center [379, 93] width 71 height 14
select select "9"
select select "2025"
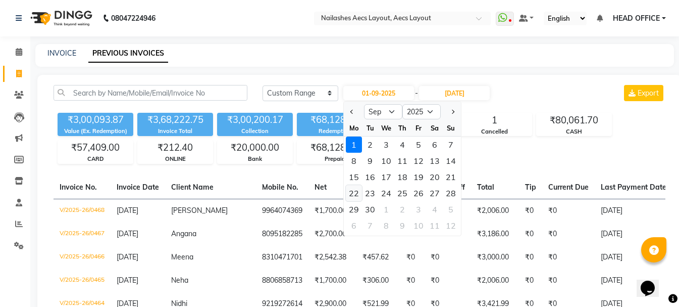
click at [357, 189] on div "22" at bounding box center [354, 193] width 16 height 16
type input "[DATE]"
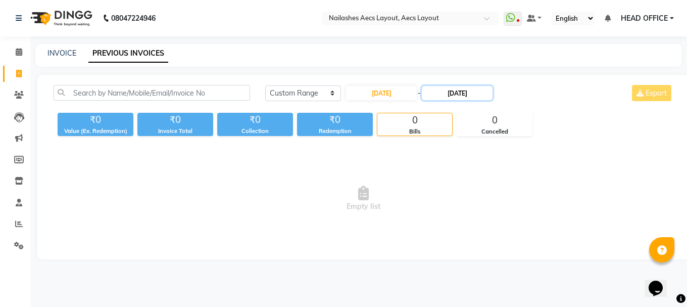
click at [469, 92] on input "[DATE]" at bounding box center [457, 93] width 71 height 14
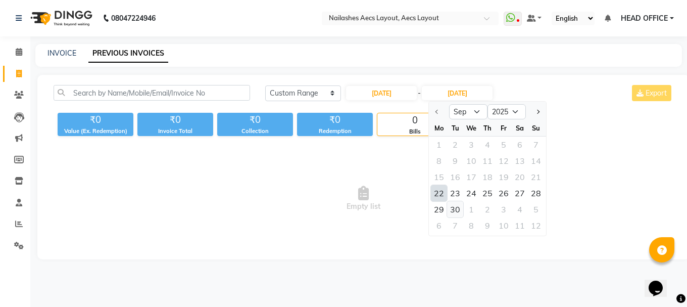
click at [452, 206] on div "30" at bounding box center [455, 209] width 16 height 16
type input "30-09-2025"
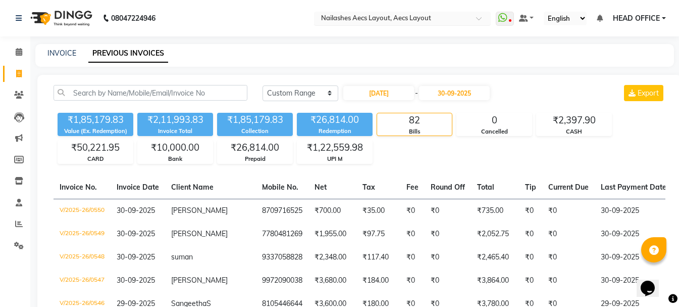
click at [395, 20] on input "text" at bounding box center [392, 19] width 146 height 10
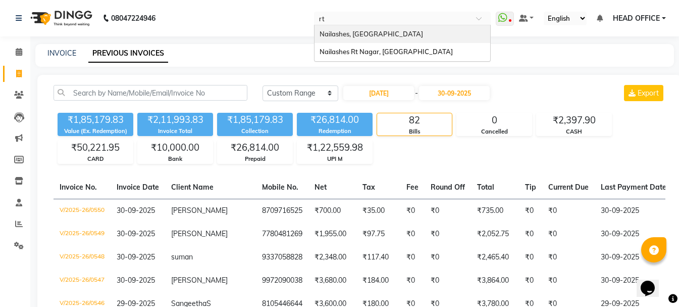
type input "rt"
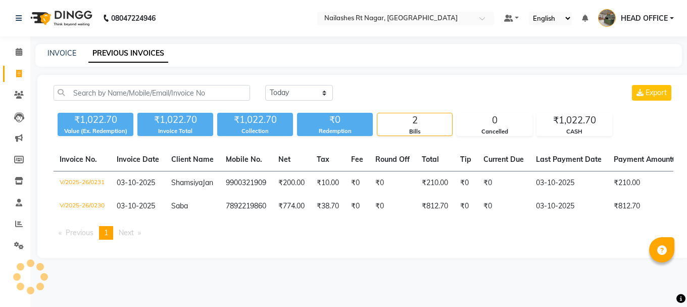
select select "en"
click at [313, 90] on select "[DATE] [DATE] Custom Range" at bounding box center [299, 93] width 68 height 16
select select "range"
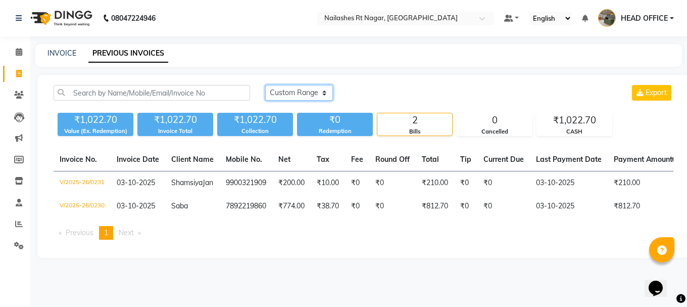
click at [265, 85] on select "[DATE] [DATE] Custom Range" at bounding box center [299, 93] width 68 height 16
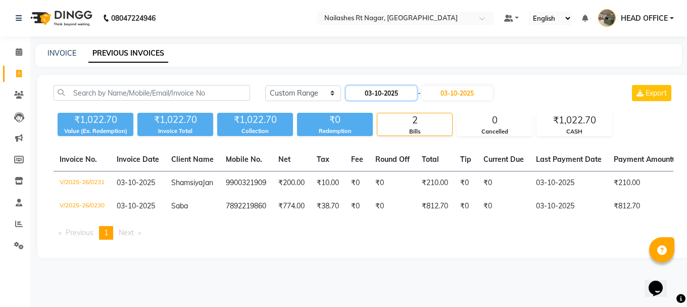
click at [384, 99] on input "03-10-2025" at bounding box center [381, 93] width 71 height 14
select select "10"
select select "2025"
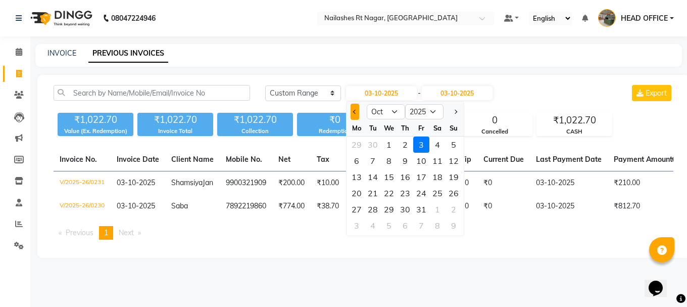
click at [351, 118] on button "Previous month" at bounding box center [355, 112] width 9 height 16
select select "9"
click at [356, 145] on div "1" at bounding box center [357, 144] width 16 height 16
type input "01-09-2025"
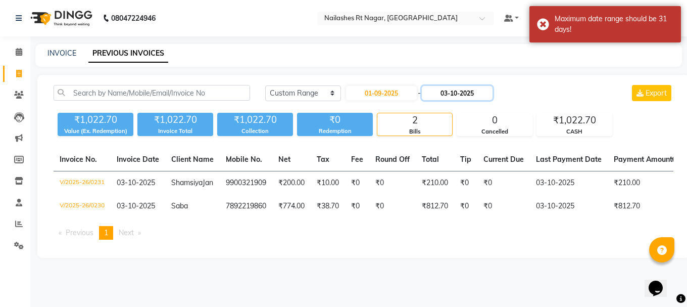
click at [457, 91] on input "03-10-2025" at bounding box center [457, 93] width 71 height 14
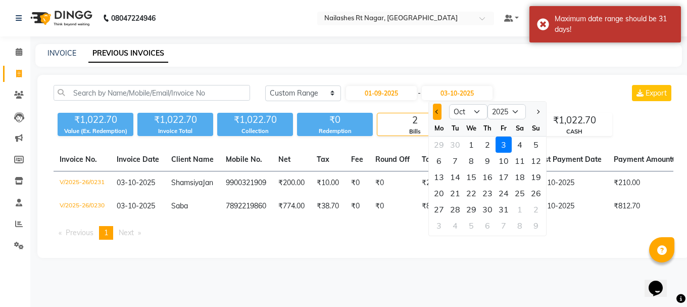
click at [434, 117] on button "Previous month" at bounding box center [437, 112] width 9 height 16
select select "9"
click at [534, 177] on div "21" at bounding box center [536, 177] width 16 height 16
type input "[DATE]"
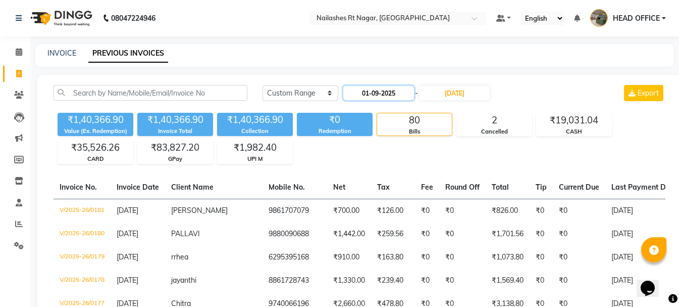
click at [360, 94] on input "01-09-2025" at bounding box center [379, 93] width 71 height 14
select select "9"
select select "2025"
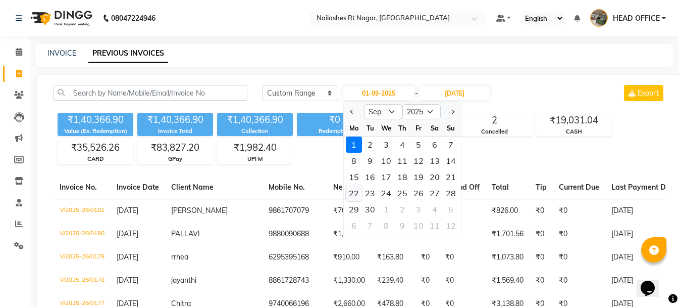
click at [359, 191] on div "22" at bounding box center [354, 193] width 16 height 16
type input "[DATE]"
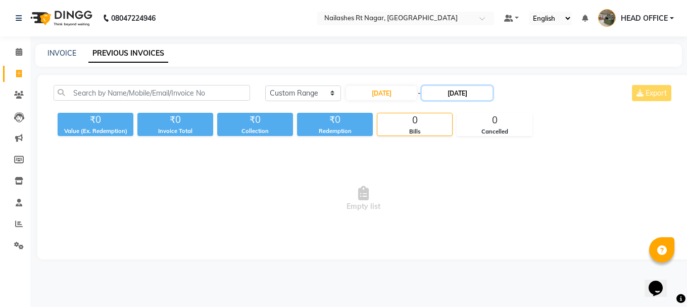
click at [479, 93] on input "[DATE]" at bounding box center [457, 93] width 71 height 14
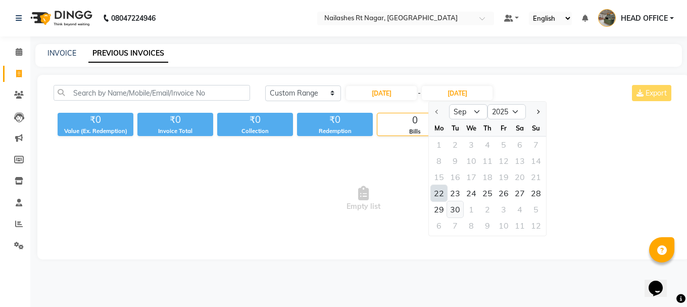
click at [457, 211] on div "30" at bounding box center [455, 209] width 16 height 16
type input "30-09-2025"
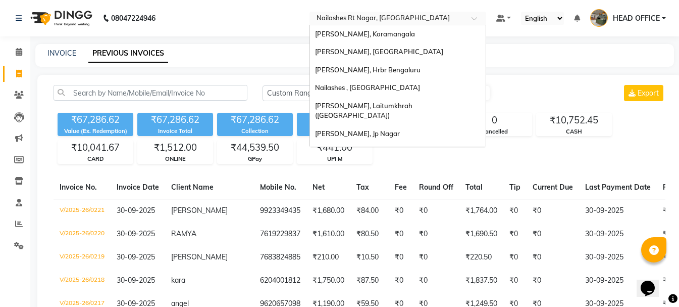
click at [396, 23] on input "text" at bounding box center [388, 19] width 146 height 10
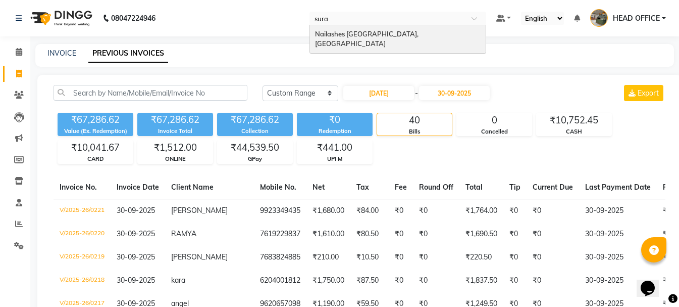
type input "surat"
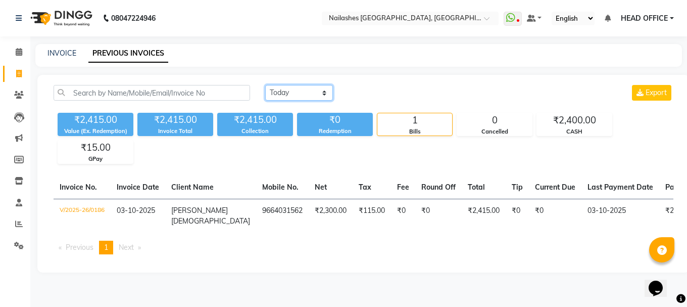
click at [308, 91] on select "[DATE] [DATE] Custom Range" at bounding box center [299, 93] width 68 height 16
select select "range"
click at [265, 85] on select "[DATE] [DATE] Custom Range" at bounding box center [299, 93] width 68 height 16
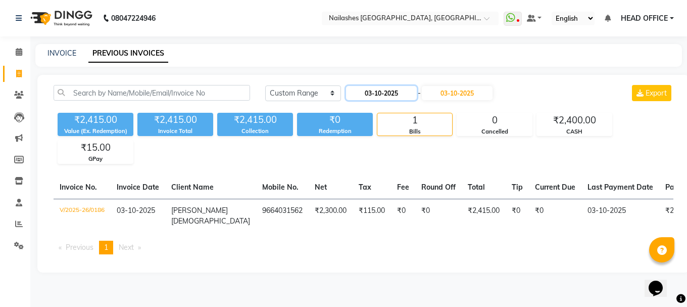
click at [381, 92] on input "03-10-2025" at bounding box center [381, 93] width 71 height 14
select select "10"
select select "2025"
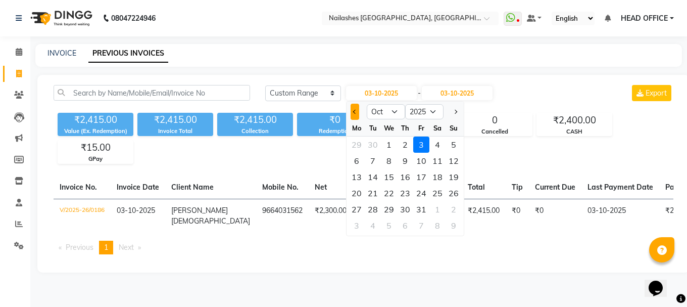
click at [357, 114] on button "Previous month" at bounding box center [355, 112] width 9 height 16
select select "9"
click at [356, 146] on div "1" at bounding box center [357, 144] width 16 height 16
type input "01-09-2025"
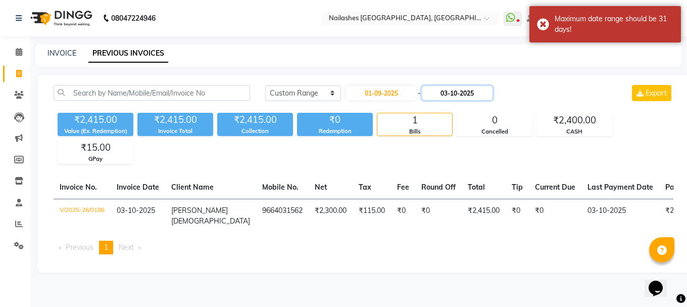
click at [474, 97] on input "03-10-2025" at bounding box center [457, 93] width 71 height 14
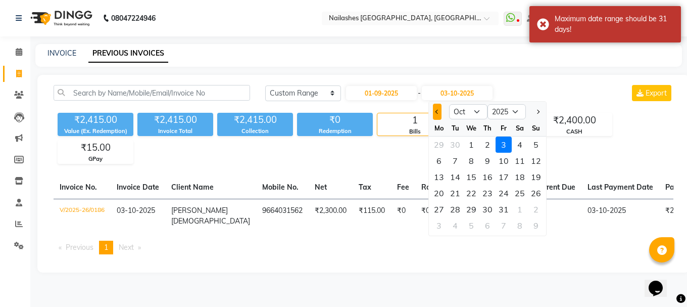
click at [436, 113] on span "Previous month" at bounding box center [437, 112] width 4 height 4
select select "9"
click at [533, 176] on div "21" at bounding box center [536, 177] width 16 height 16
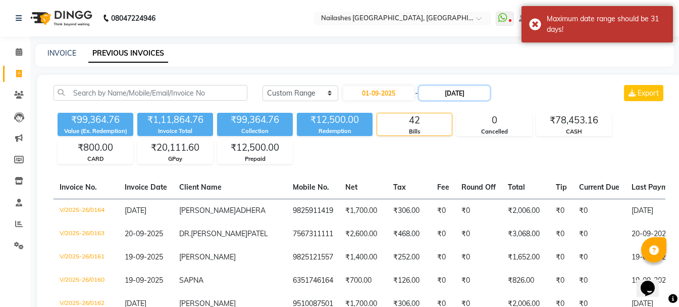
click at [434, 92] on input "[DATE]" at bounding box center [454, 93] width 71 height 14
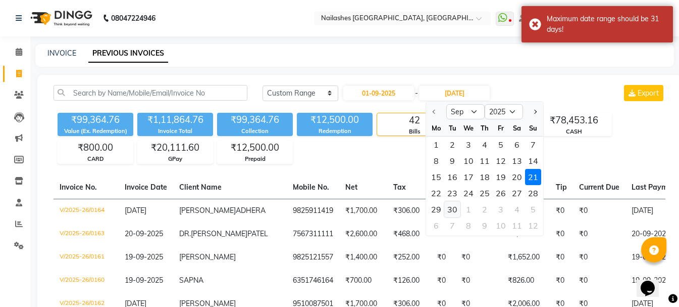
click at [450, 210] on div "30" at bounding box center [453, 209] width 16 height 16
type input "30-09-2025"
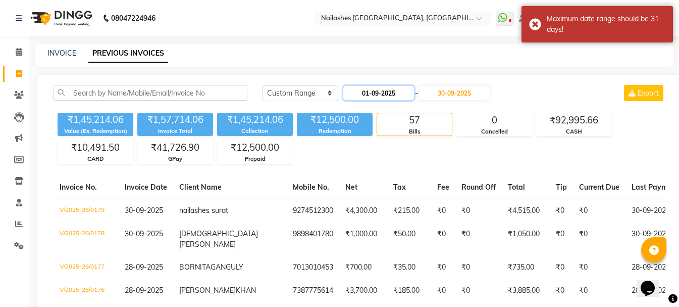
click at [396, 98] on input "01-09-2025" at bounding box center [379, 93] width 71 height 14
select select "9"
select select "2025"
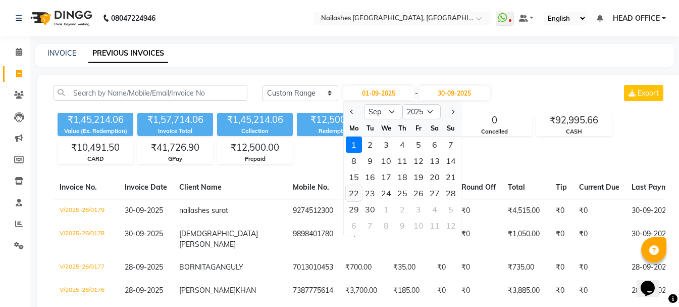
click at [353, 189] on div "22" at bounding box center [354, 193] width 16 height 16
type input "[DATE]"
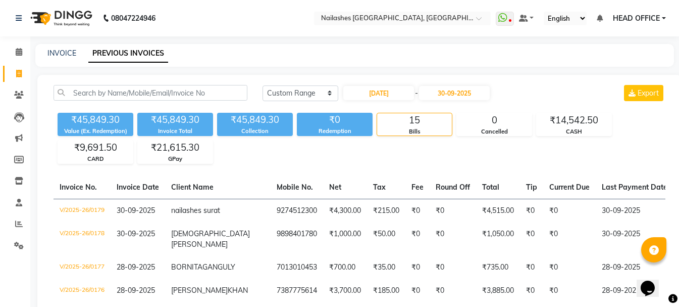
click at [629, 19] on span "HEAD OFFICE" at bounding box center [636, 18] width 47 height 11
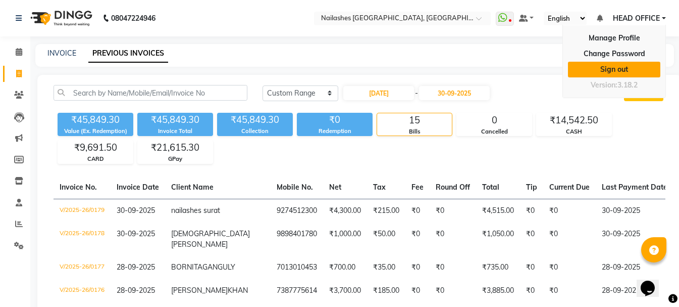
click at [622, 67] on link "Sign out" at bounding box center [614, 70] width 92 height 16
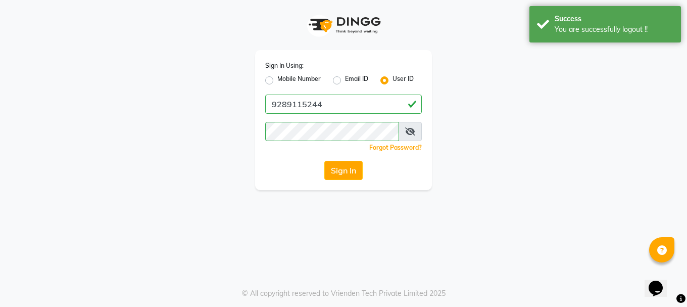
click at [277, 83] on label "Mobile Number" at bounding box center [298, 80] width 43 height 12
click at [277, 81] on input "Mobile Number" at bounding box center [280, 77] width 7 height 7
radio input "true"
radio input "false"
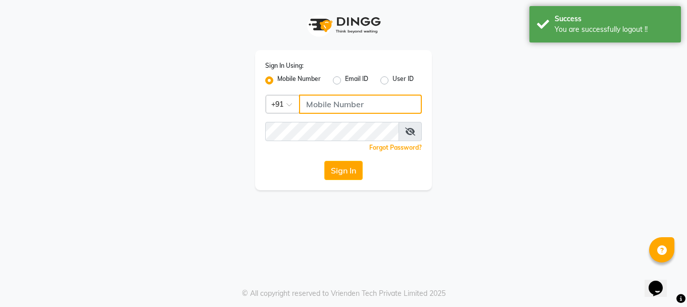
click at [318, 112] on input "Username" at bounding box center [360, 103] width 123 height 19
type input "9289115242"
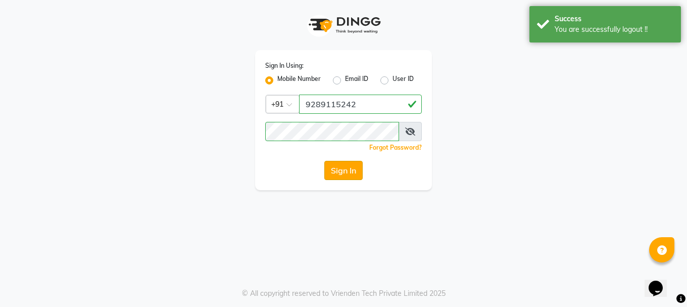
click at [353, 170] on button "Sign In" at bounding box center [343, 170] width 38 height 19
